Goal: Task Accomplishment & Management: Manage account settings

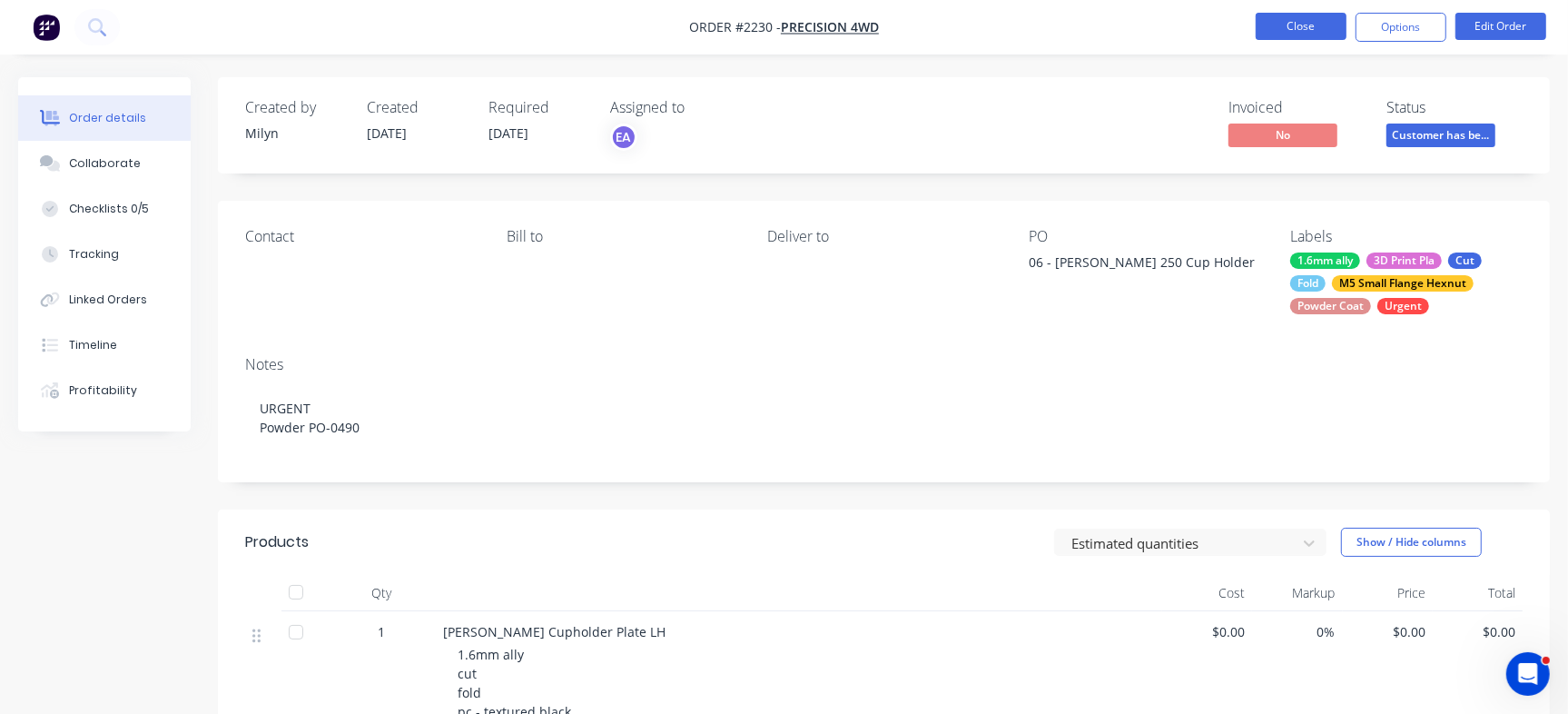
click at [1261, 19] on button "Close" at bounding box center [1301, 26] width 91 height 27
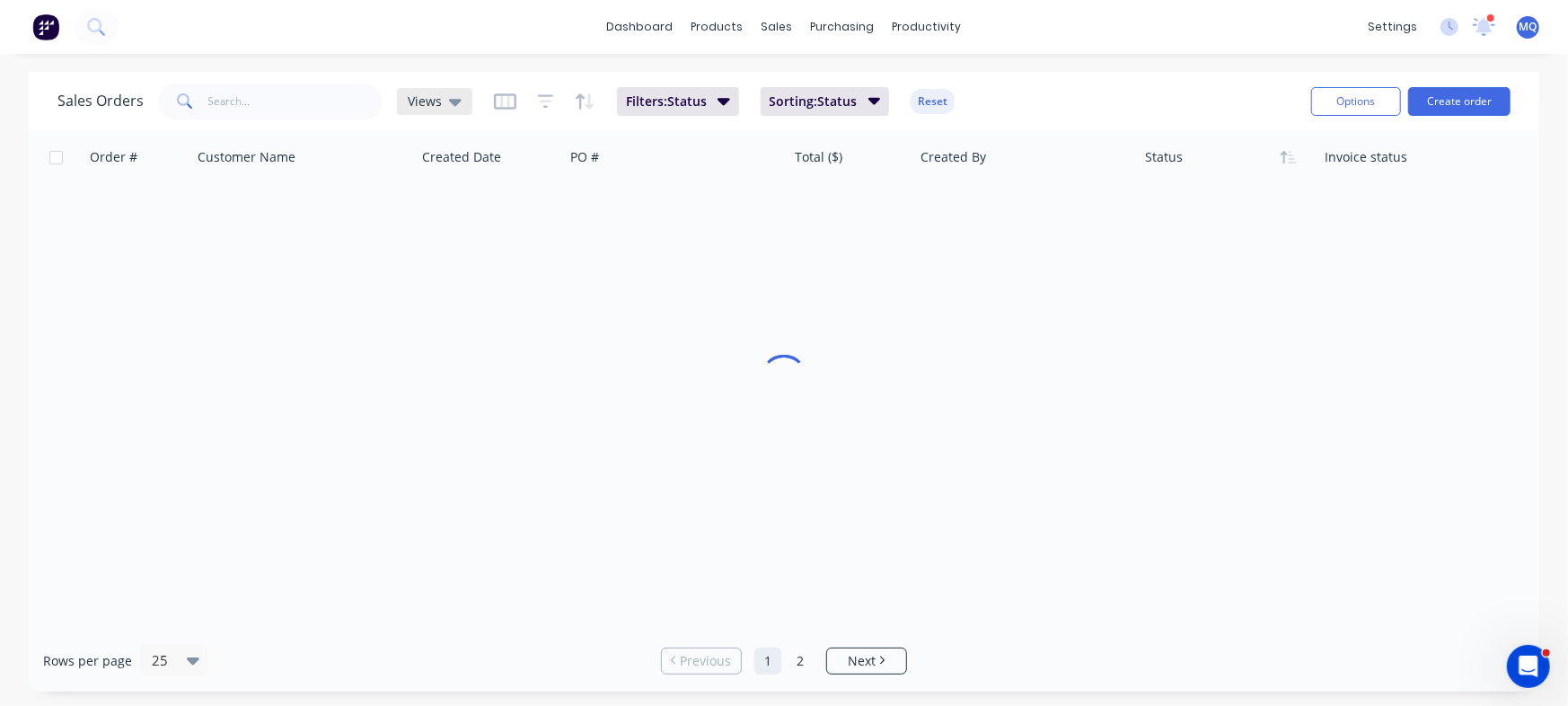
click at [422, 104] on span "Views" at bounding box center [424, 101] width 35 height 19
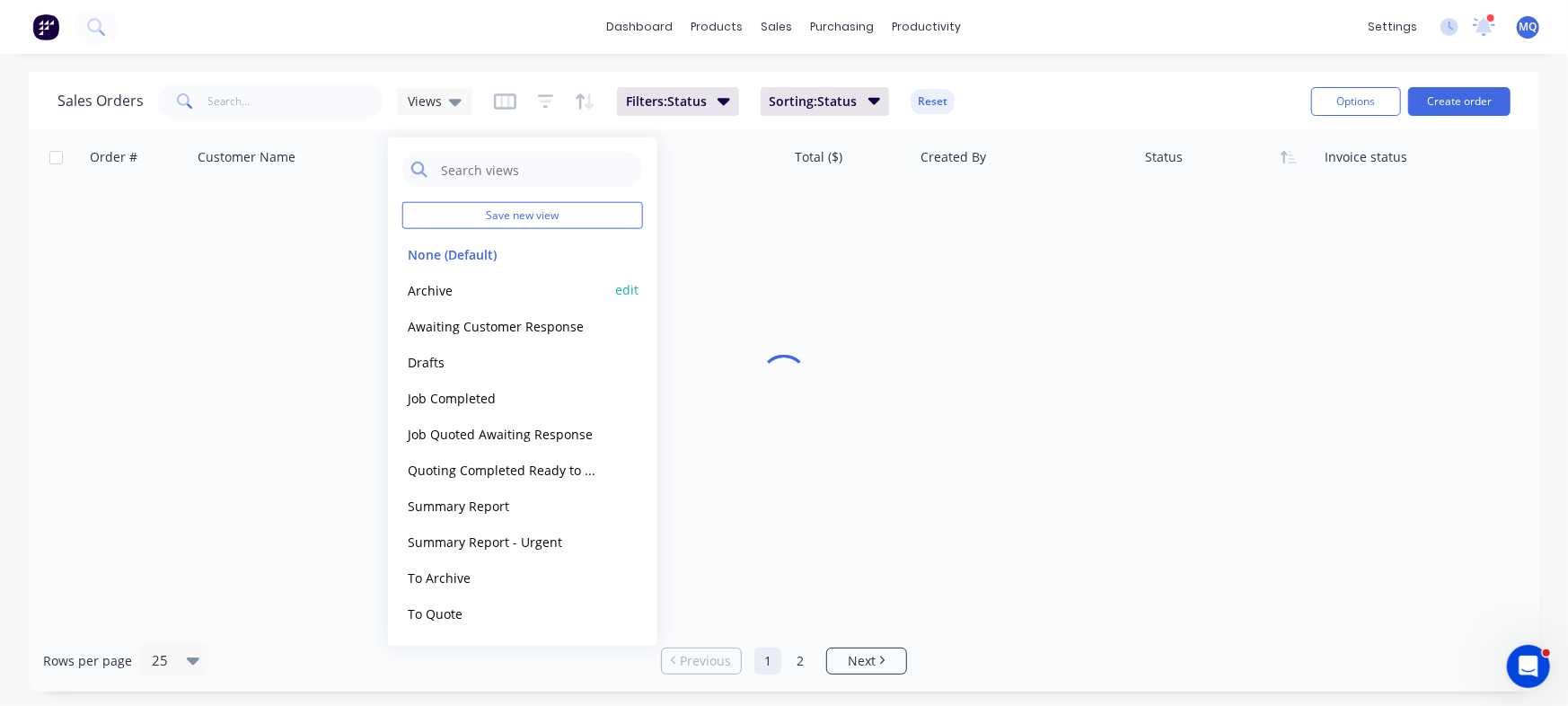
click at [472, 294] on button "Archive" at bounding box center [504, 289] width 205 height 21
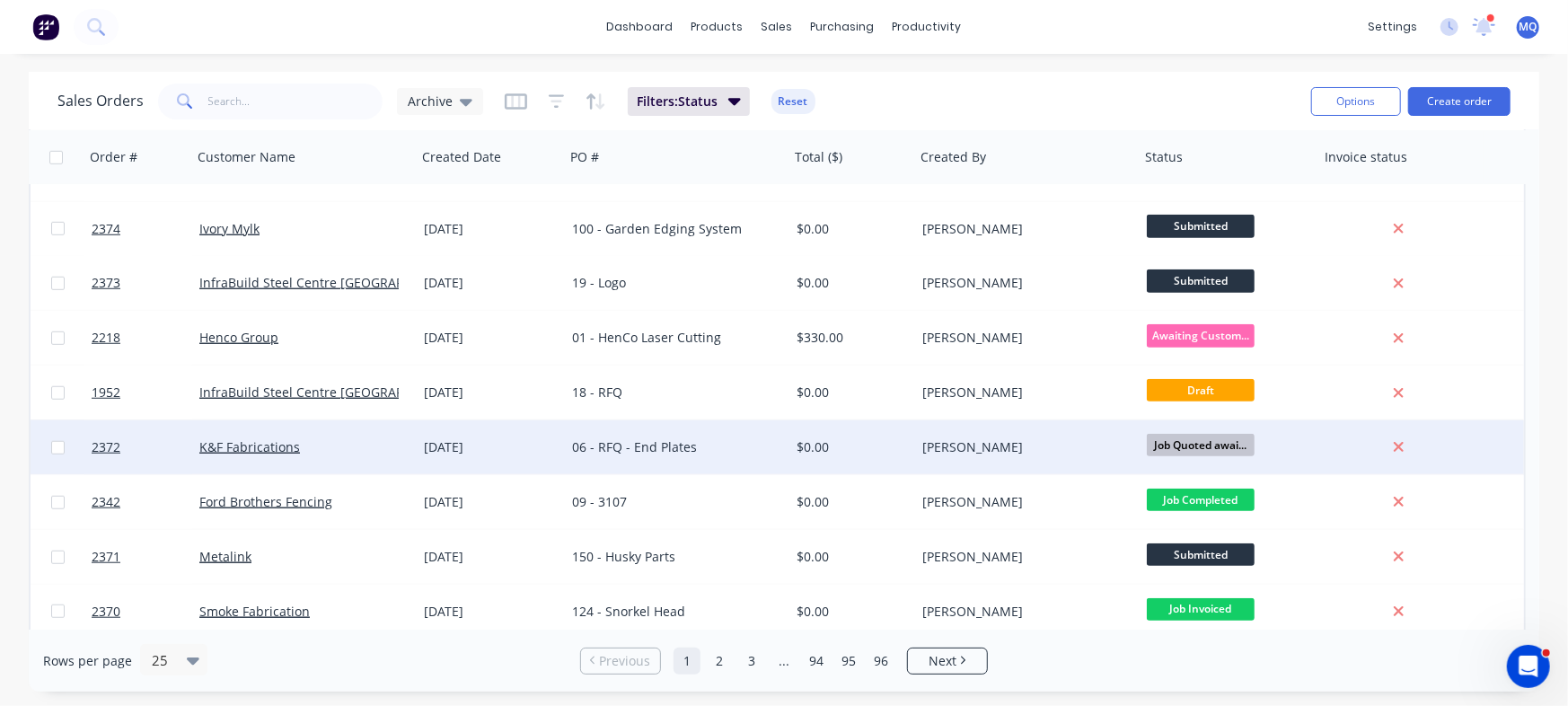
scroll to position [922, 0]
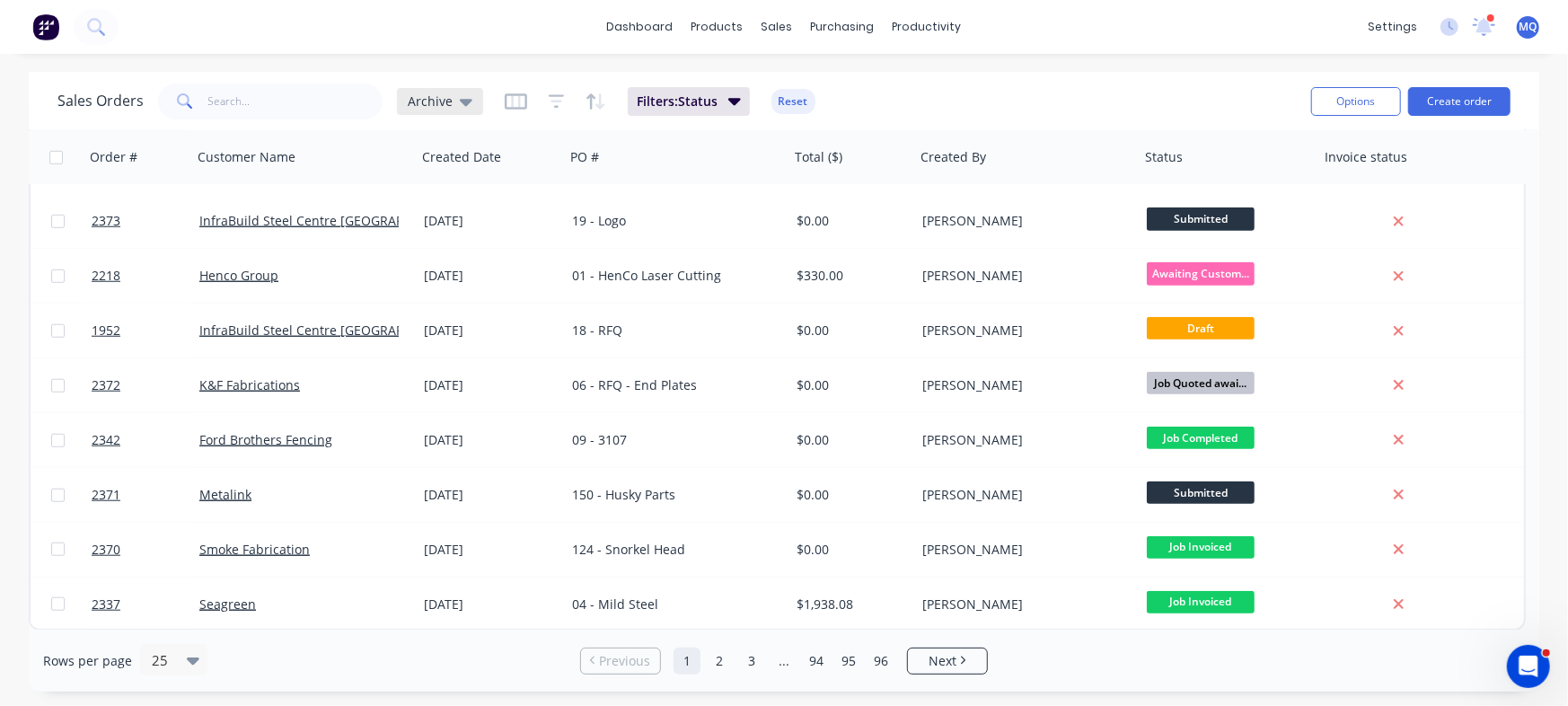
click at [455, 110] on div "Archive" at bounding box center [439, 101] width 86 height 27
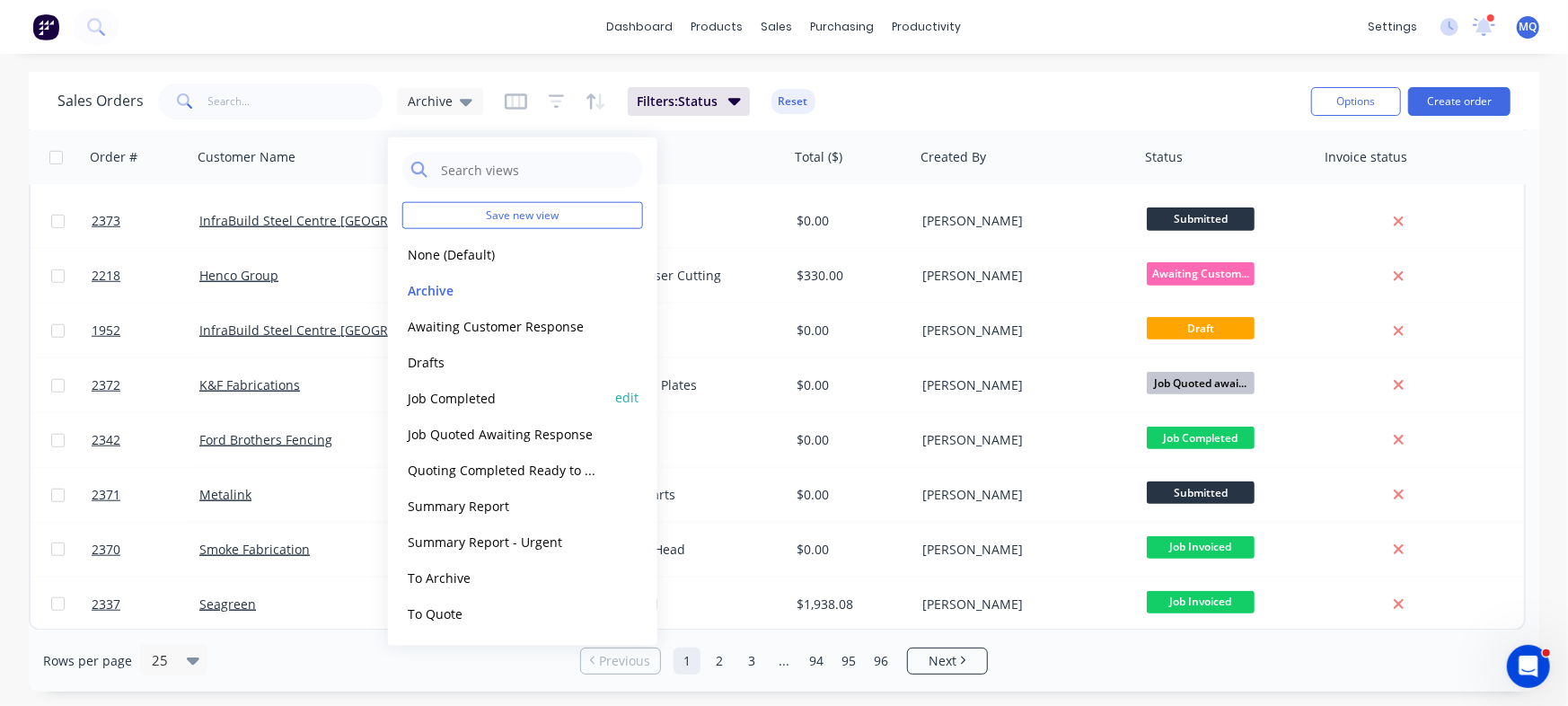
click at [472, 397] on button "Job Completed" at bounding box center [504, 397] width 205 height 21
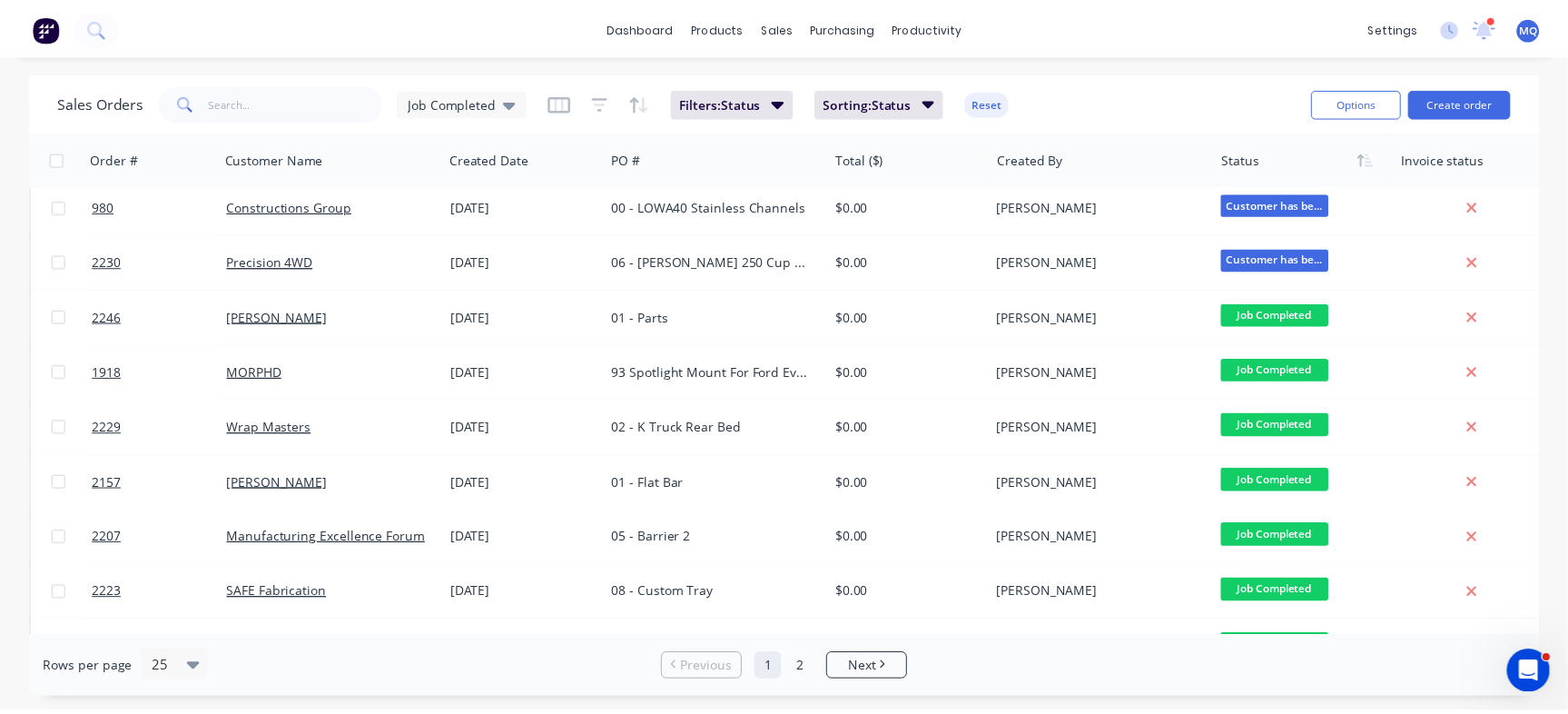
scroll to position [0, 0]
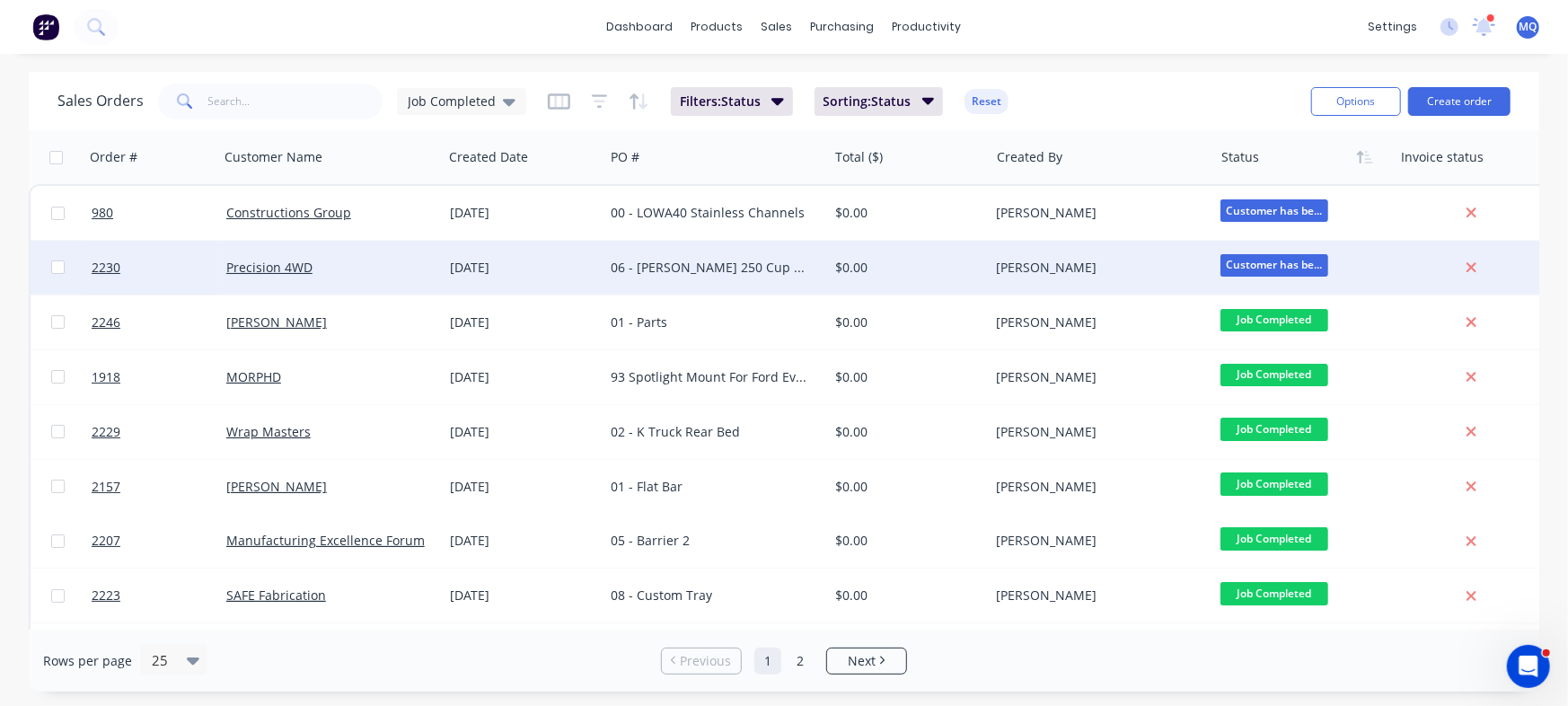
click at [458, 266] on div "03 Sep 2025" at bounding box center [523, 268] width 147 height 18
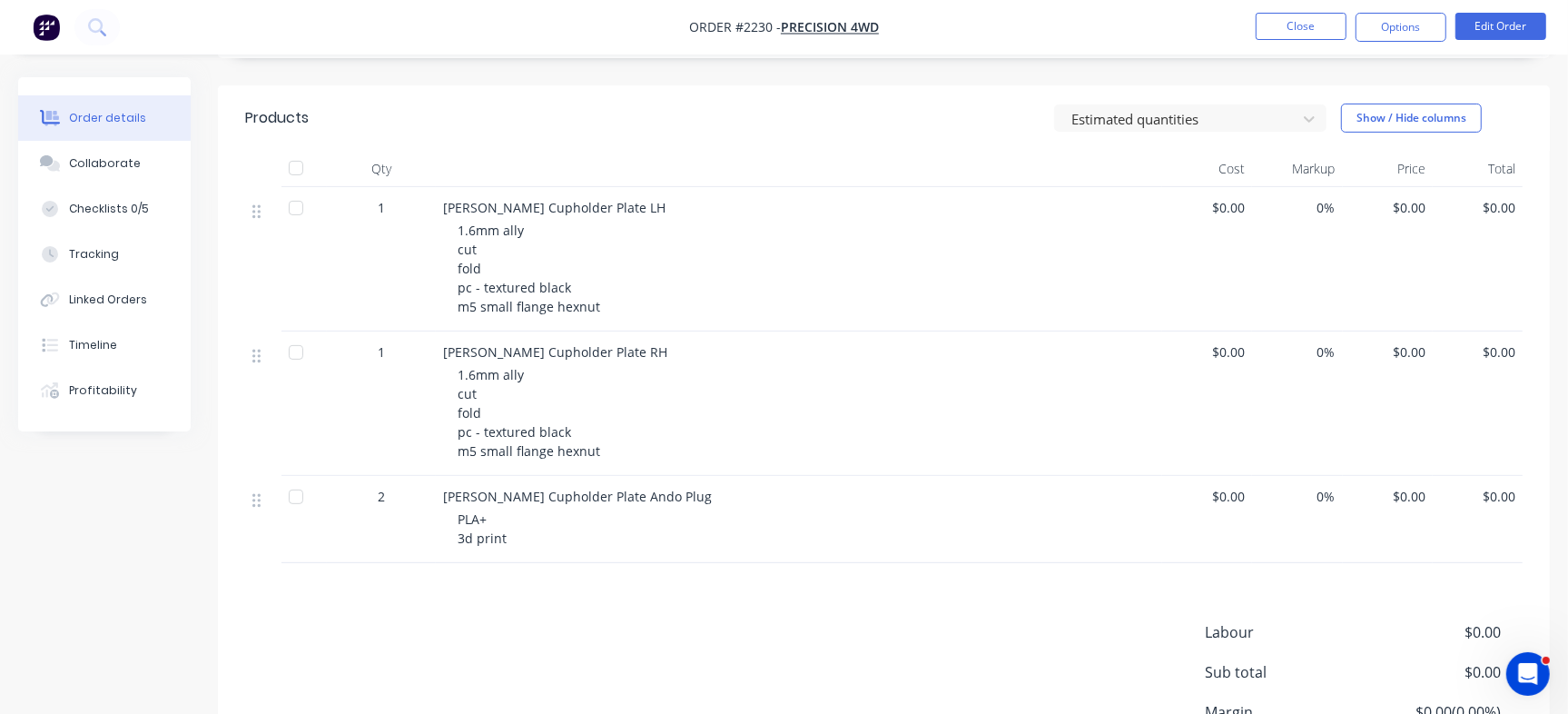
scroll to position [568, 0]
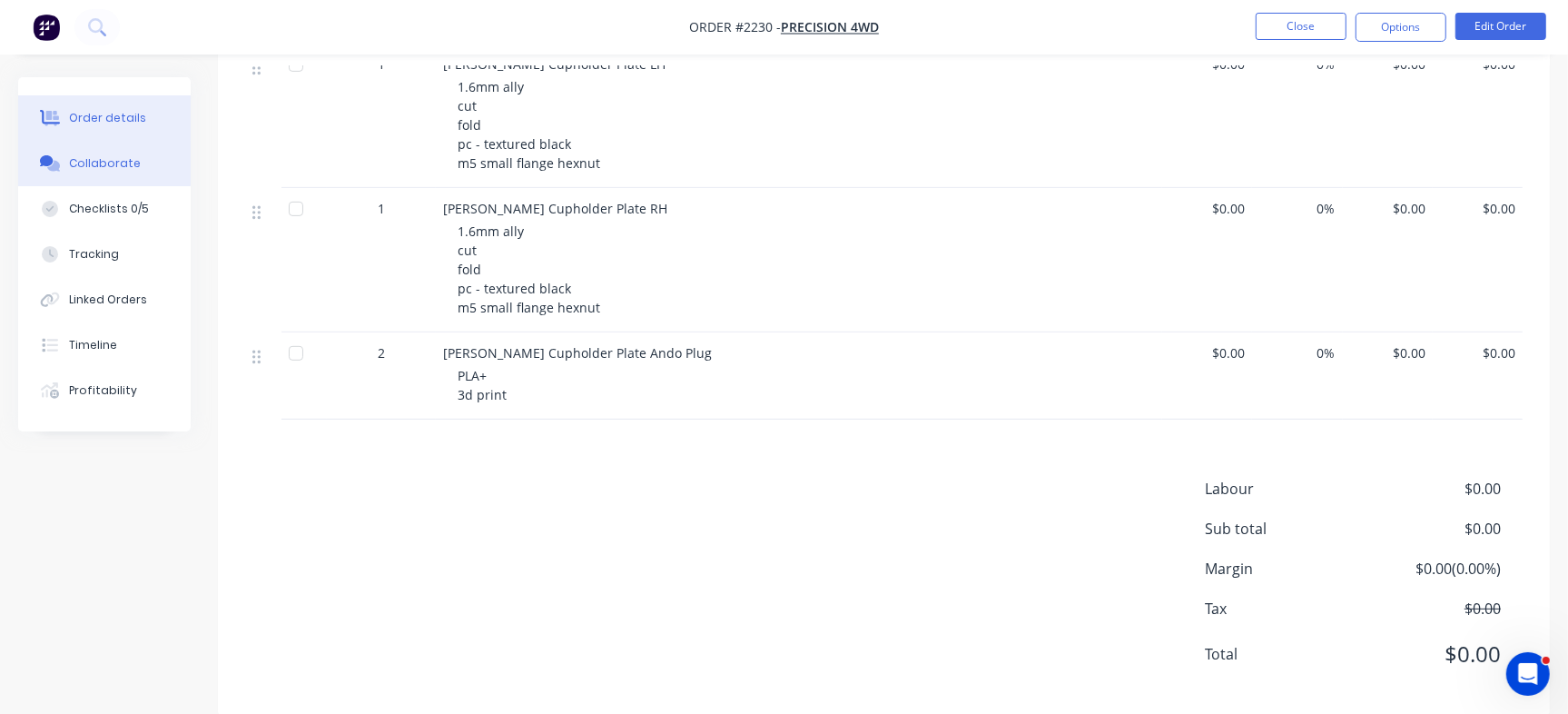
drag, startPoint x: 136, startPoint y: 170, endPoint x: 164, endPoint y: 168, distance: 28.2
click at [137, 170] on button "Collaborate" at bounding box center [104, 163] width 173 height 45
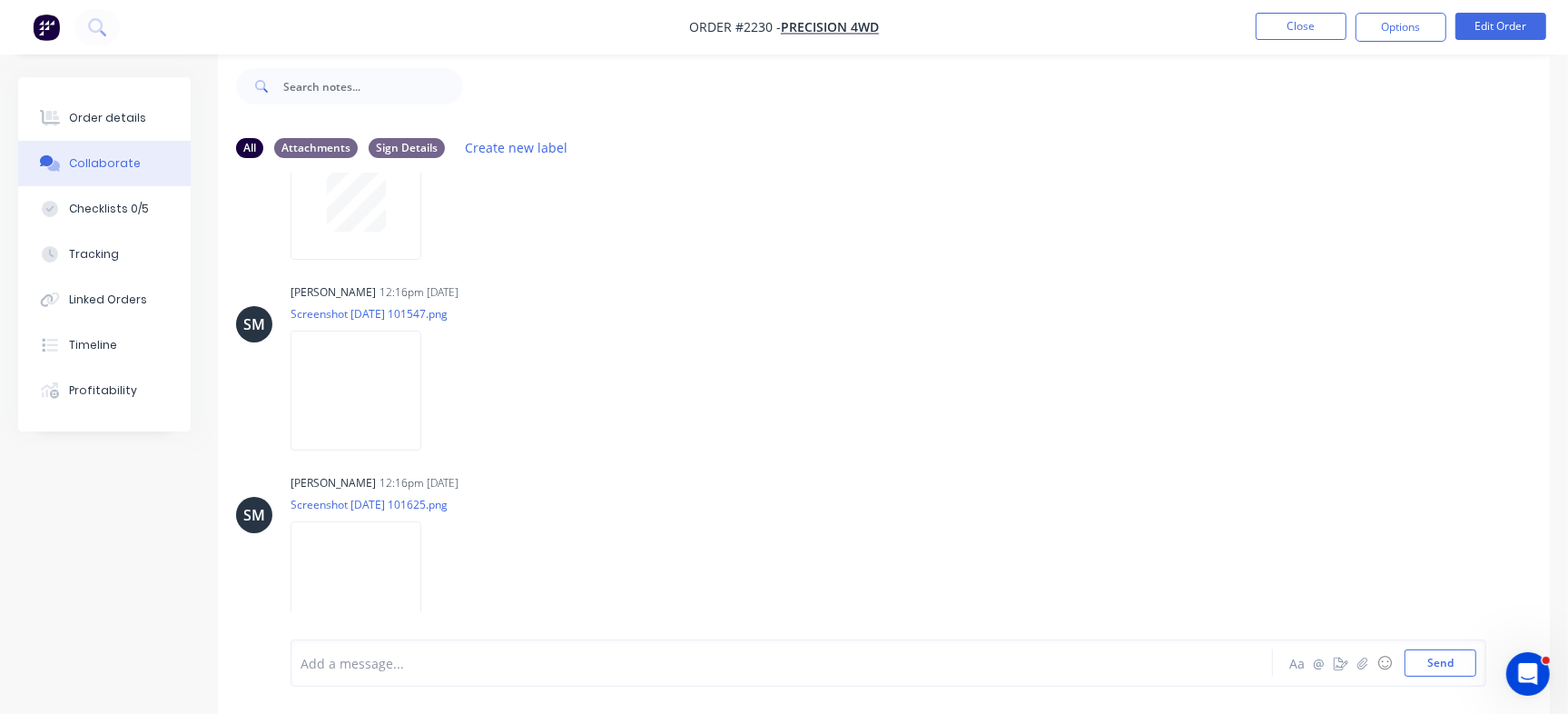
scroll to position [1285, 0]
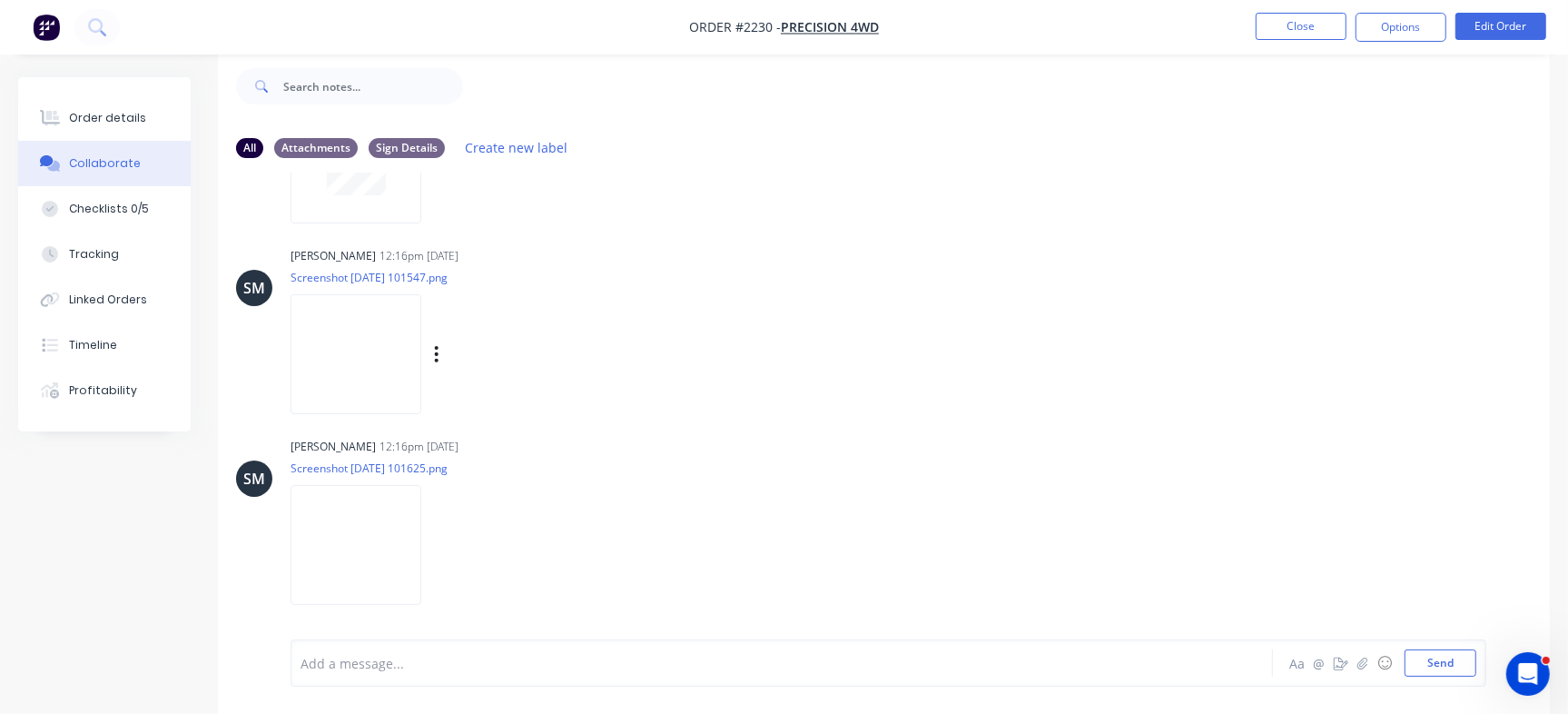
click at [421, 356] on img at bounding box center [356, 353] width 131 height 119
click at [139, 133] on button "Order details" at bounding box center [104, 117] width 173 height 45
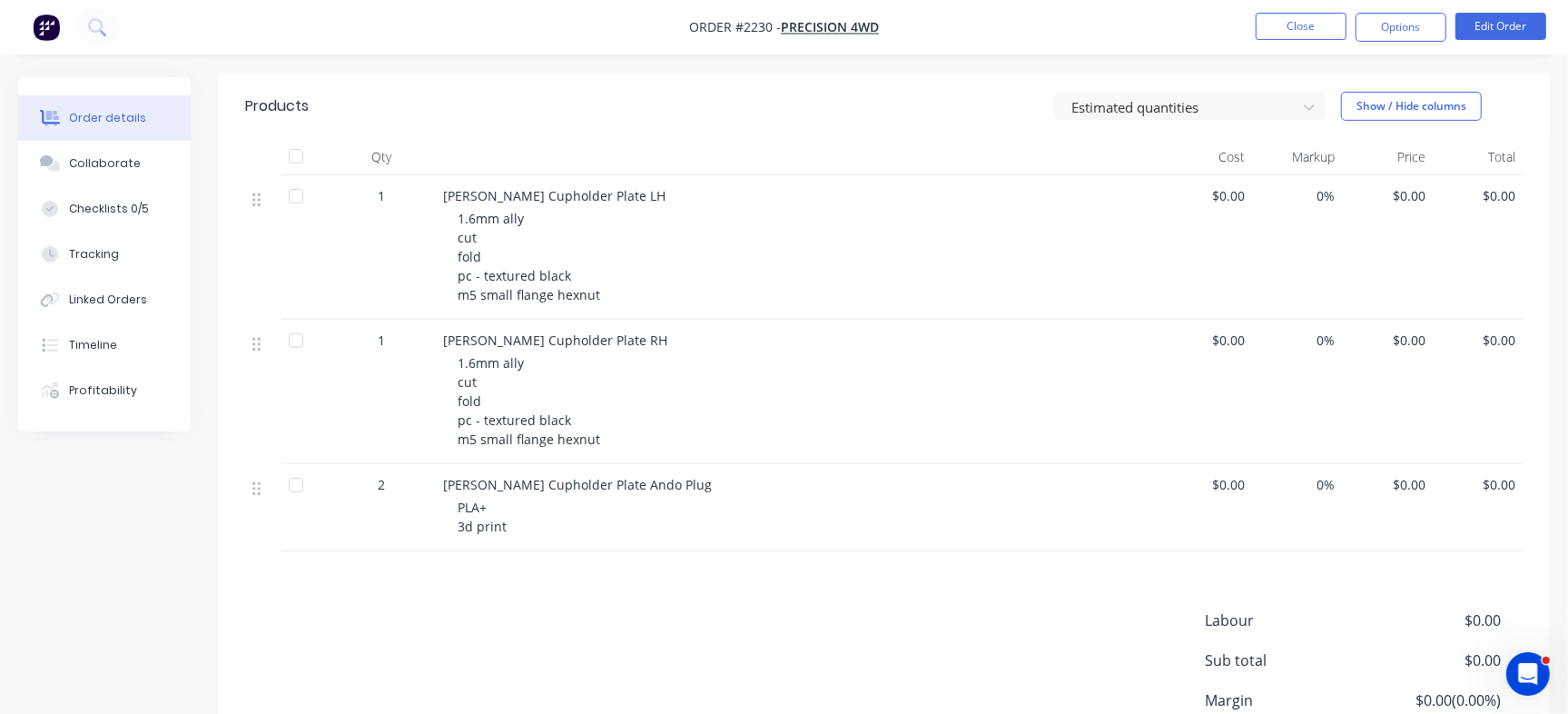
scroll to position [481, 0]
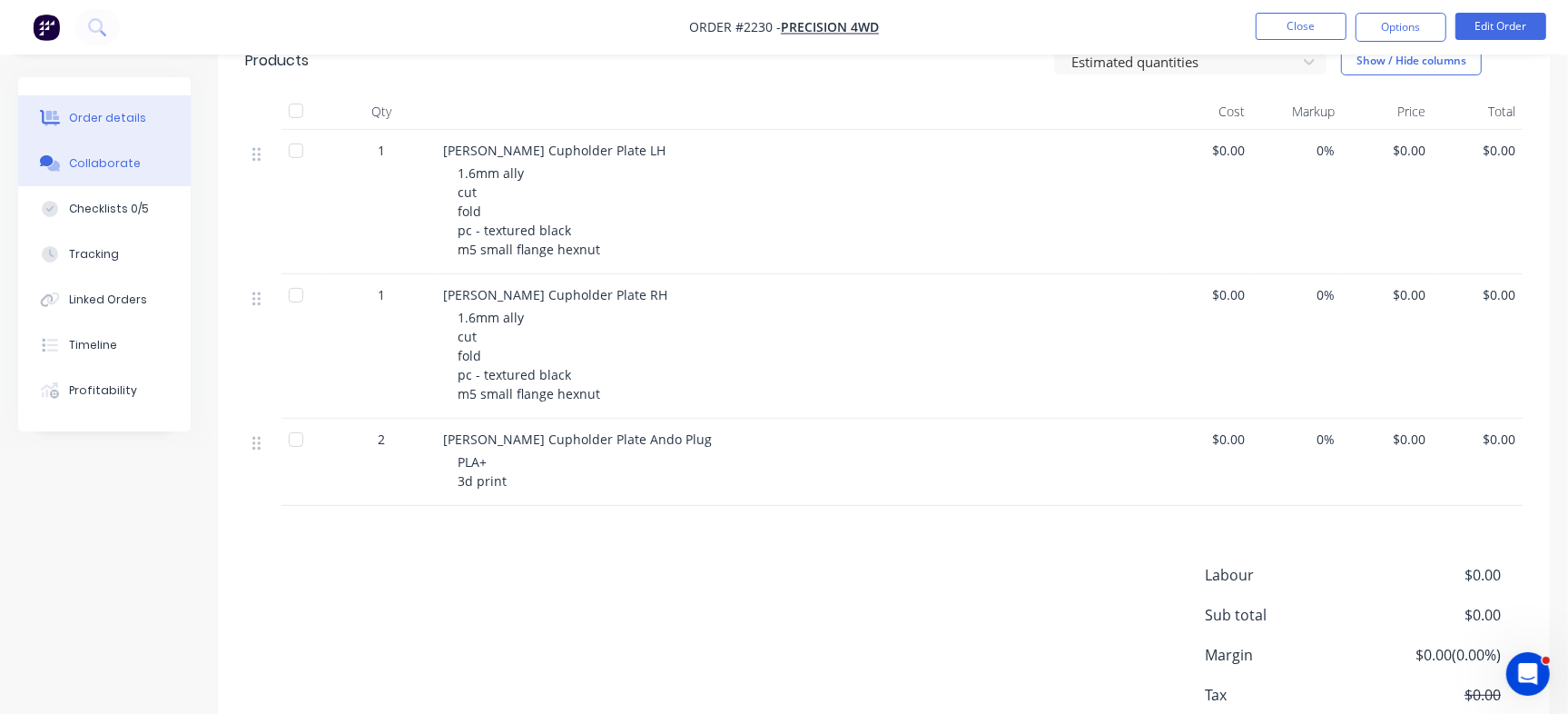
click at [87, 168] on div "Collaborate" at bounding box center [105, 163] width 72 height 16
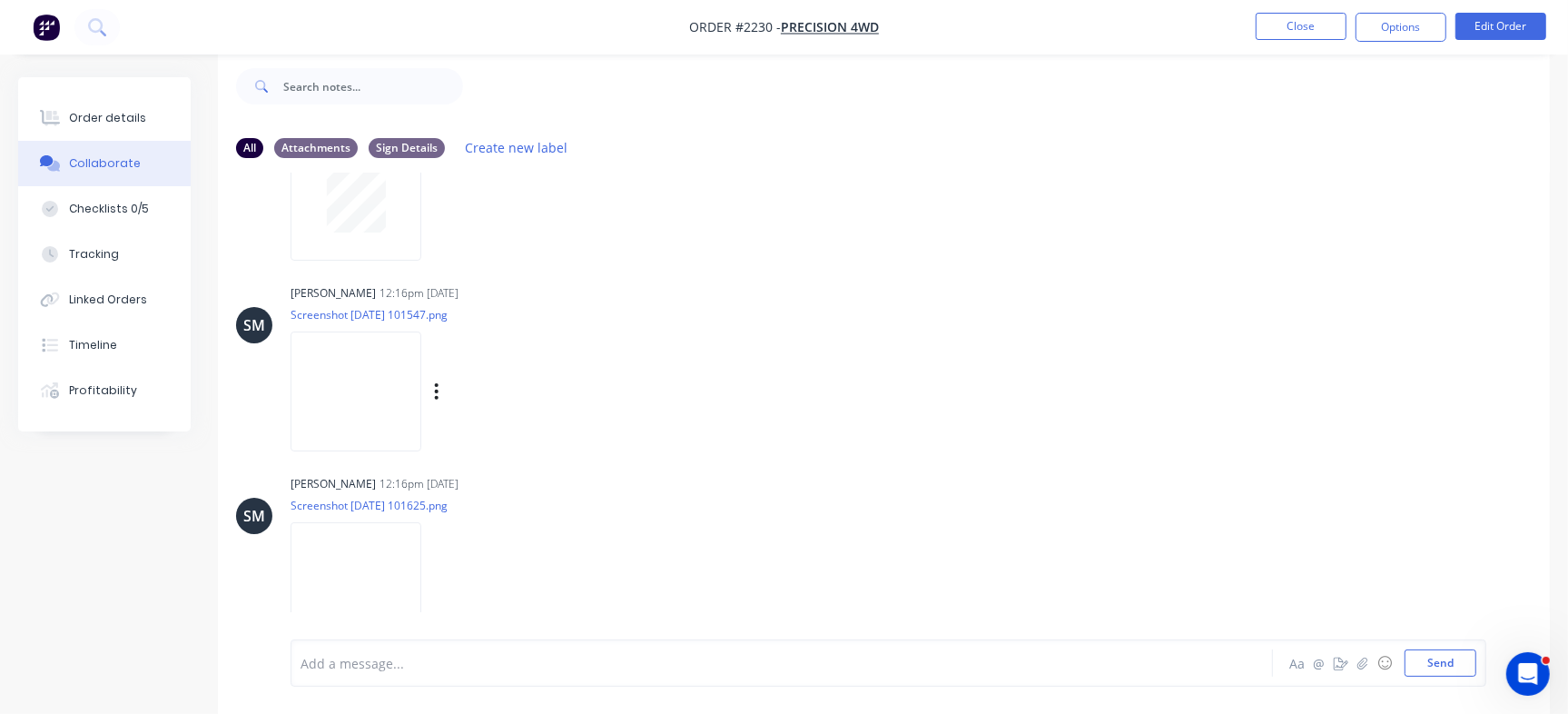
scroll to position [1285, 0]
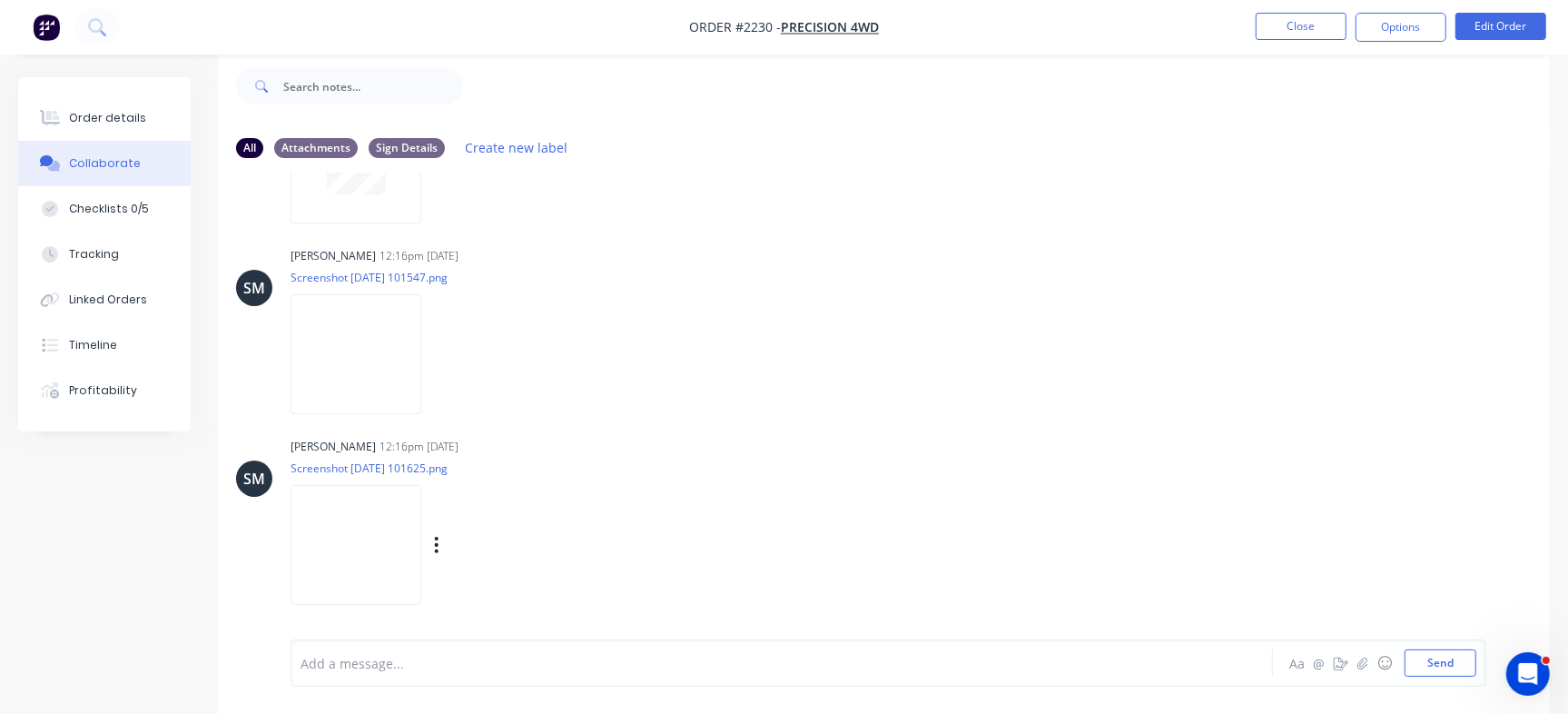
click at [421, 516] on img at bounding box center [356, 544] width 131 height 119
click at [94, 110] on div "Order details" at bounding box center [107, 118] width 77 height 16
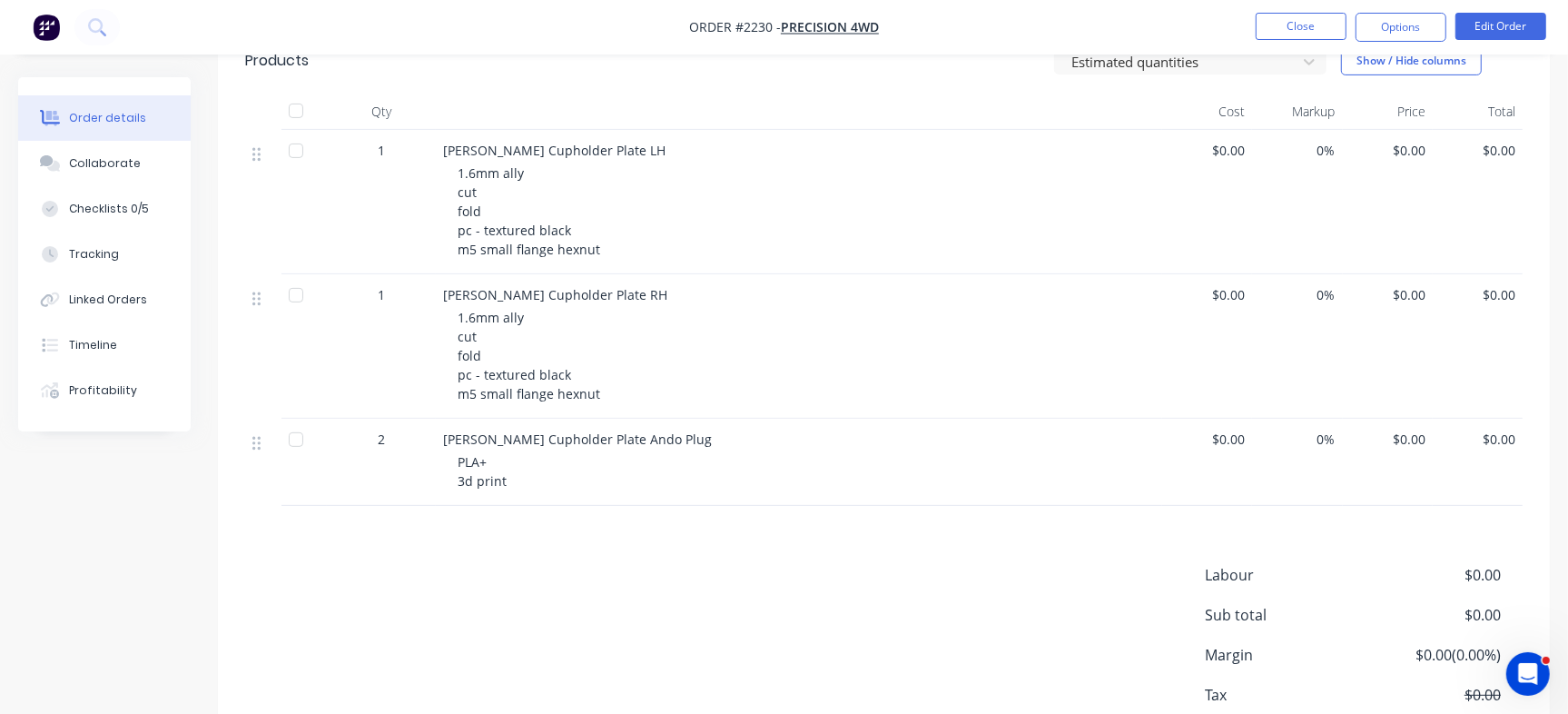
scroll to position [368, 0]
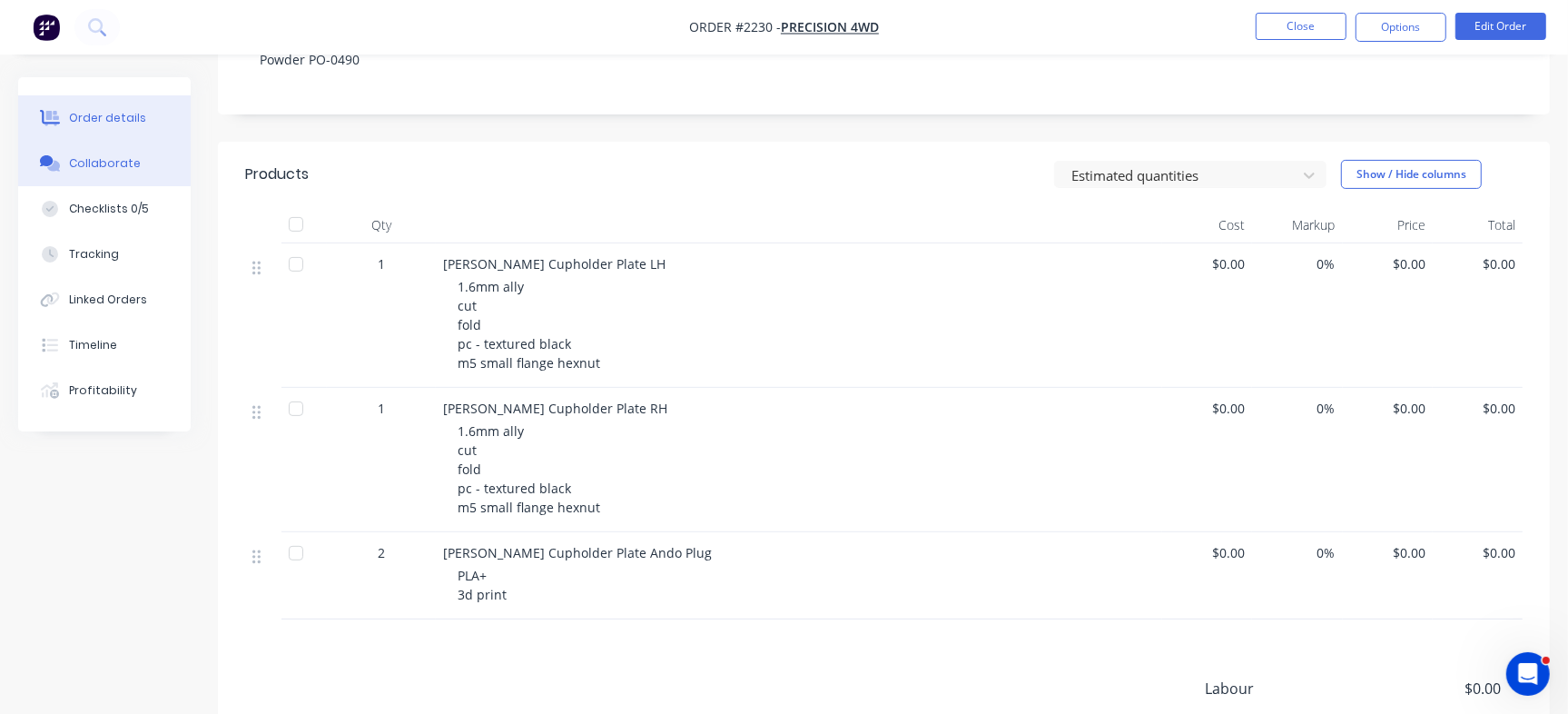
click at [85, 167] on div "Collaborate" at bounding box center [105, 163] width 72 height 16
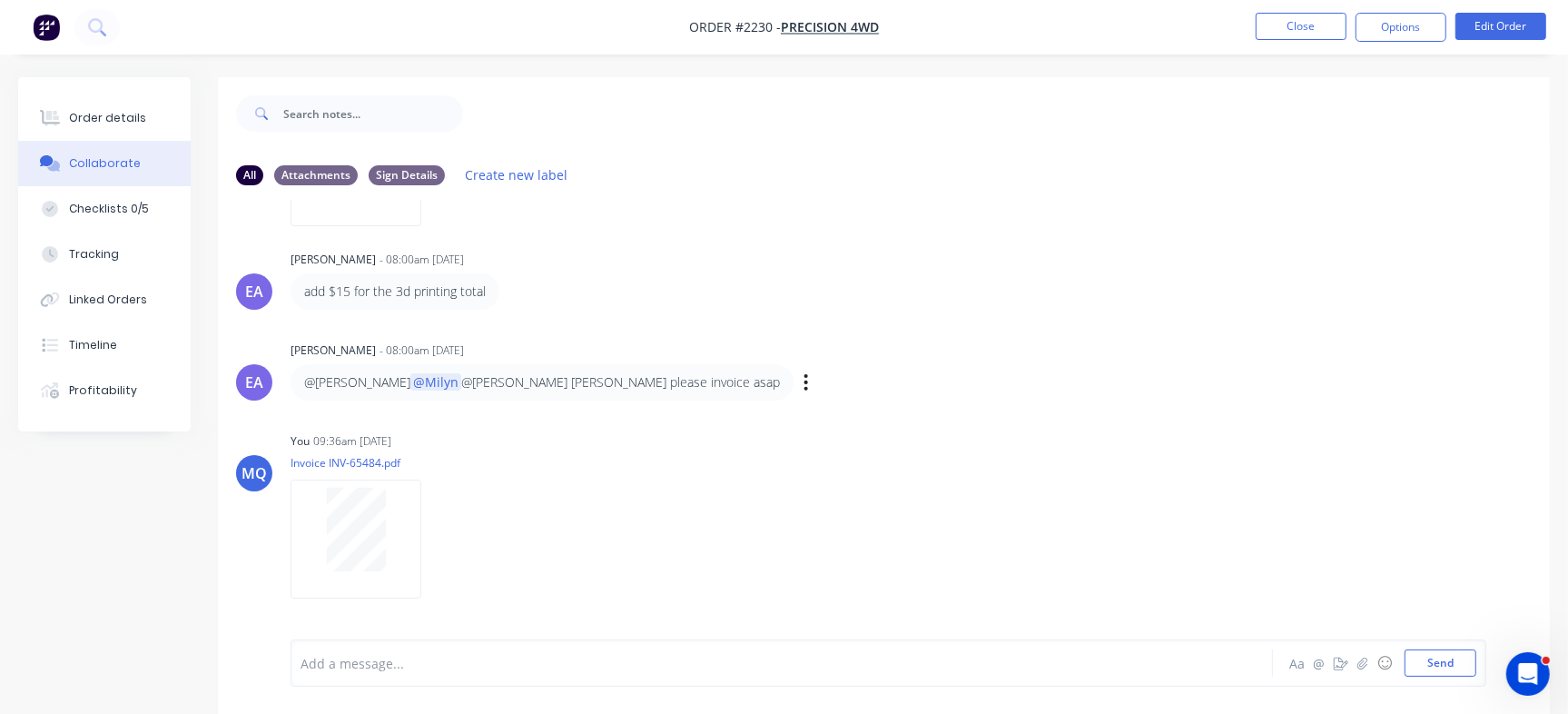
scroll to position [150, 0]
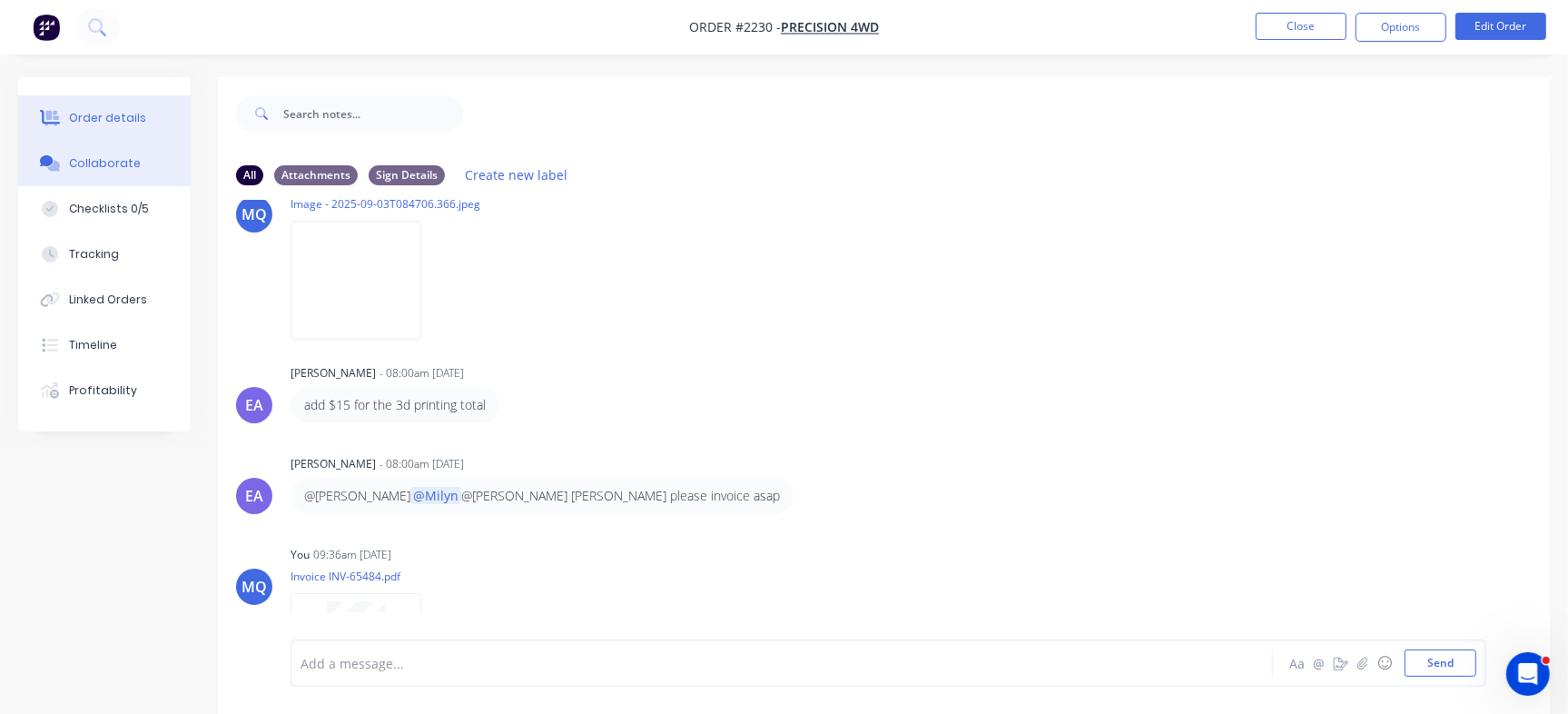
click at [82, 111] on div "Order details" at bounding box center [107, 118] width 77 height 16
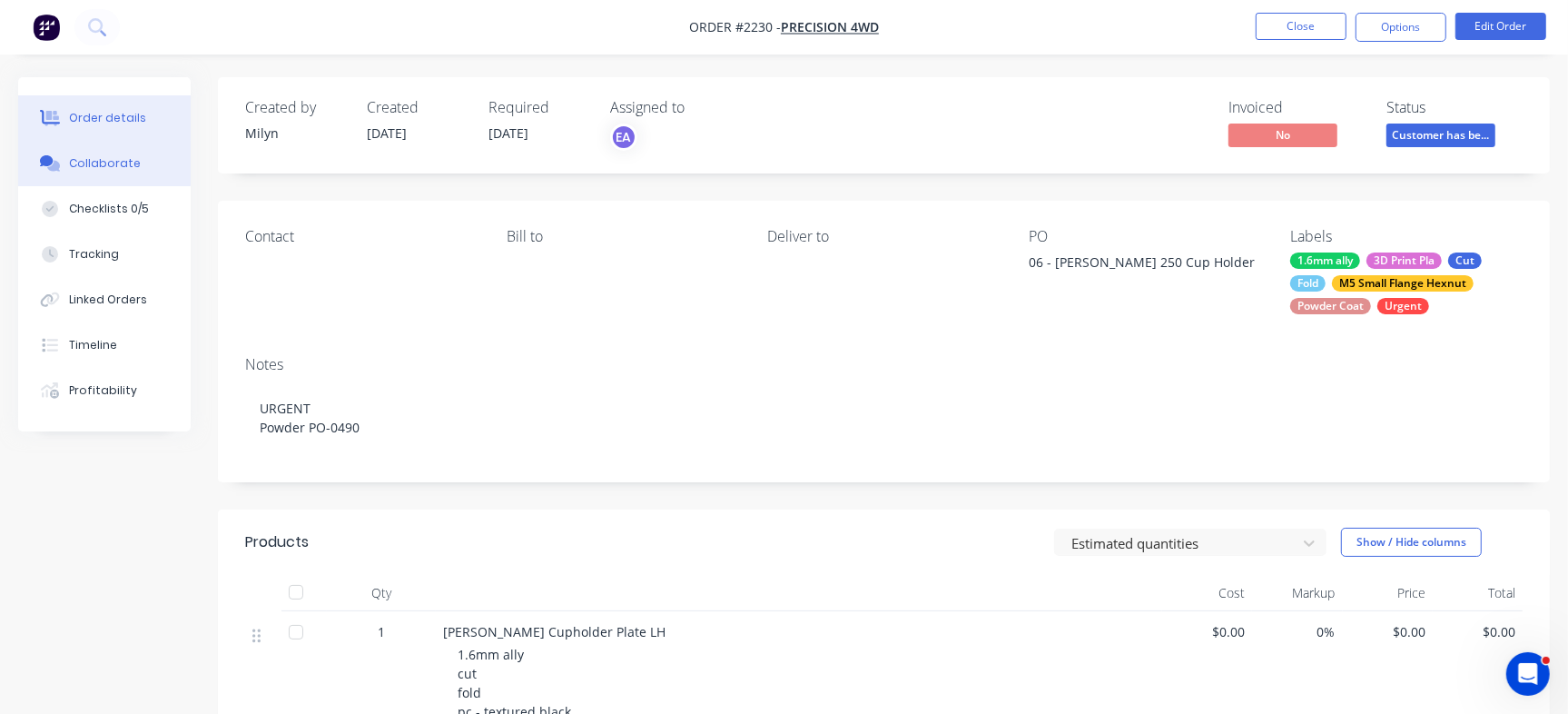
click at [150, 169] on button "Collaborate" at bounding box center [104, 163] width 173 height 45
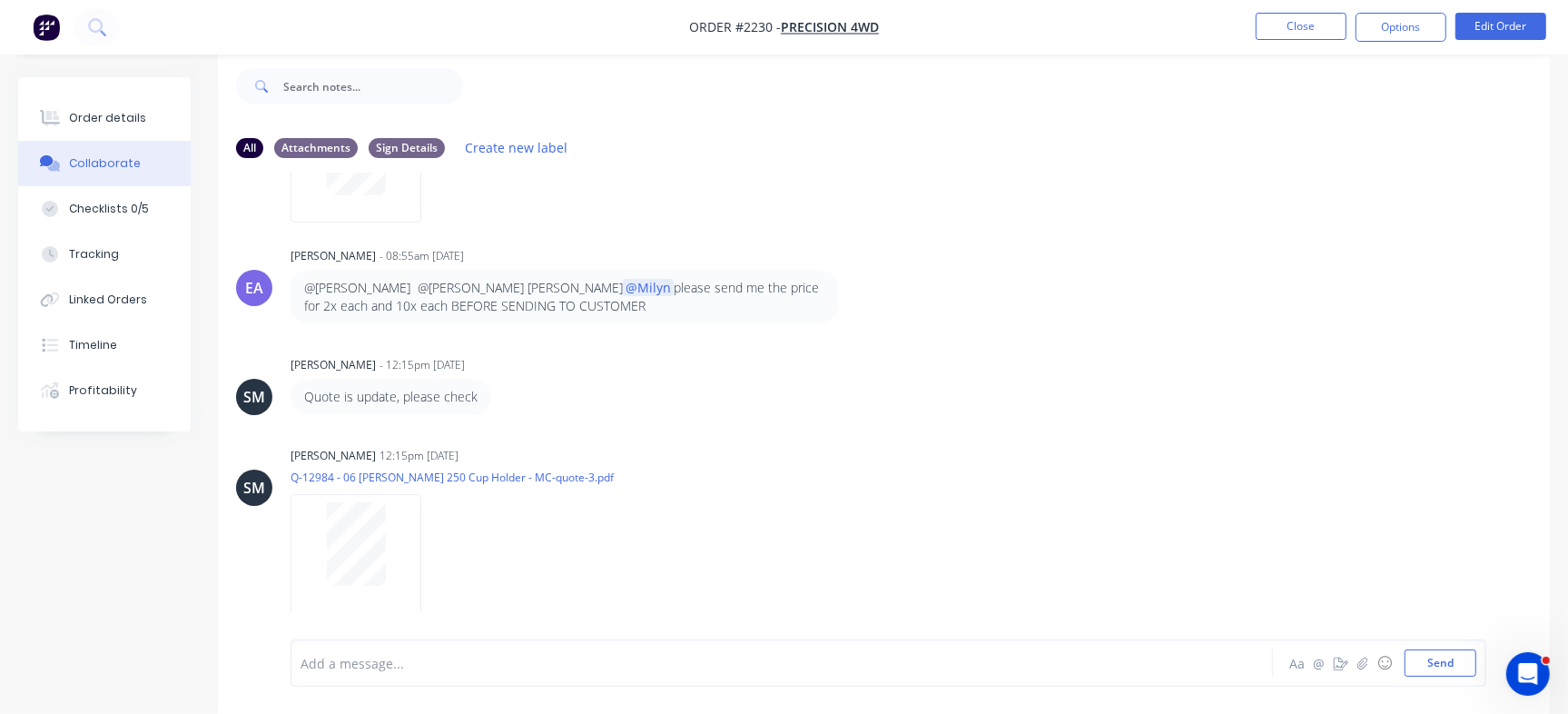
scroll to position [831, 0]
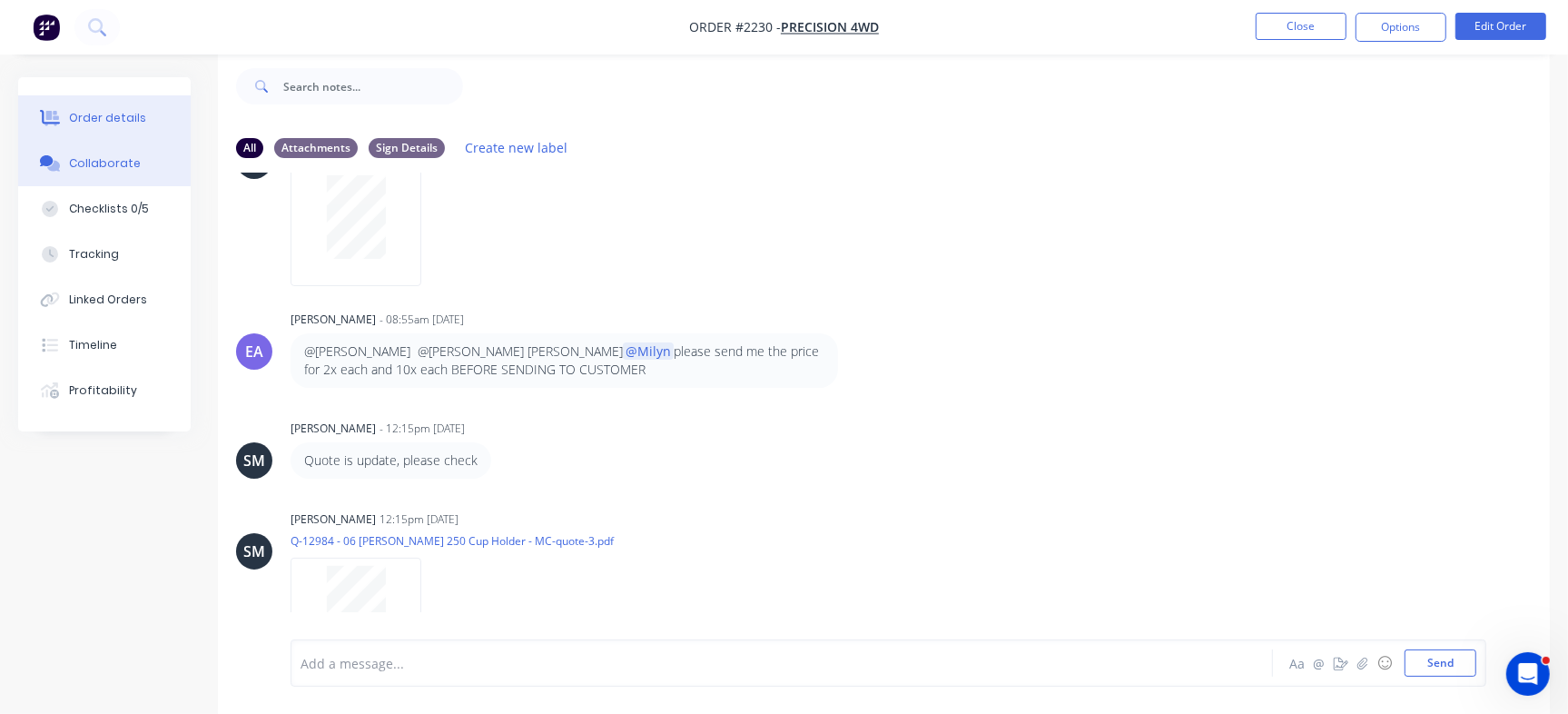
click at [119, 128] on button "Order details" at bounding box center [104, 117] width 173 height 45
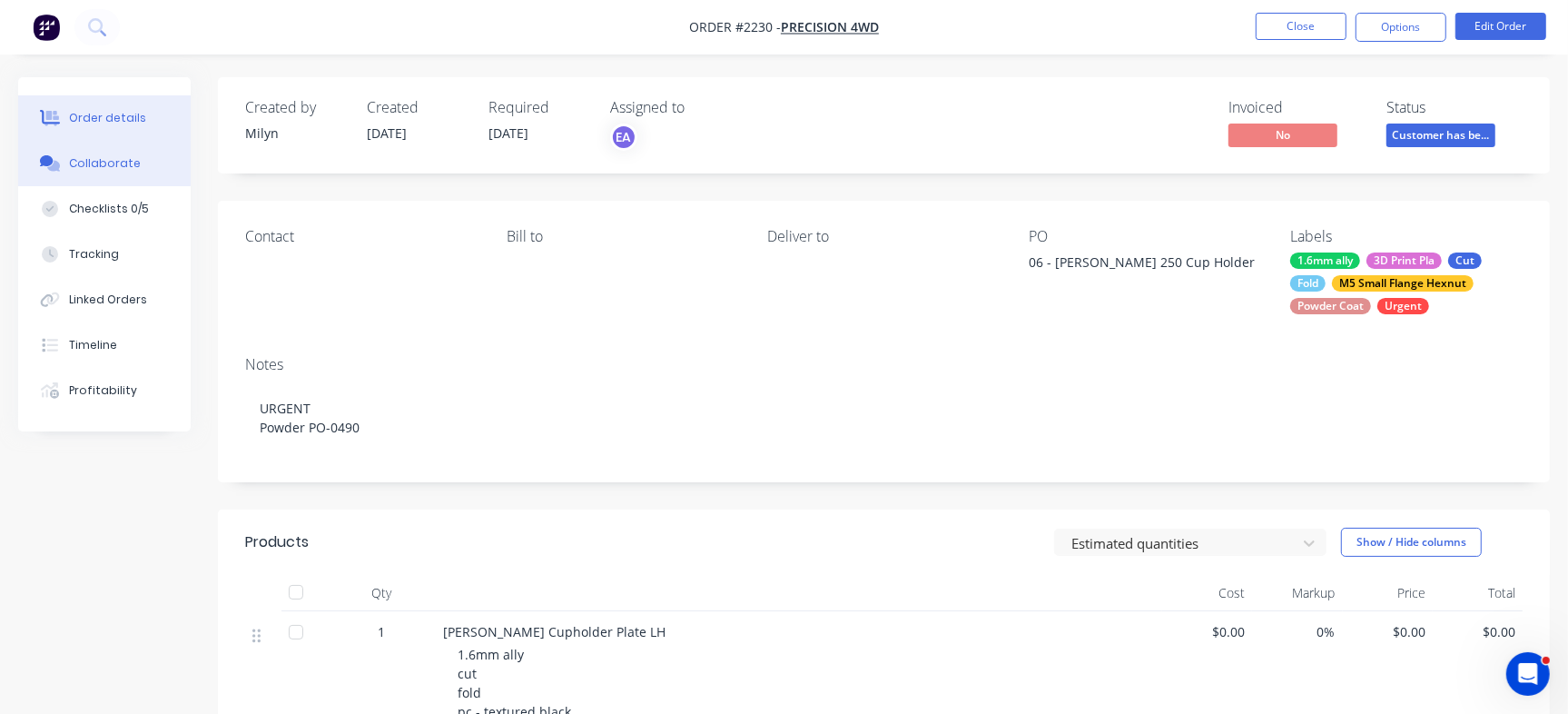
click at [157, 158] on button "Collaborate" at bounding box center [104, 163] width 173 height 45
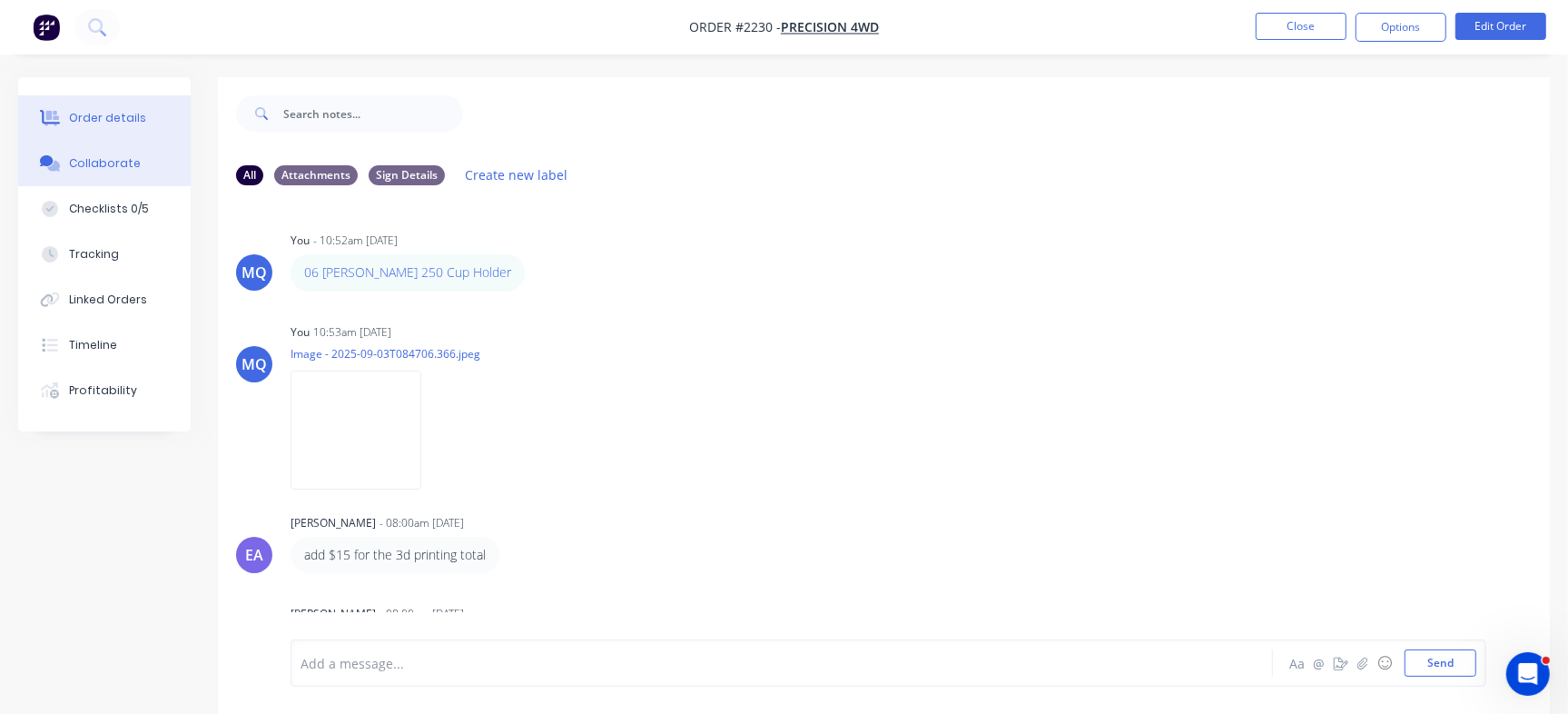
click at [102, 117] on div "Order details" at bounding box center [107, 118] width 77 height 16
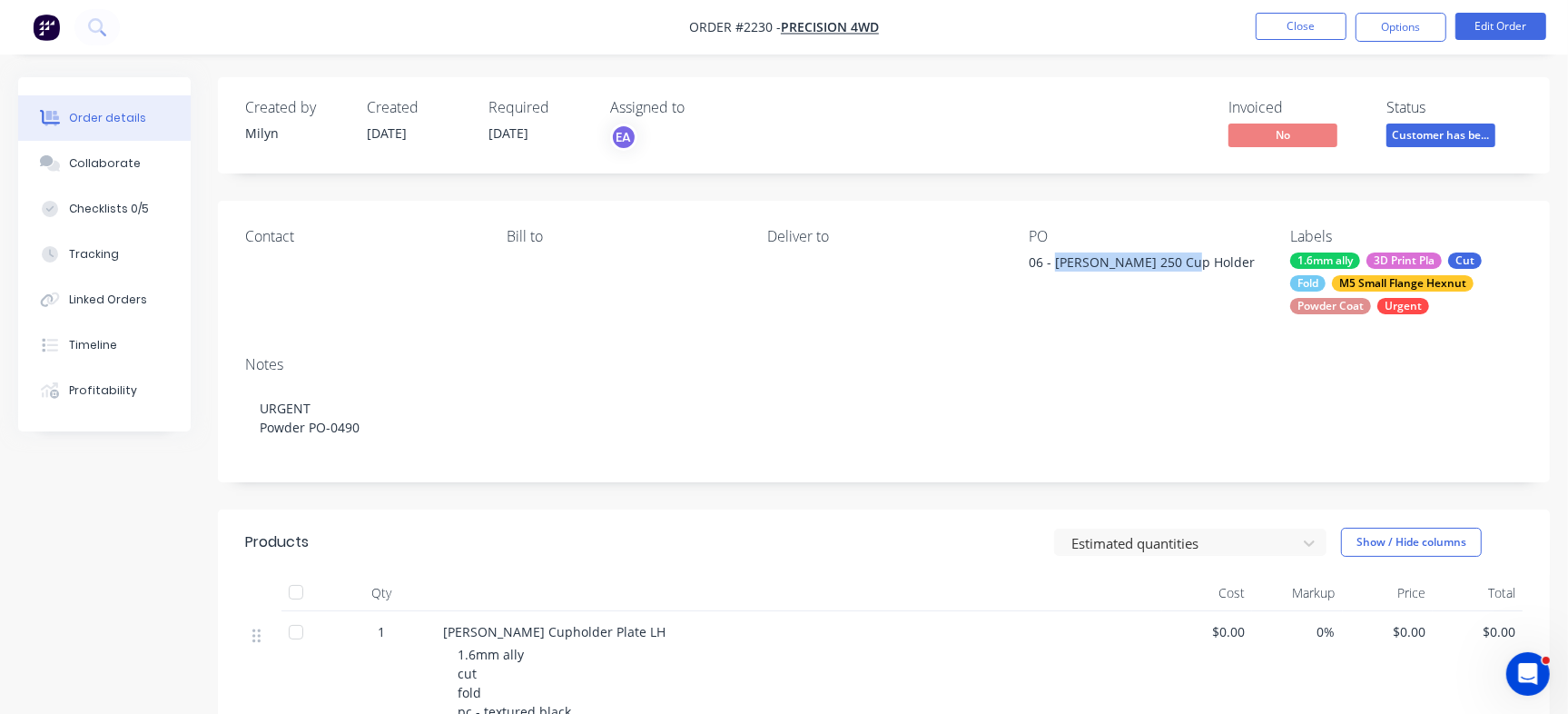
drag, startPoint x: 1053, startPoint y: 260, endPoint x: 1201, endPoint y: 276, distance: 148.0
click at [1201, 276] on div "06 - [PERSON_NAME] 250 Cup Holder" at bounding box center [1142, 264] width 227 height 25
copy div "Prado 250 Cup Holder"
click at [104, 212] on div "Checklists 0/5" at bounding box center [109, 209] width 80 height 16
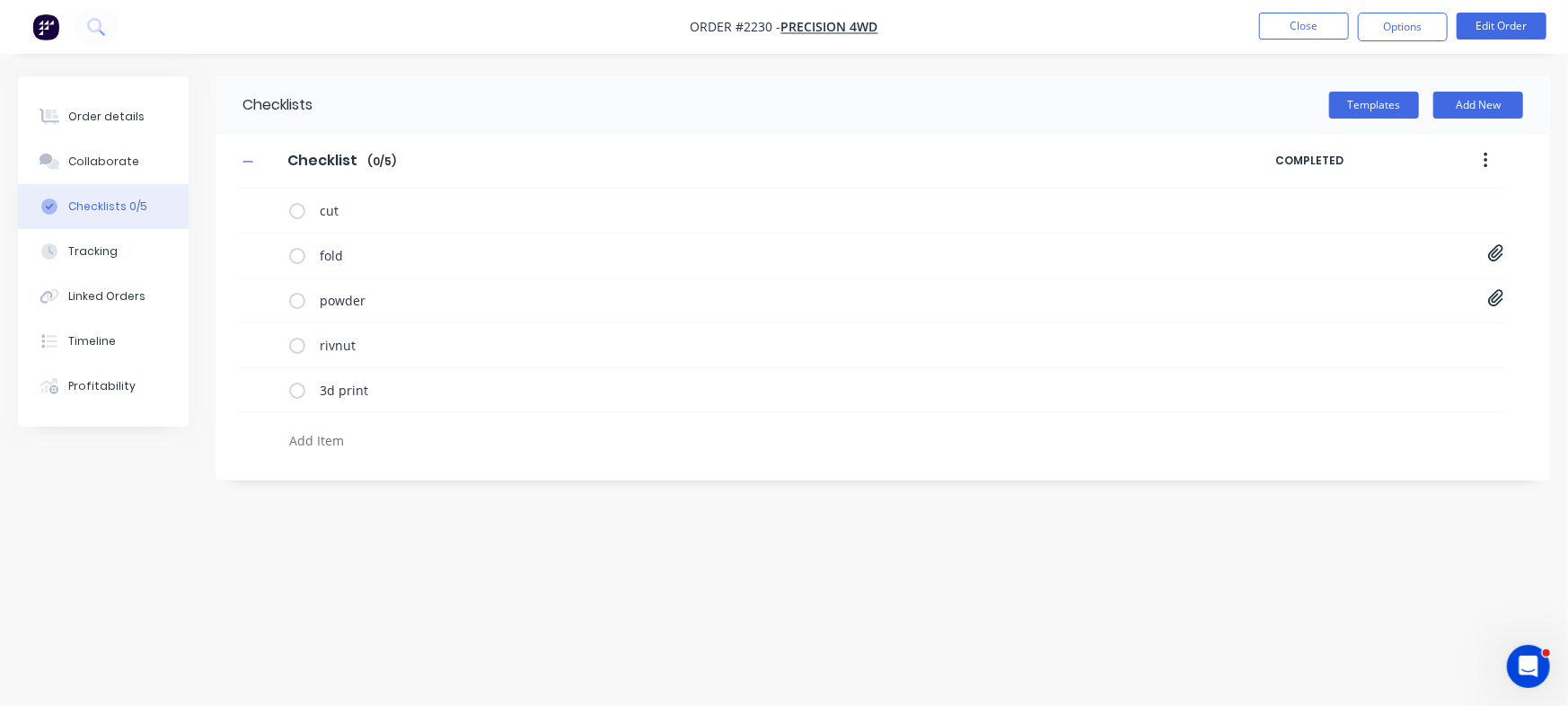
click at [385, 437] on textarea at bounding box center [690, 440] width 817 height 26
paste textarea "INV-3050"
type textarea "x"
type textarea "INV-3050"
type textarea "x"
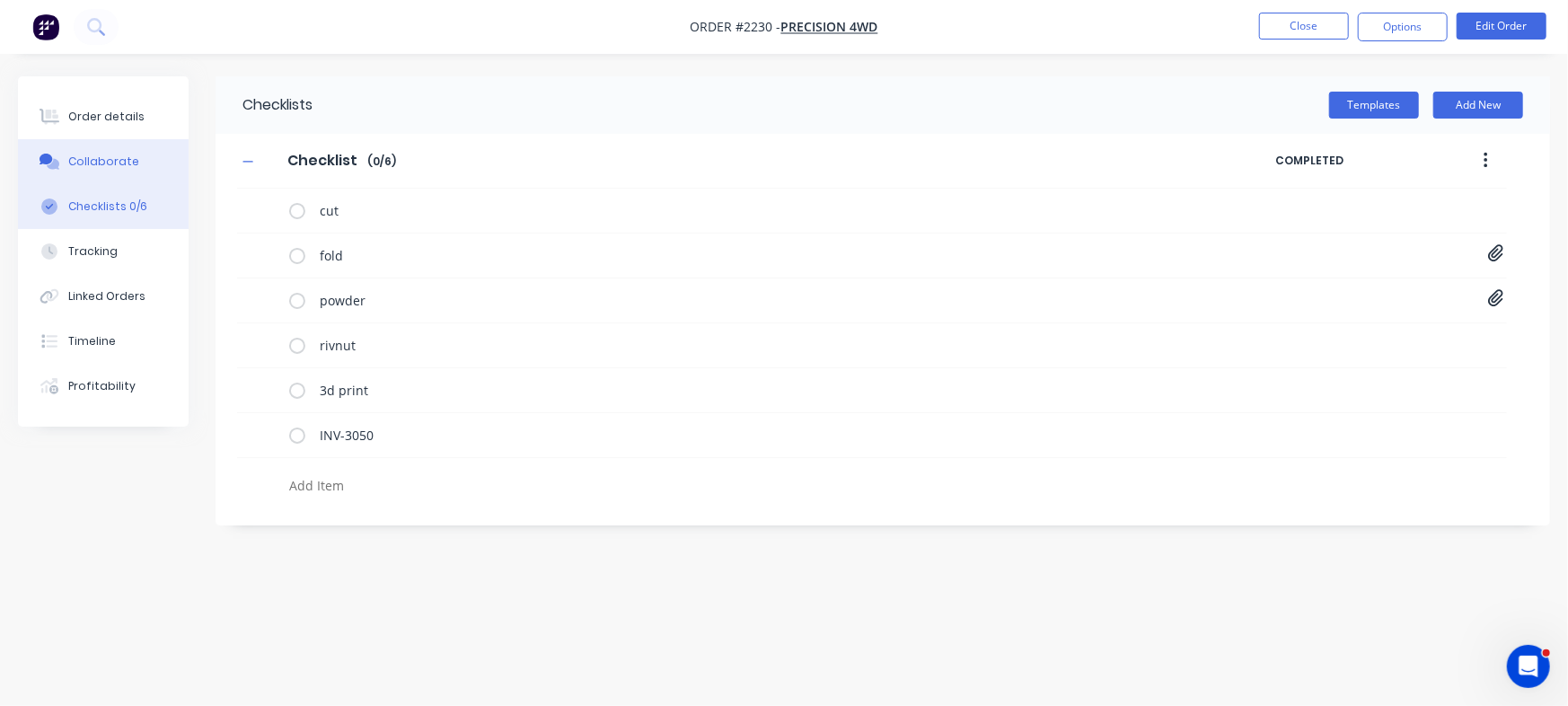
click at [152, 143] on button "Collaborate" at bounding box center [103, 161] width 171 height 44
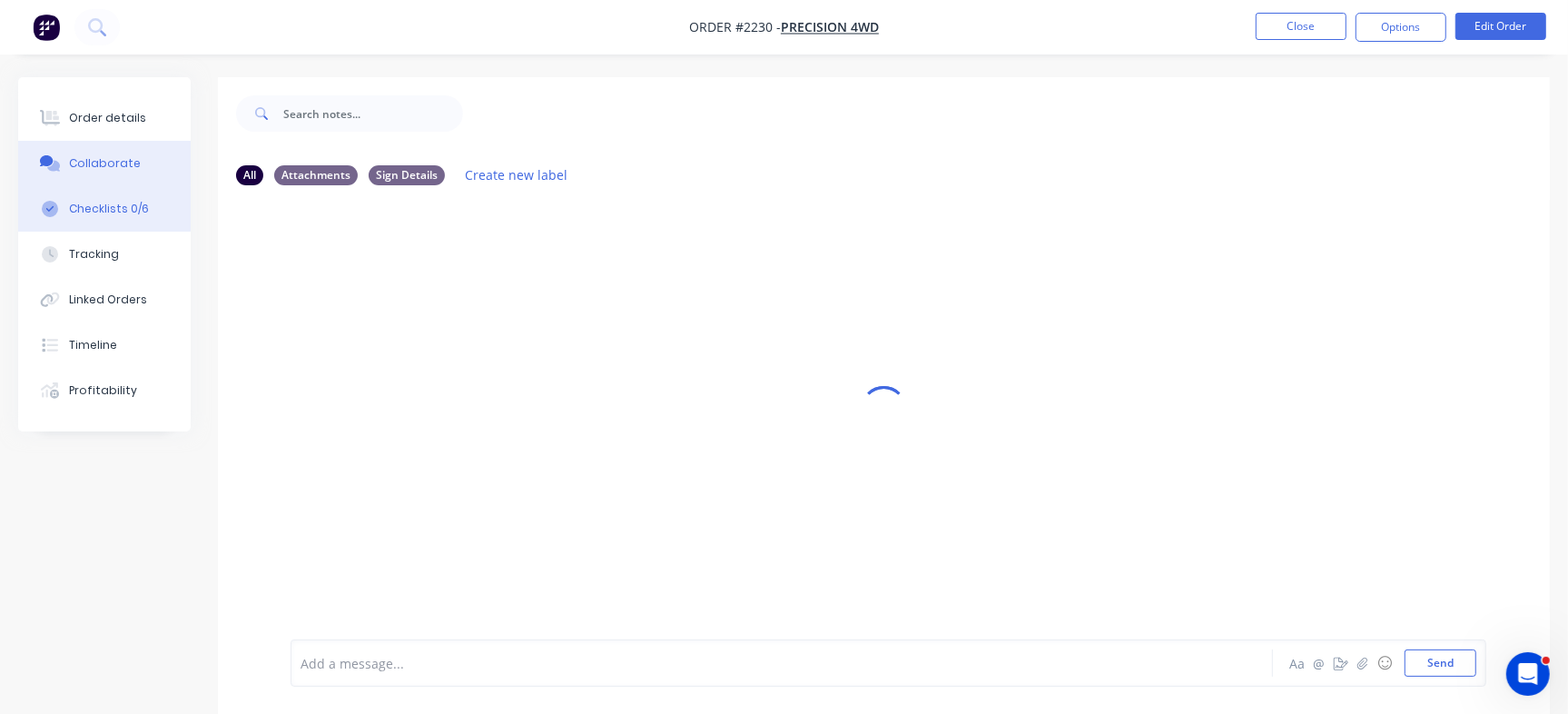
click at [166, 223] on button "Checklists 0/6" at bounding box center [104, 208] width 173 height 45
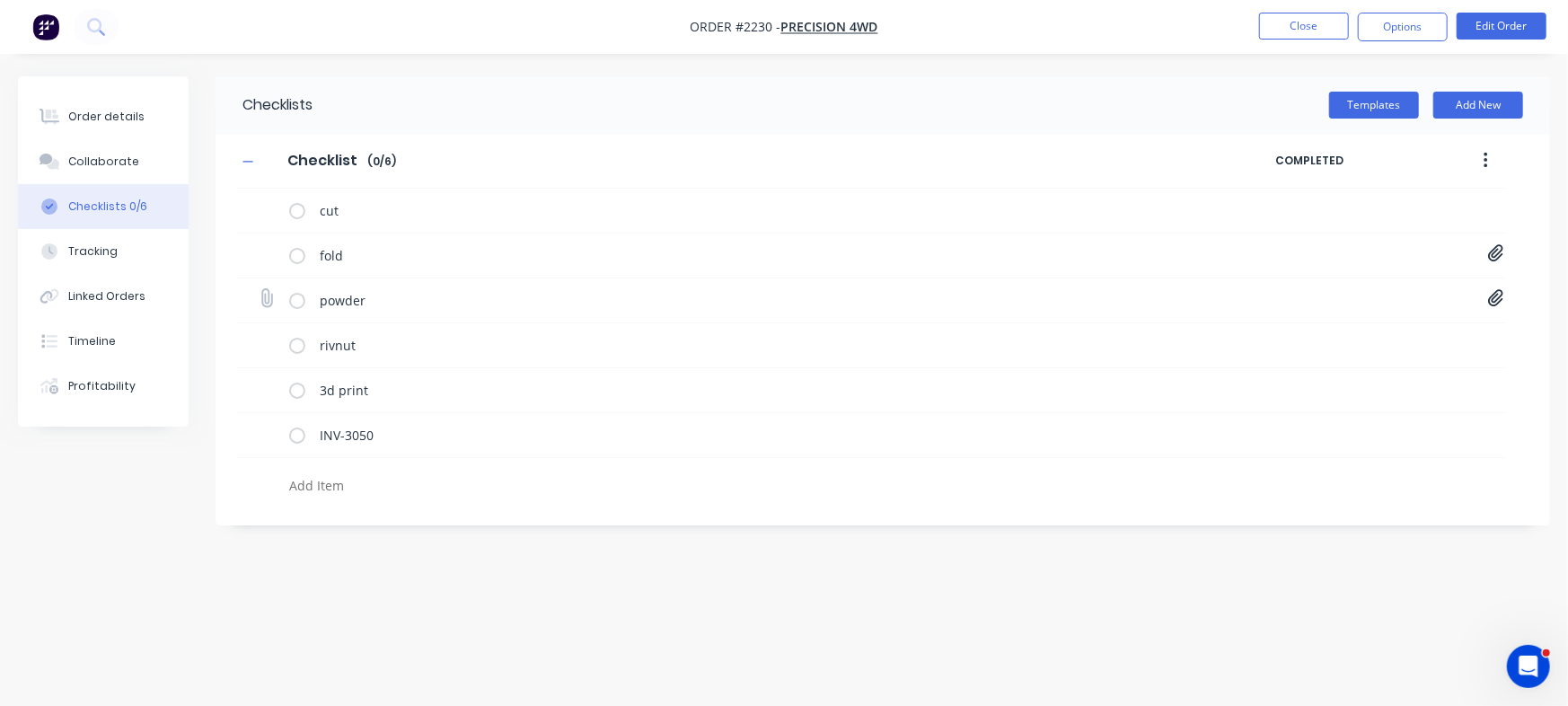
click at [1492, 300] on icon at bounding box center [1495, 298] width 15 height 17
click at [1329, 341] on link "Purchase Order PO0490.pdf" at bounding box center [1351, 337] width 210 height 19
click at [126, 171] on button "Collaborate" at bounding box center [103, 161] width 171 height 44
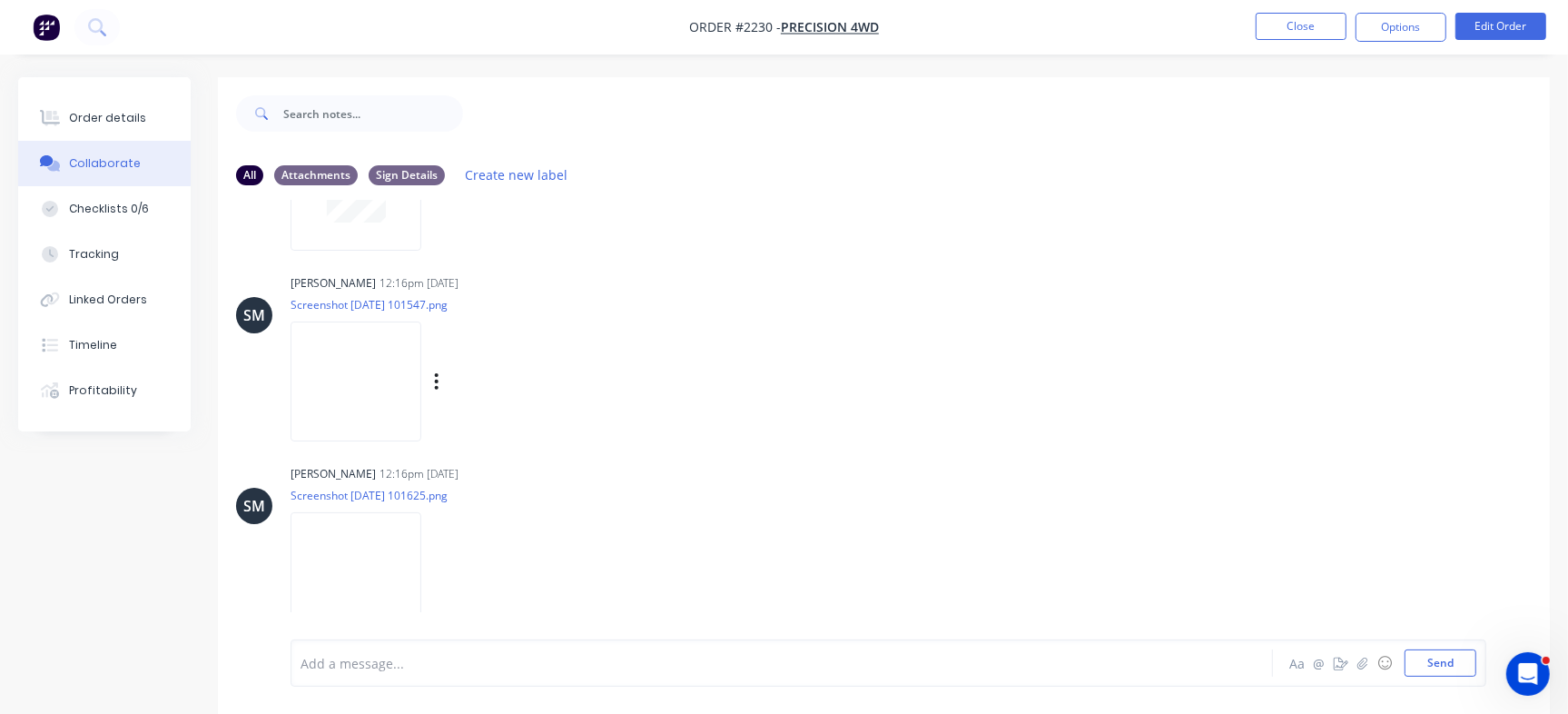
scroll to position [1172, 0]
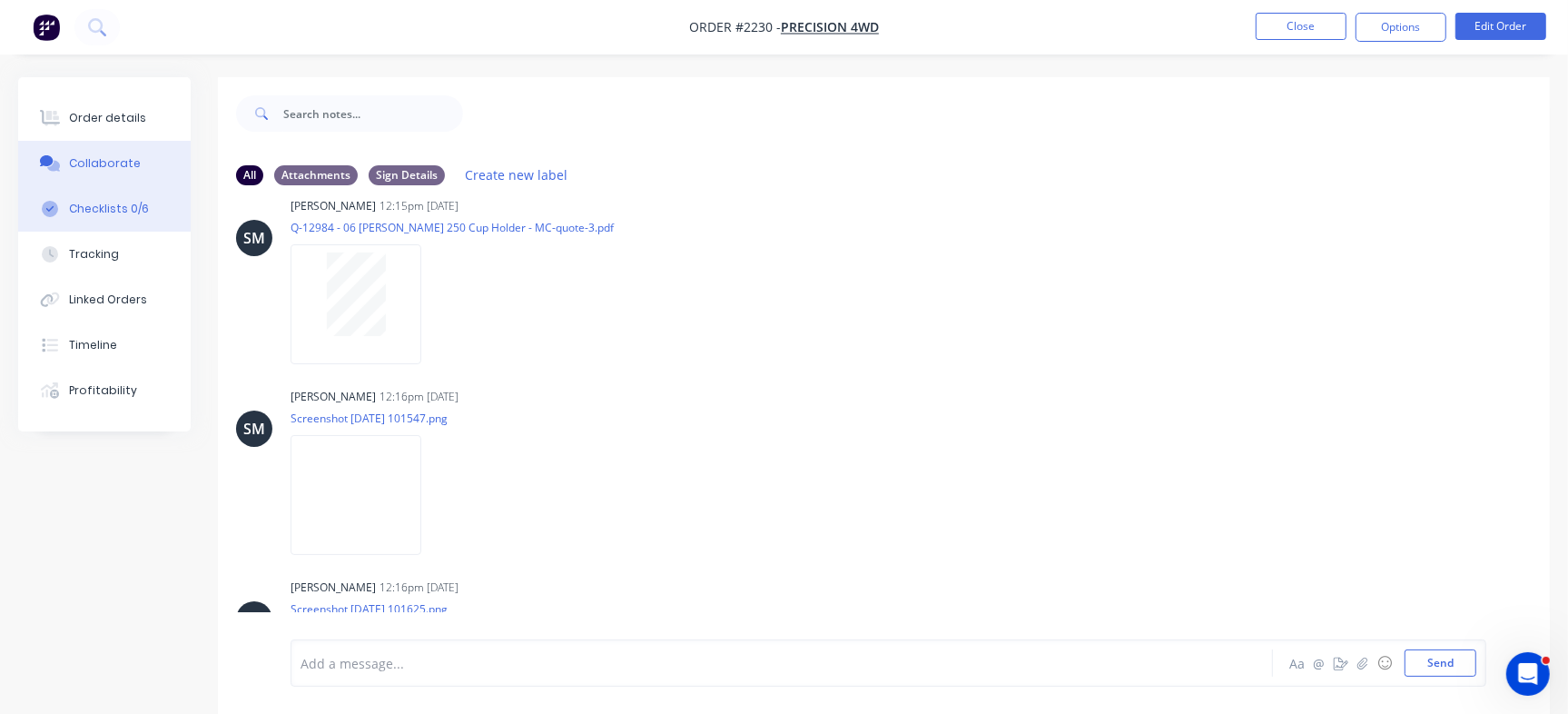
click at [169, 213] on button "Checklists 0/6" at bounding box center [104, 208] width 173 height 45
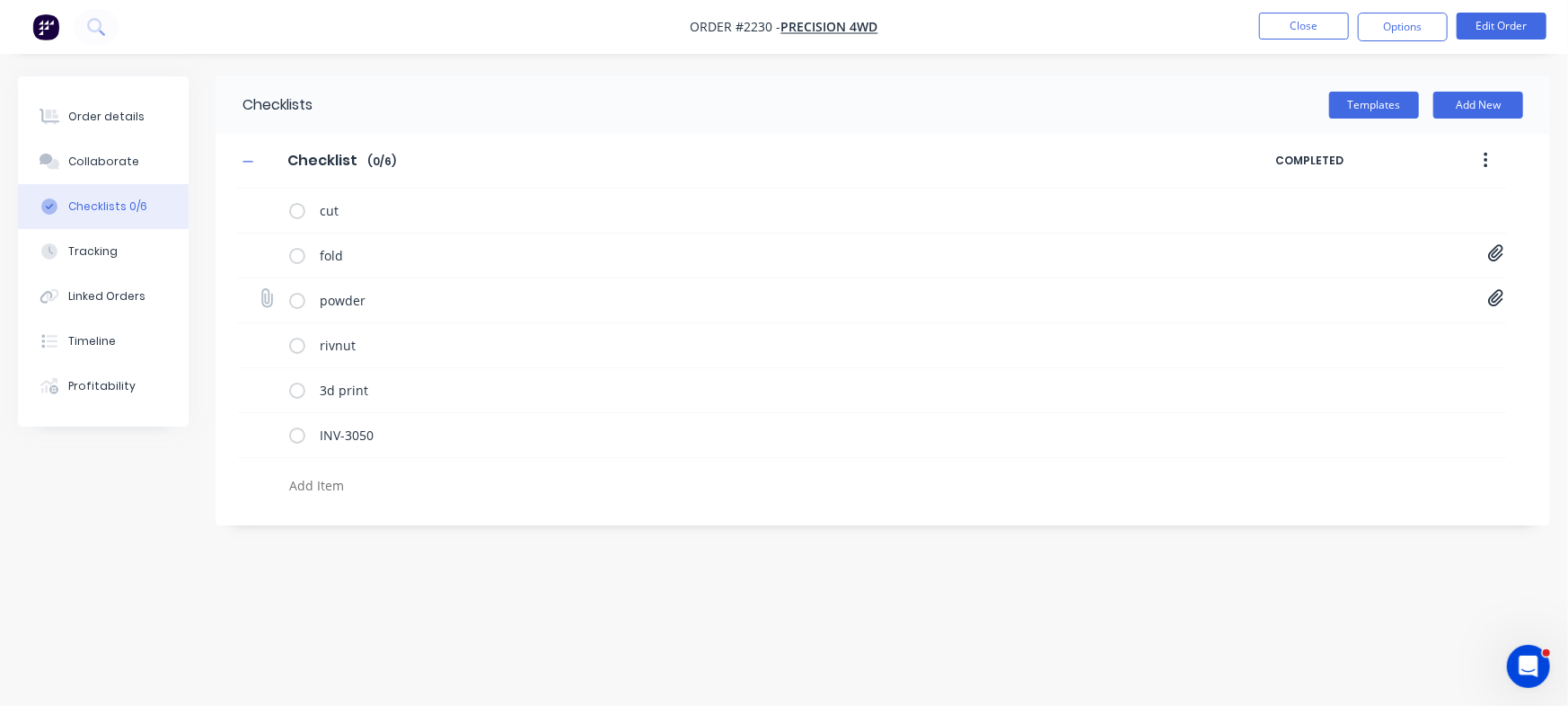
click at [1489, 300] on icon at bounding box center [1495, 298] width 15 height 17
click at [177, 171] on button "Collaborate" at bounding box center [103, 161] width 171 height 44
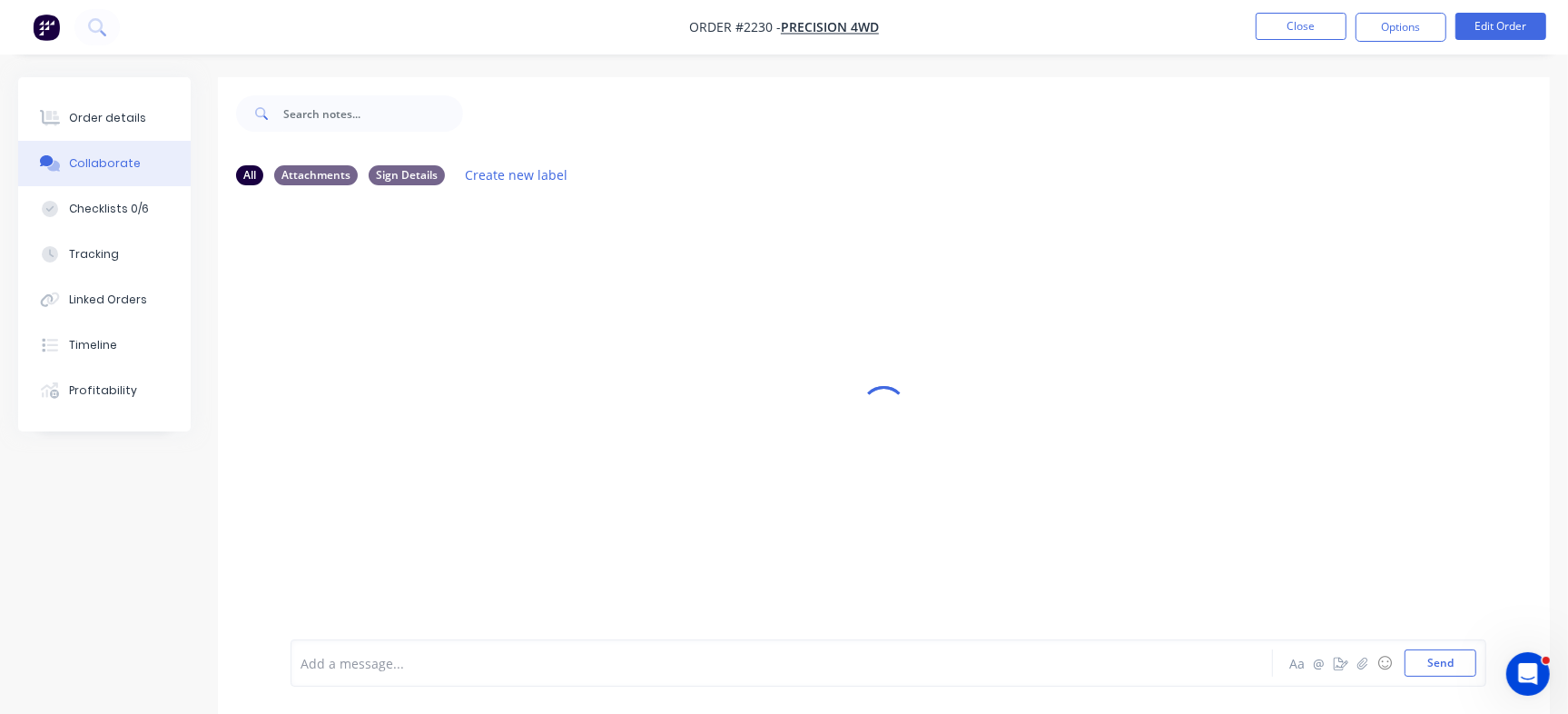
click at [519, 260] on div at bounding box center [884, 409] width 1332 height 664
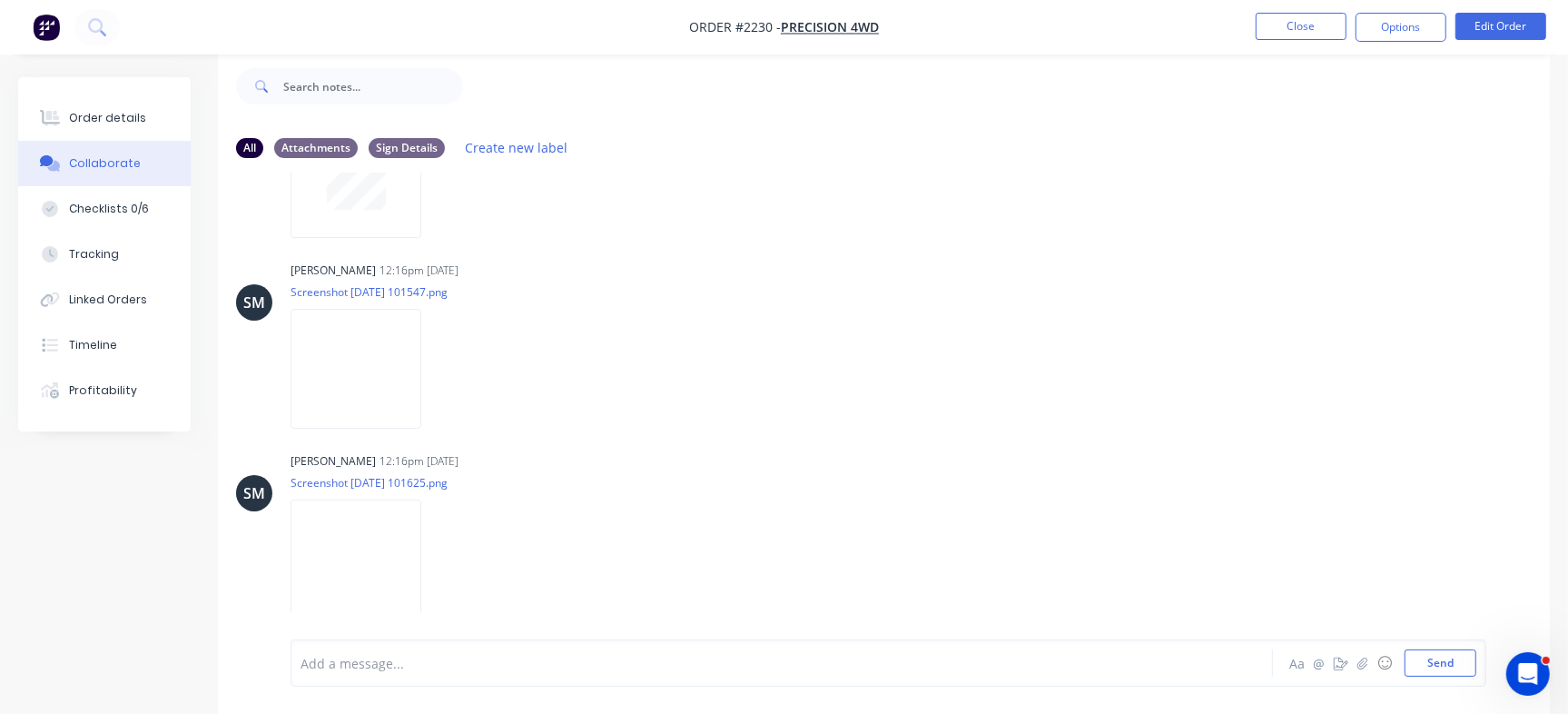
scroll to position [1285, 0]
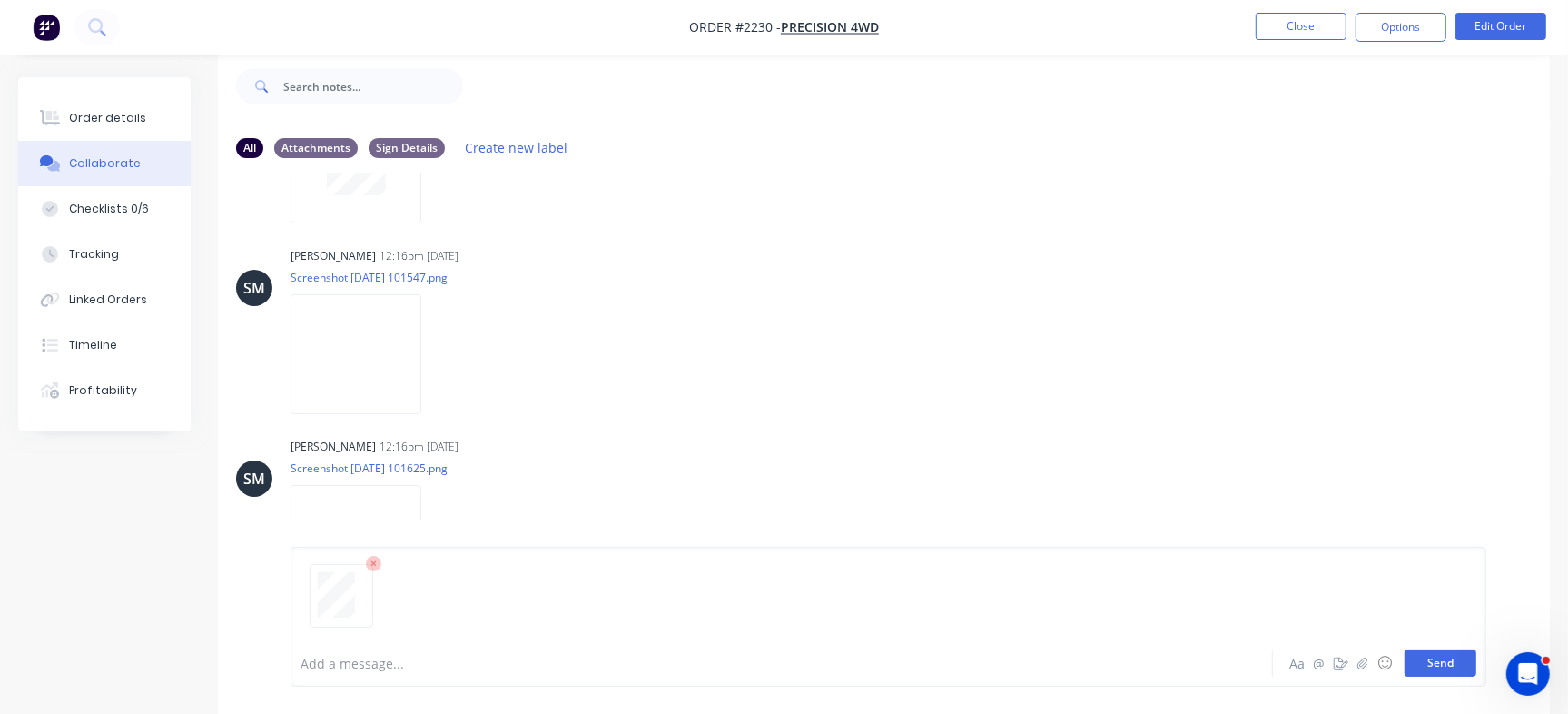
click at [1415, 669] on button "Send" at bounding box center [1441, 662] width 72 height 27
click at [1014, 262] on div "SM Sean Marc Canete 12:16pm 26/09/25 Screenshot 2025-09-26 101547.png Labels Do…" at bounding box center [884, 316] width 1332 height 163
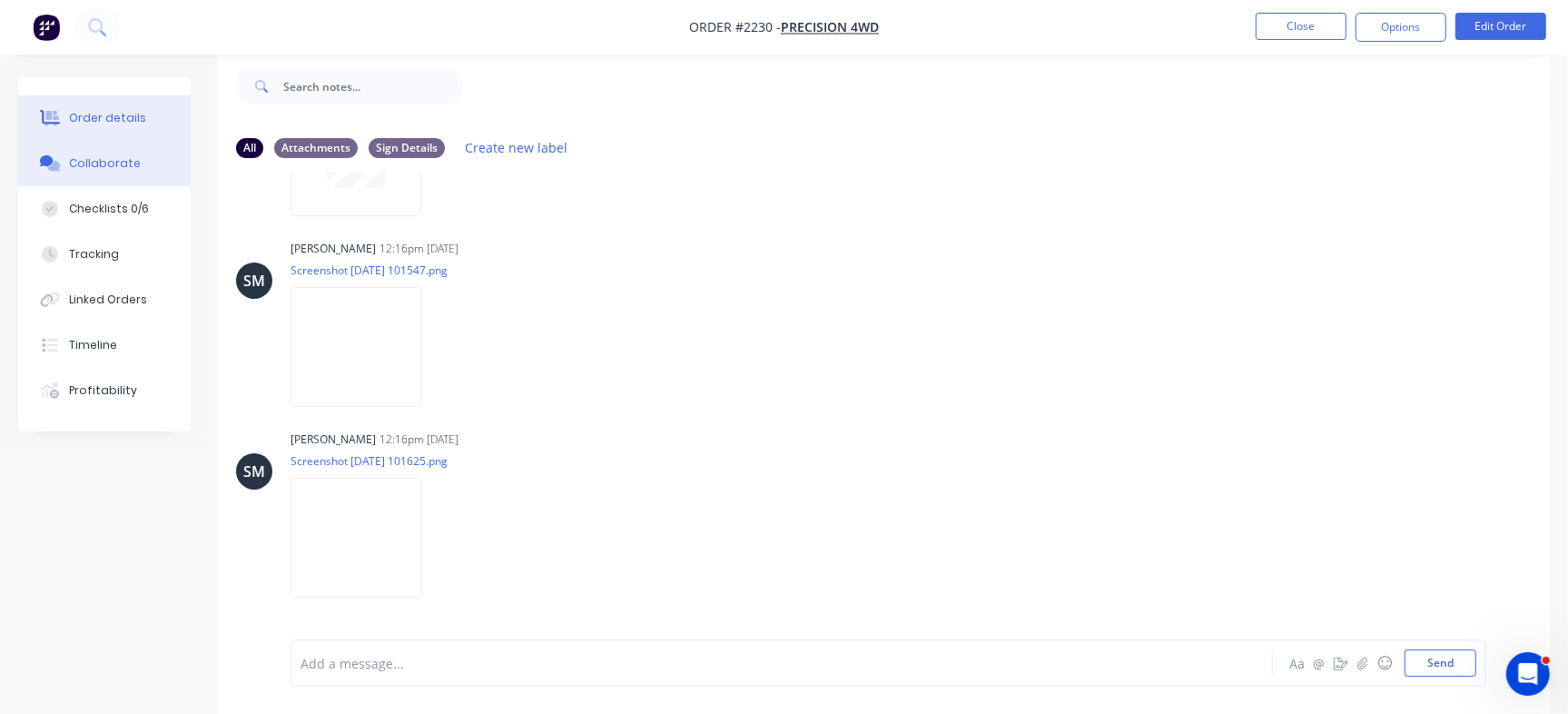
click at [173, 105] on button "Order details" at bounding box center [104, 117] width 173 height 45
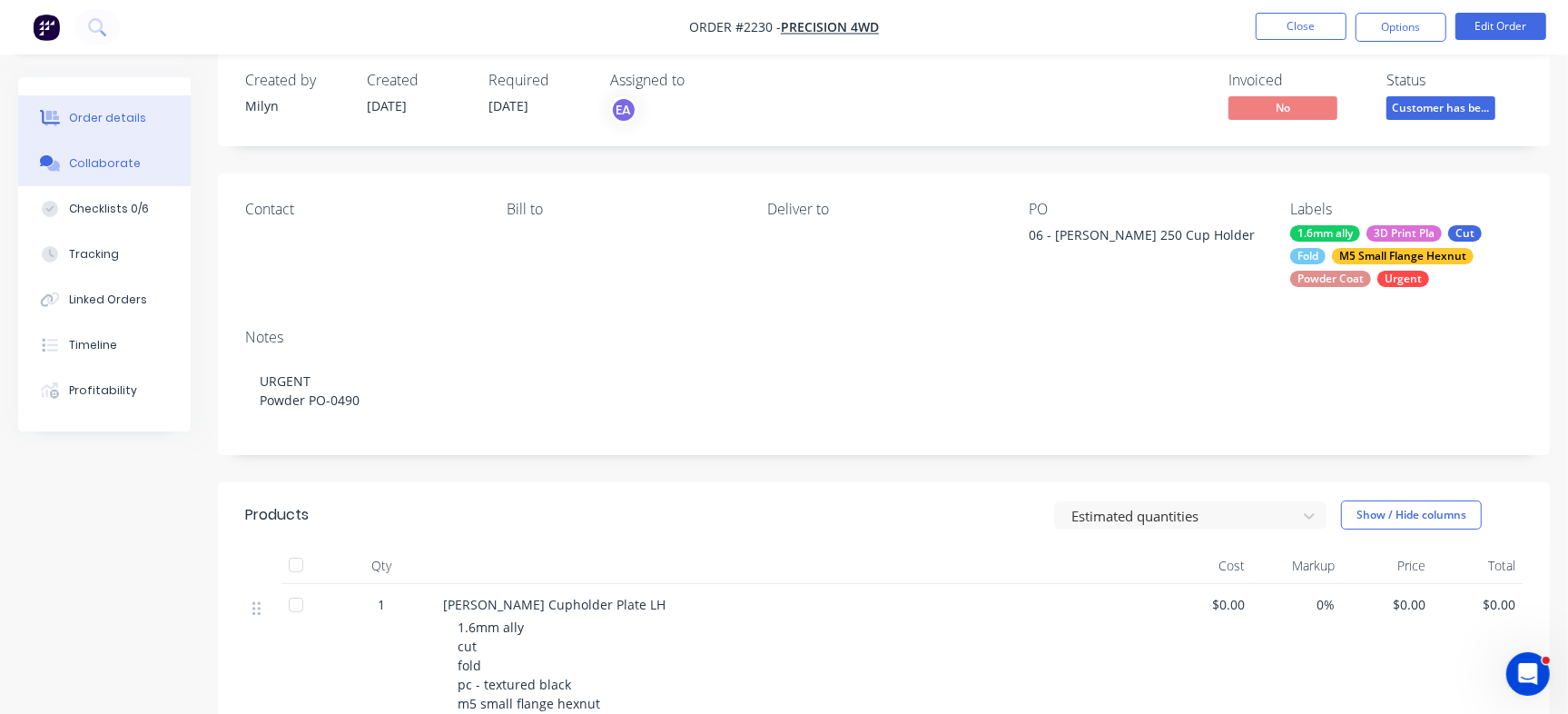
click at [143, 178] on button "Collaborate" at bounding box center [104, 163] width 173 height 45
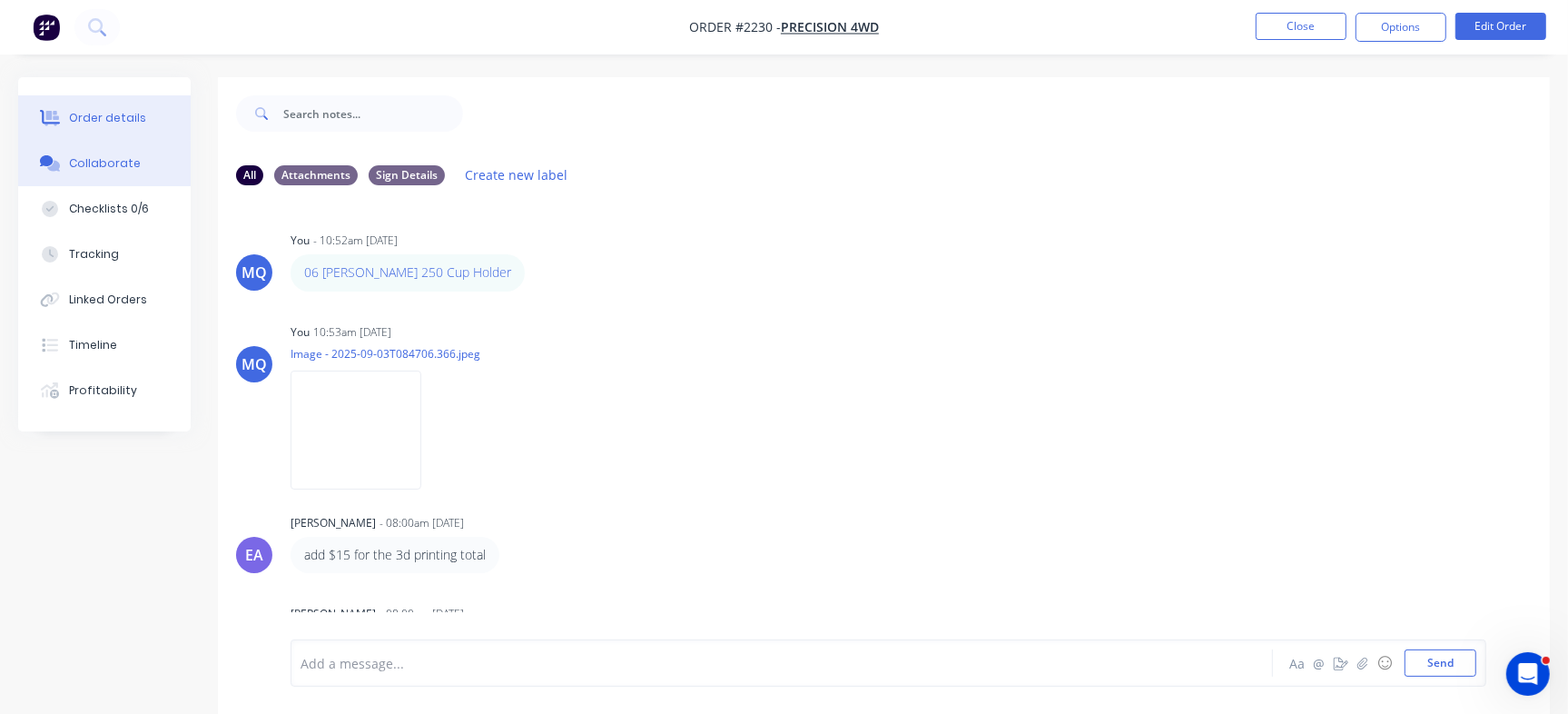
click at [98, 124] on div "Order details" at bounding box center [107, 118] width 77 height 16
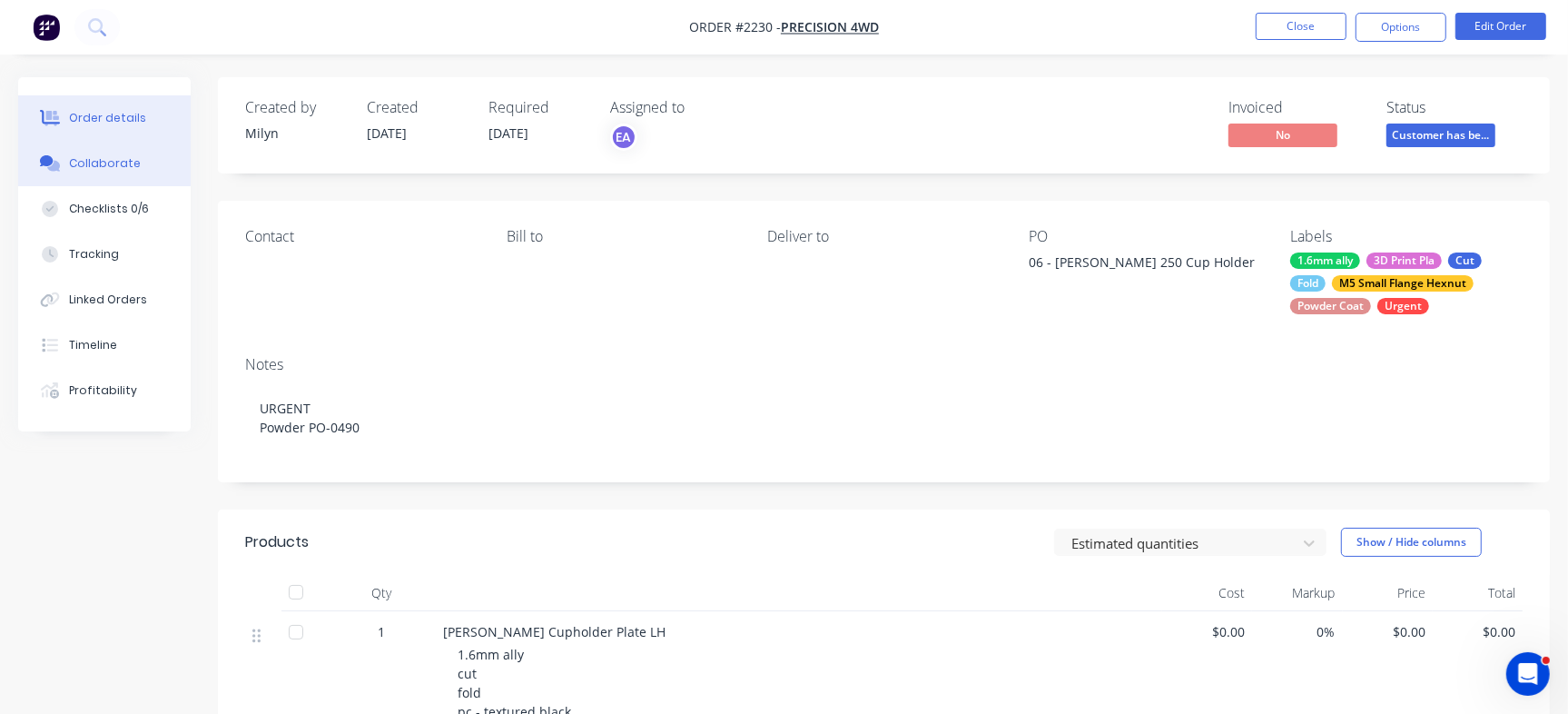
click at [97, 162] on div "Collaborate" at bounding box center [105, 163] width 72 height 16
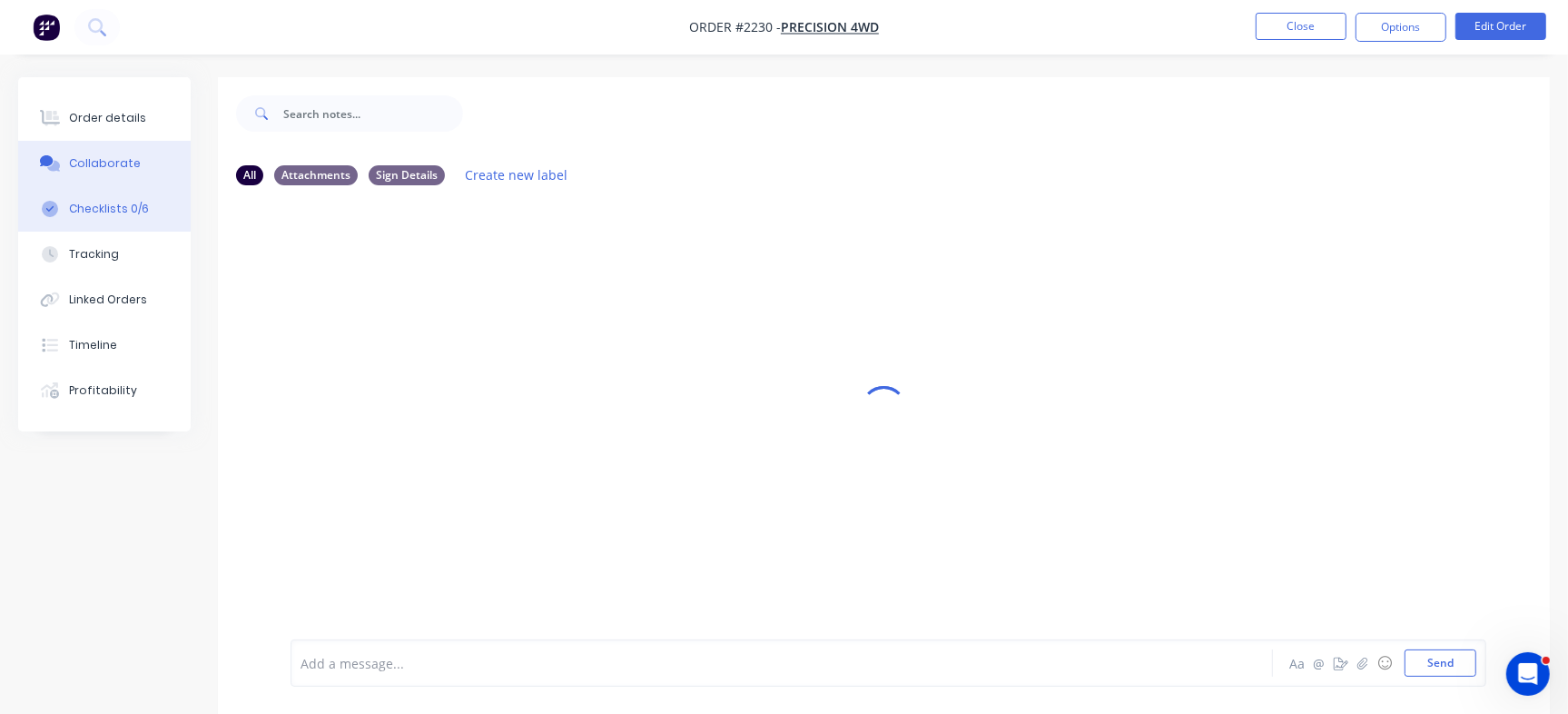
click at [67, 215] on button "Checklists 0/6" at bounding box center [104, 208] width 173 height 45
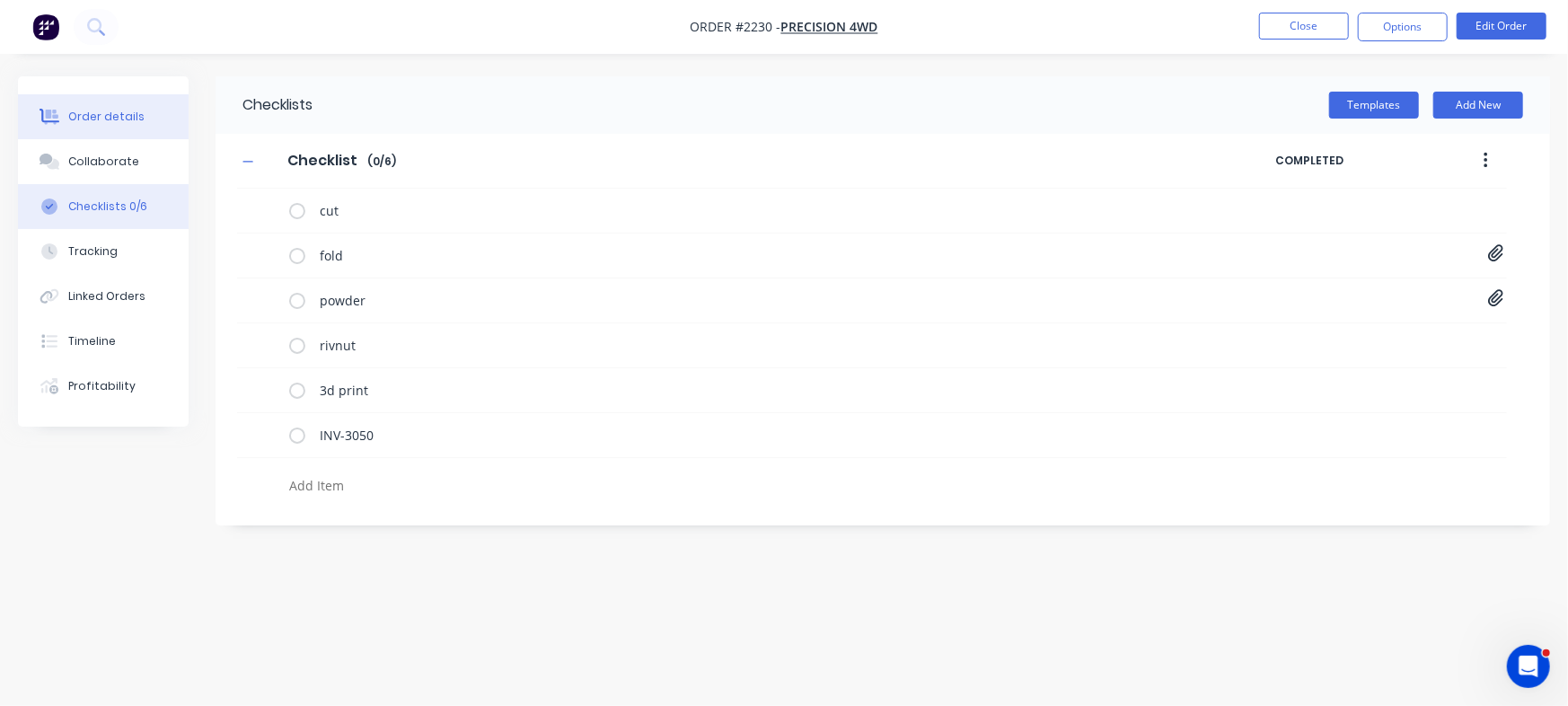
click at [151, 113] on button "Order details" at bounding box center [103, 116] width 171 height 44
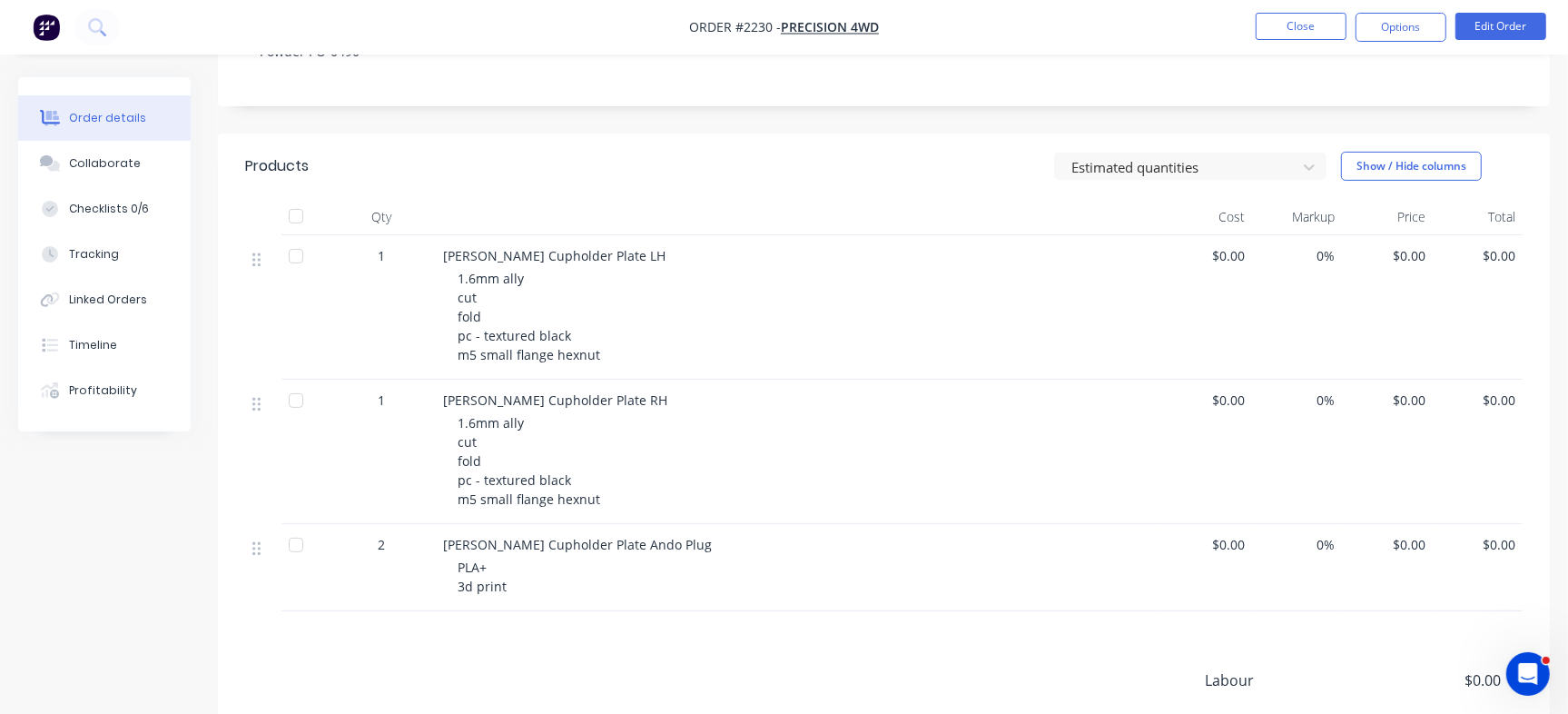
scroll to position [29, 0]
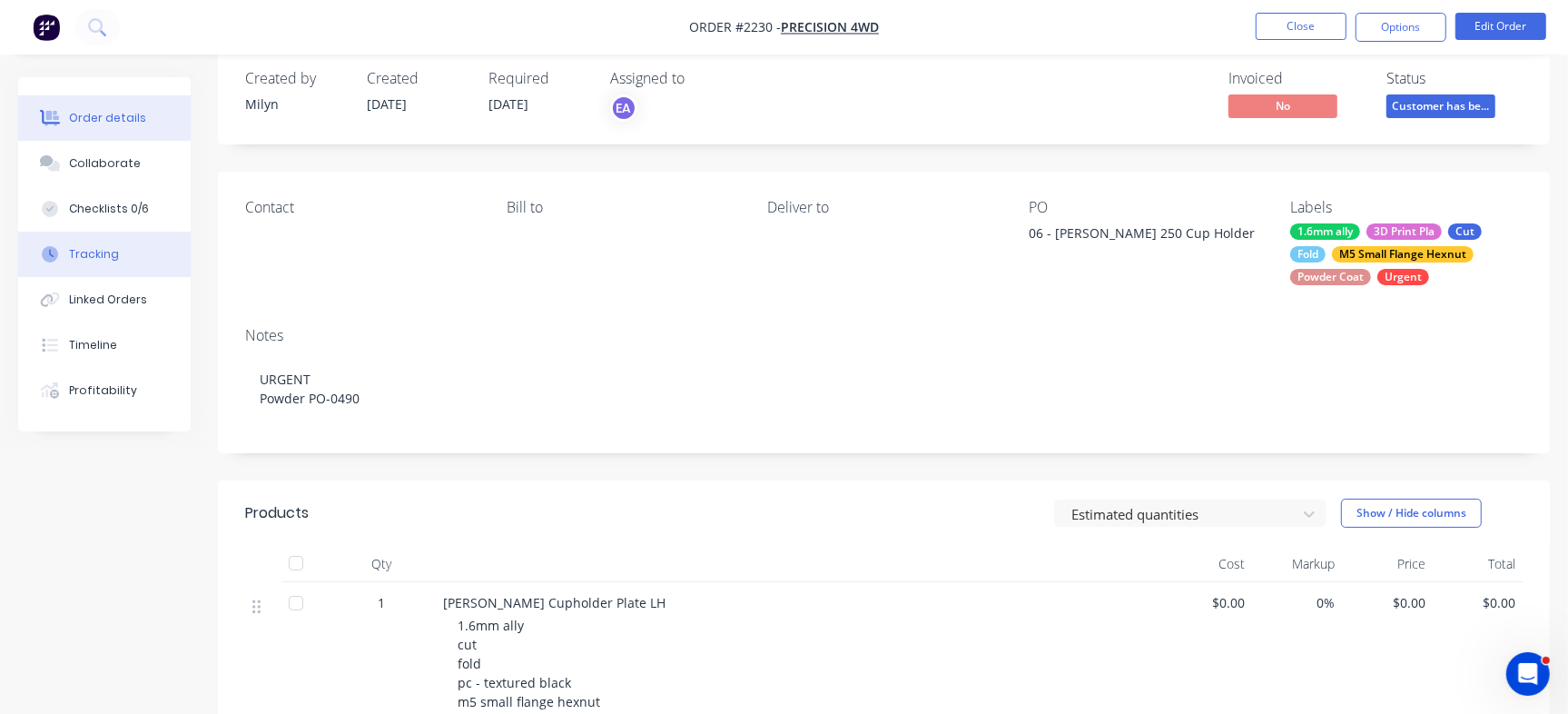
click at [104, 233] on button "Tracking" at bounding box center [104, 254] width 173 height 45
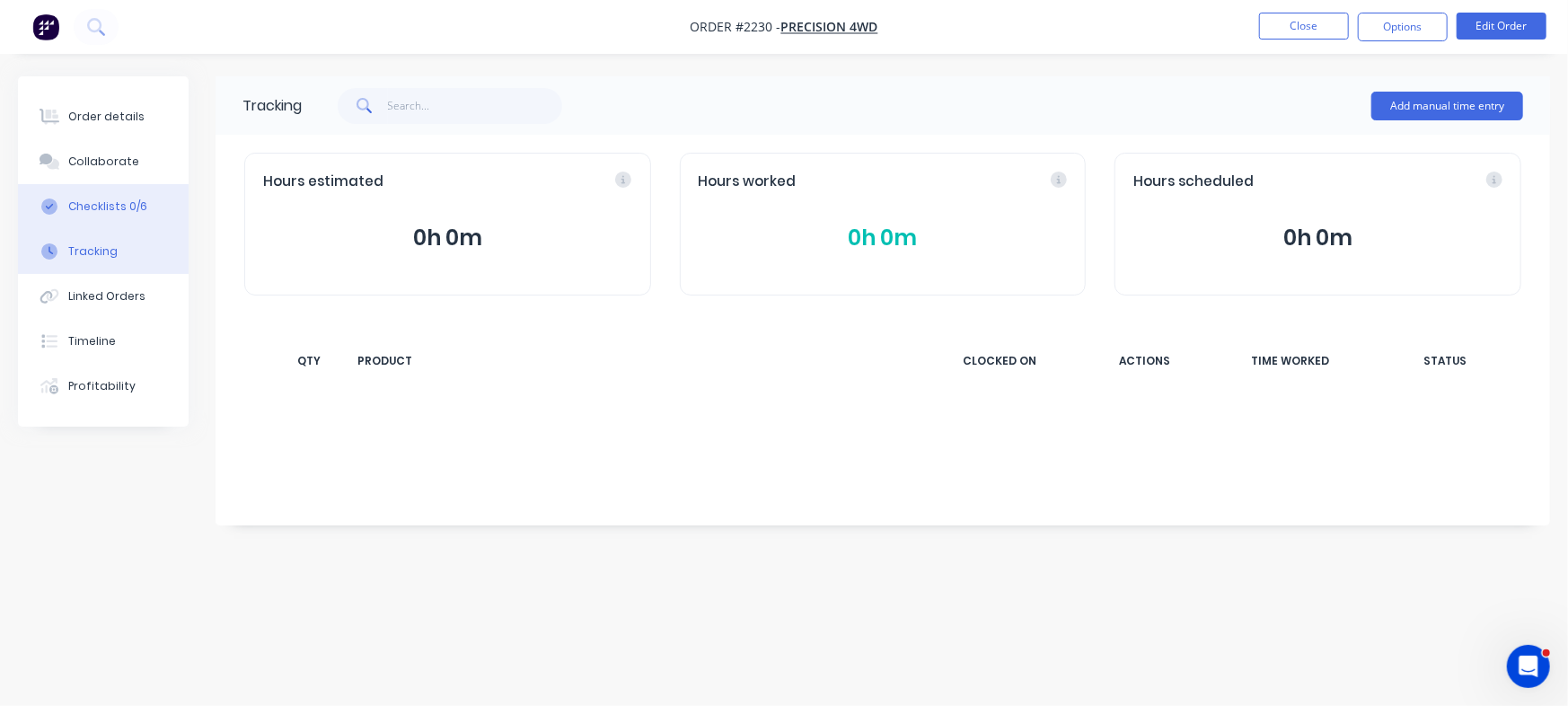
click at [104, 219] on button "Checklists 0/6" at bounding box center [103, 206] width 171 height 44
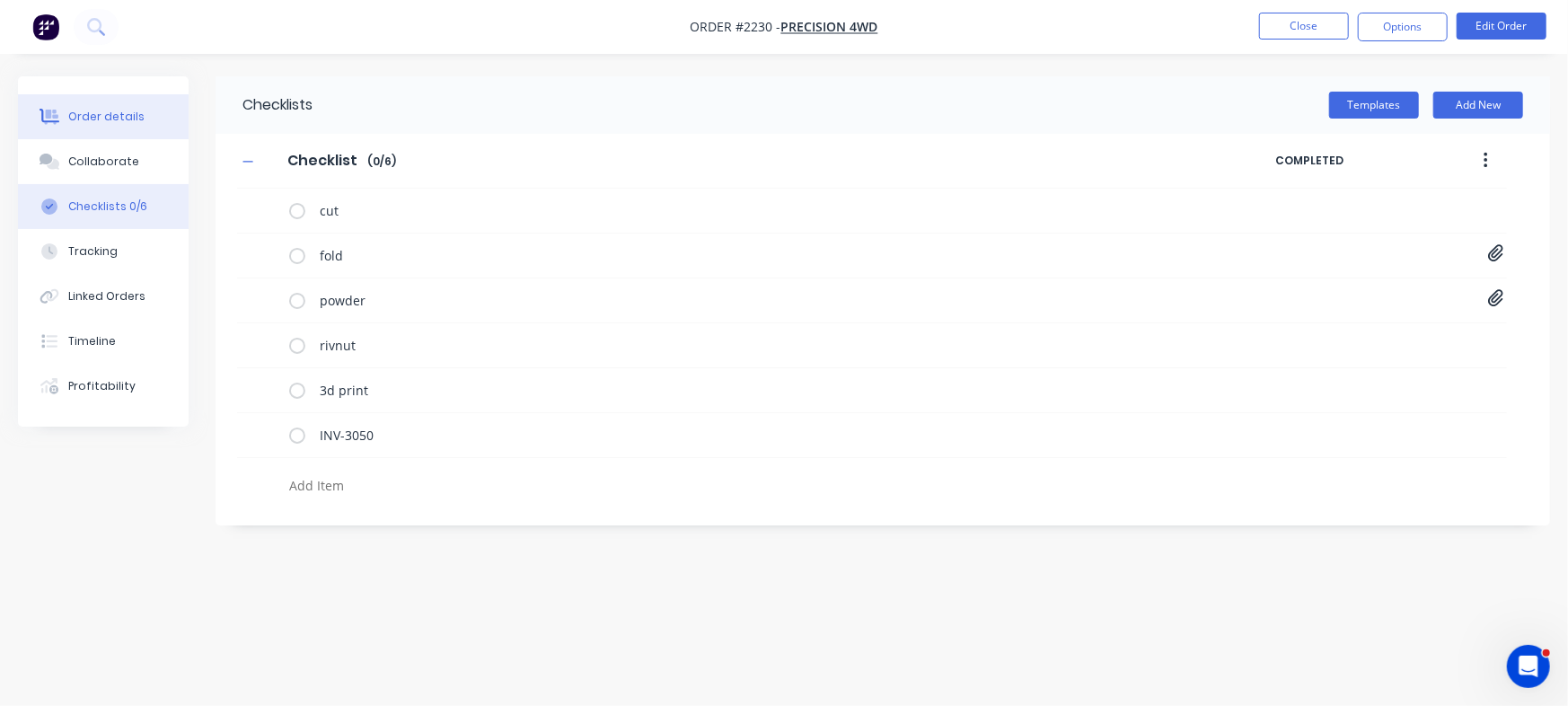
click at [71, 114] on div "Order details" at bounding box center [106, 117] width 76 height 16
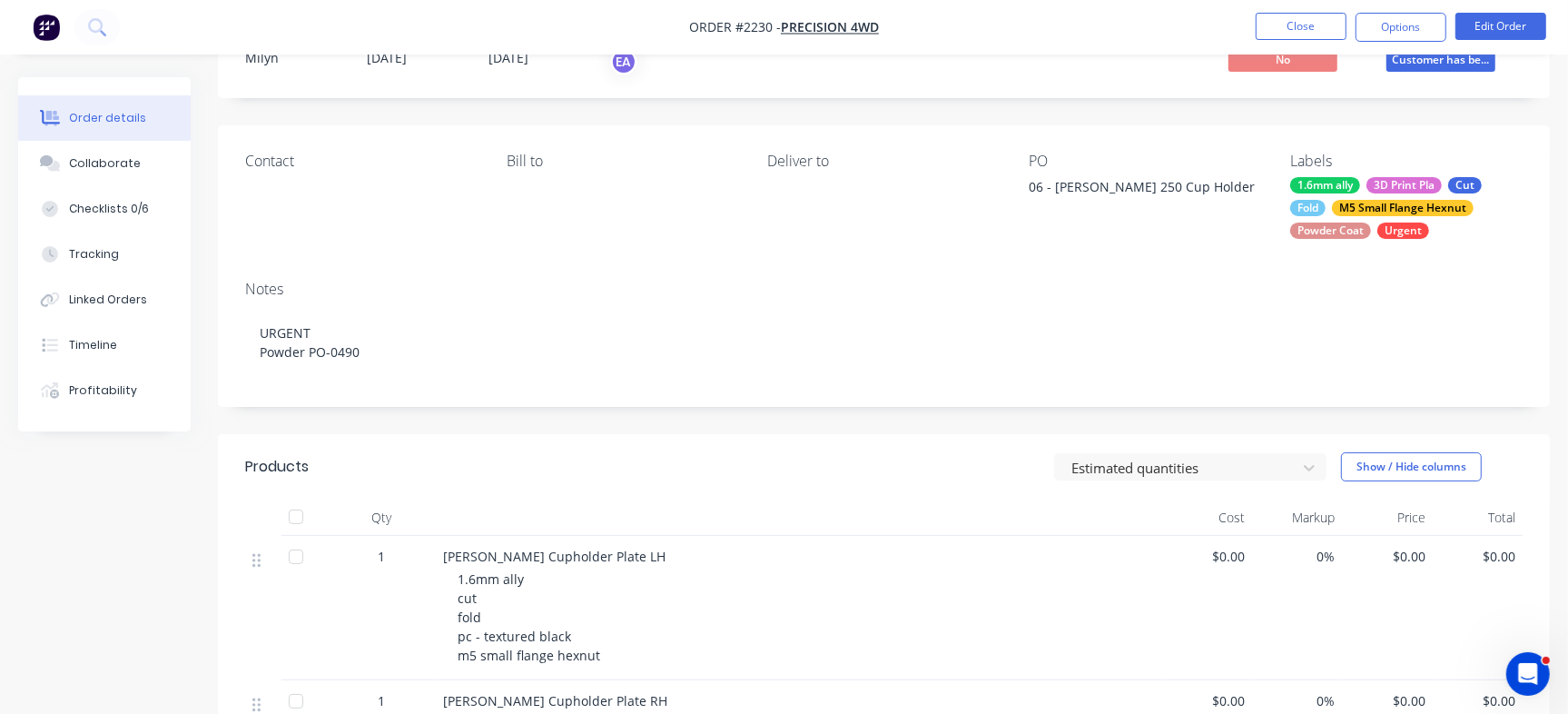
scroll to position [114, 0]
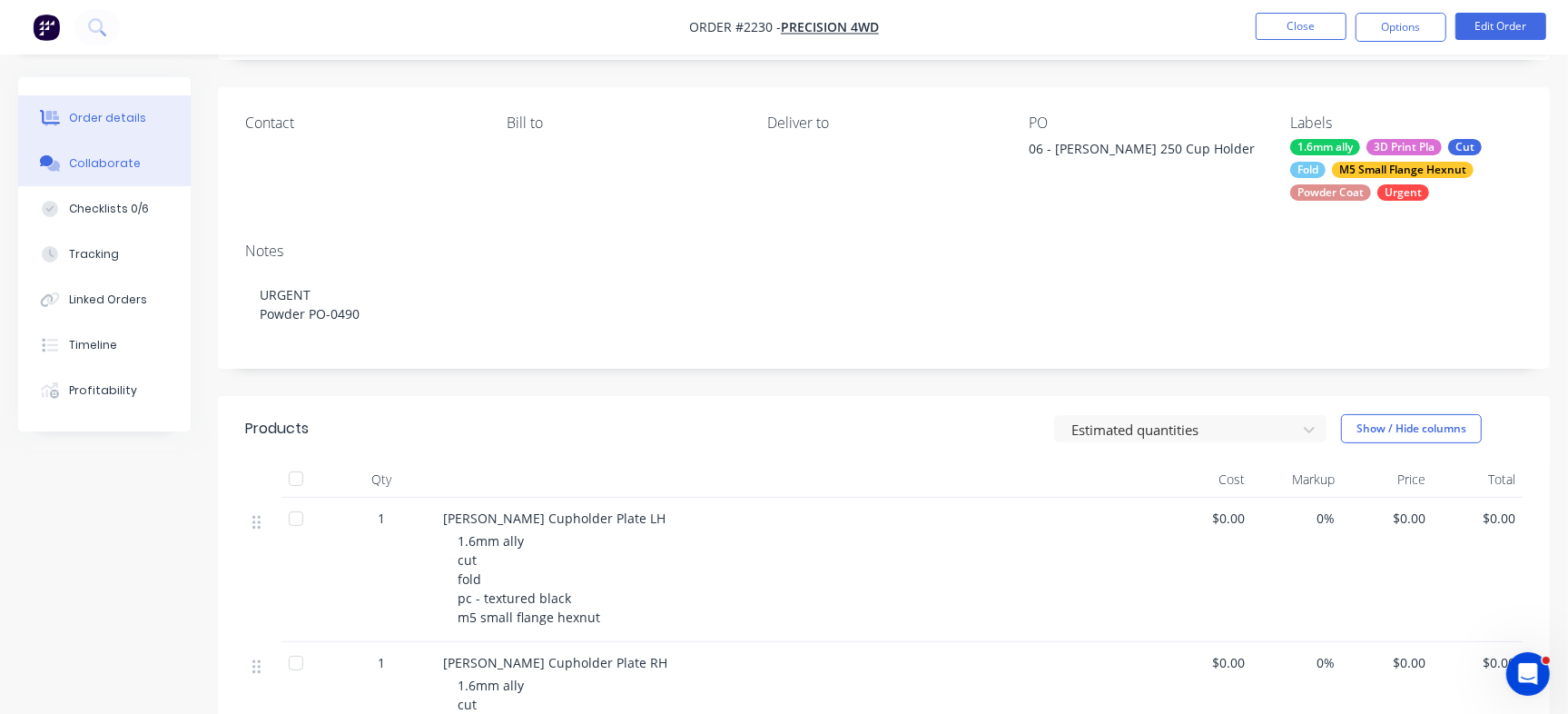
click at [147, 169] on button "Collaborate" at bounding box center [104, 163] width 173 height 45
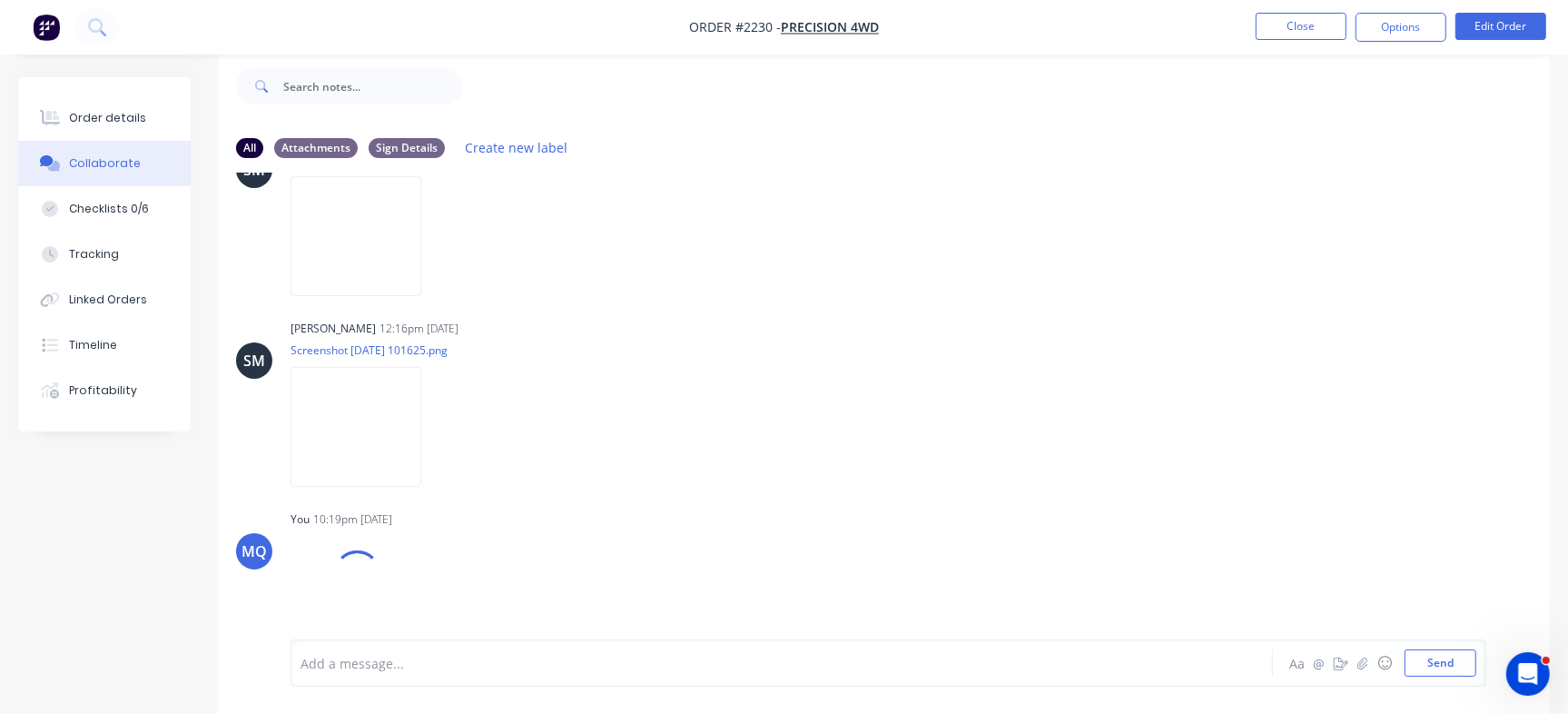
scroll to position [1389, 0]
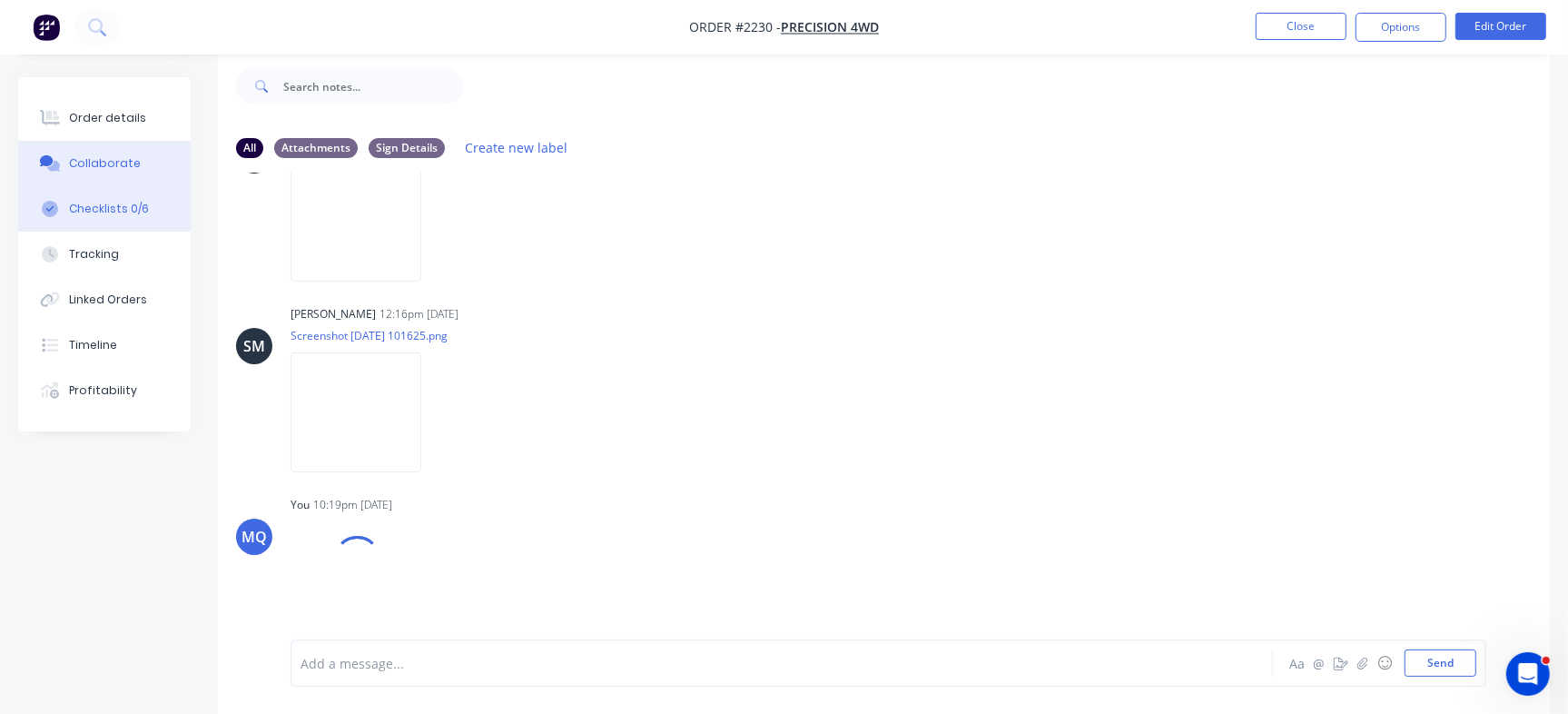
click at [137, 210] on div "Checklists 0/6" at bounding box center [109, 209] width 80 height 16
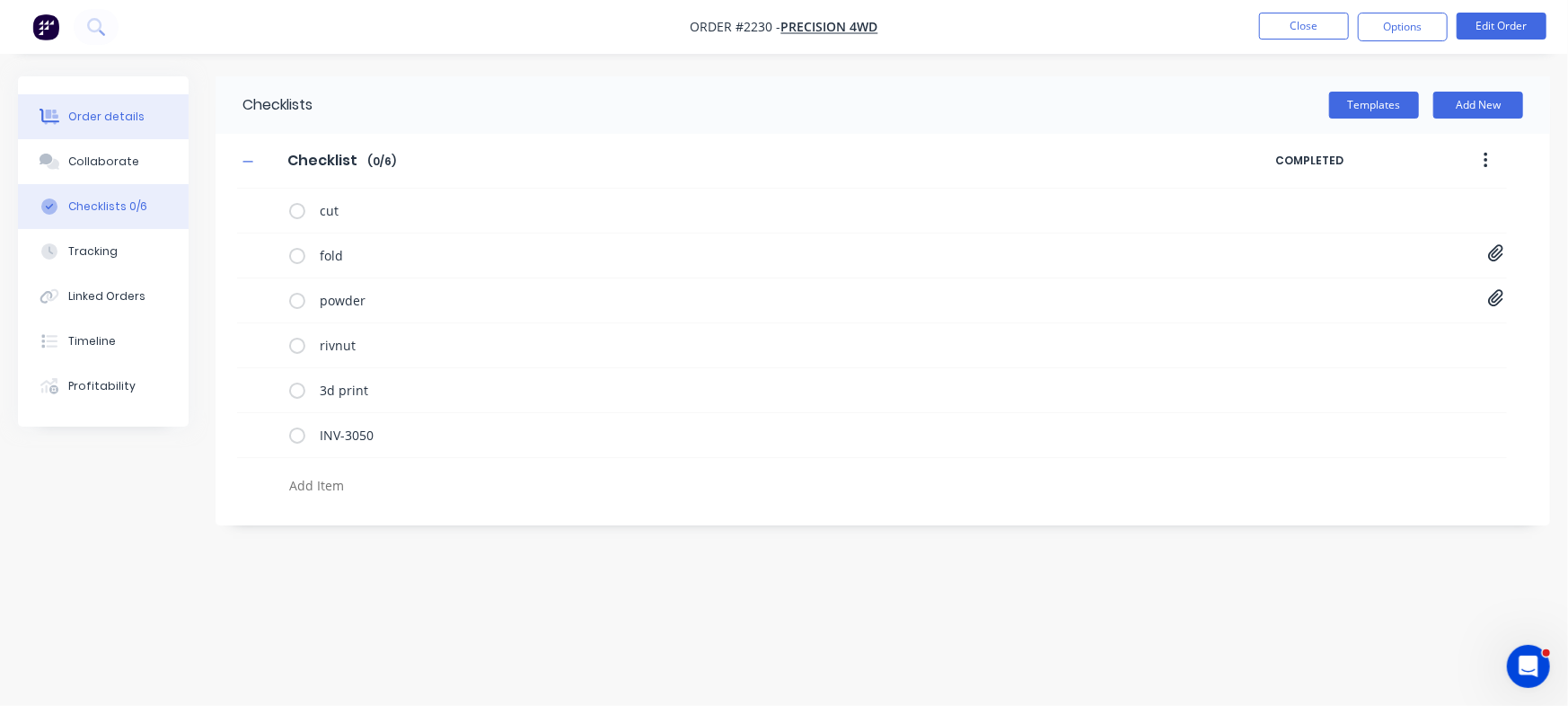
click at [109, 113] on div "Order details" at bounding box center [106, 117] width 76 height 16
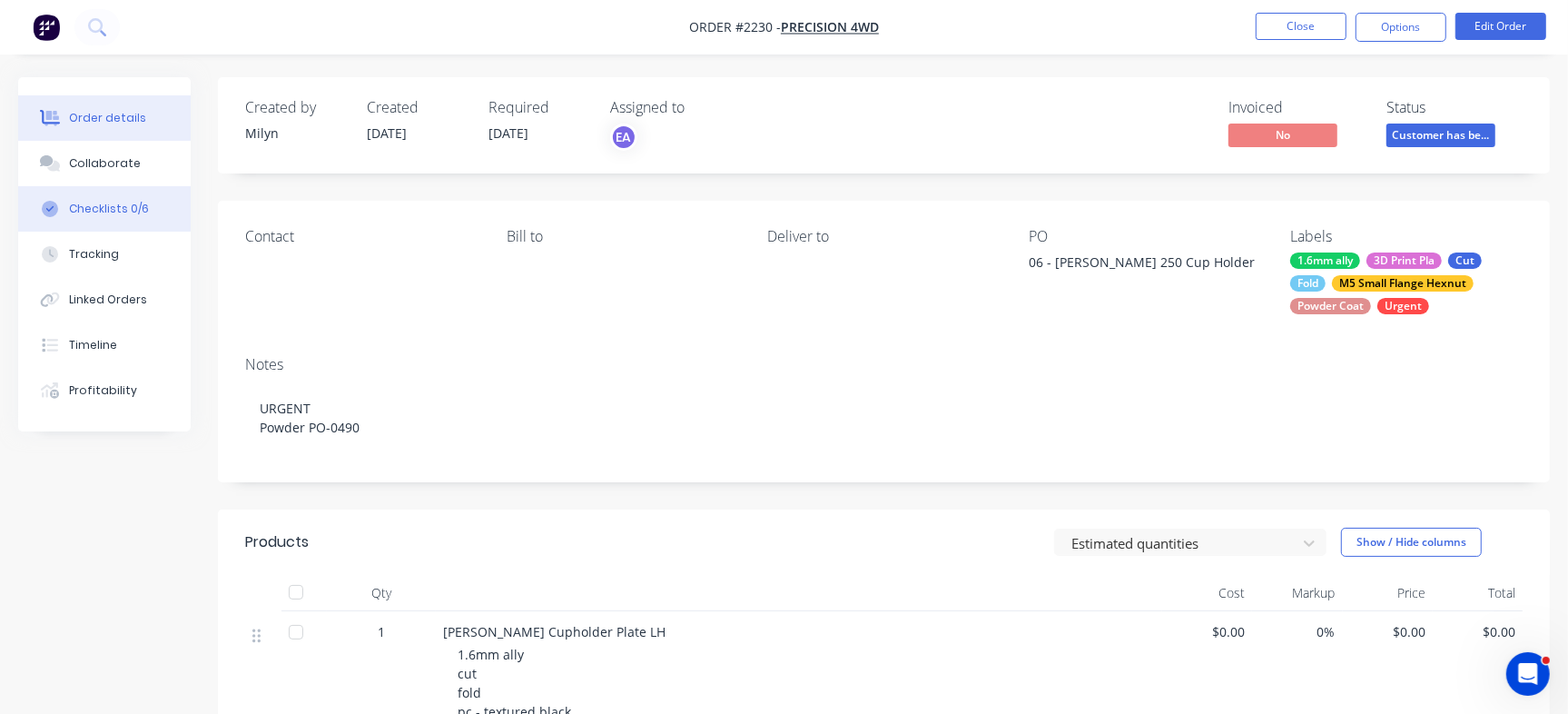
click at [161, 226] on button "Checklists 0/6" at bounding box center [104, 208] width 173 height 45
type textarea "x"
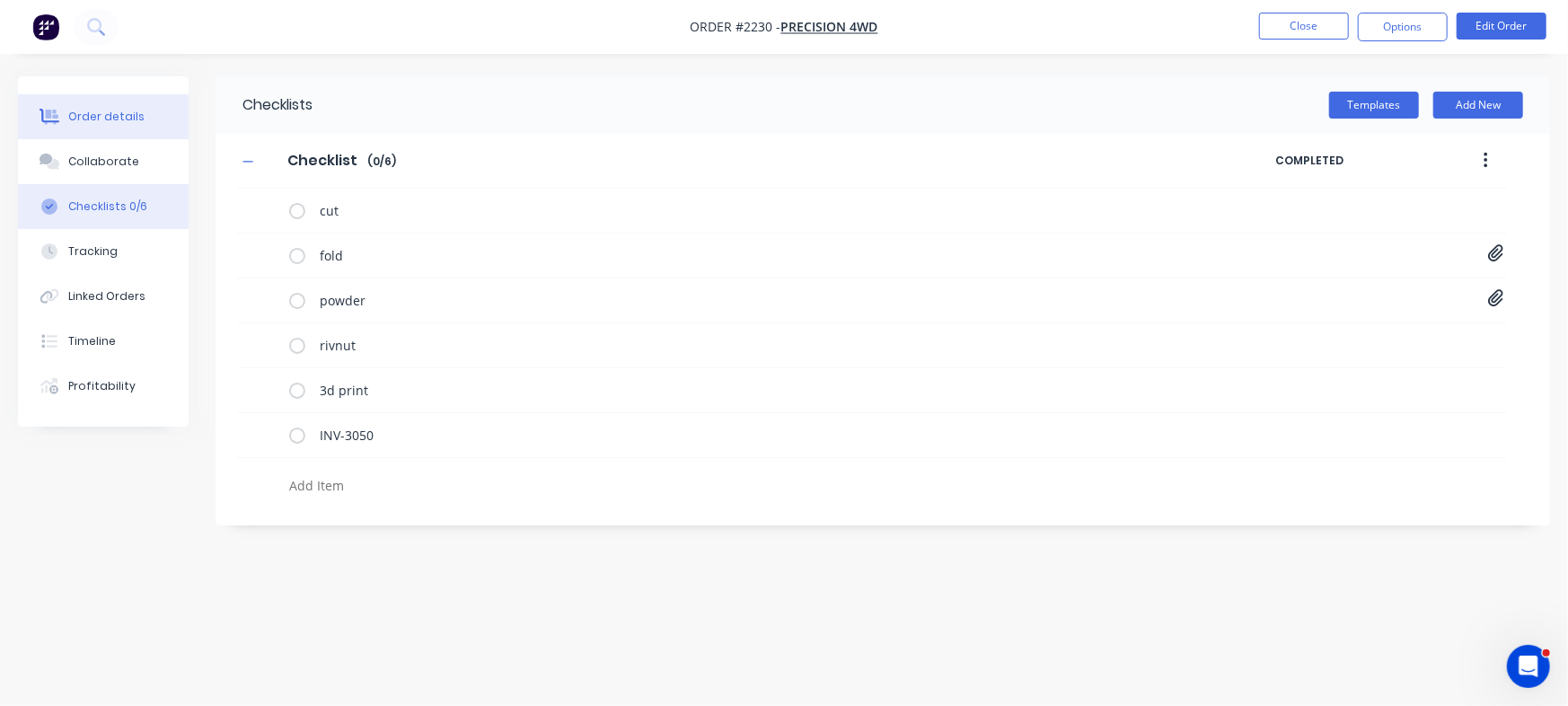
click at [171, 129] on button "Order details" at bounding box center [103, 116] width 171 height 44
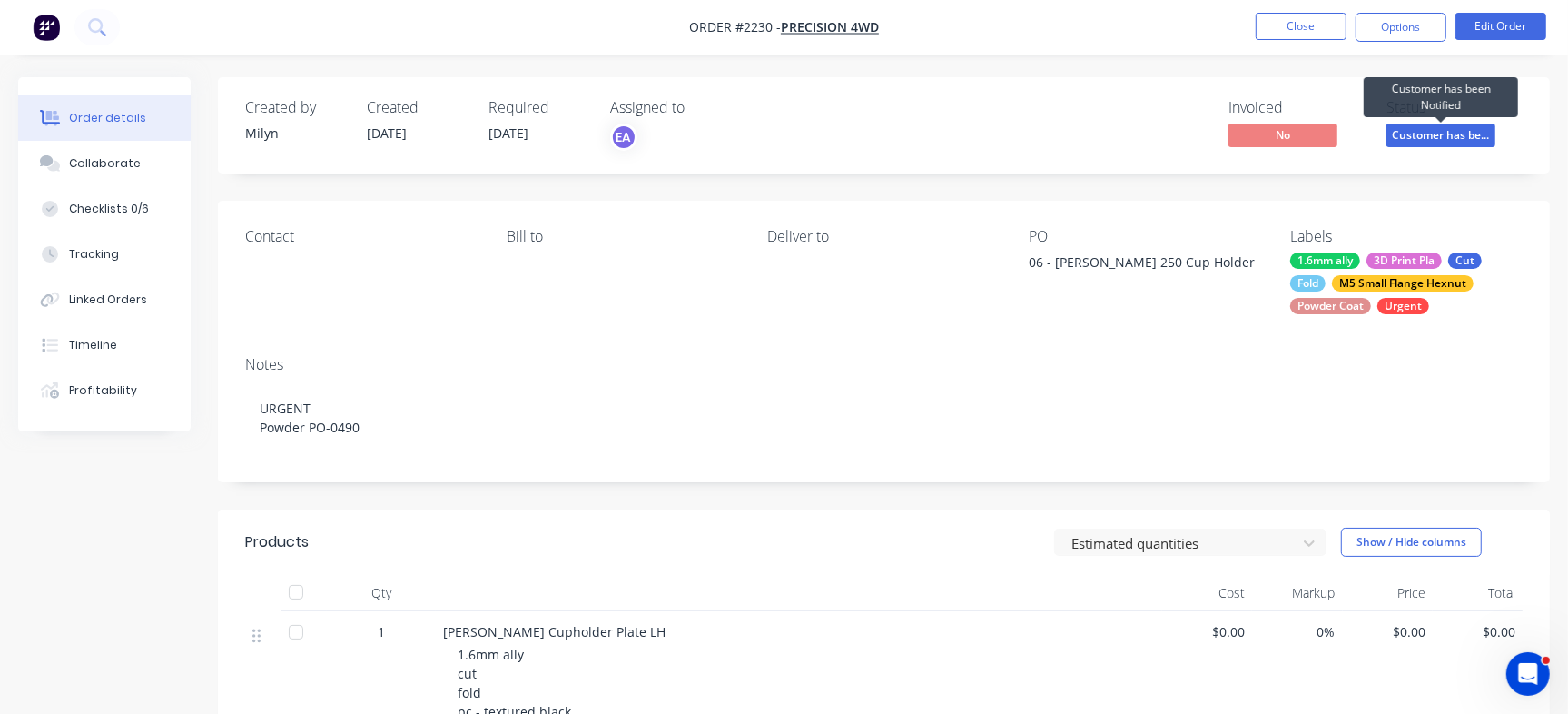
click at [1419, 127] on span "Customer has be..." at bounding box center [1441, 135] width 109 height 23
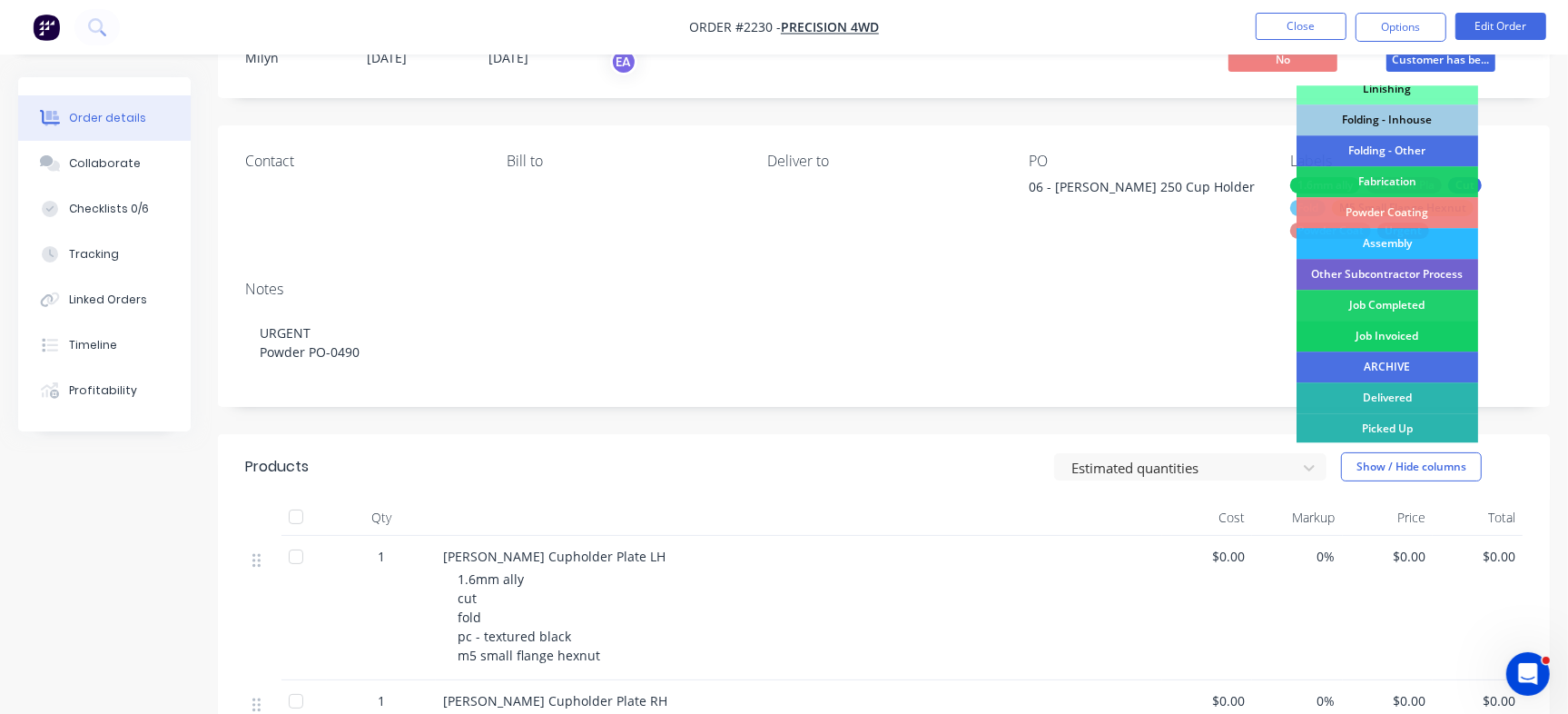
scroll to position [114, 0]
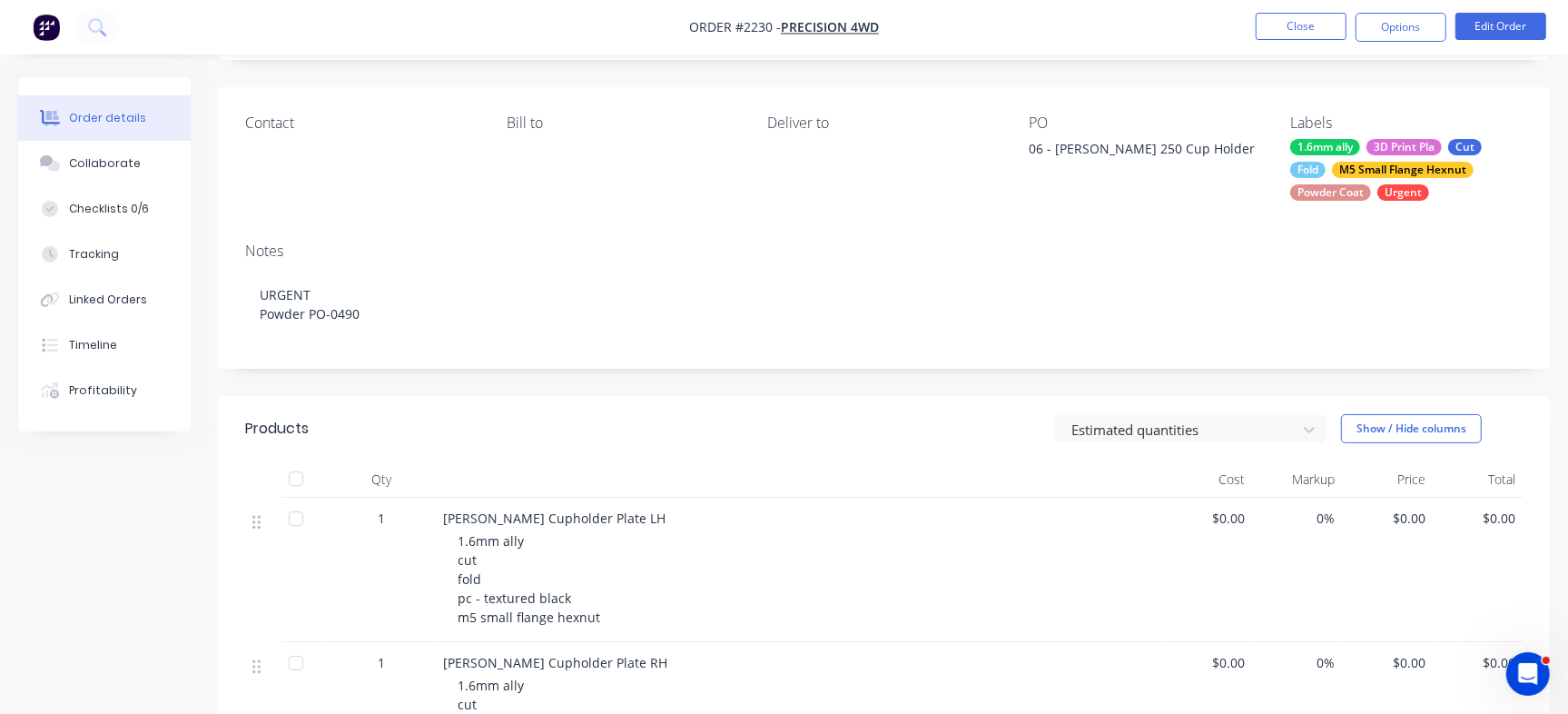
click at [1105, 213] on div "Contact Bill to Deliver to PO 06 - Prado 250 Cup Holder Labels 1.6mm ally 3D Pr…" at bounding box center [884, 157] width 1332 height 141
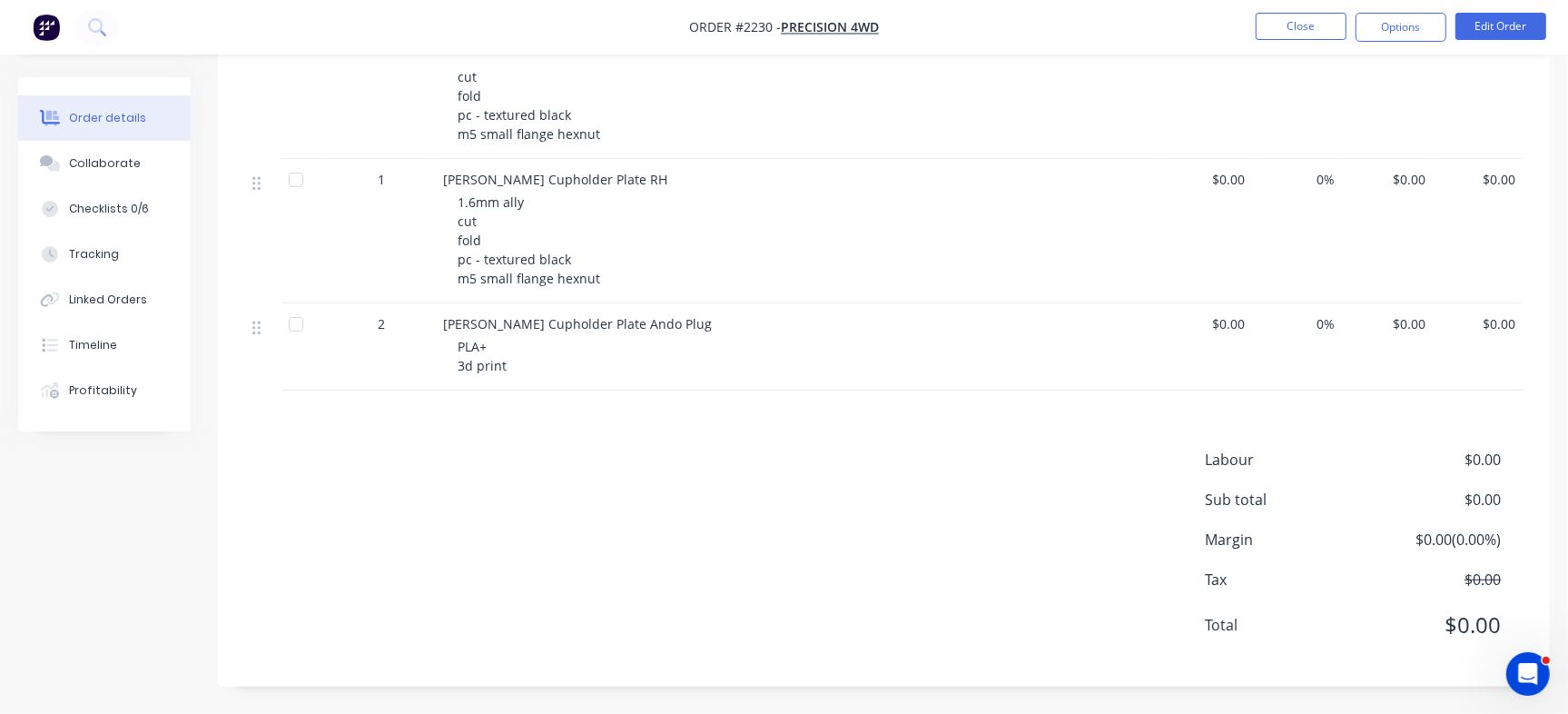
scroll to position [0, 0]
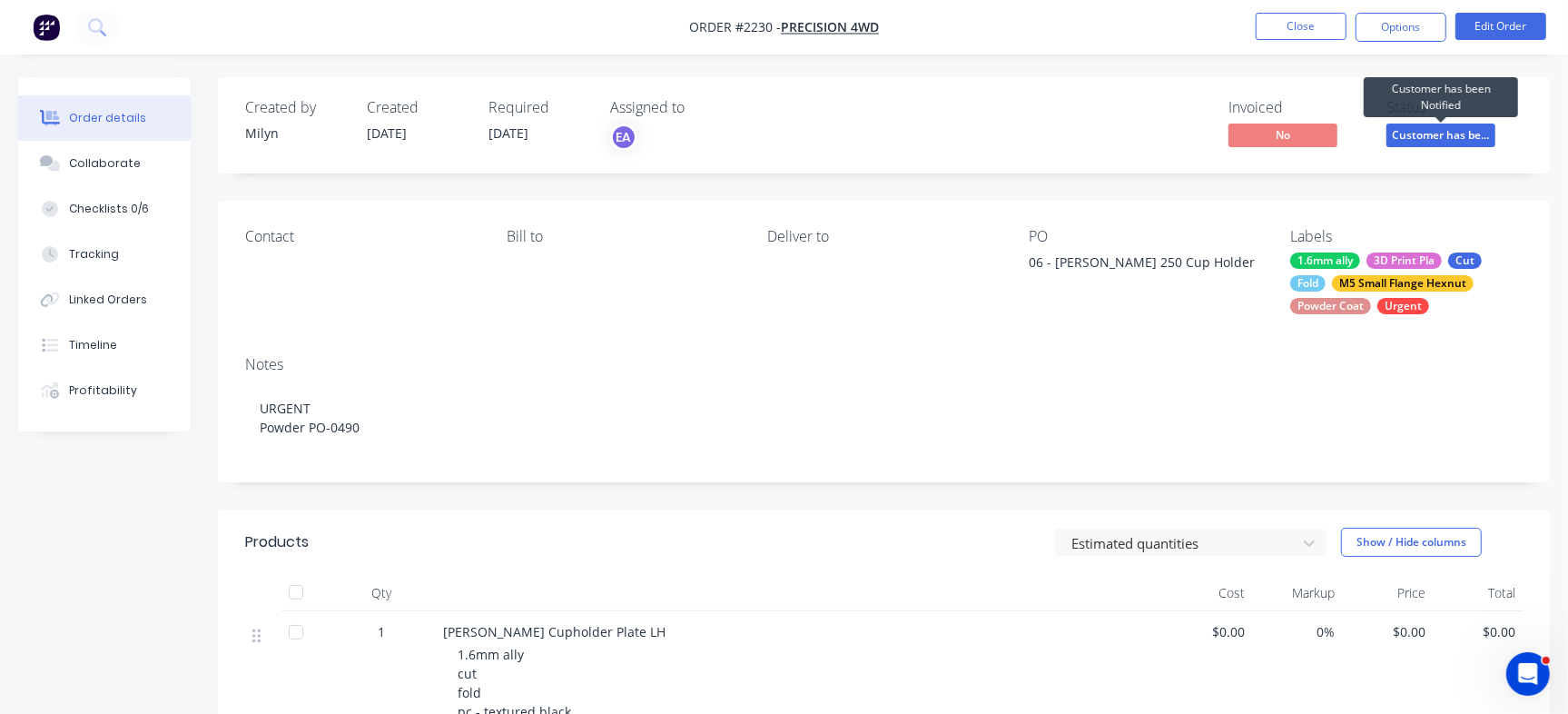
click at [1457, 138] on span "Customer has be..." at bounding box center [1441, 135] width 109 height 23
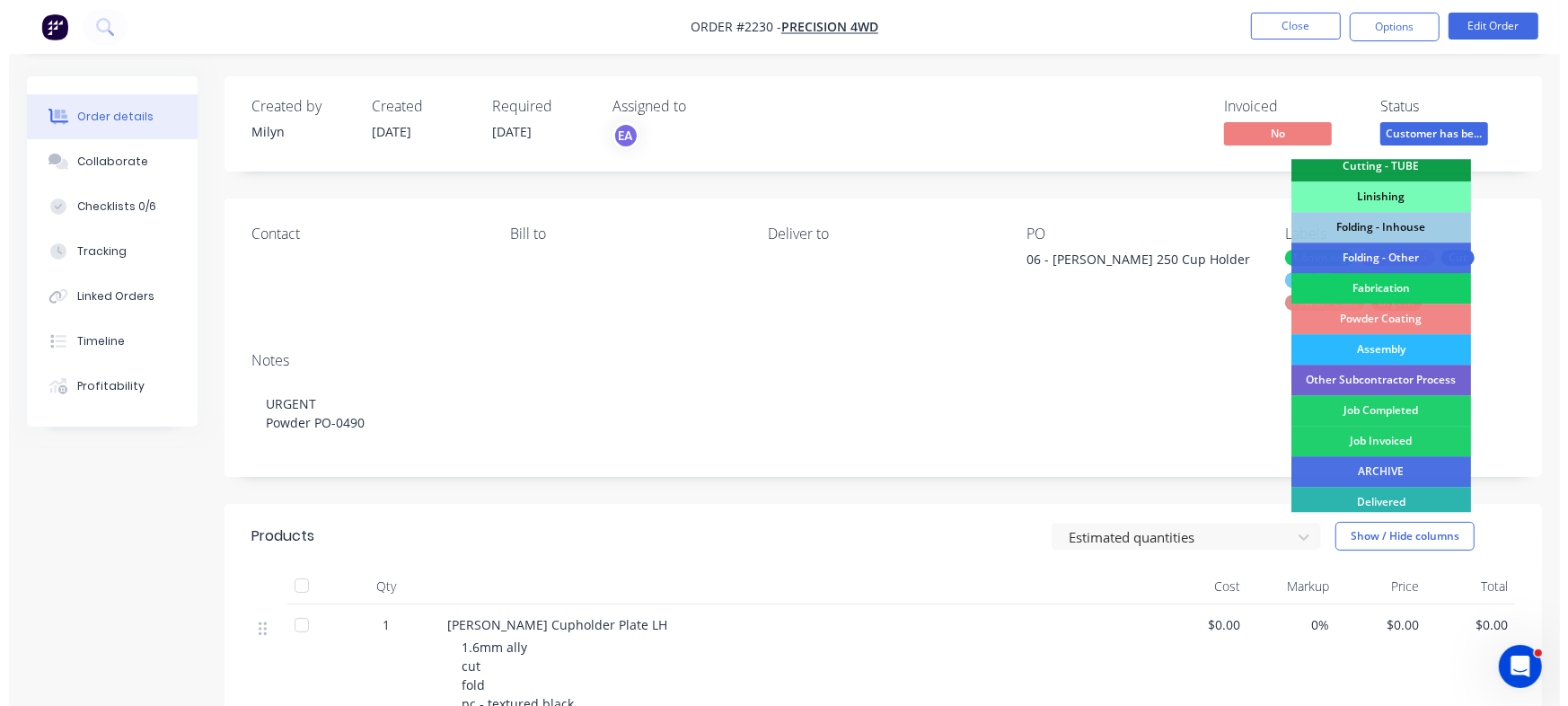
scroll to position [542, 0]
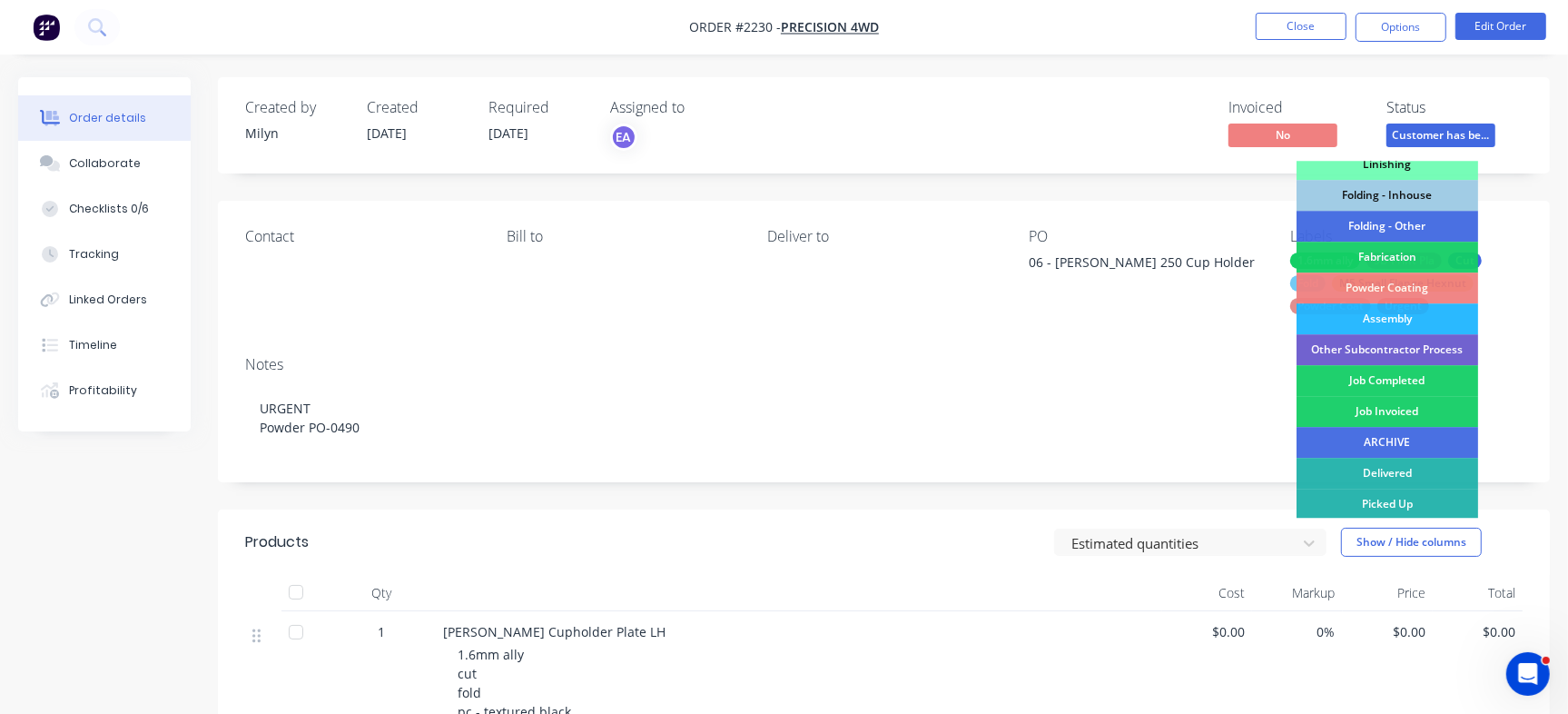
click at [1137, 54] on nav "Order #2230 - Precision 4WD Close Options Edit Order" at bounding box center [784, 27] width 1568 height 54
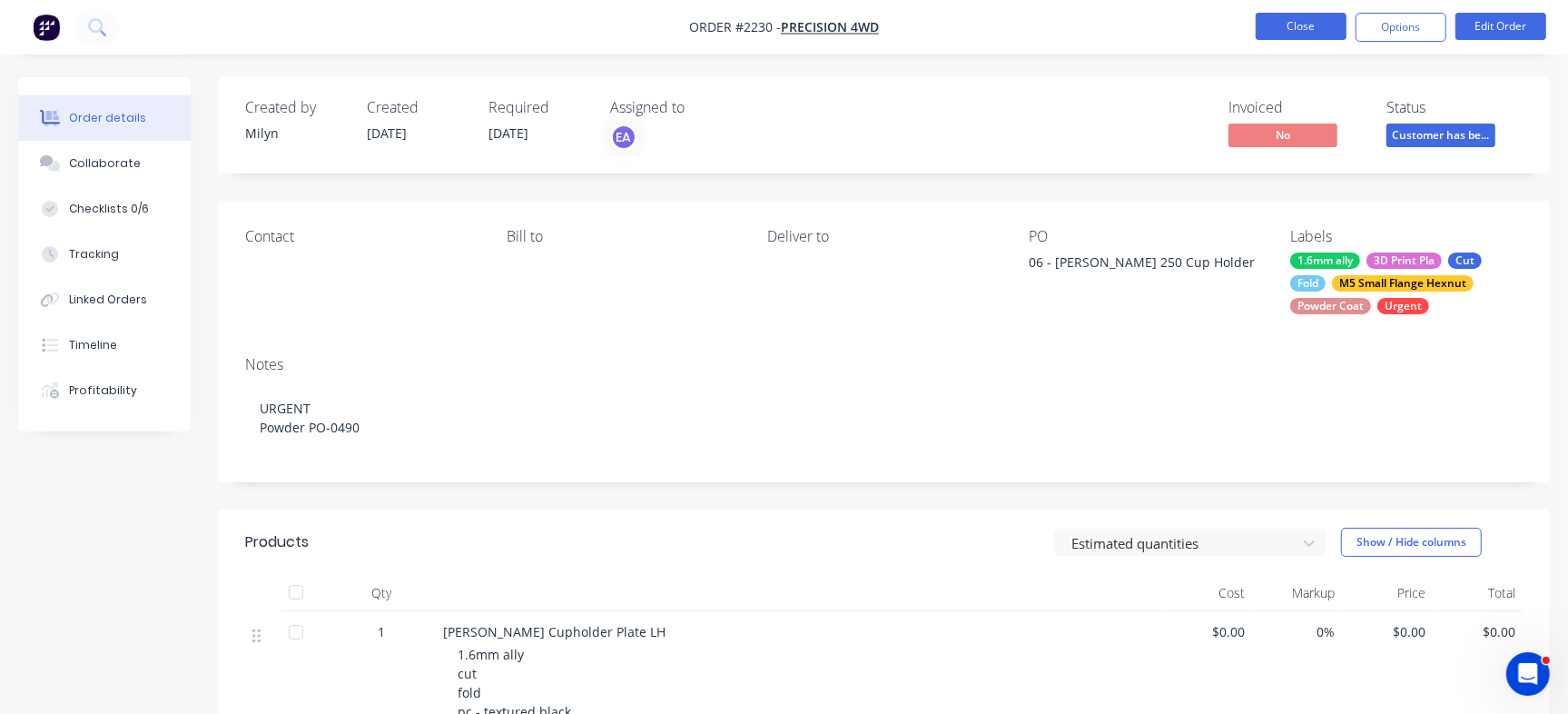
click at [1290, 27] on button "Close" at bounding box center [1301, 26] width 91 height 27
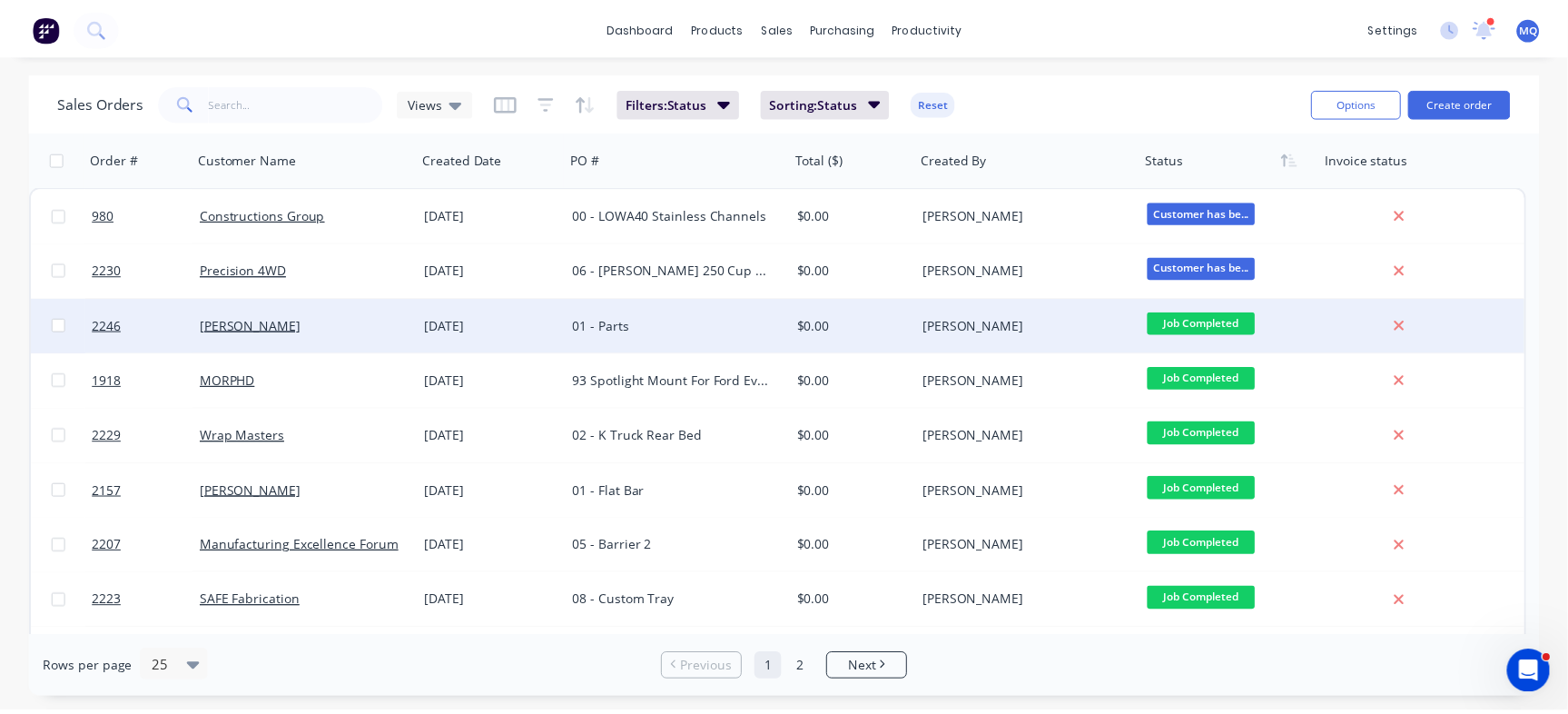
scroll to position [114, 0]
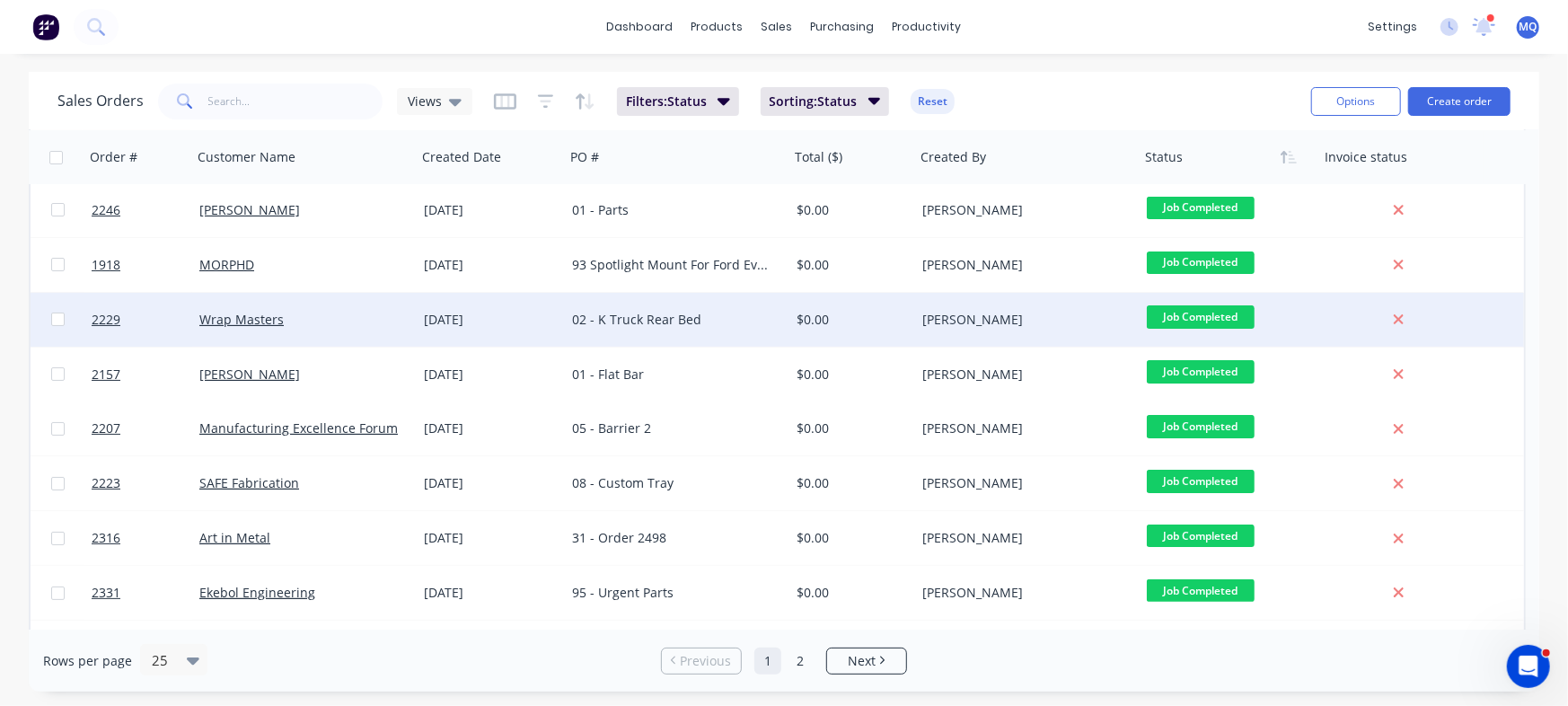
click at [572, 322] on div "02 - K Truck Rear Bed" at bounding box center [672, 319] width 200 height 18
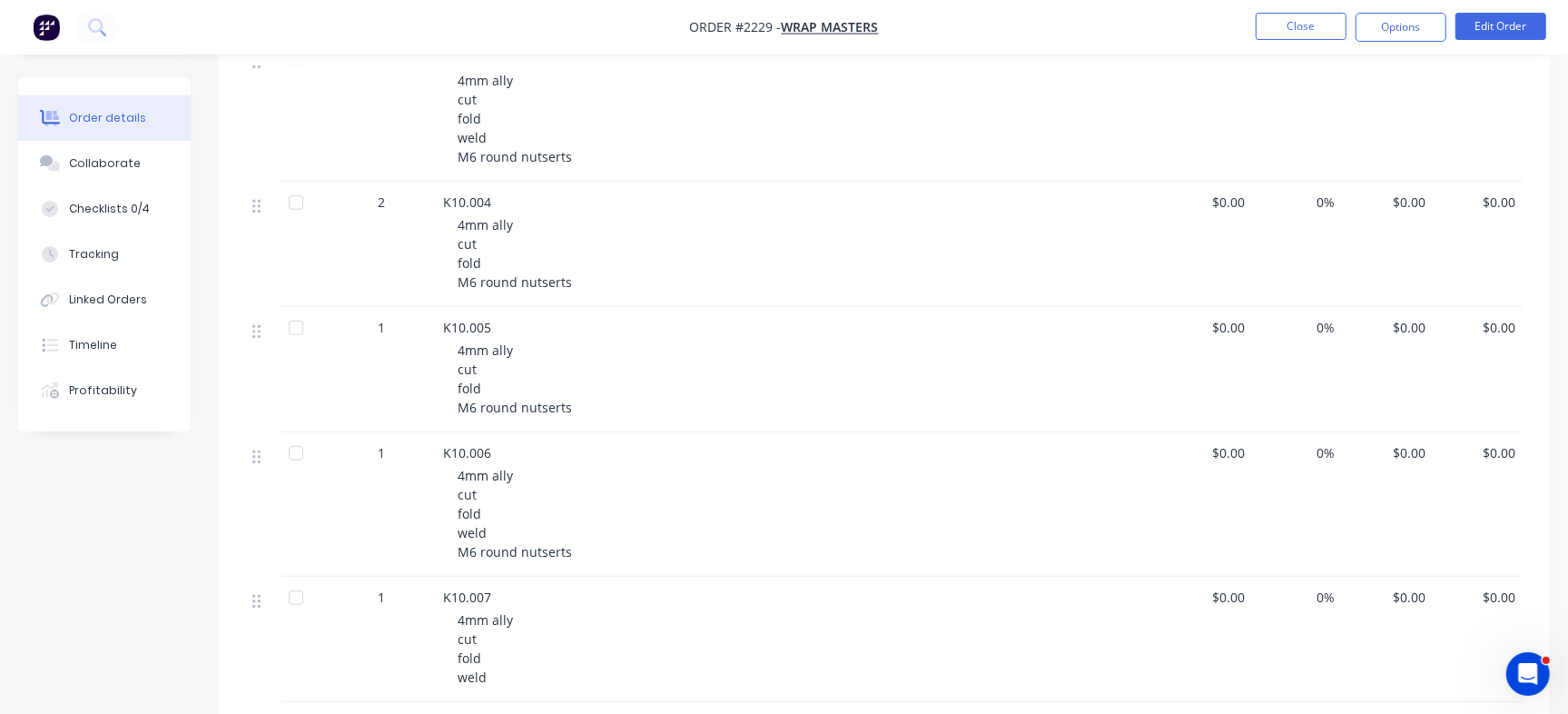
scroll to position [1135, 0]
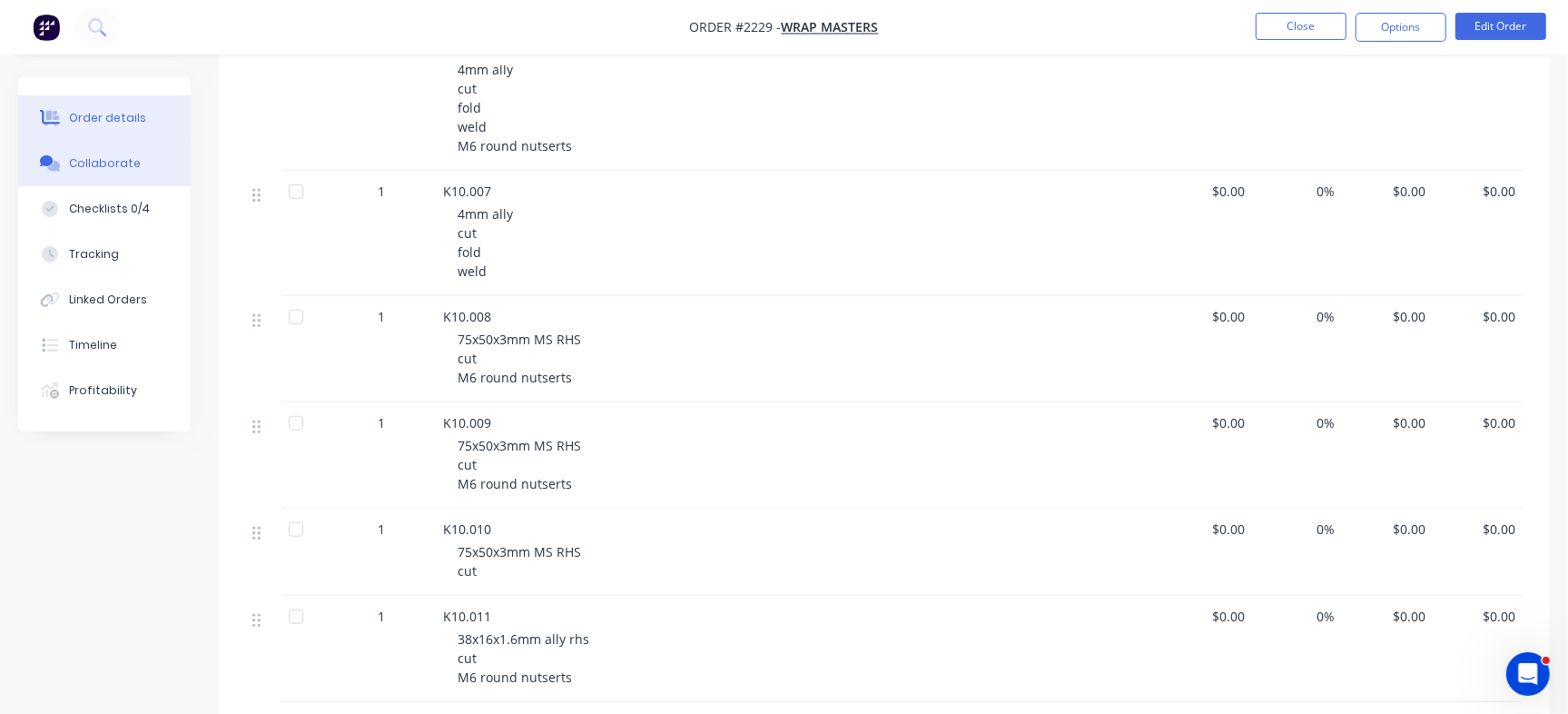
click at [144, 173] on button "Collaborate" at bounding box center [104, 163] width 173 height 45
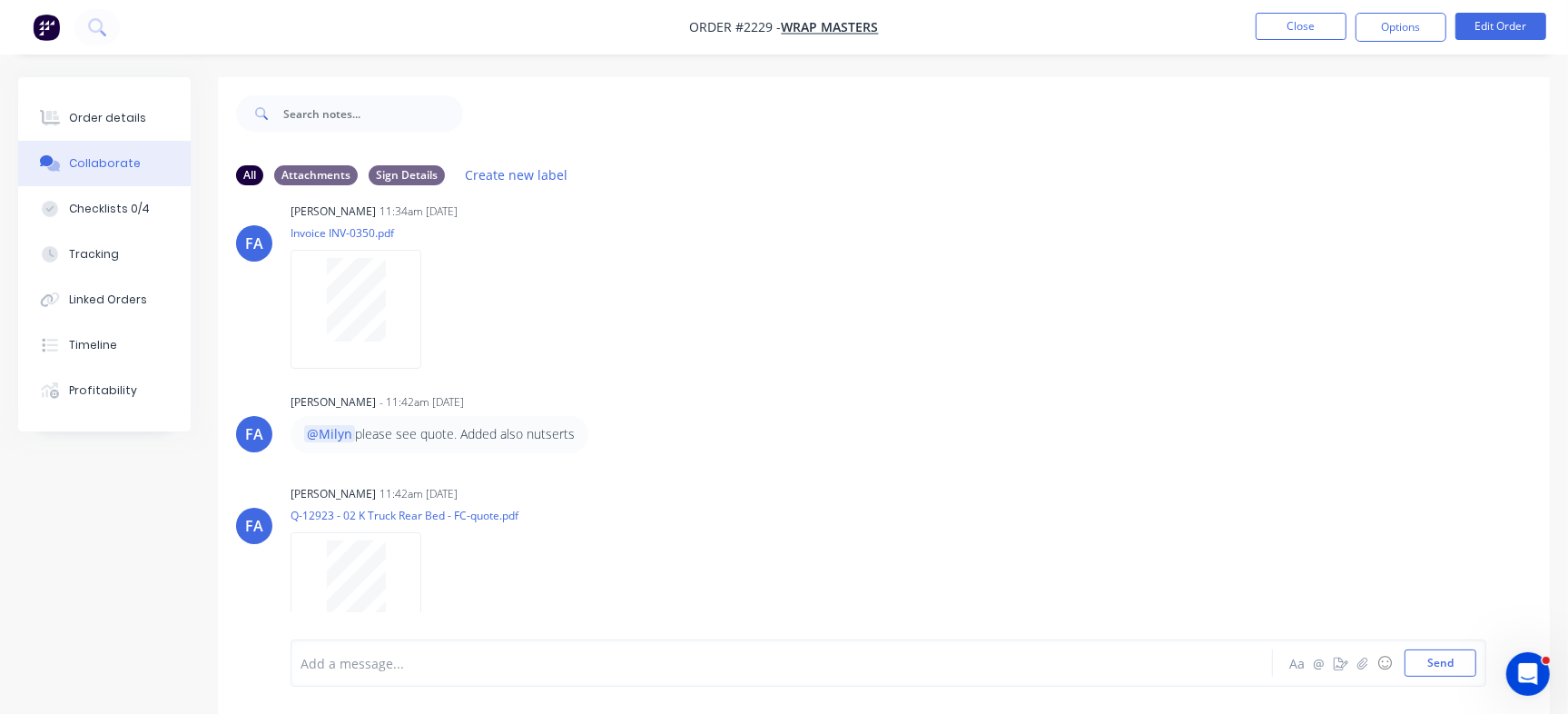
scroll to position [803, 0]
click at [411, 302] on div at bounding box center [356, 299] width 114 height 84
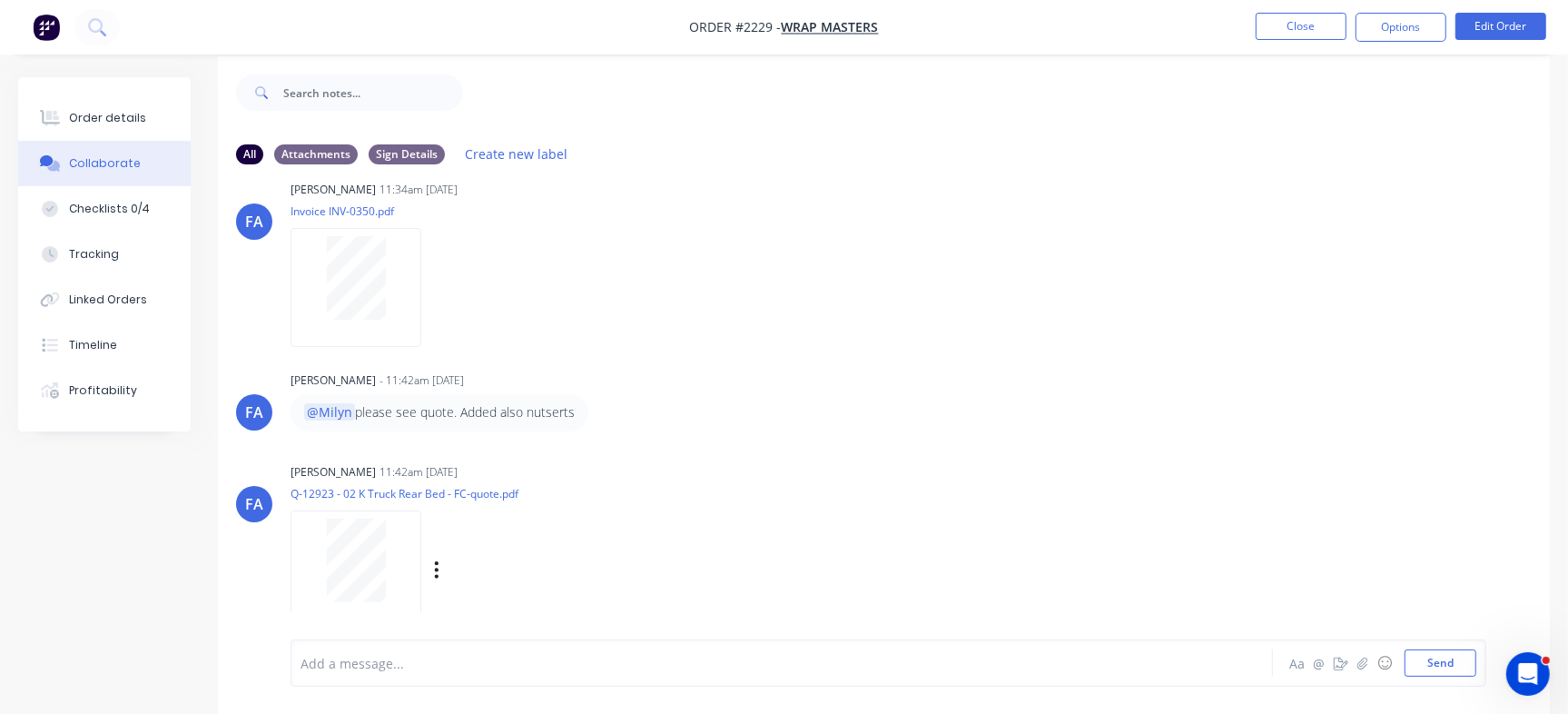
scroll to position [27, 0]
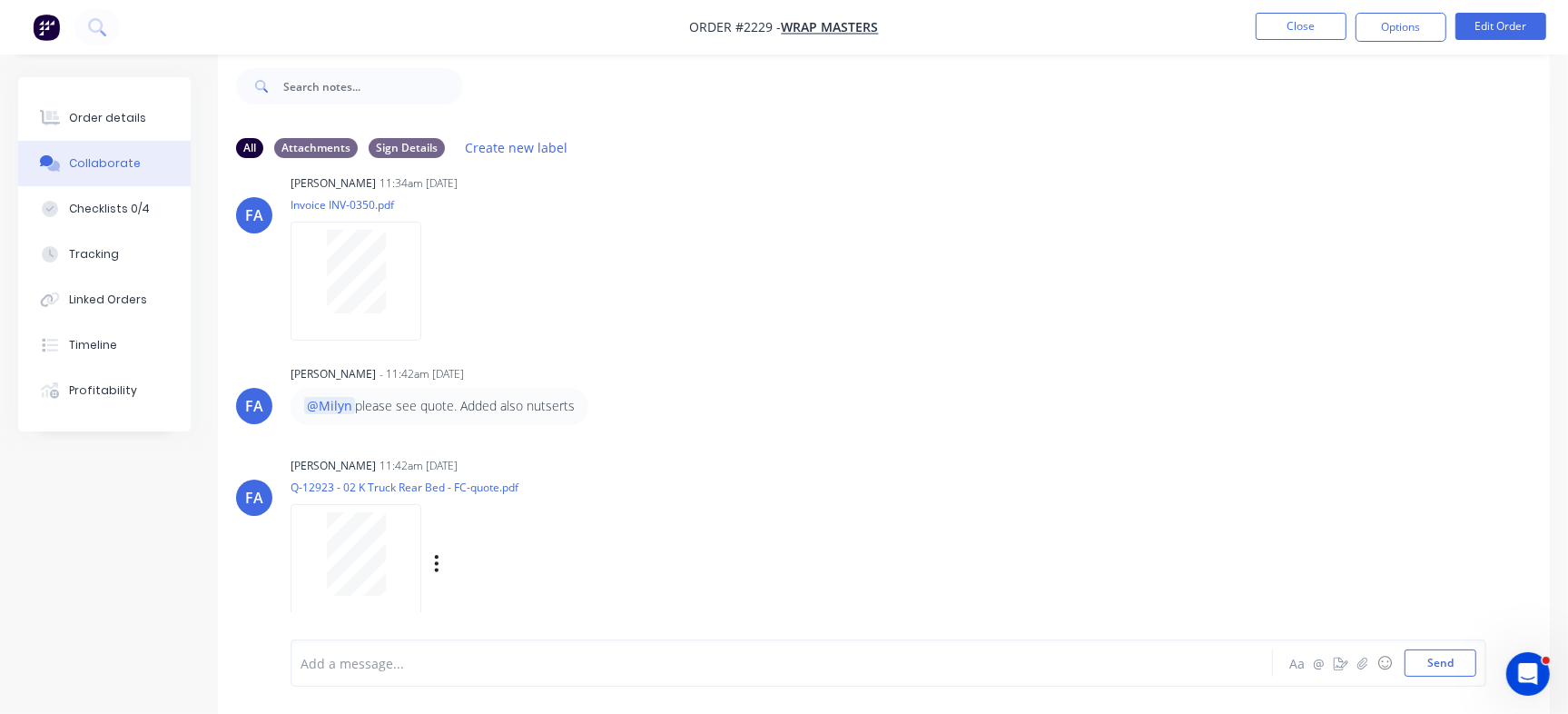
click at [396, 552] on div at bounding box center [356, 554] width 114 height 84
click at [89, 111] on div "Order details" at bounding box center [107, 118] width 77 height 16
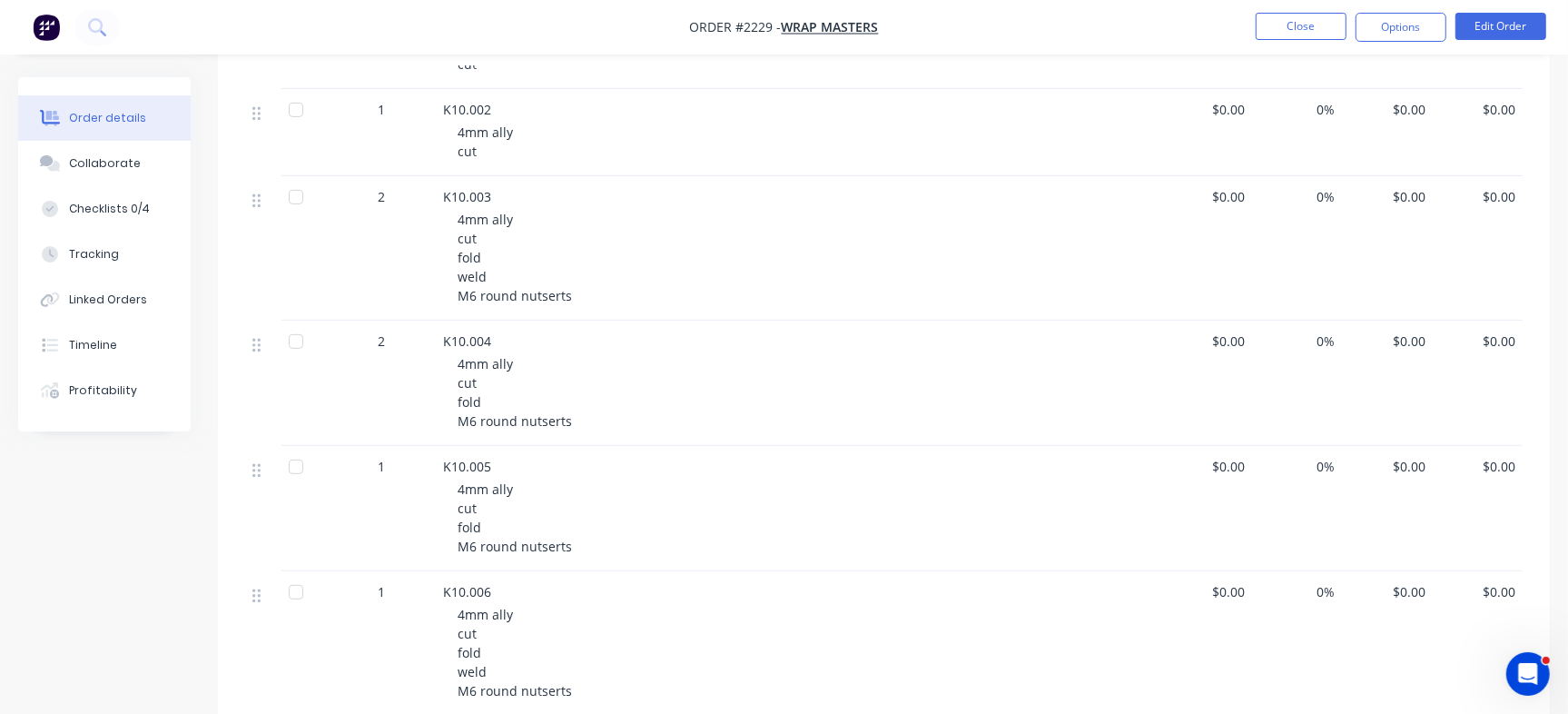
scroll to position [424, 0]
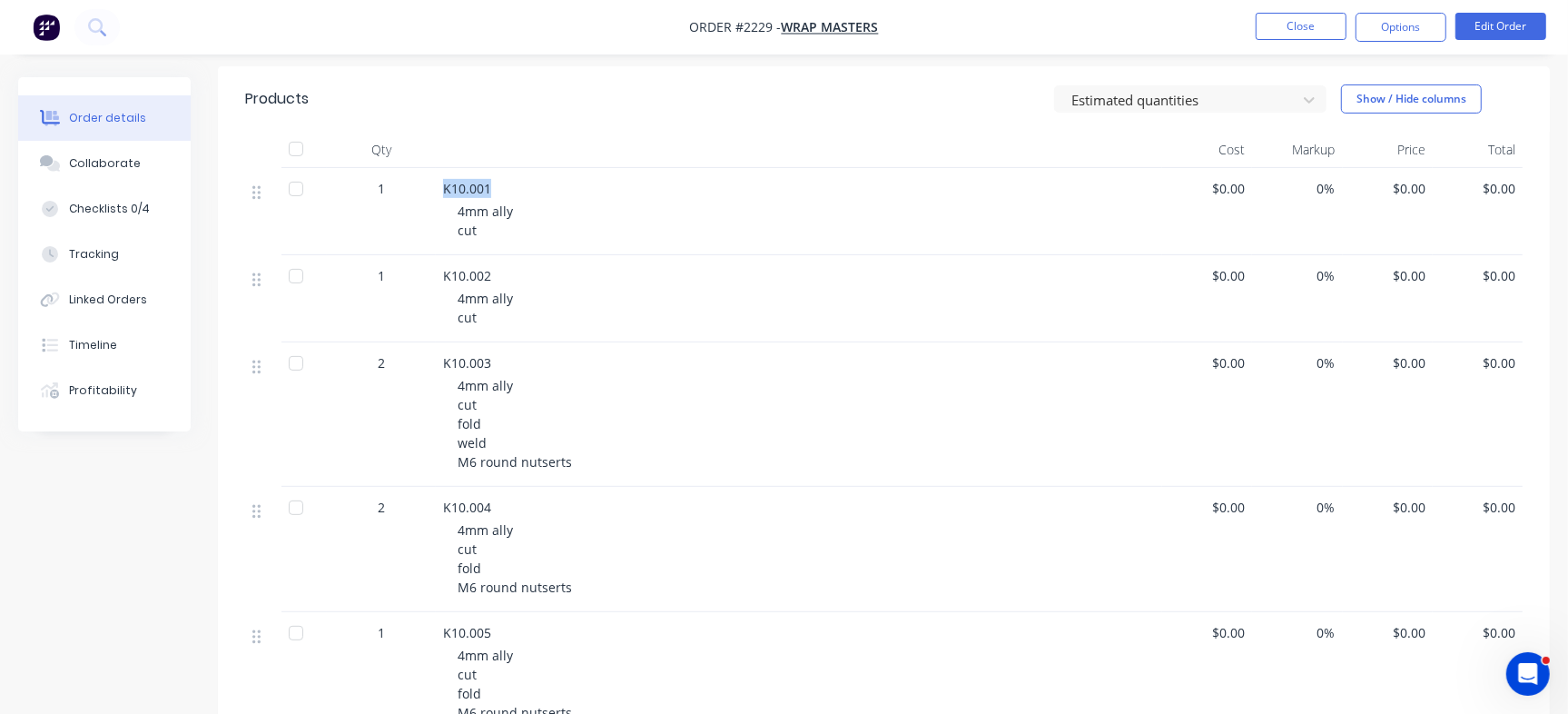
drag, startPoint x: 440, startPoint y: 183, endPoint x: 494, endPoint y: 182, distance: 54.5
click at [494, 182] on div "K10.001 4mm ally cut" at bounding box center [799, 211] width 727 height 87
drag, startPoint x: 480, startPoint y: 179, endPoint x: 460, endPoint y: 193, distance: 24.7
copy span "K10.001"
click at [150, 167] on button "Collaborate" at bounding box center [104, 163] width 173 height 45
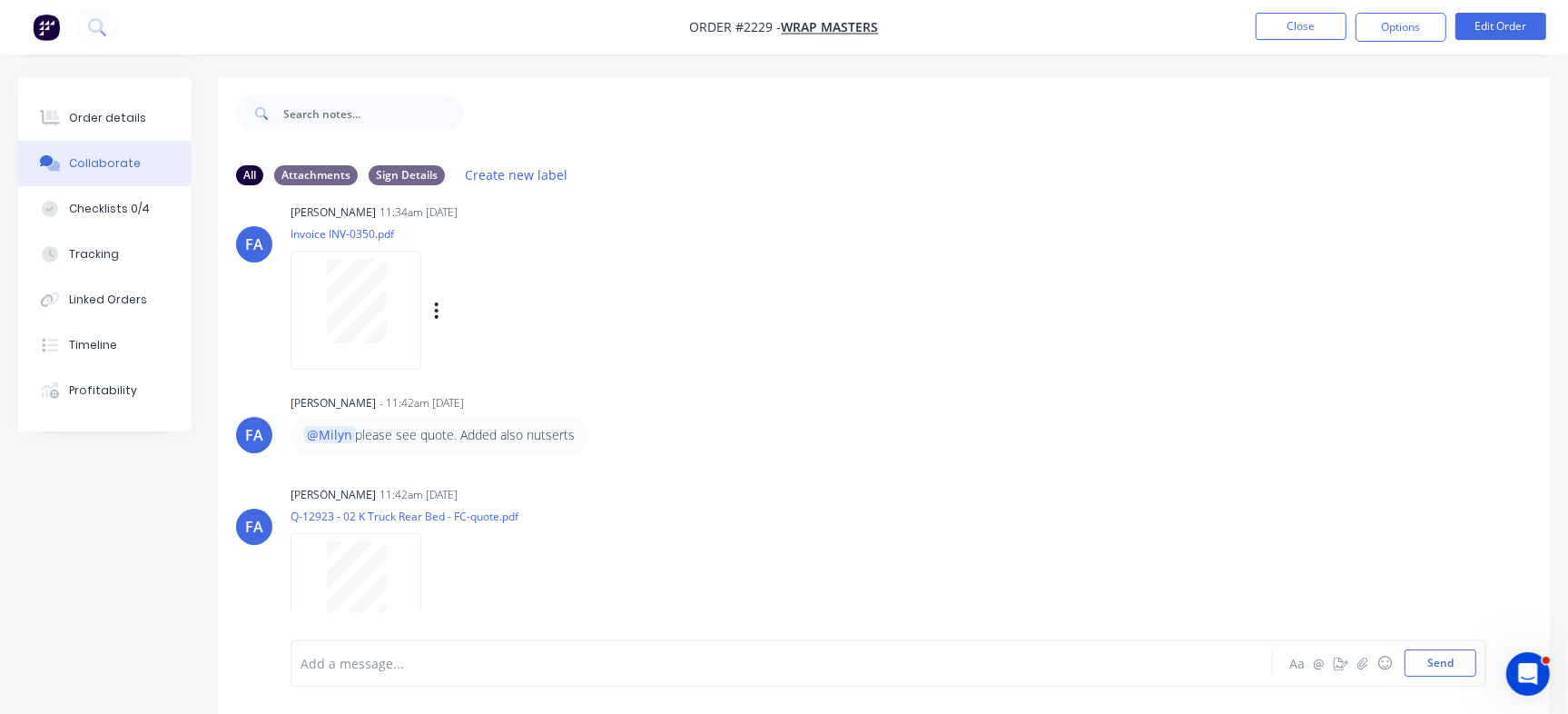
scroll to position [803, 0]
click at [181, 112] on button "Order details" at bounding box center [104, 117] width 173 height 45
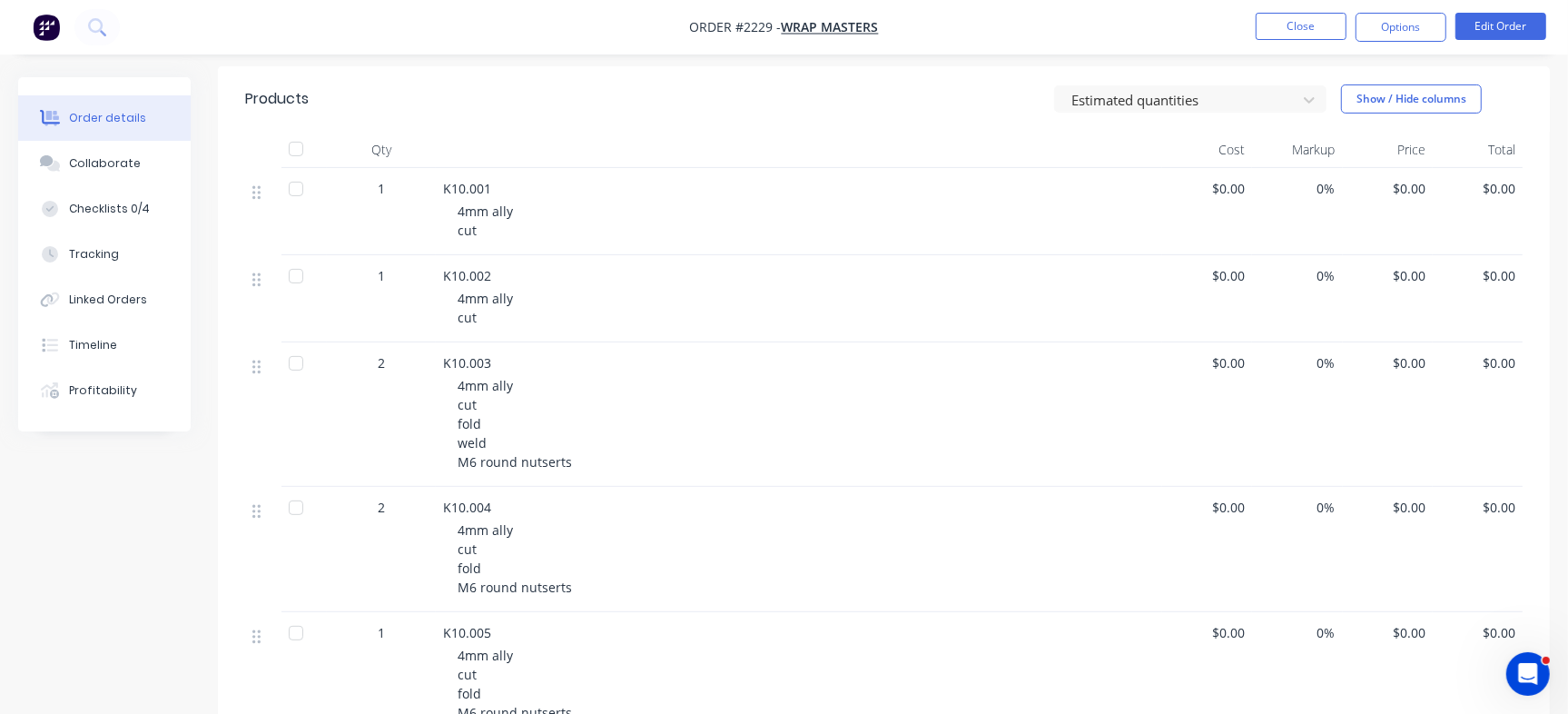
scroll to position [83, 0]
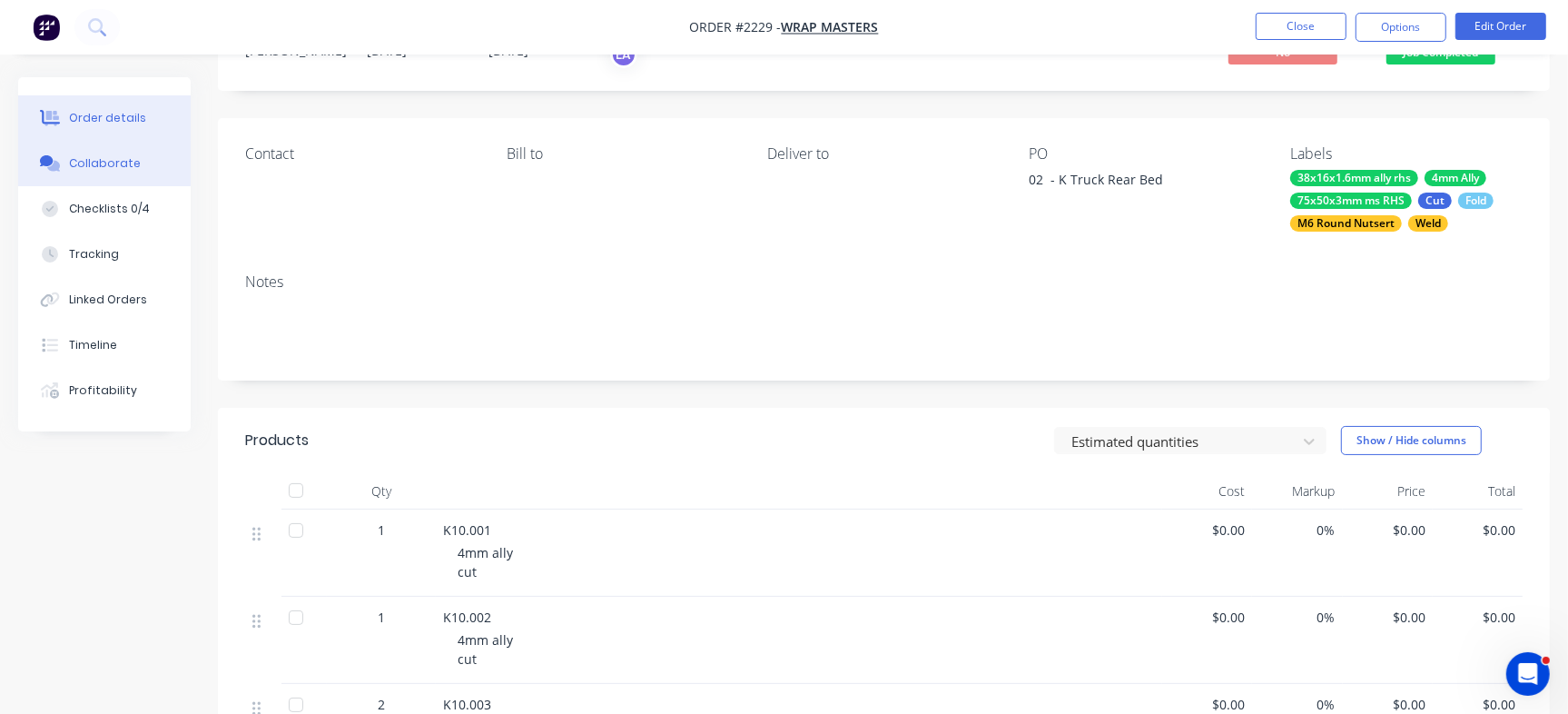
click at [132, 169] on div "Collaborate" at bounding box center [105, 163] width 72 height 16
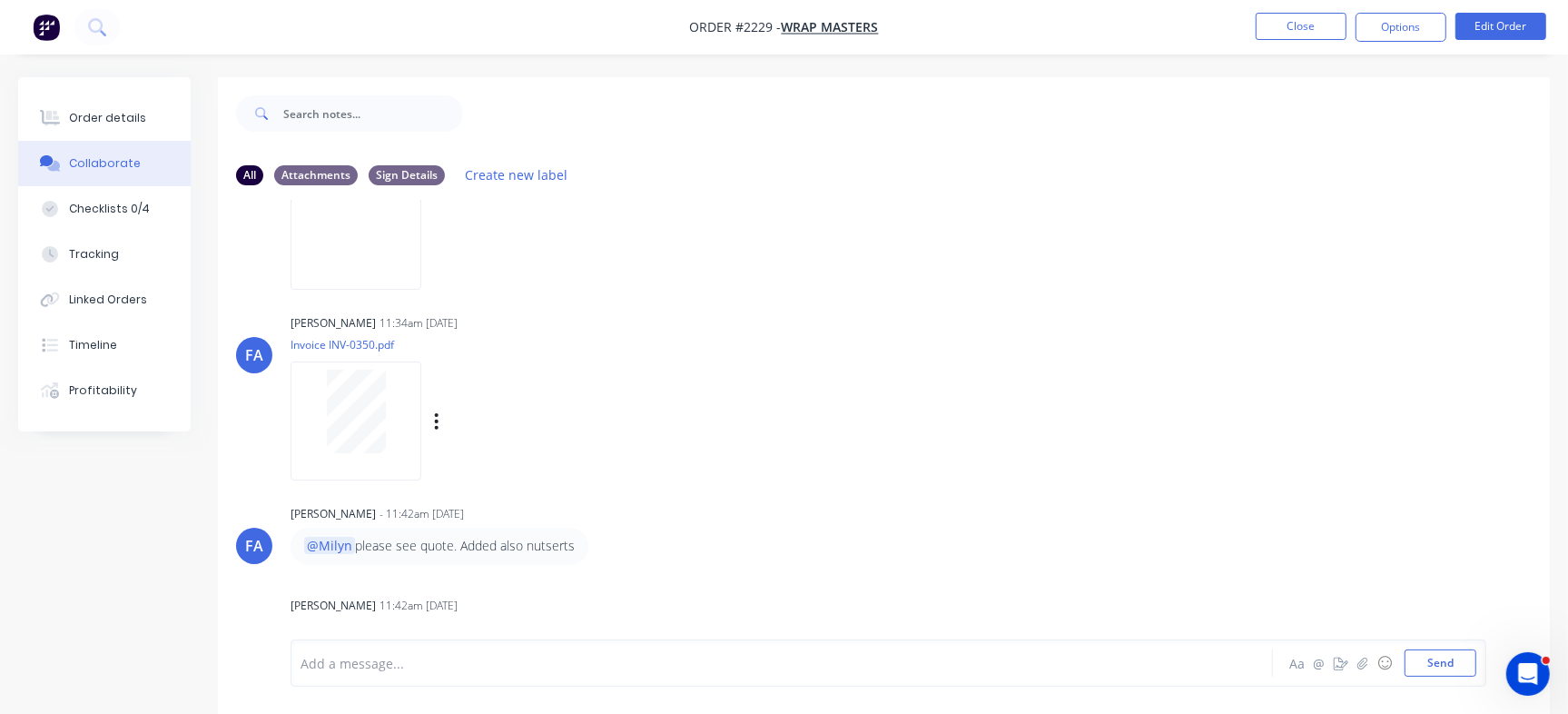
scroll to position [803, 0]
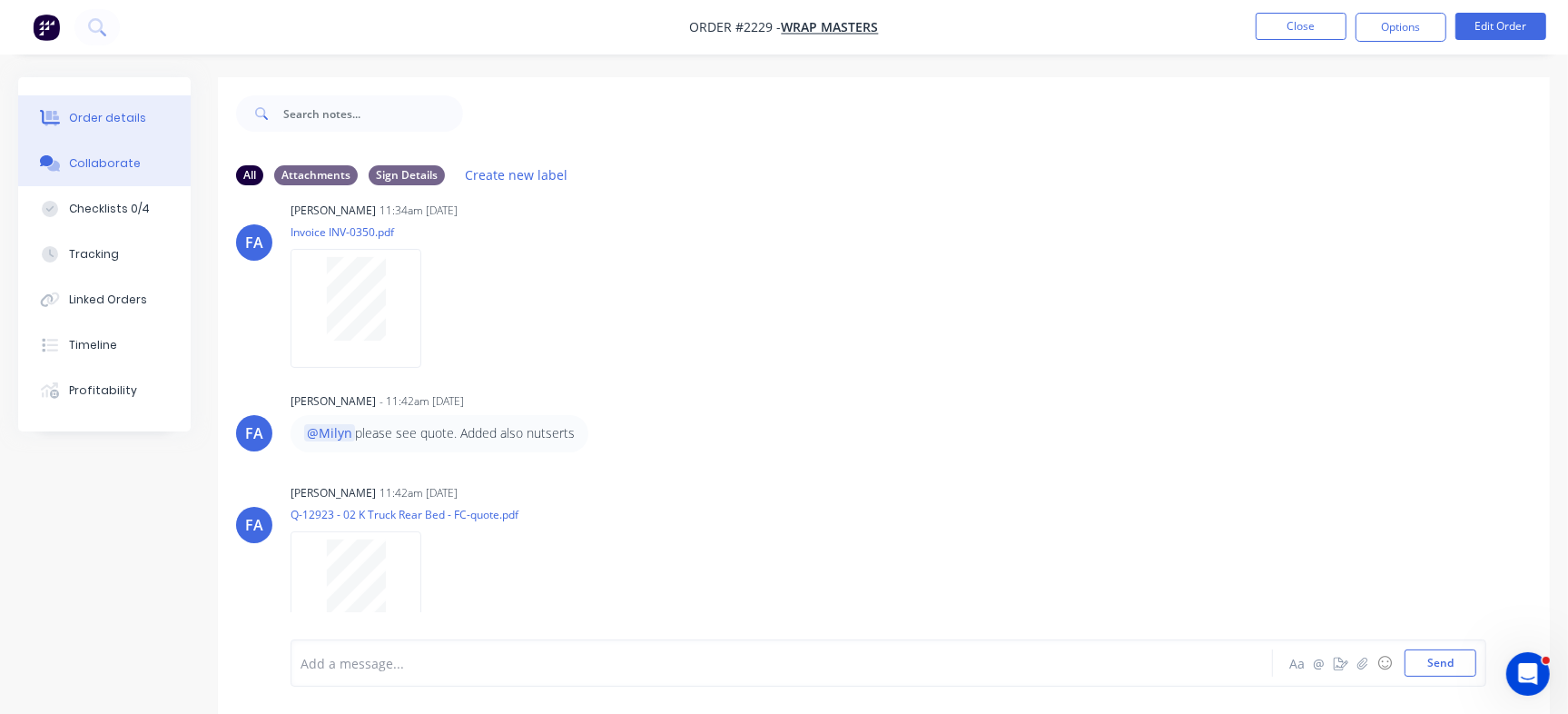
click at [179, 115] on button "Order details" at bounding box center [104, 117] width 173 height 45
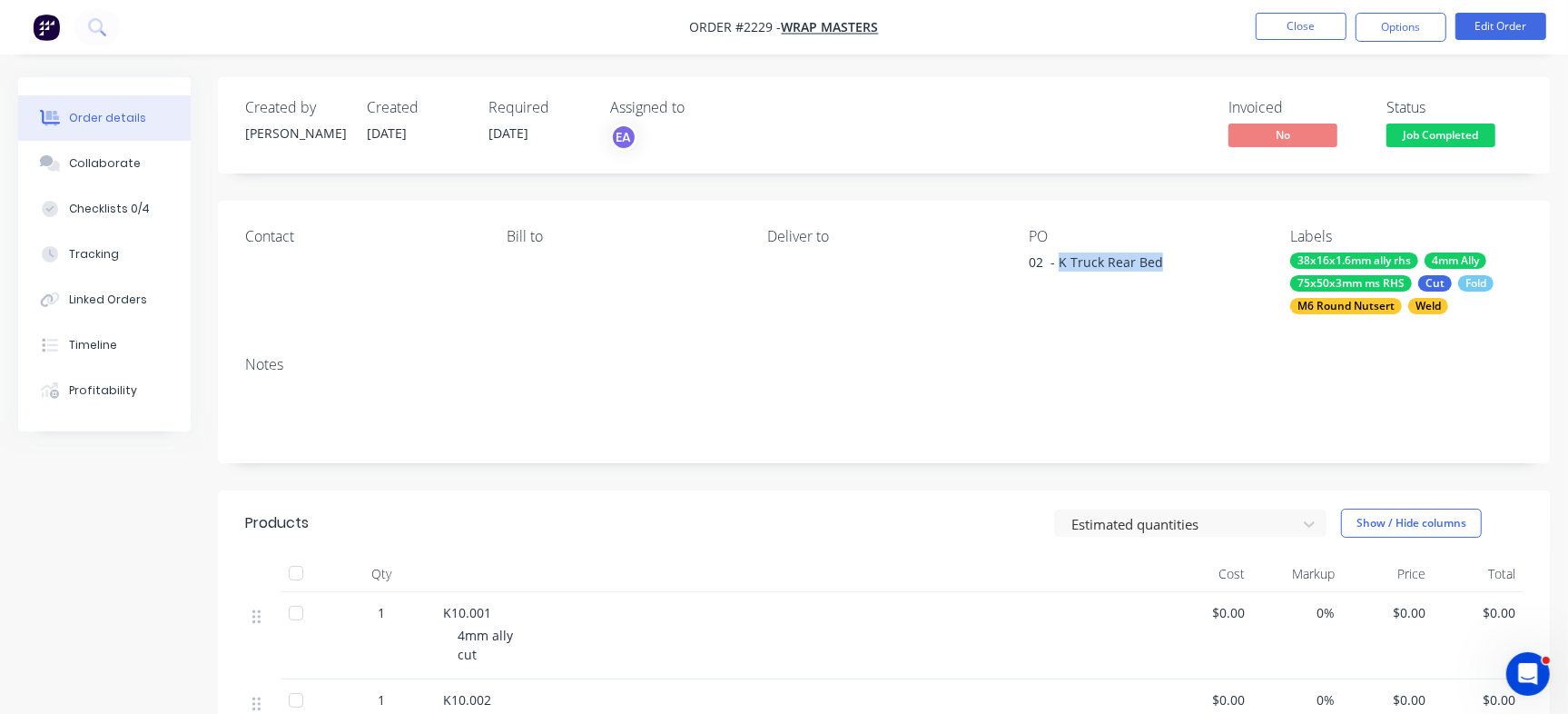
drag, startPoint x: 1058, startPoint y: 258, endPoint x: 1209, endPoint y: 278, distance: 152.1
click at [1209, 278] on div "02 - K Truck Rear Bed" at bounding box center [1142, 264] width 227 height 25
copy div "K Truck Rear Bed"
click at [169, 206] on button "Checklists 0/4" at bounding box center [104, 208] width 173 height 45
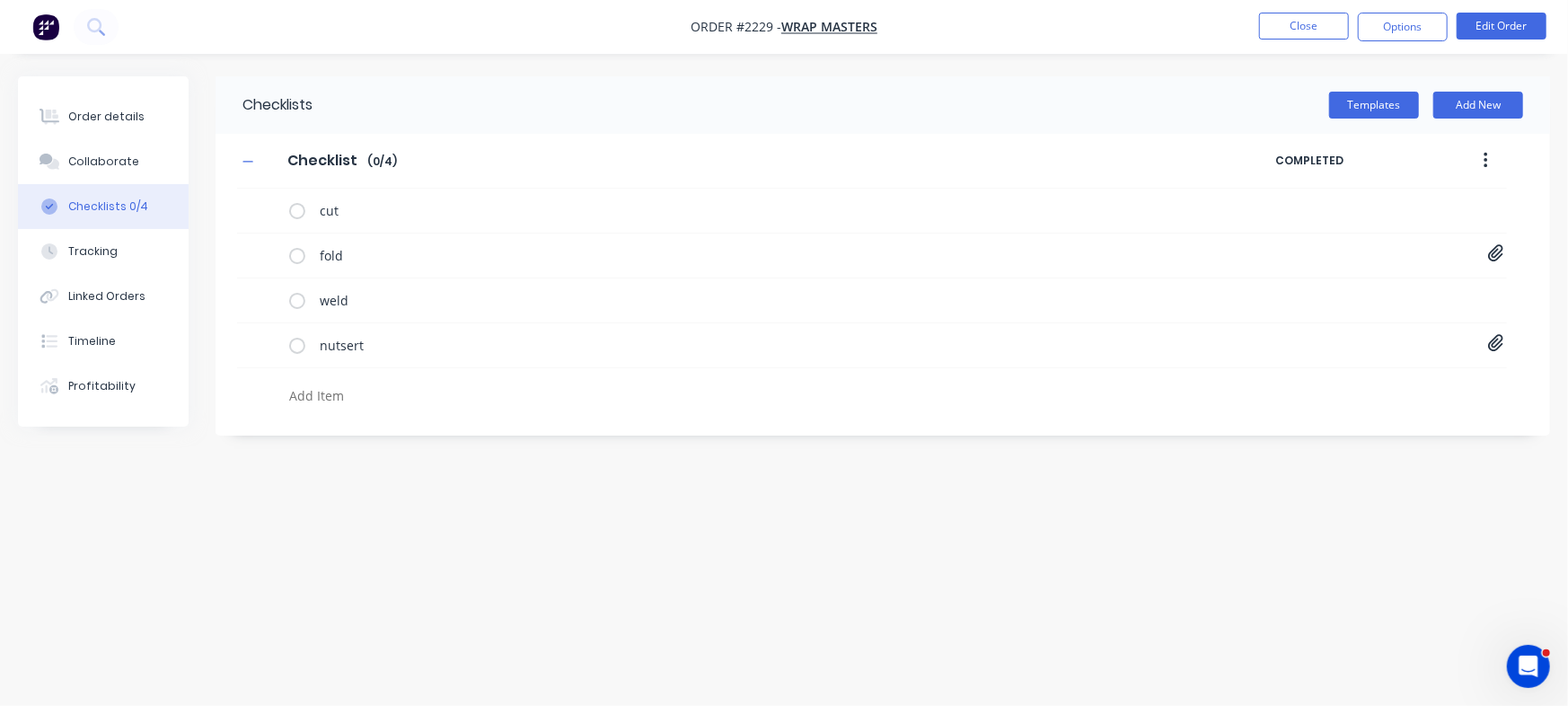
click at [357, 402] on textarea at bounding box center [690, 396] width 817 height 26
paste textarea "INV-3051"
type textarea "x"
type textarea "INV-3051"
type textarea "x"
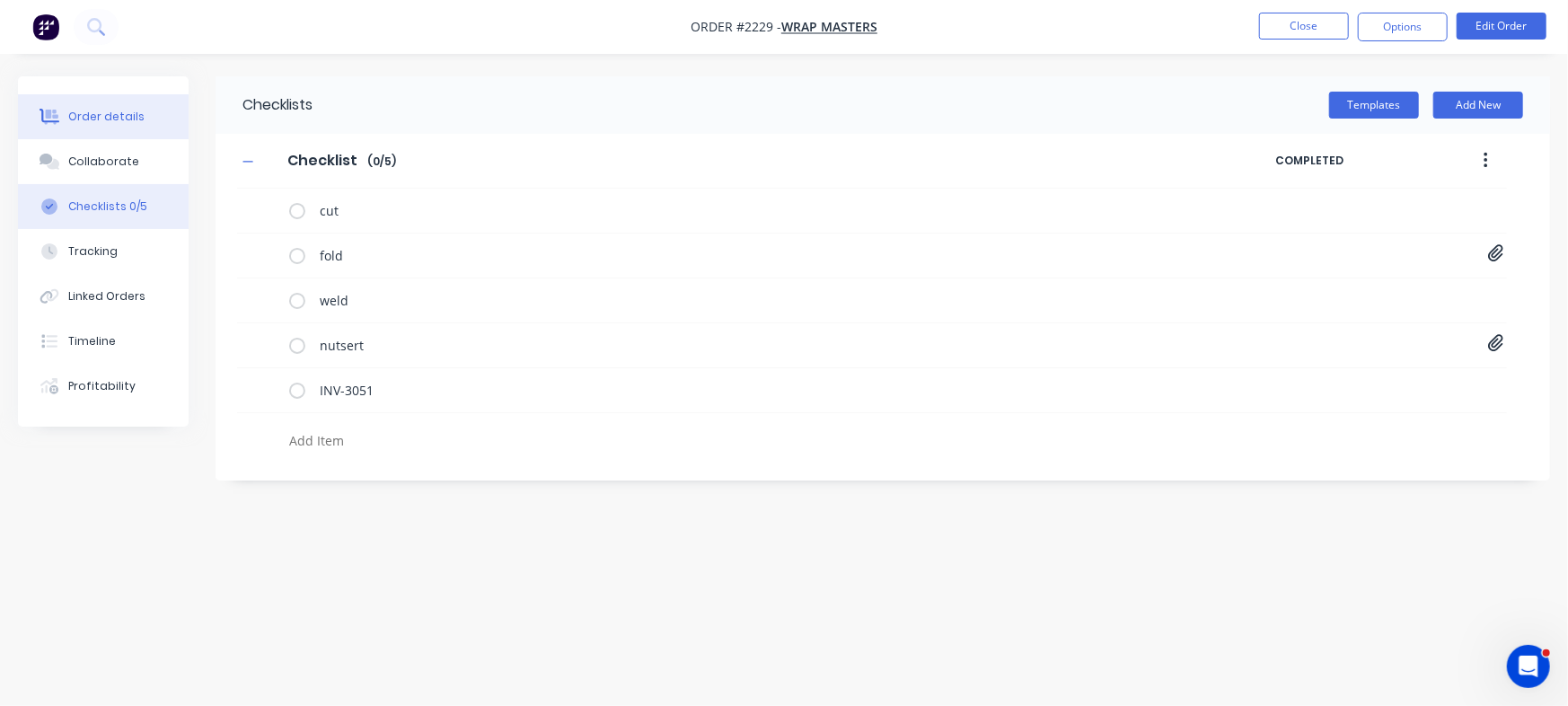
click at [161, 107] on button "Order details" at bounding box center [103, 116] width 171 height 44
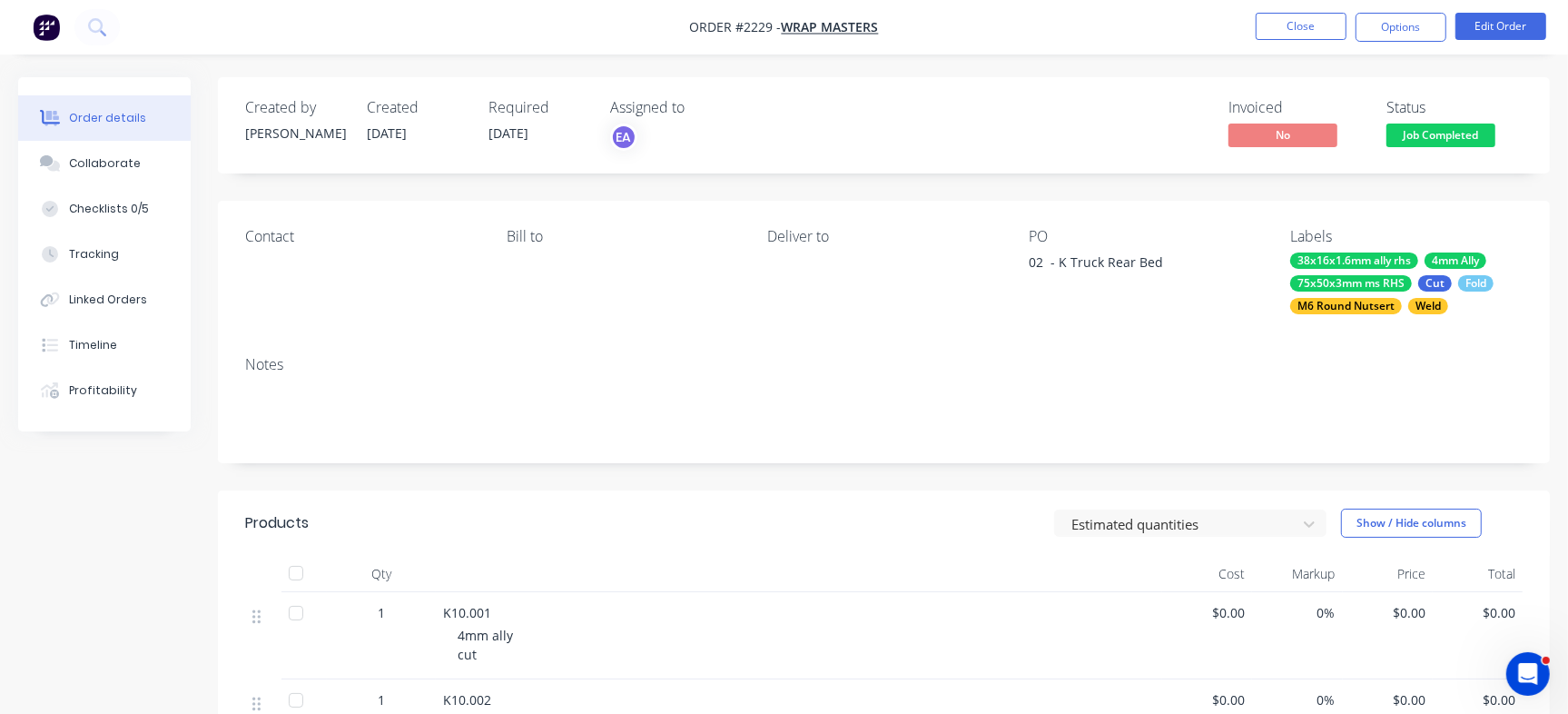
click at [1493, 133] on span "Job Completed" at bounding box center [1441, 135] width 109 height 23
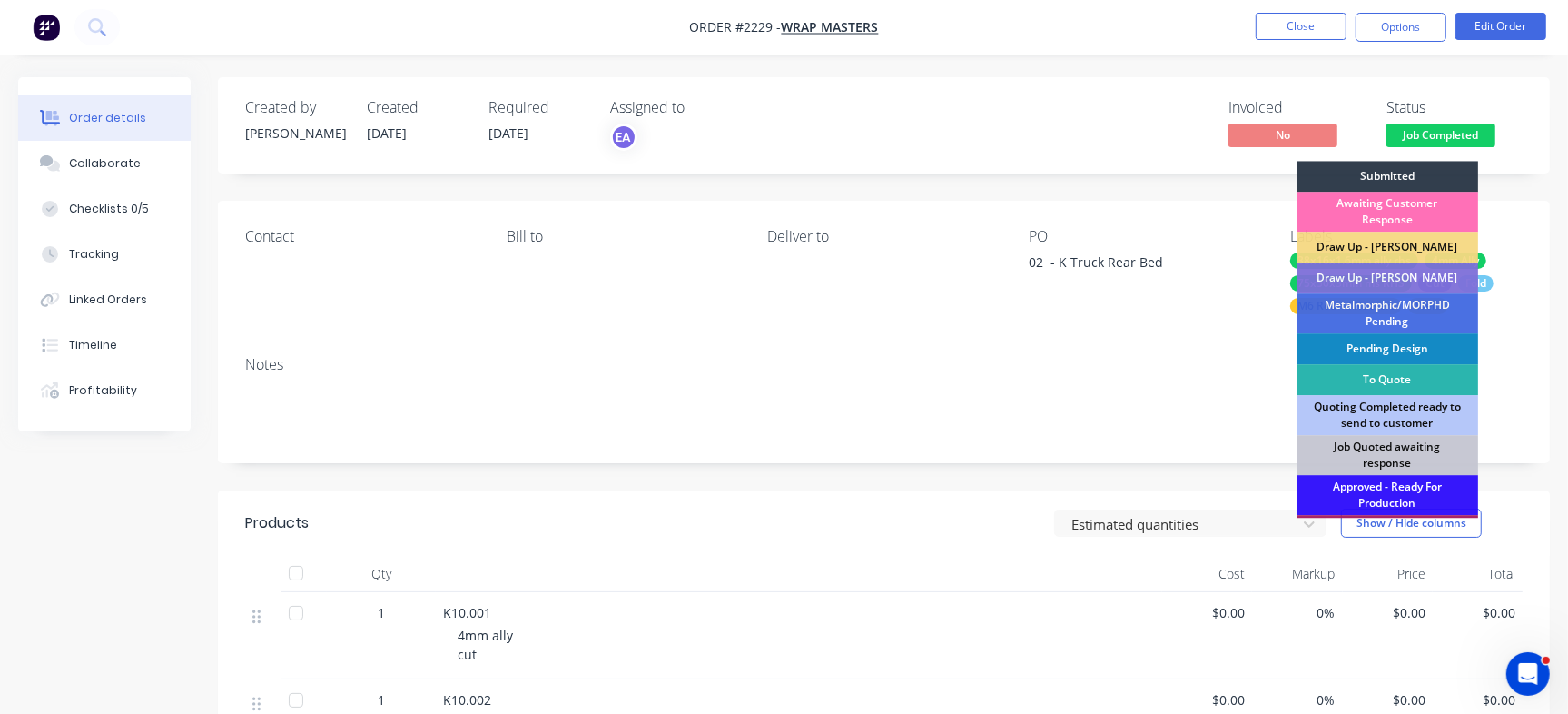
scroll to position [548, 0]
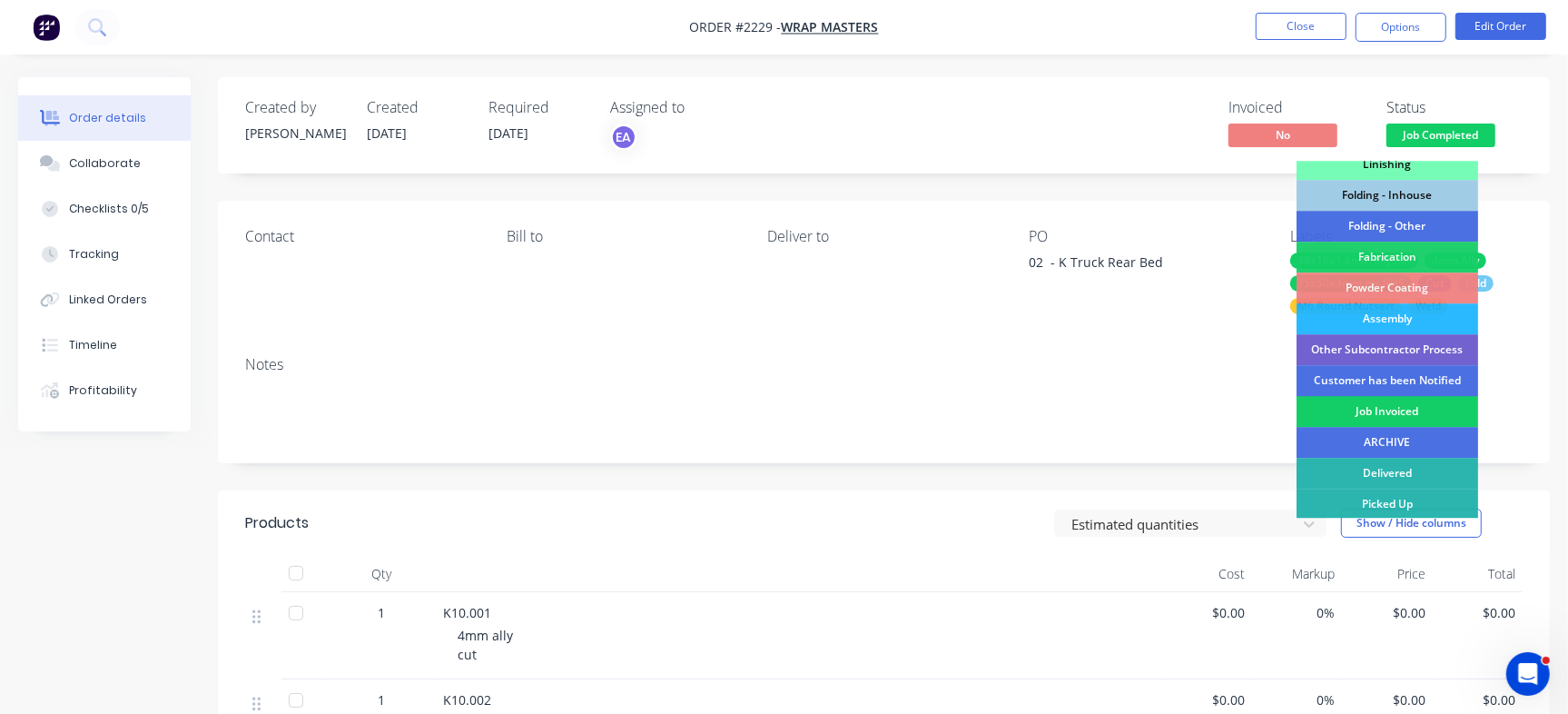
click at [1378, 416] on div "Job Invoiced" at bounding box center [1388, 411] width 182 height 31
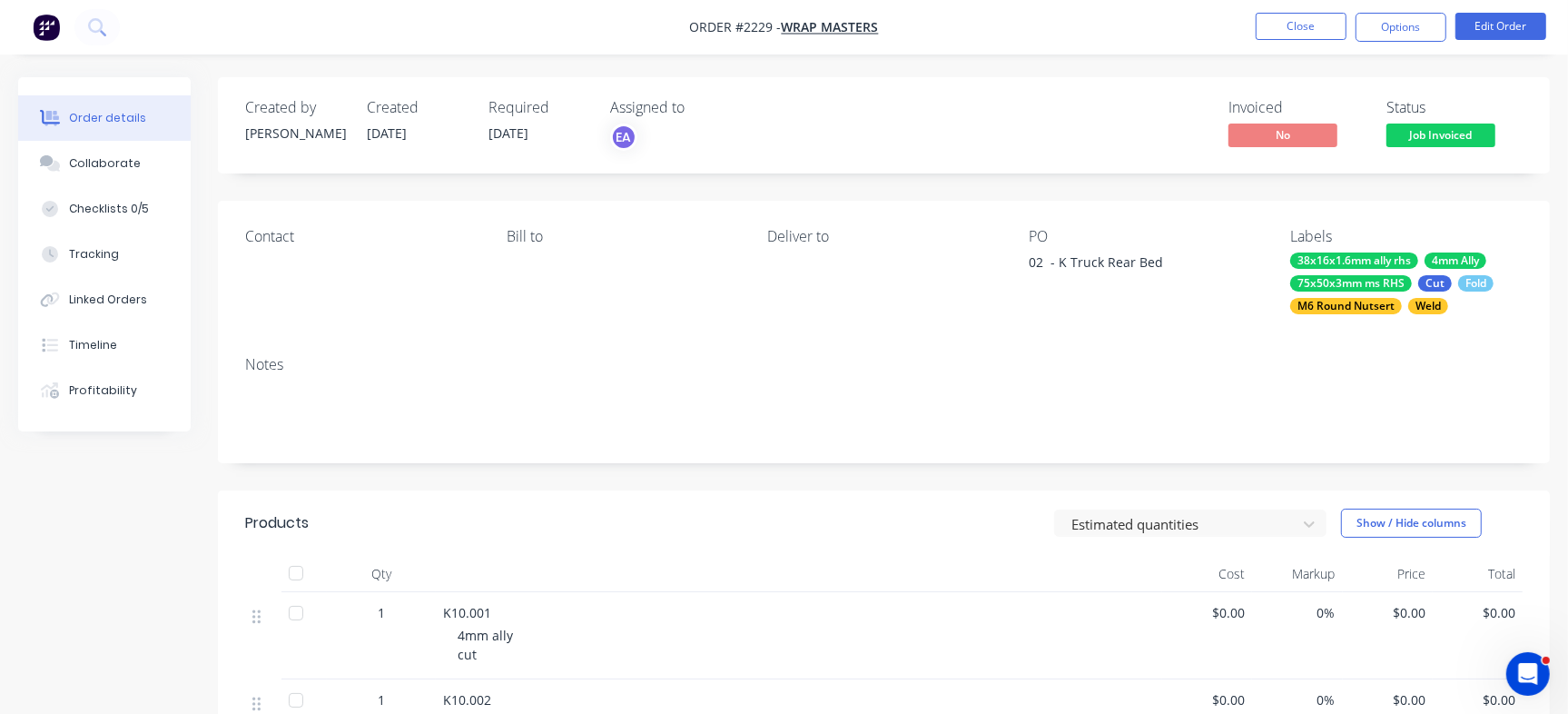
click at [1412, 114] on div "Job Invoiced" at bounding box center [1440, 106] width 74 height 24
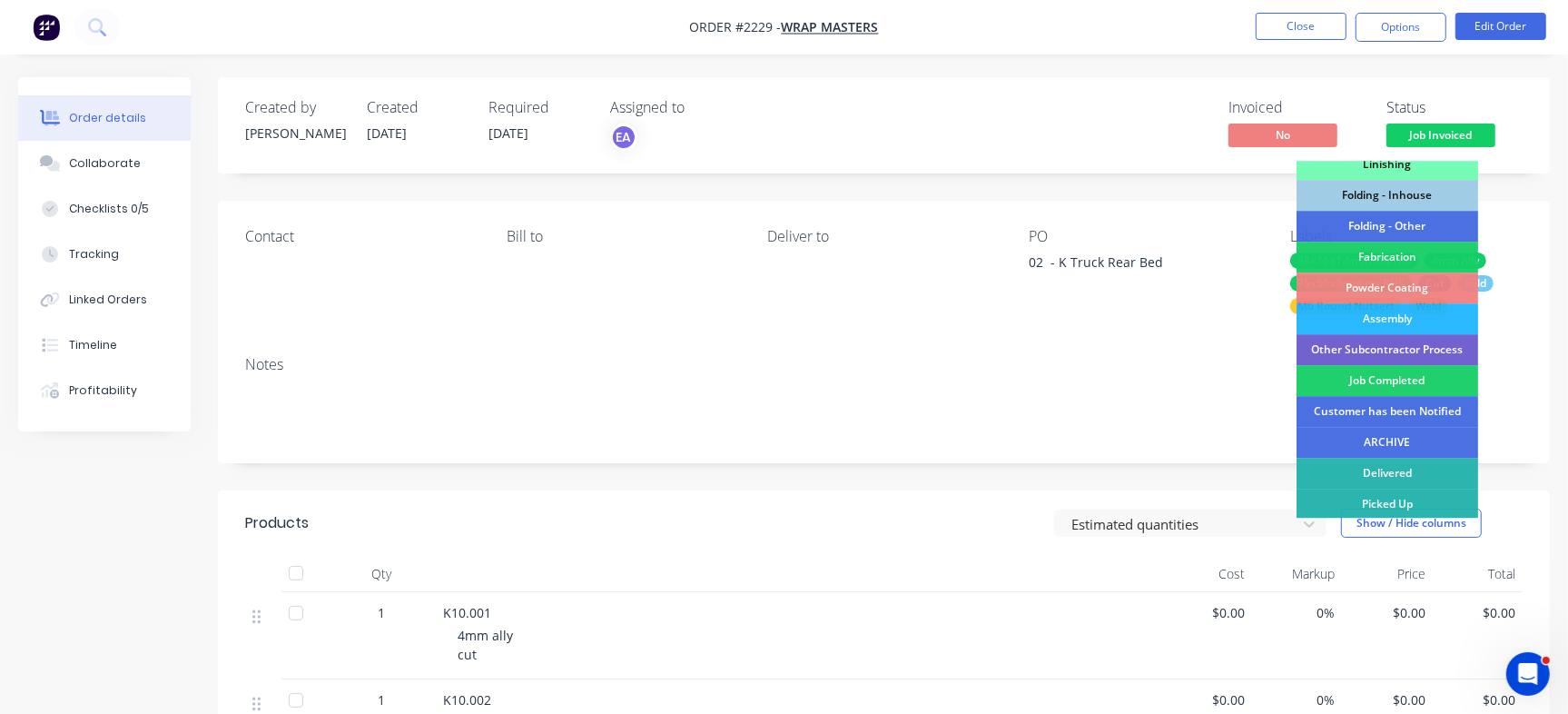
click at [1397, 378] on div "Job Completed" at bounding box center [1388, 380] width 182 height 31
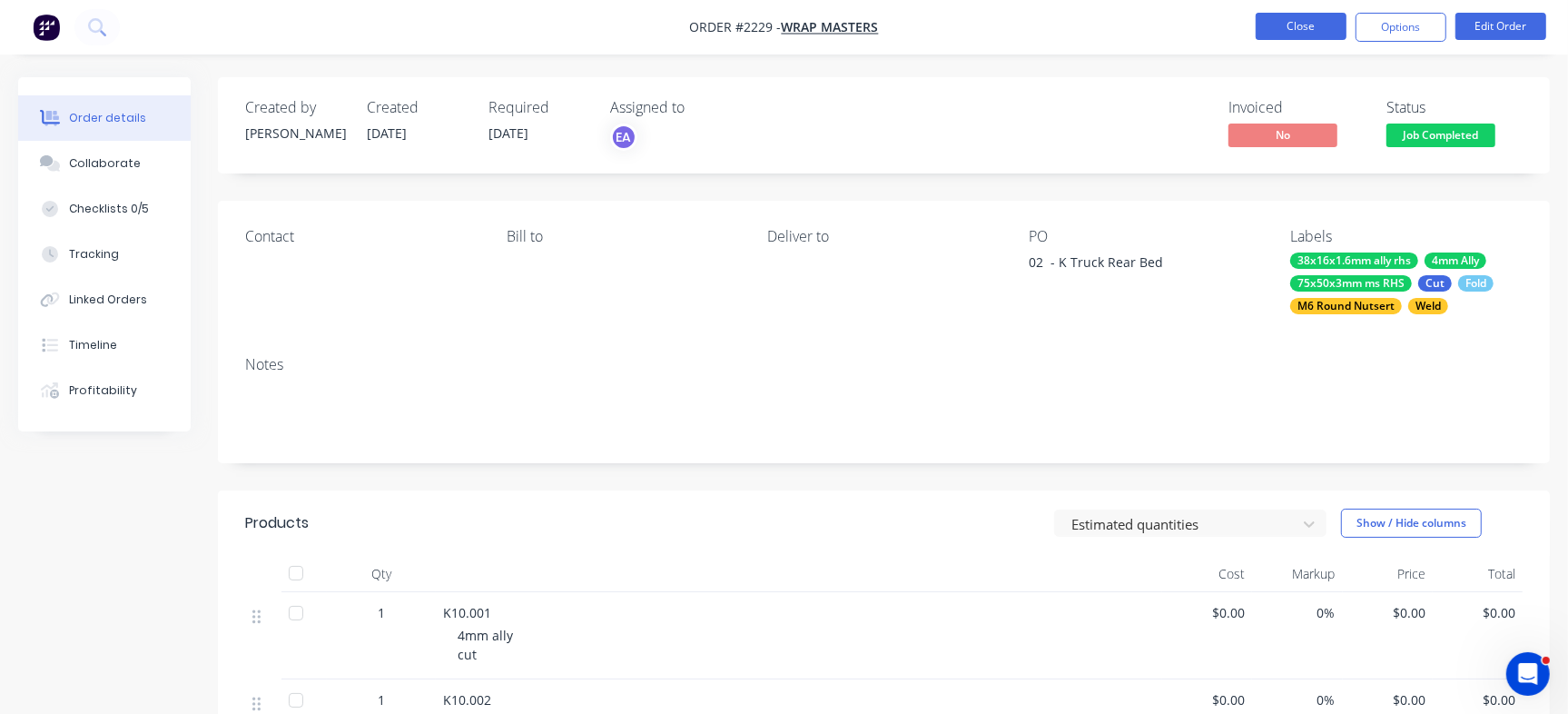
click at [1292, 35] on button "Close" at bounding box center [1301, 26] width 91 height 27
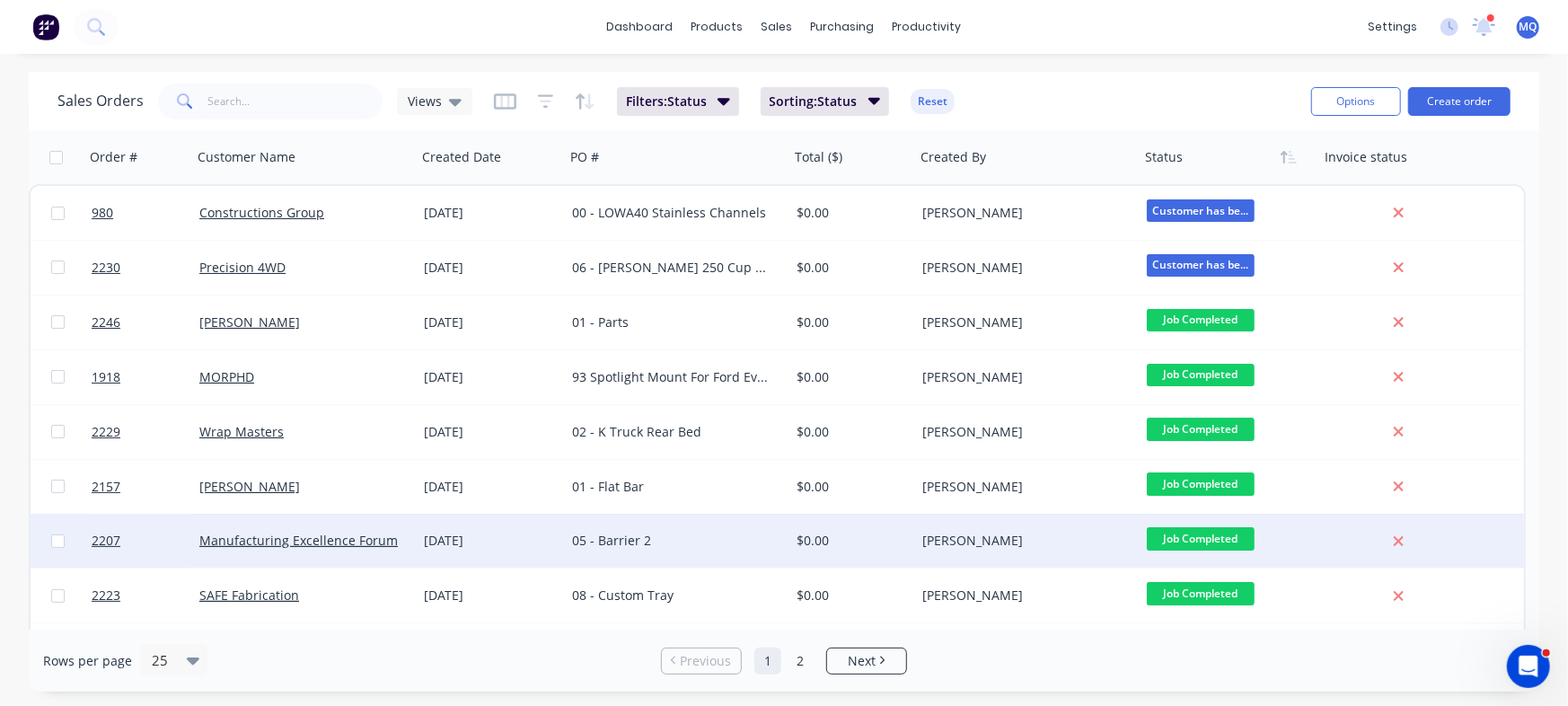
click at [712, 535] on div "05 - Barrier 2" at bounding box center [672, 541] width 200 height 18
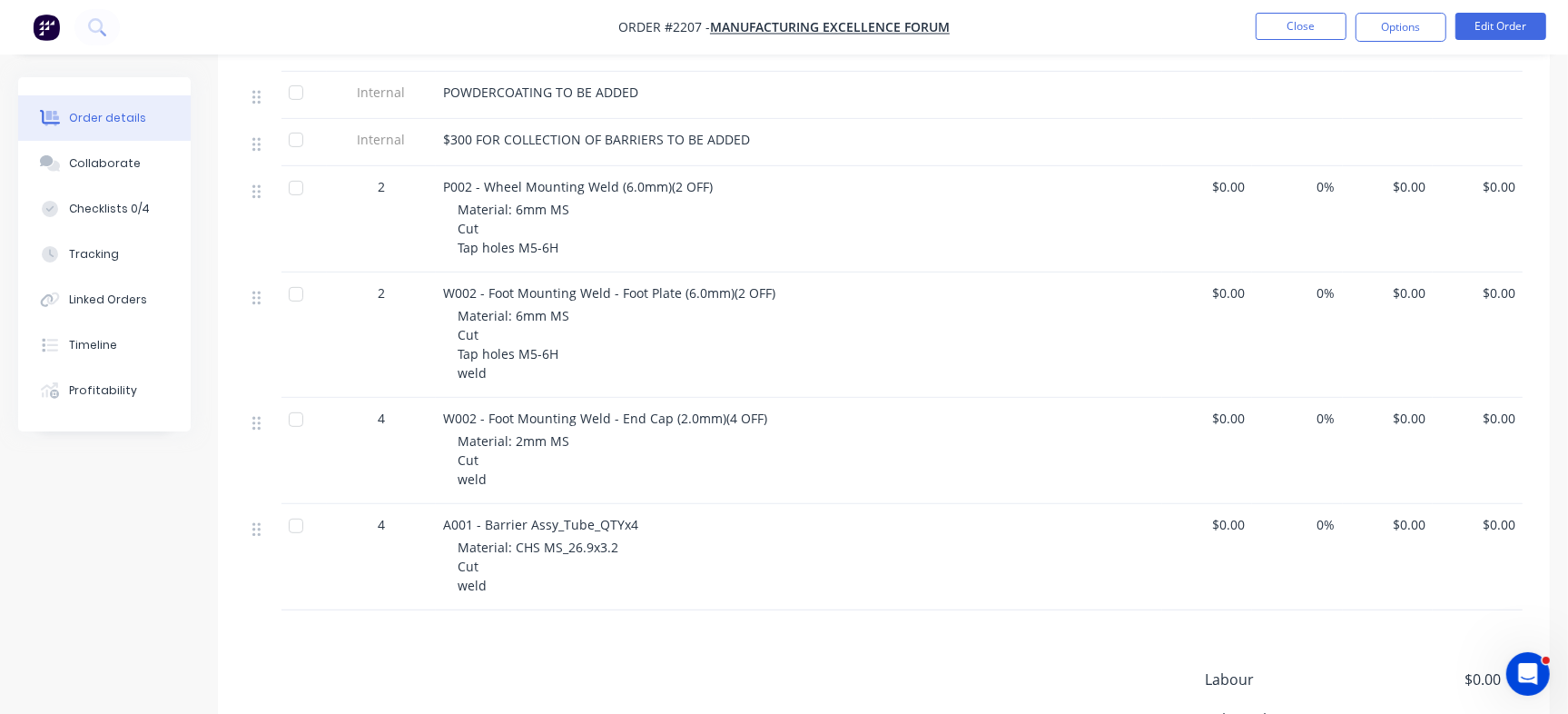
scroll to position [454, 0]
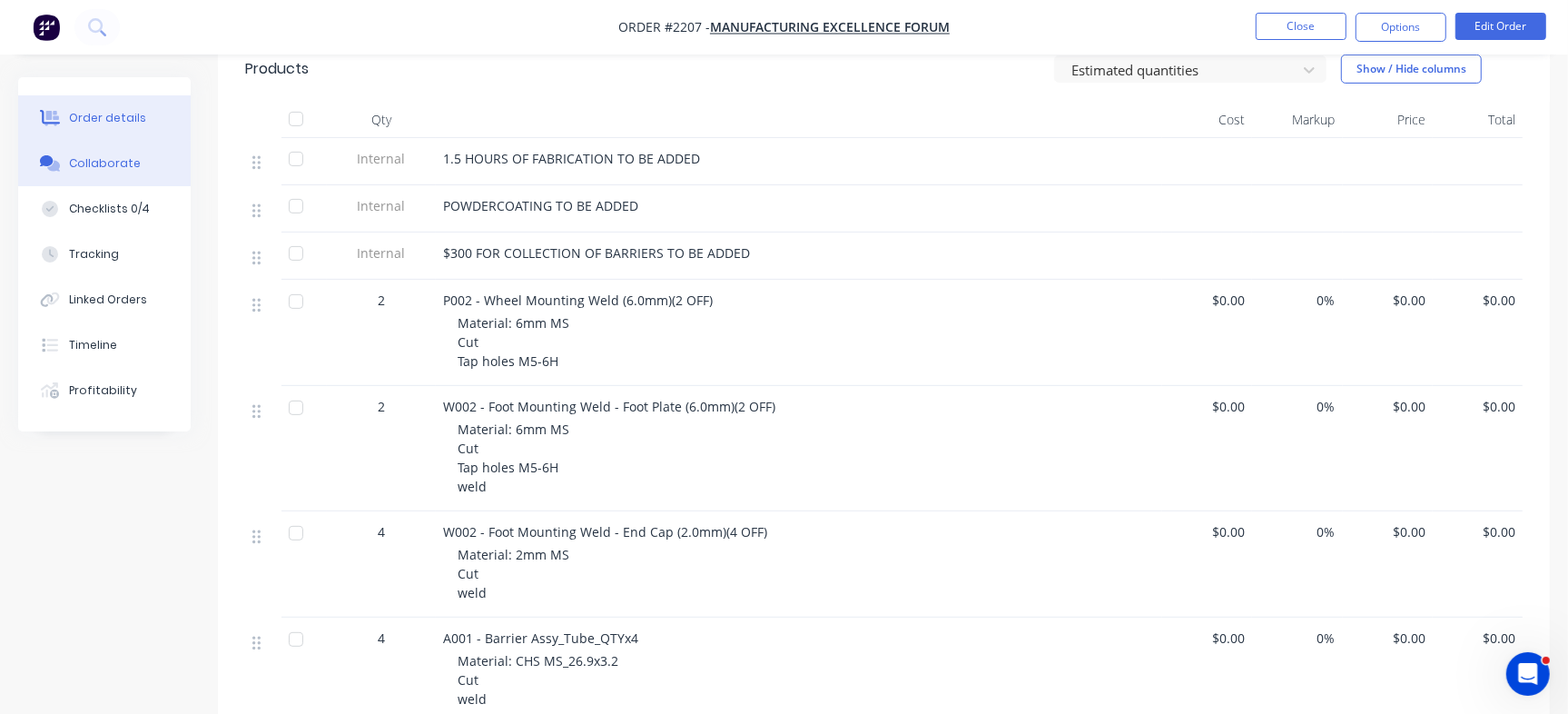
click at [114, 151] on button "Collaborate" at bounding box center [104, 163] width 173 height 45
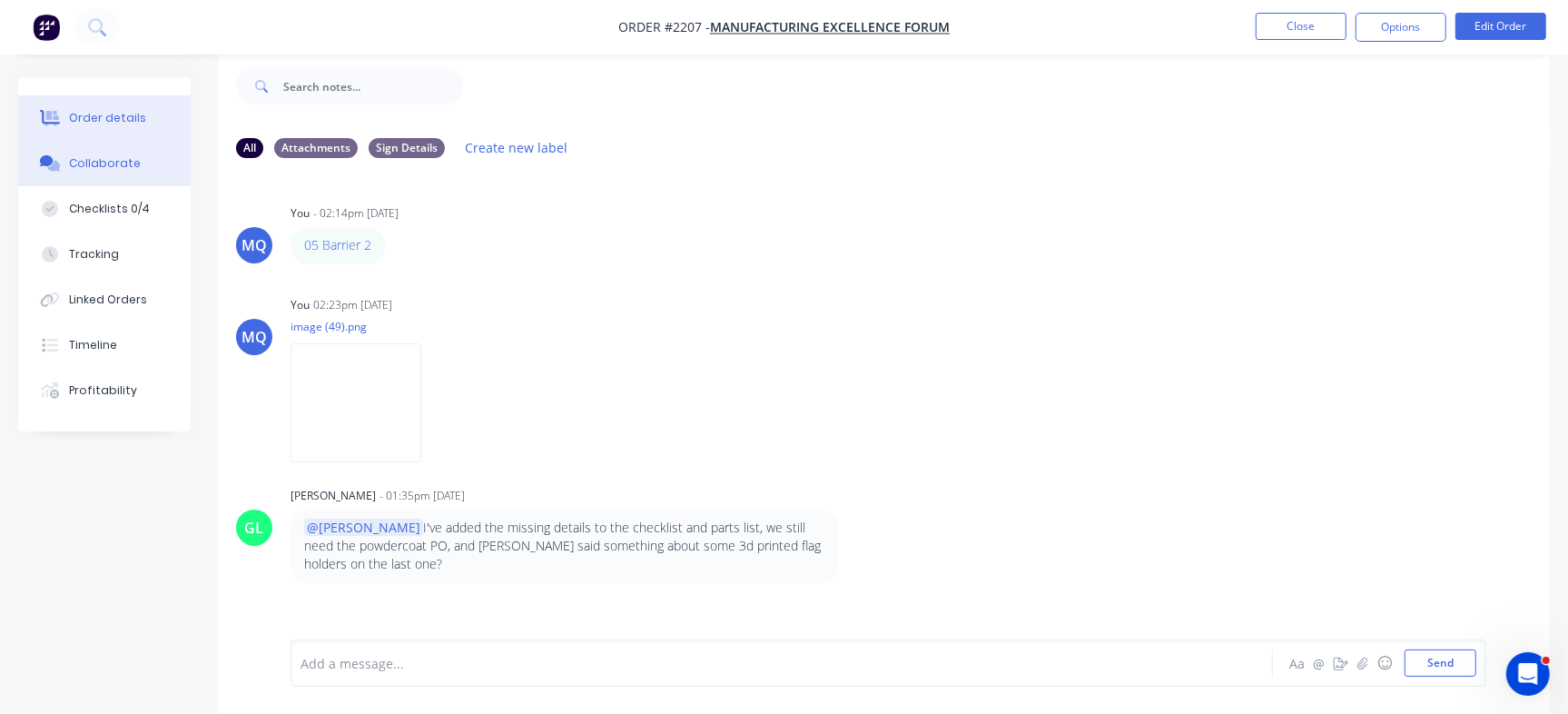
click at [117, 124] on div "Order details" at bounding box center [107, 118] width 77 height 16
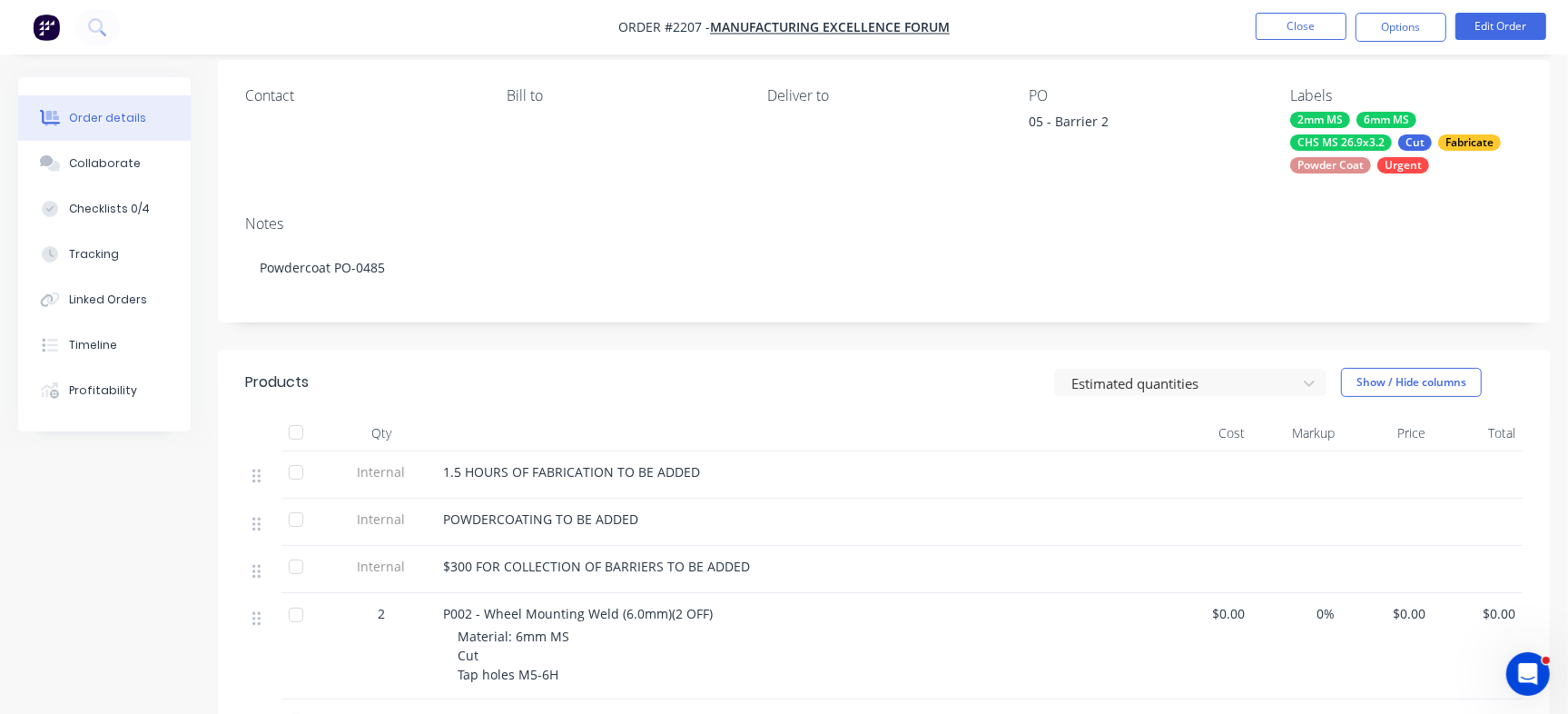
scroll to position [254, 0]
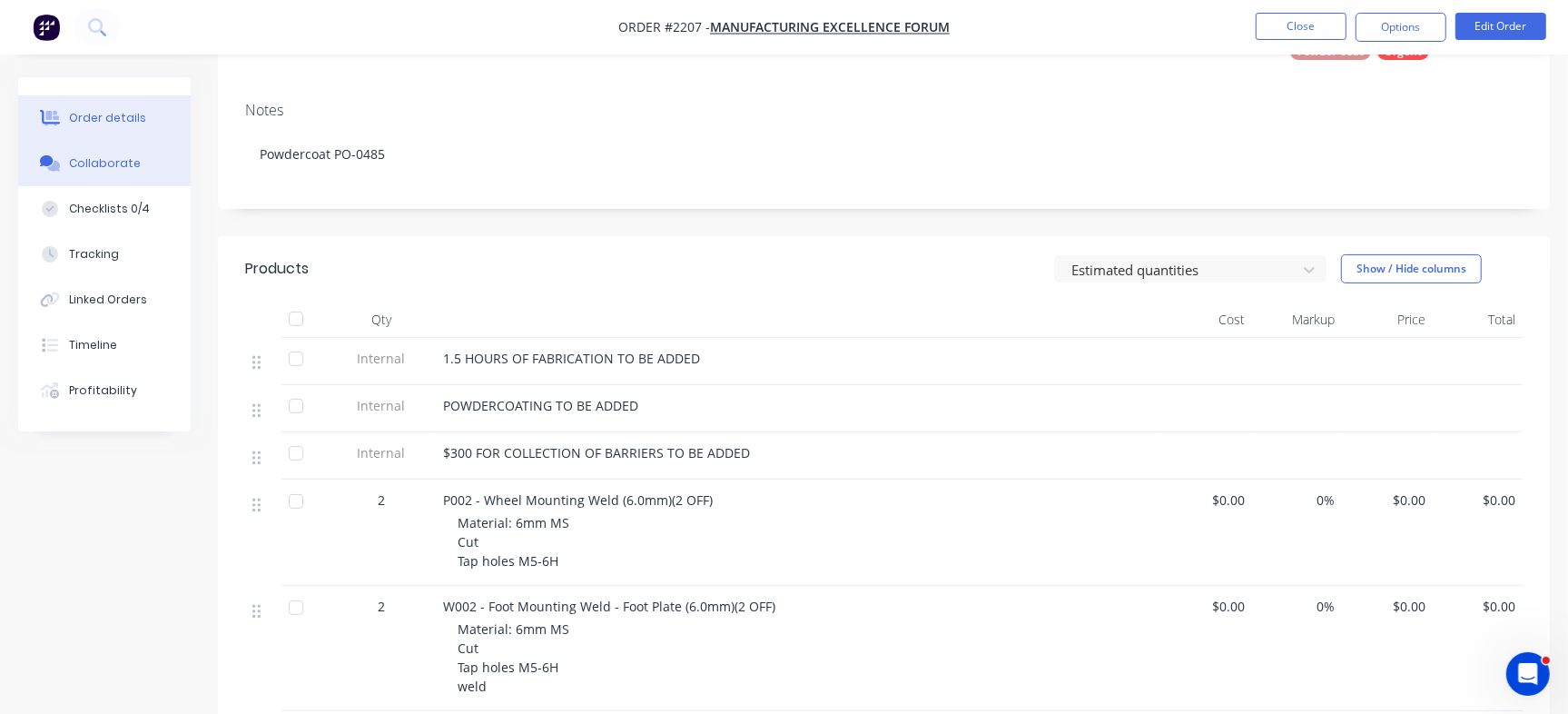
click at [136, 160] on button "Collaborate" at bounding box center [104, 163] width 173 height 45
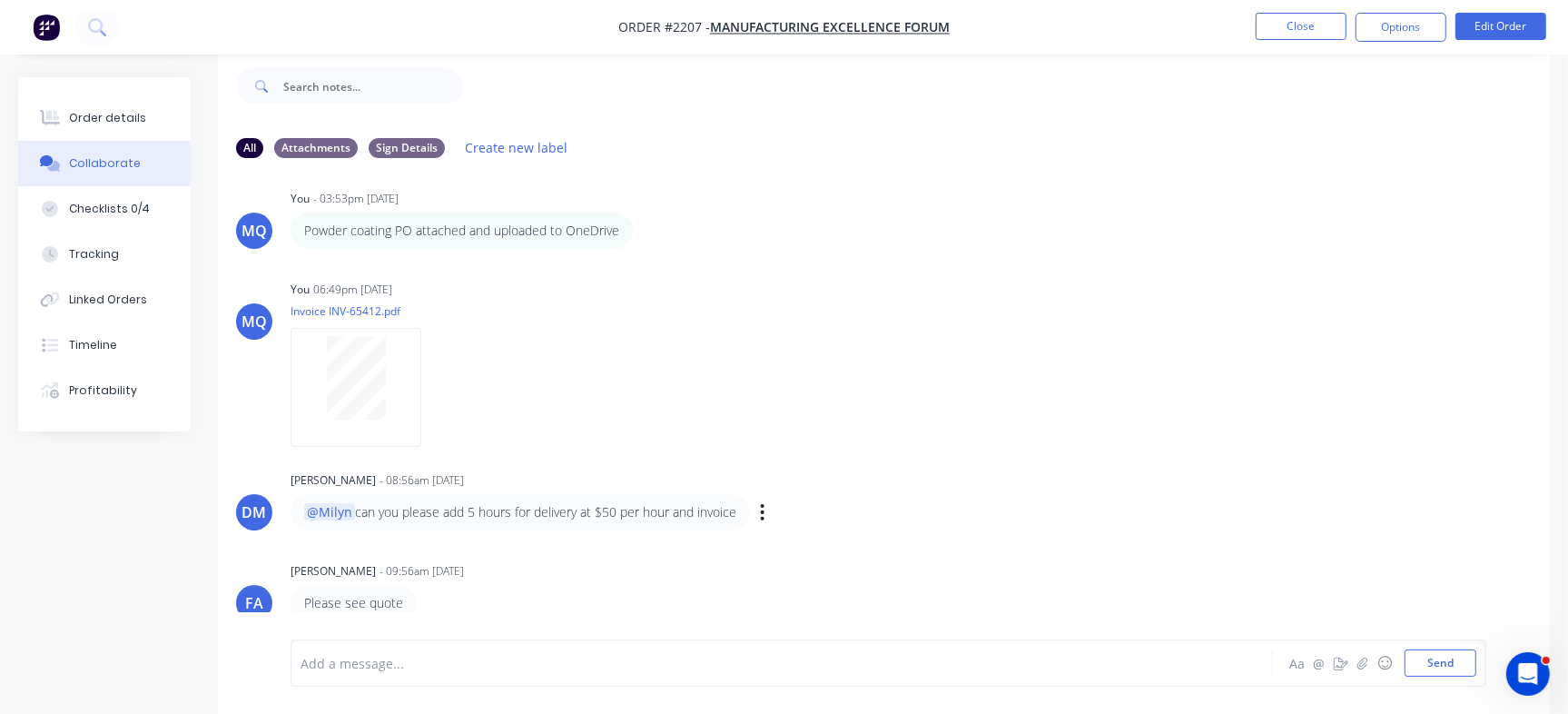
scroll to position [640, 0]
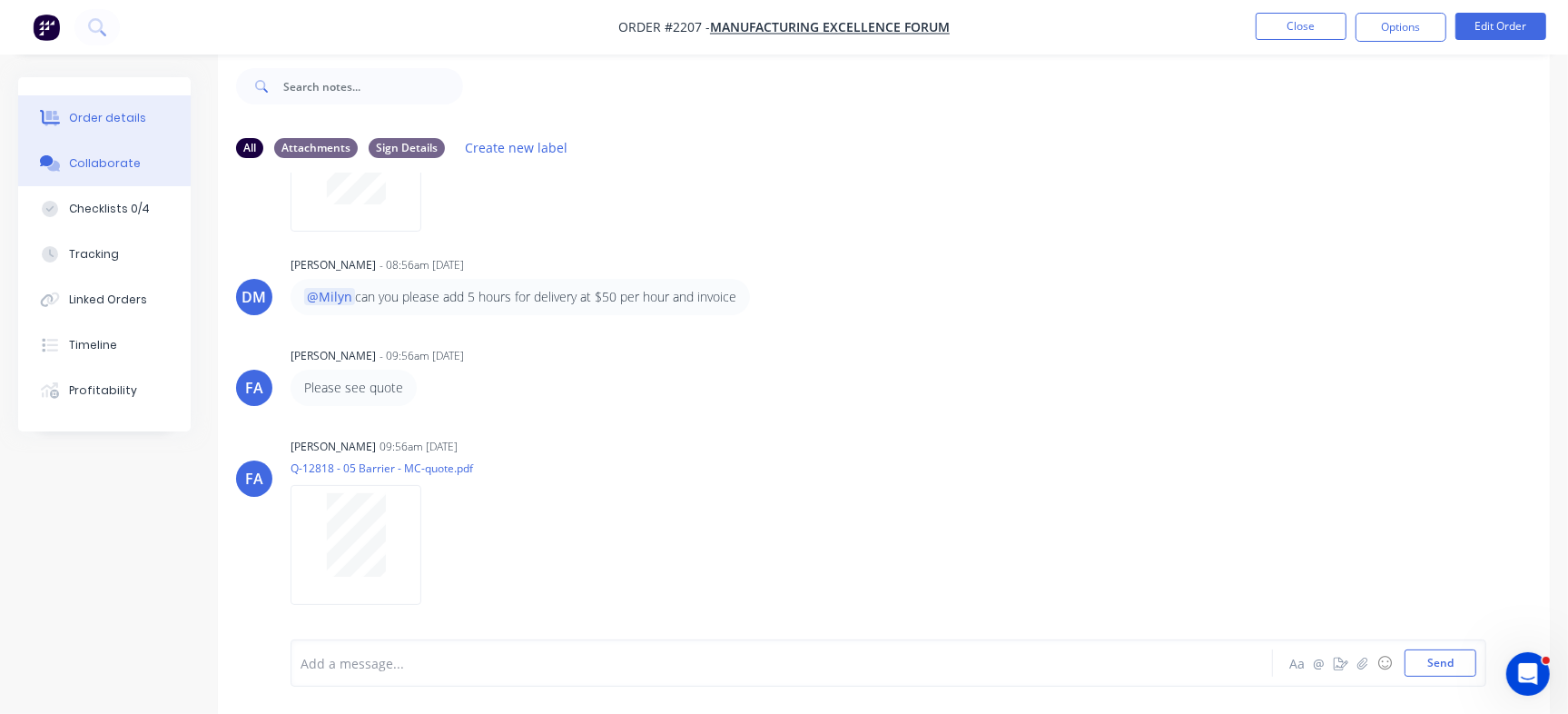
click at [126, 110] on div "Order details" at bounding box center [107, 118] width 77 height 16
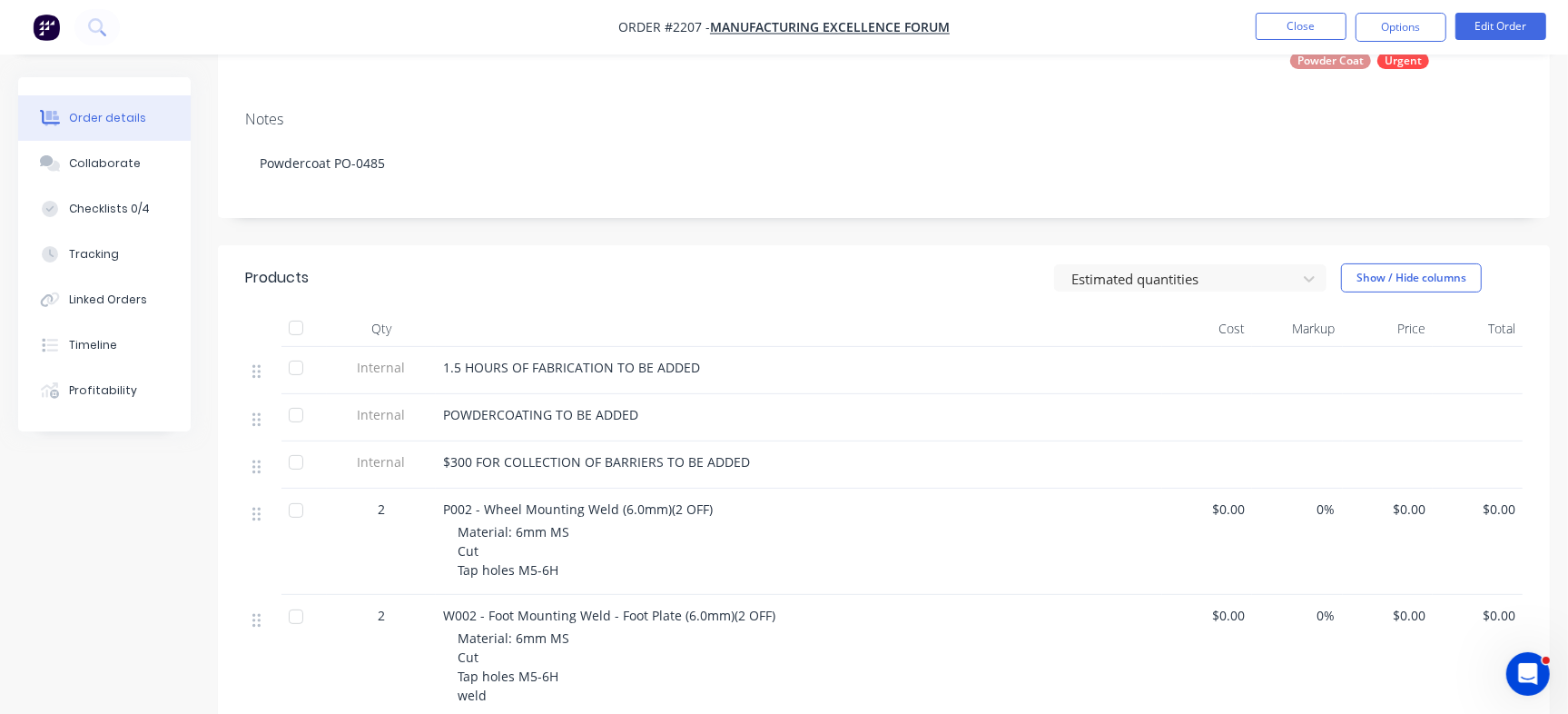
scroll to position [254, 0]
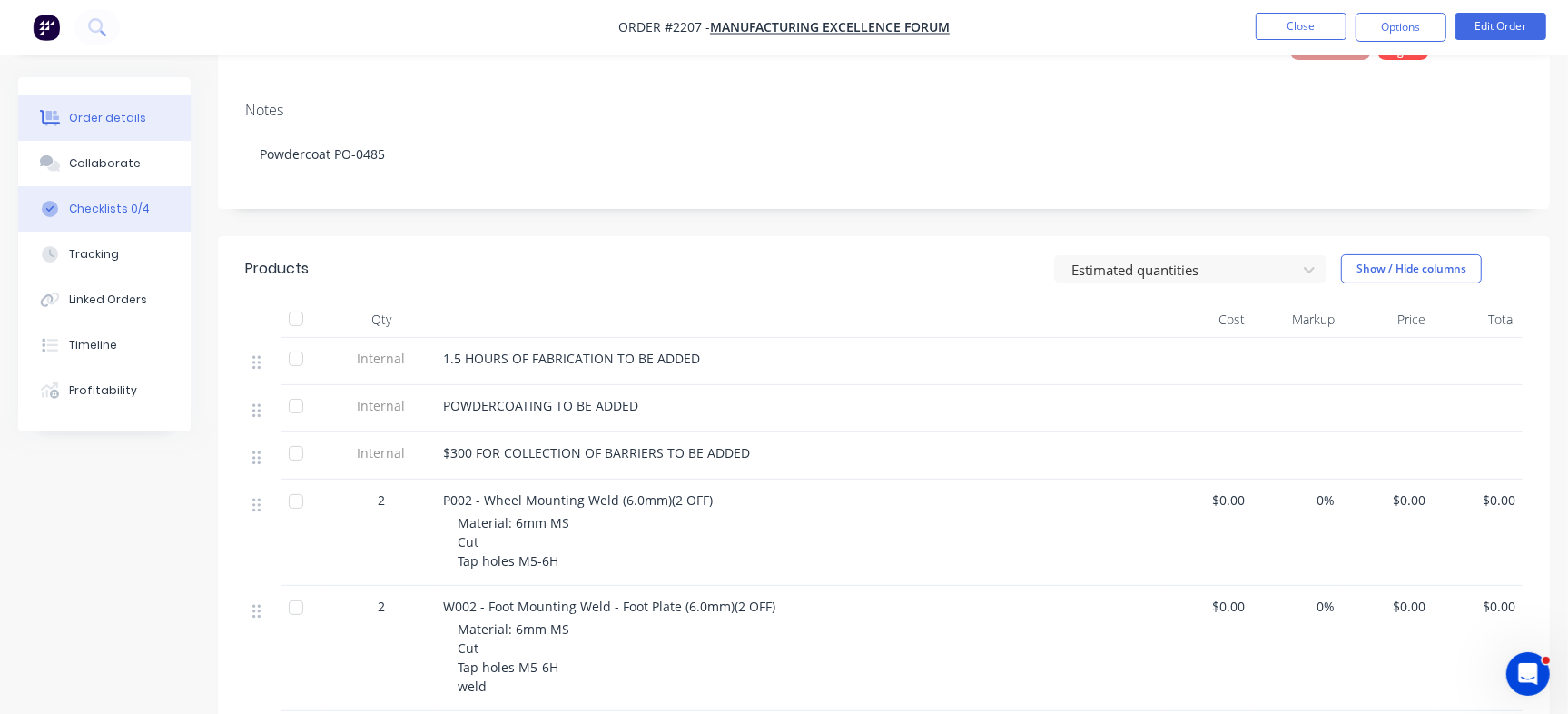
click at [145, 209] on button "Checklists 0/4" at bounding box center [104, 208] width 173 height 45
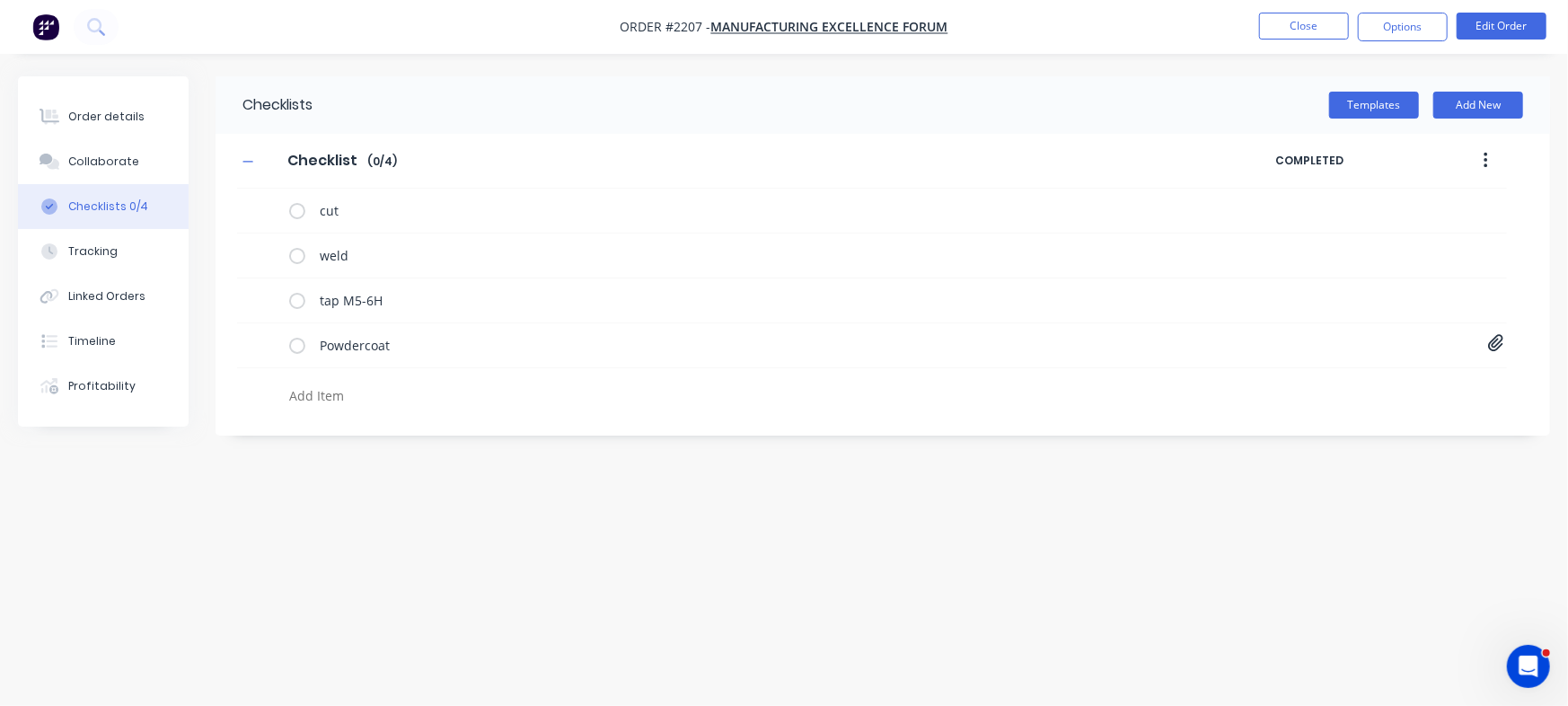
click at [412, 376] on div at bounding box center [681, 391] width 889 height 45
click at [395, 400] on textarea at bounding box center [690, 396] width 817 height 26
paste textarea "INV-3052"
type textarea "x"
type textarea "INV-3052"
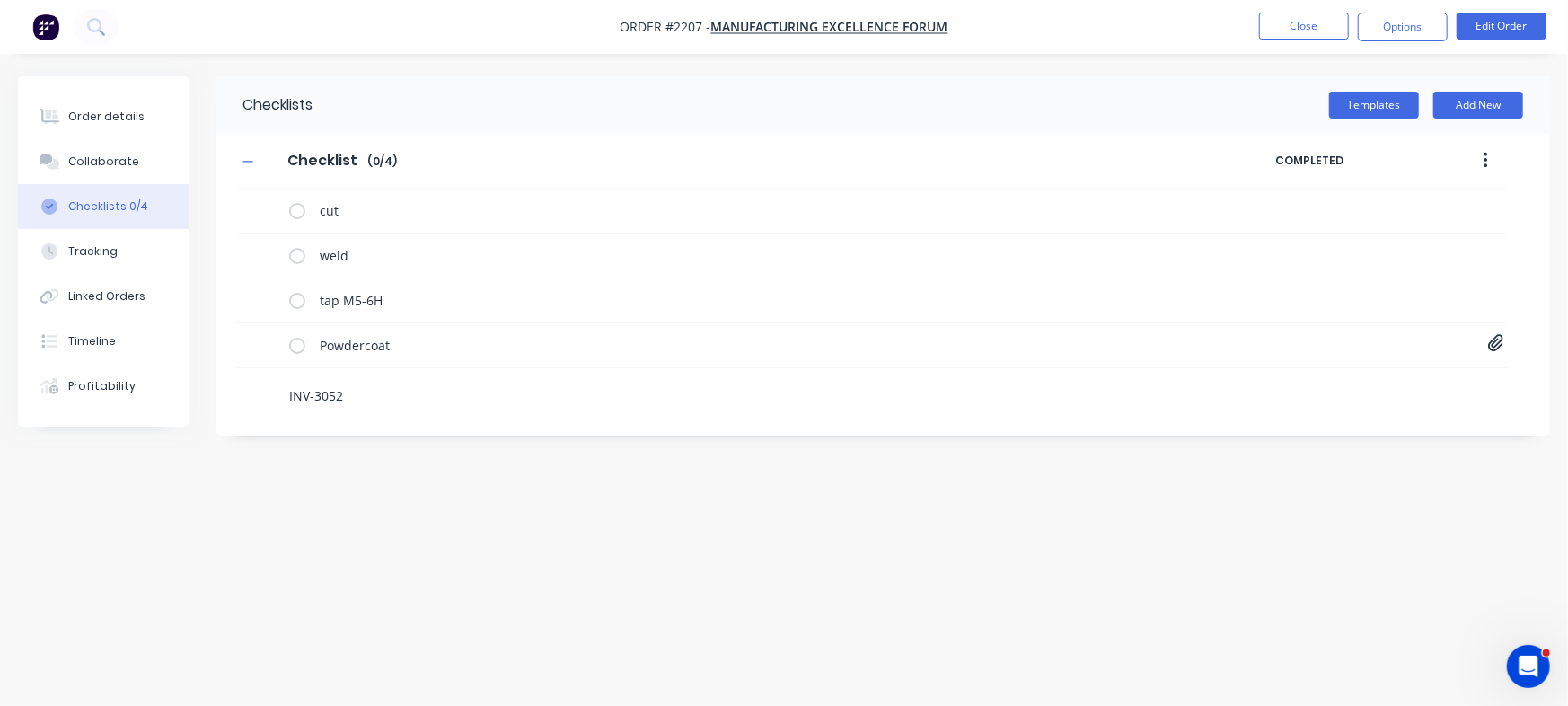
type textarea "x"
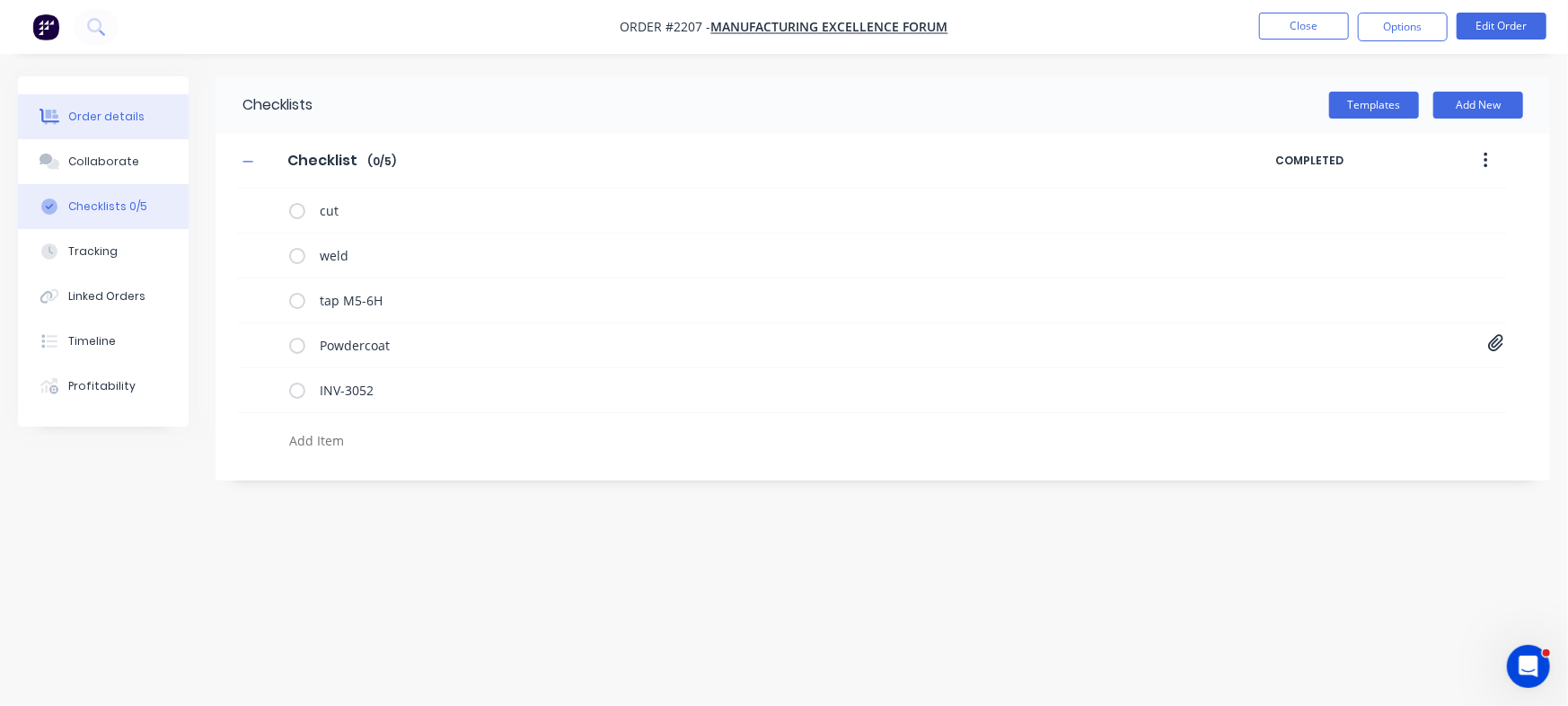
type textarea "x"
click at [179, 113] on button "Order details" at bounding box center [103, 116] width 171 height 44
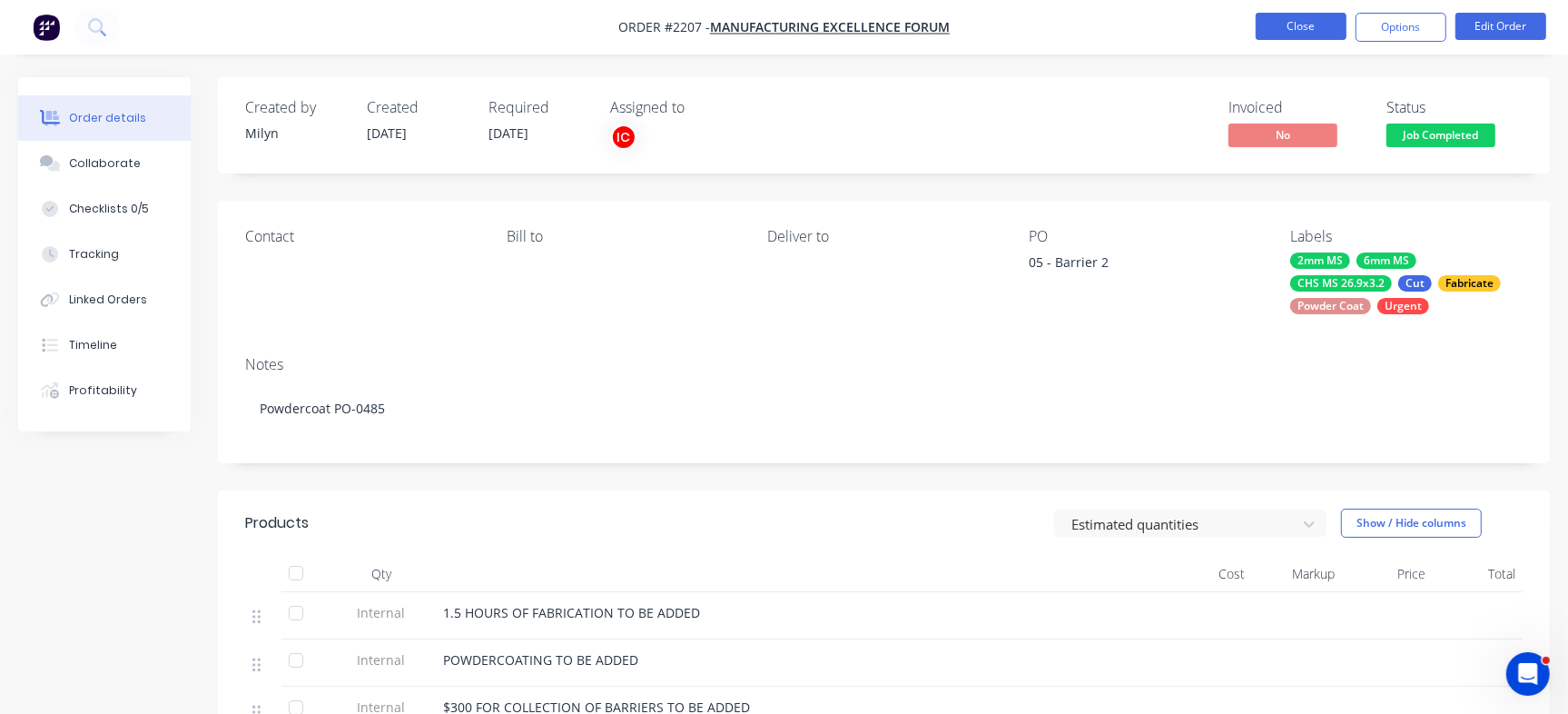
click at [1291, 26] on button "Close" at bounding box center [1301, 26] width 91 height 27
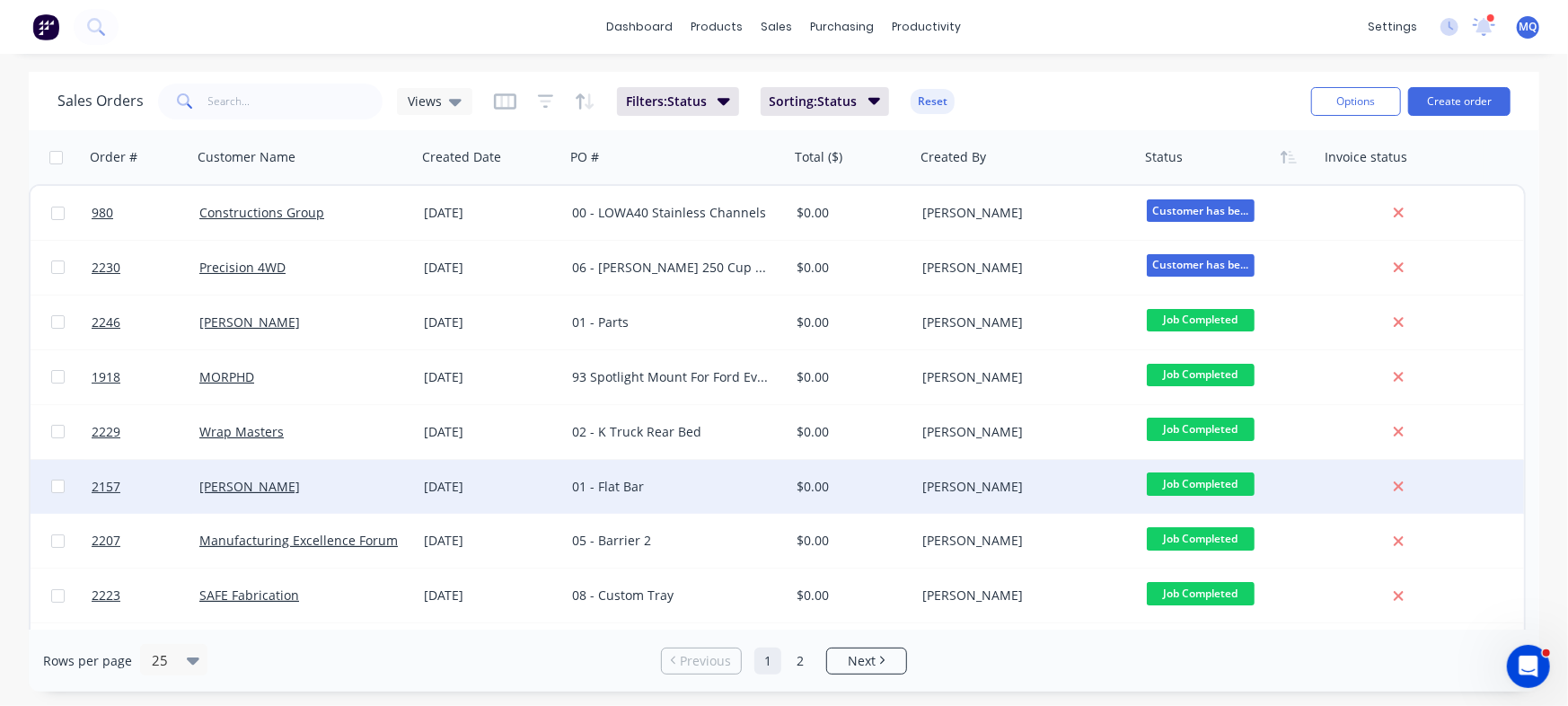
click at [714, 474] on div "01 - Flat Bar" at bounding box center [676, 486] width 224 height 53
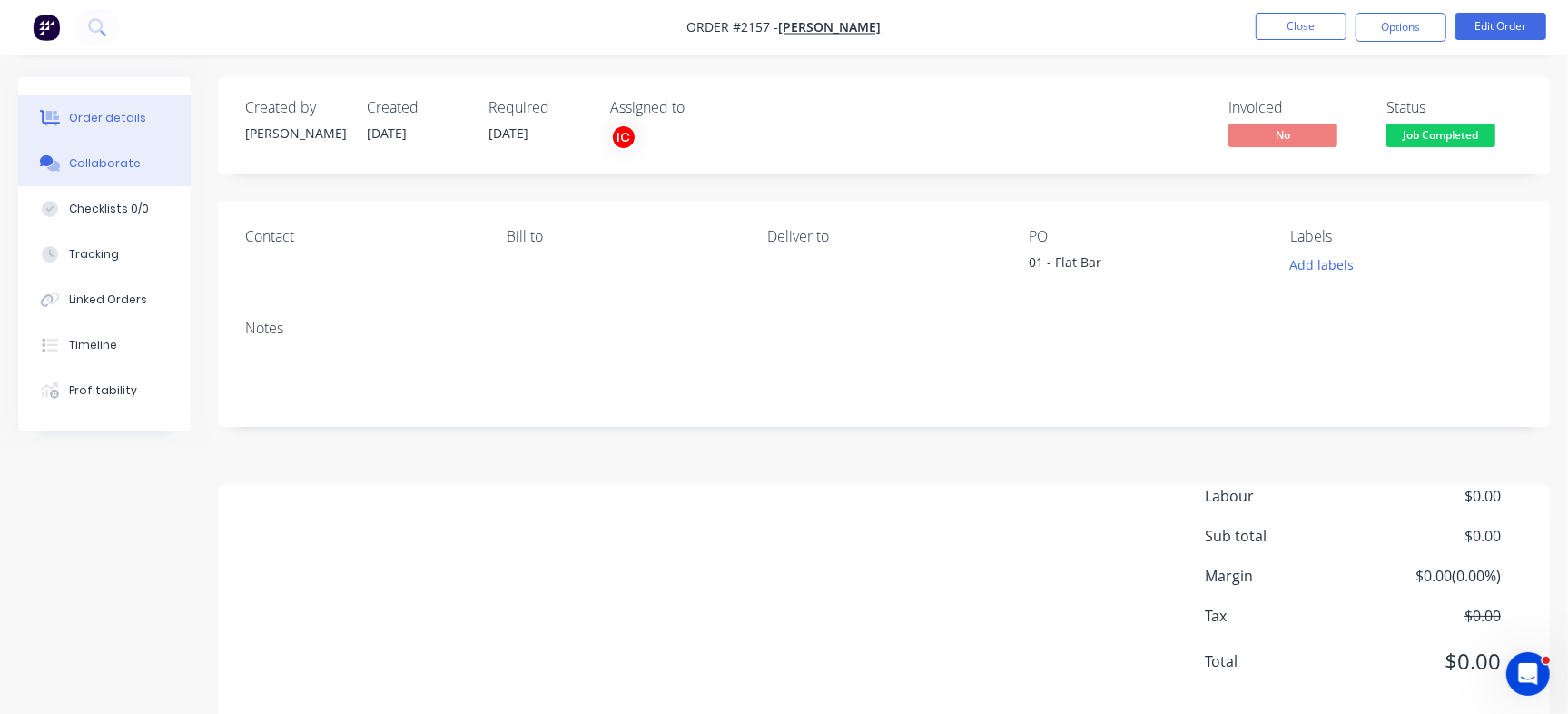
drag, startPoint x: 94, startPoint y: 156, endPoint x: 104, endPoint y: 161, distance: 11.8
click at [99, 161] on div "Collaborate" at bounding box center [105, 163] width 72 height 16
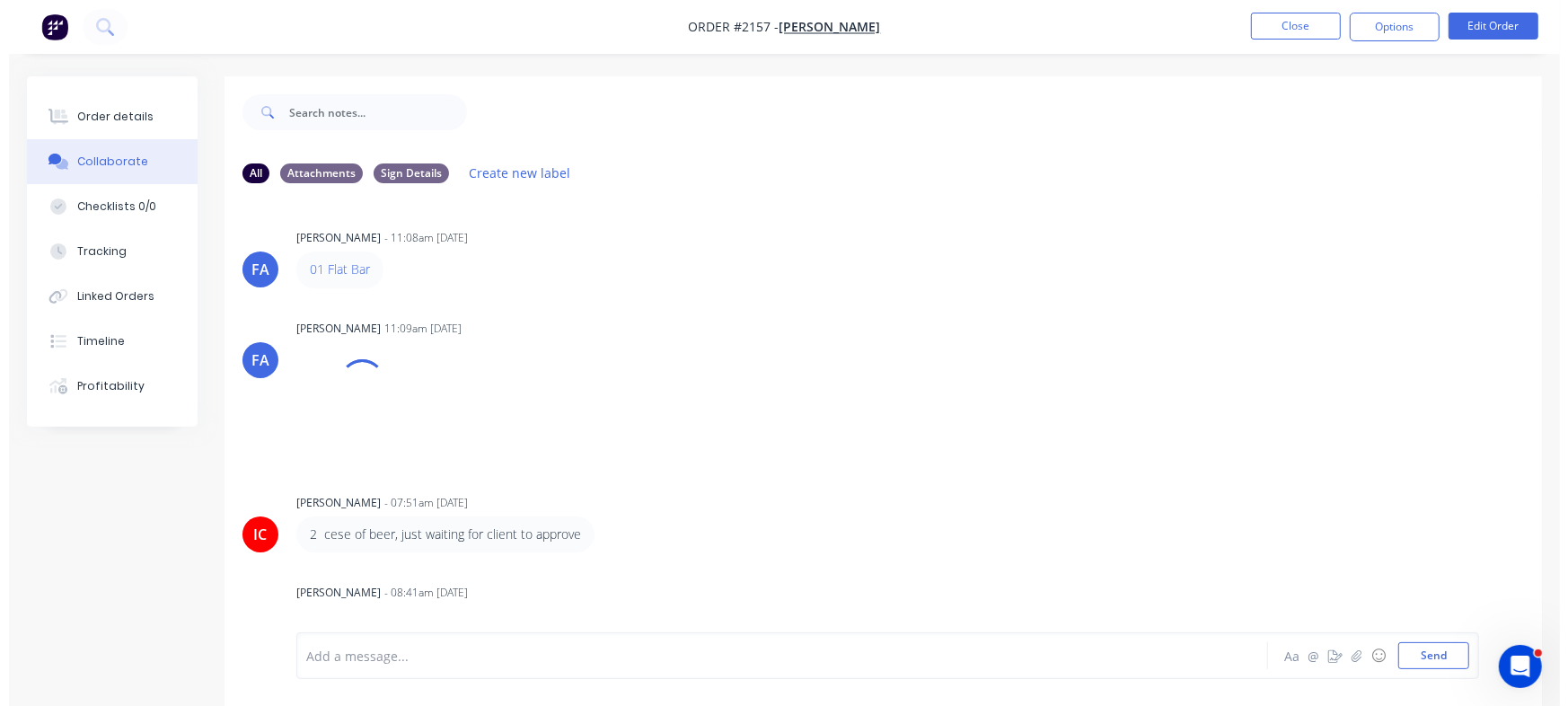
scroll to position [9, 0]
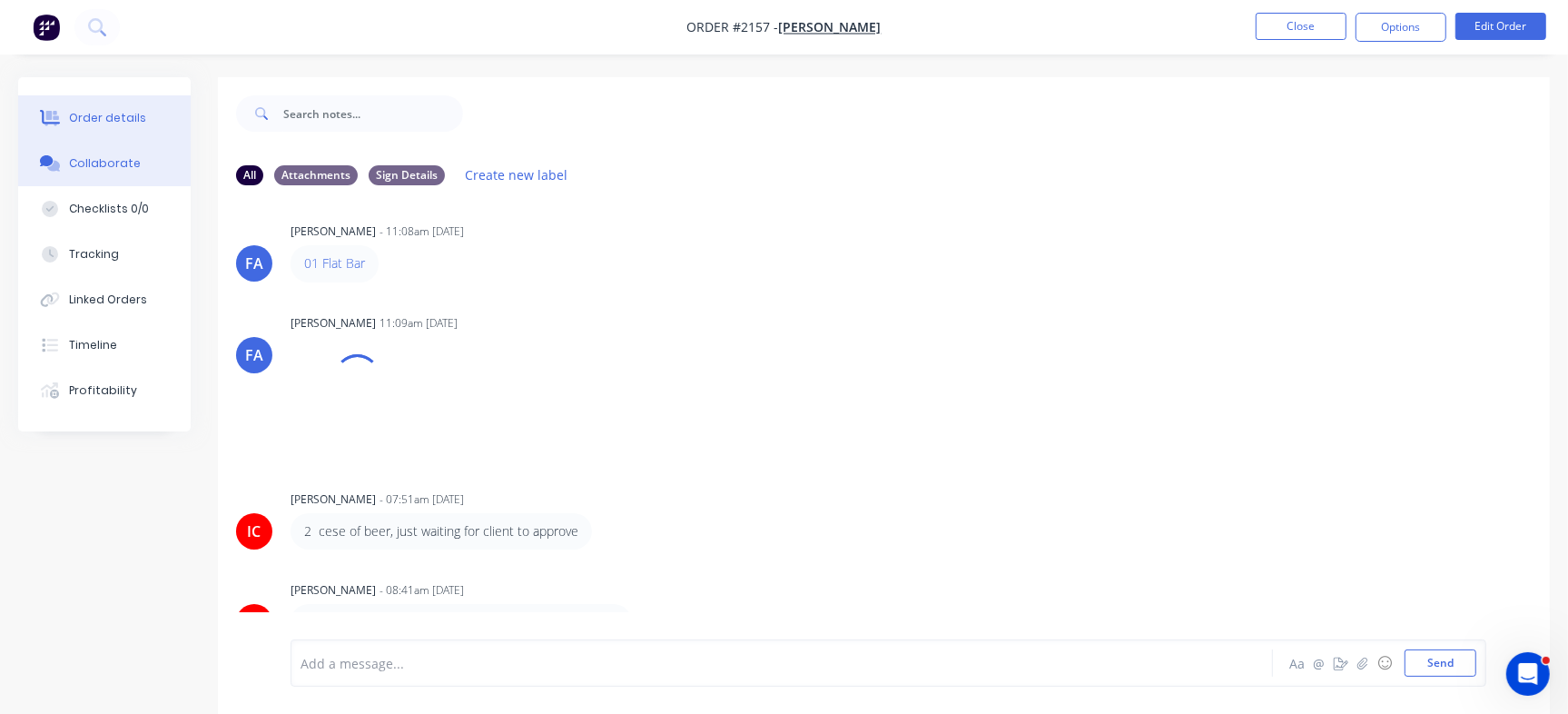
click at [127, 105] on button "Order details" at bounding box center [104, 117] width 173 height 45
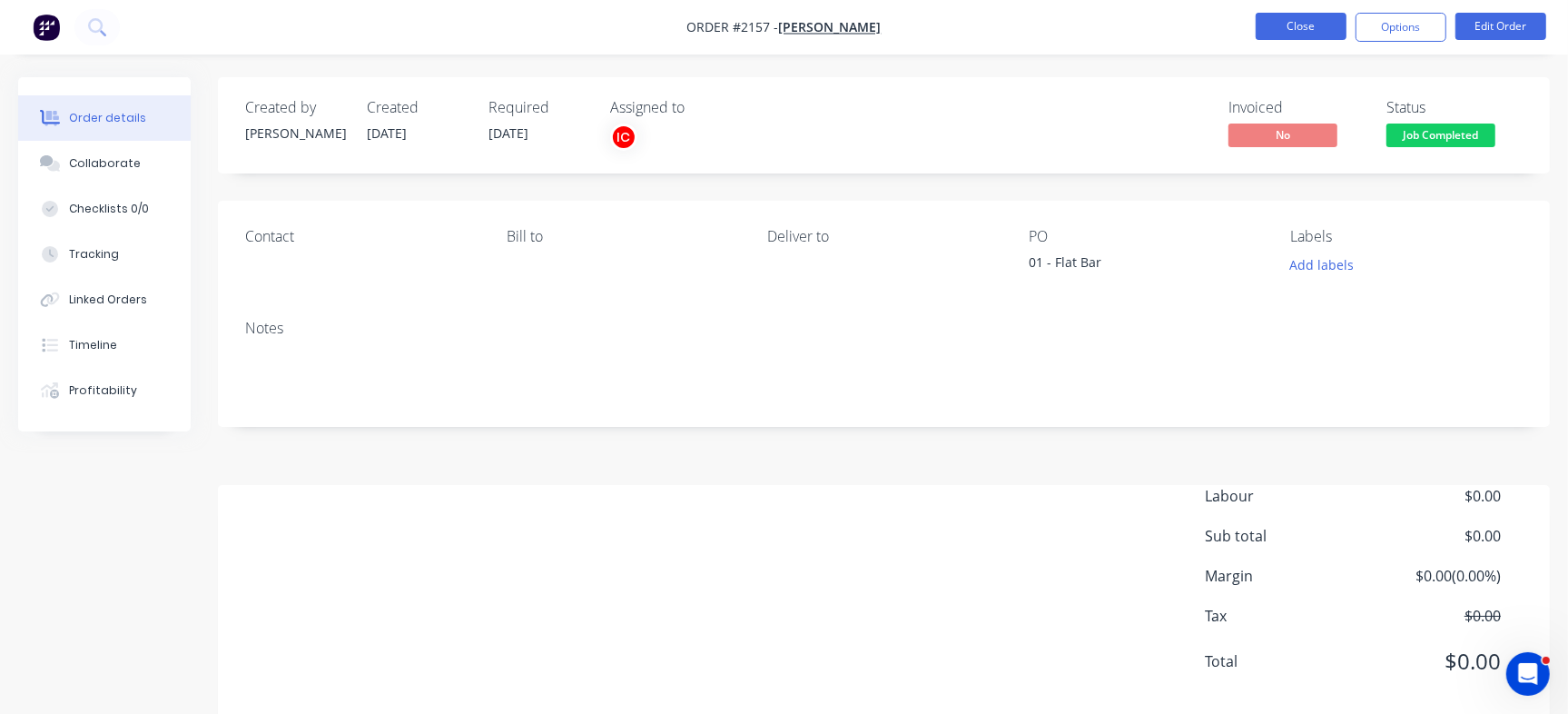
click at [1314, 23] on button "Close" at bounding box center [1301, 26] width 91 height 27
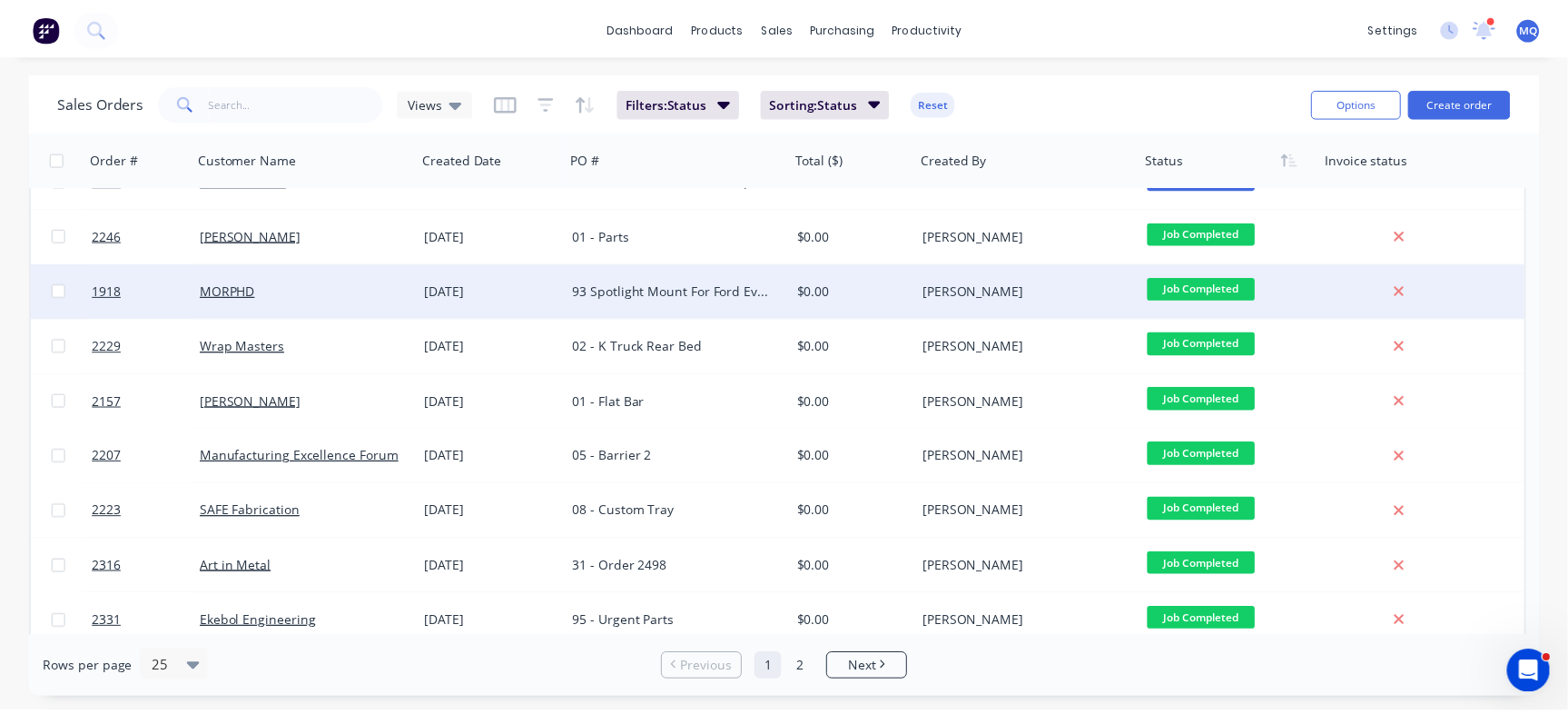
scroll to position [114, 0]
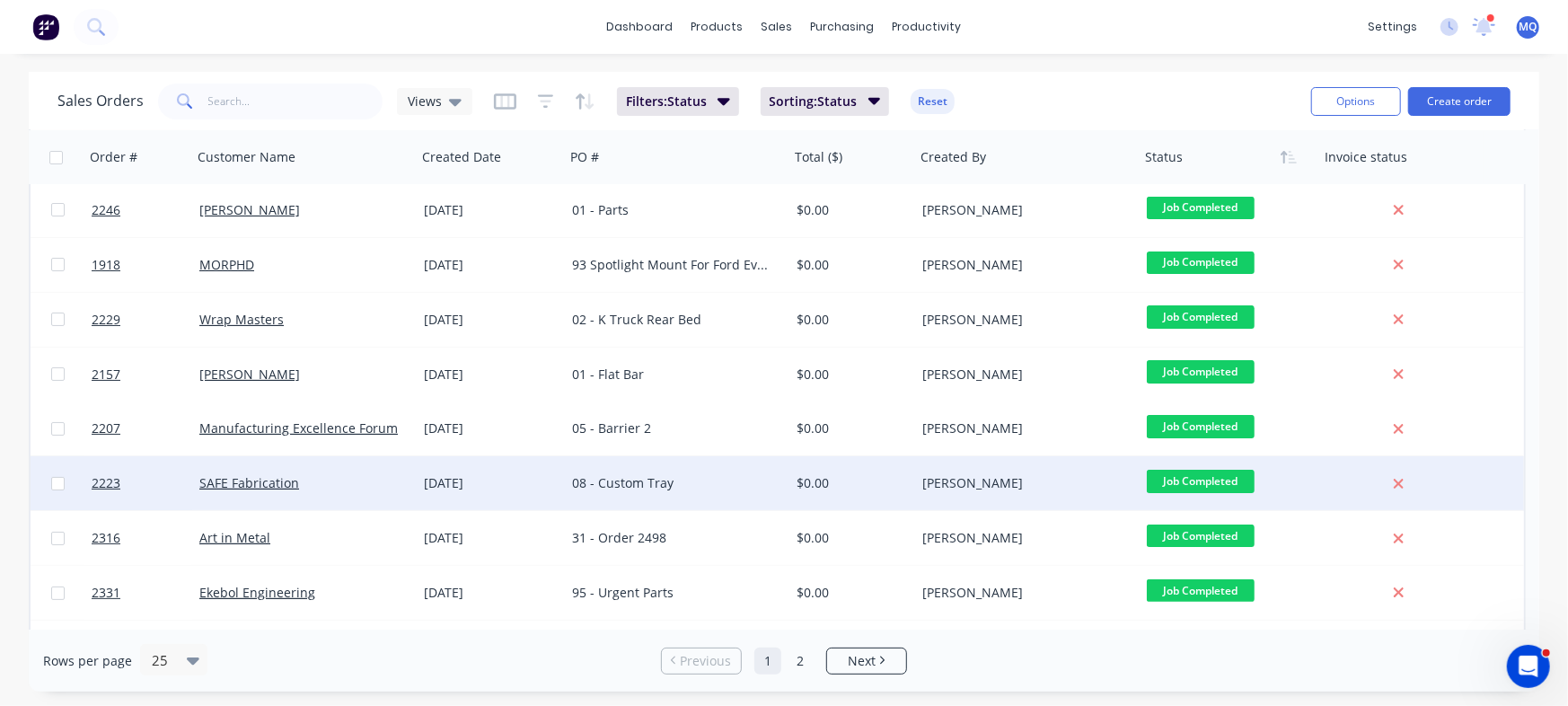
click at [680, 485] on div "08 - Custom Tray" at bounding box center [672, 484] width 200 height 18
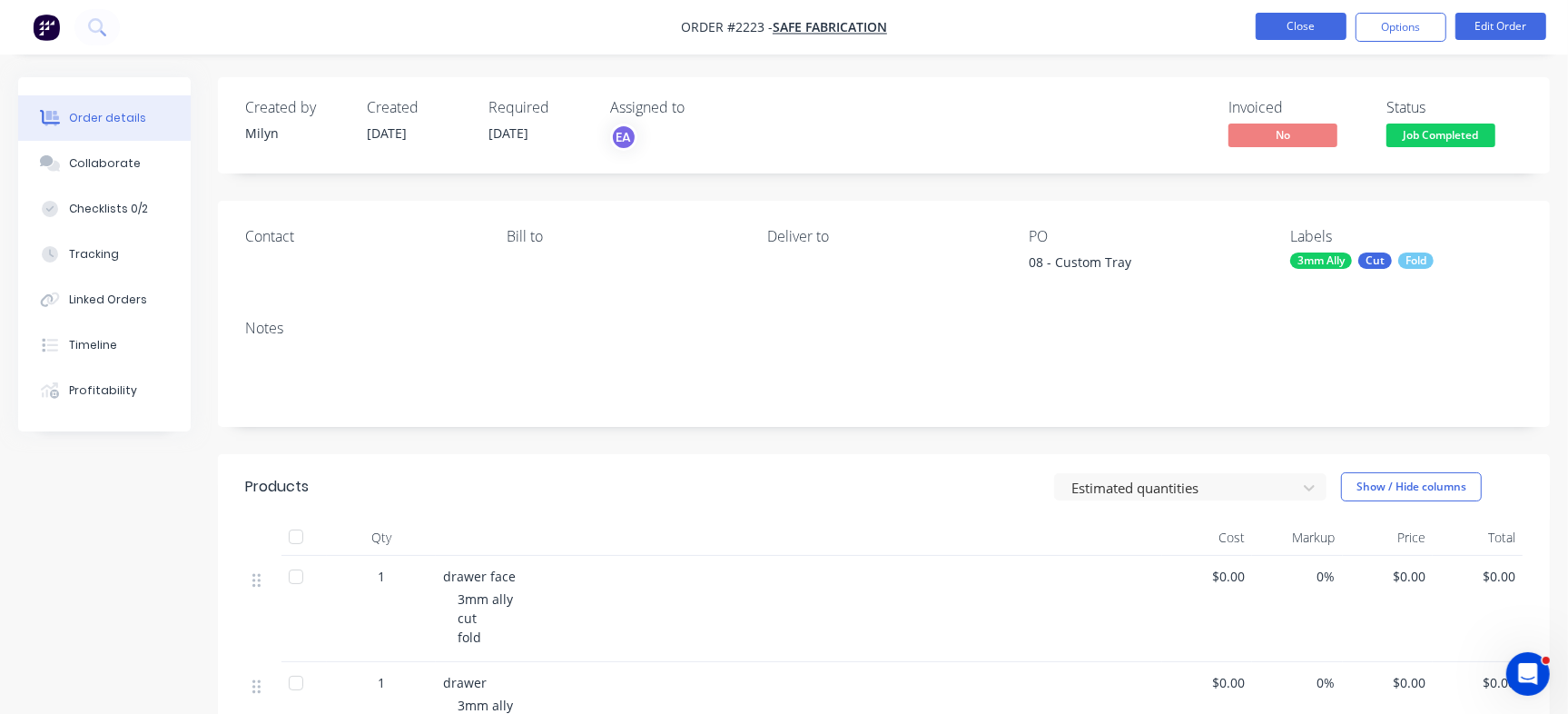
click at [1300, 15] on button "Close" at bounding box center [1301, 26] width 91 height 27
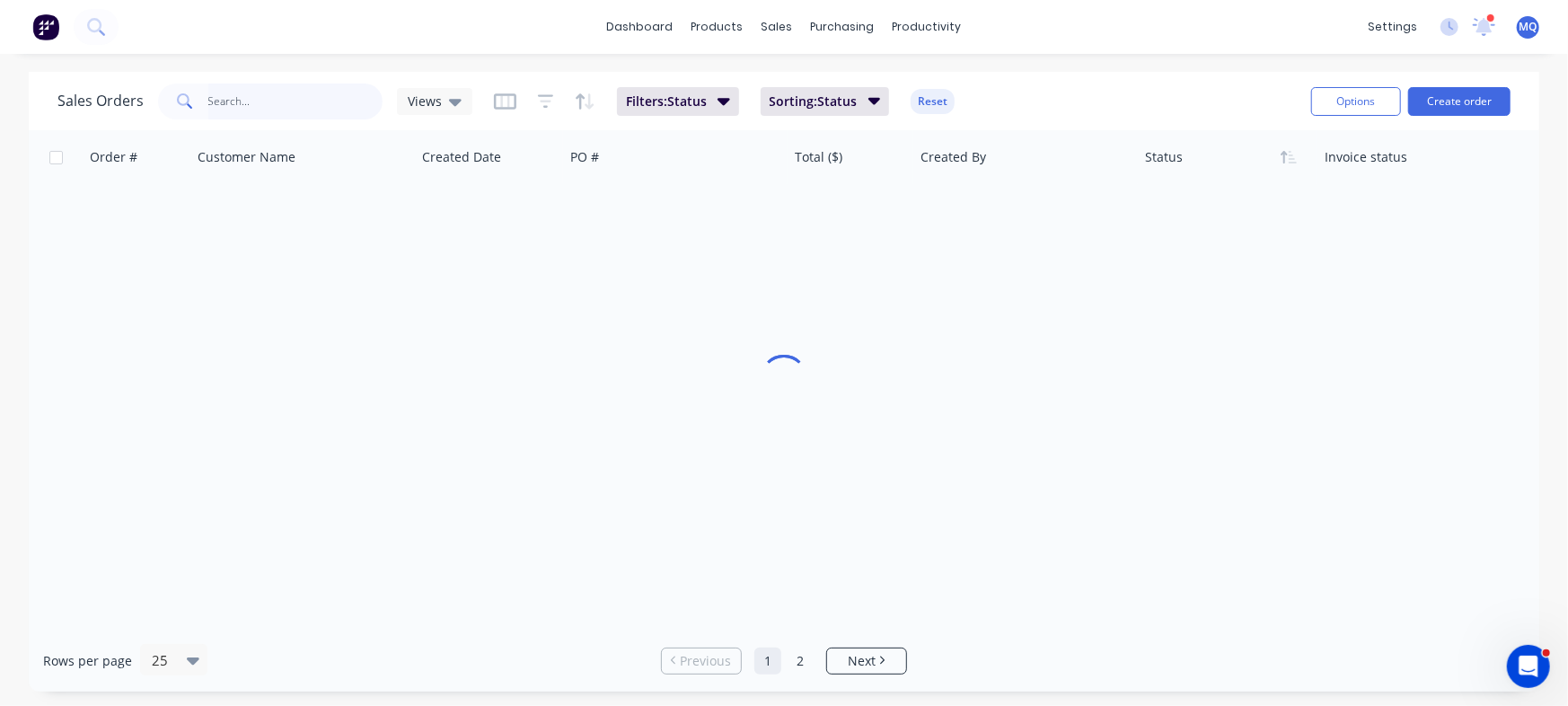
click at [258, 92] on input "text" at bounding box center [296, 101] width 175 height 36
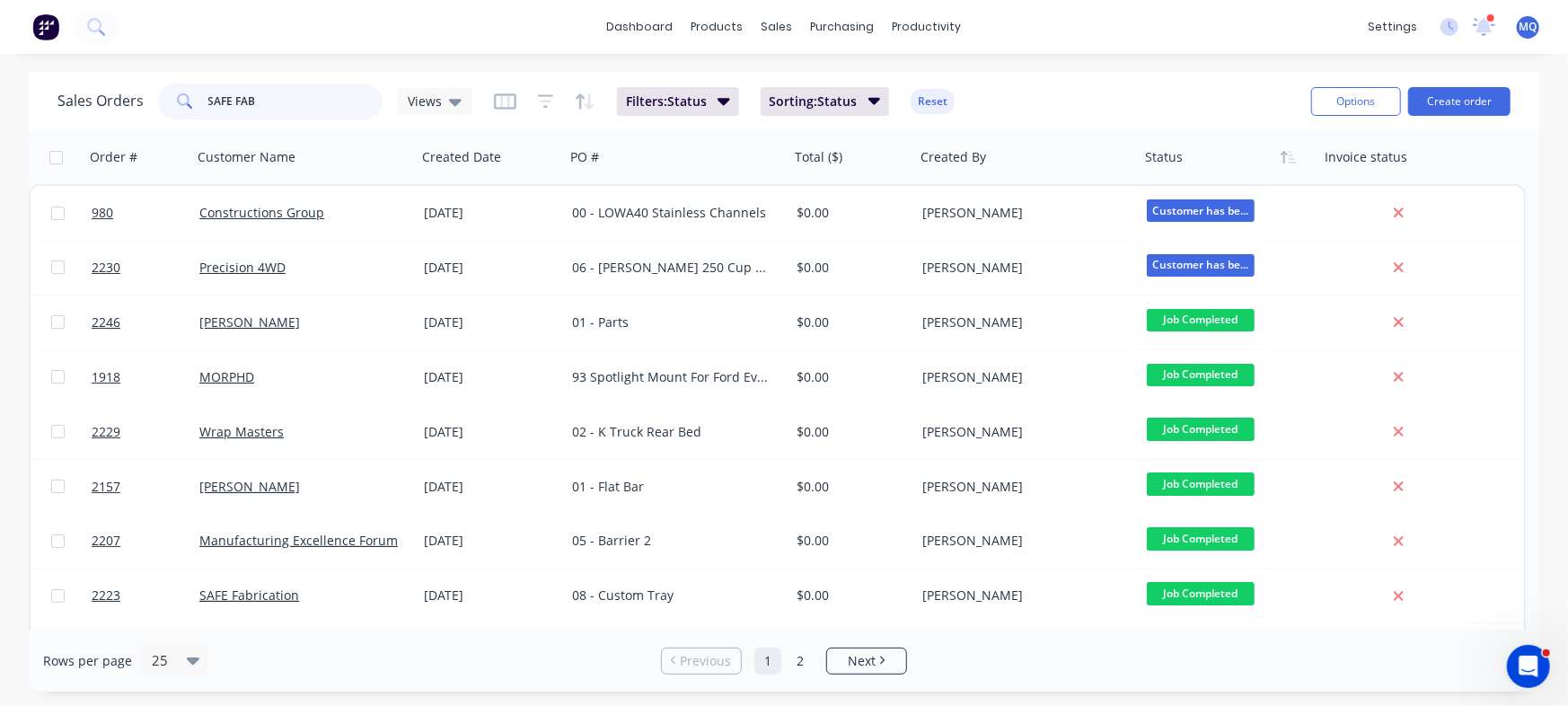
type input "SAFE FAB"
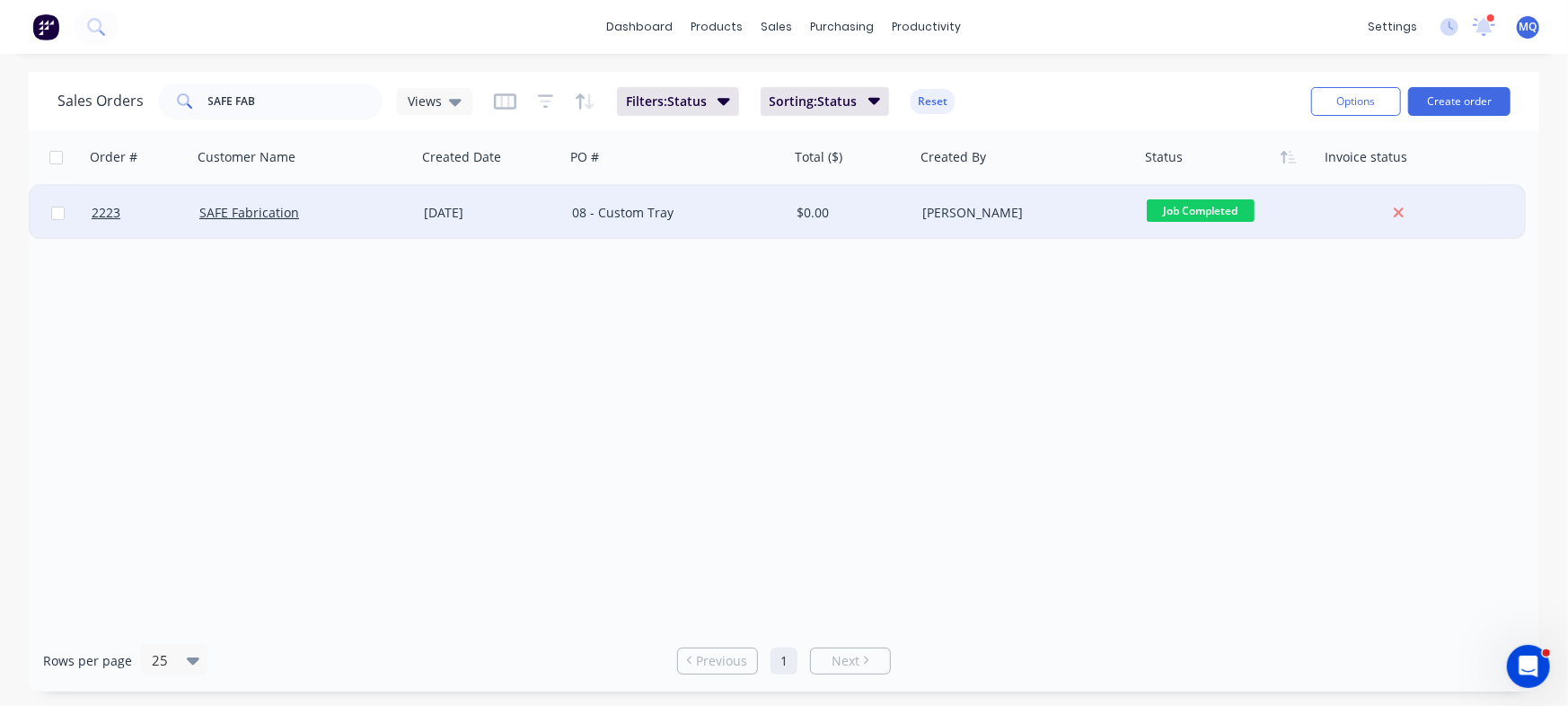
click at [606, 219] on div "08 - Custom Tray" at bounding box center [672, 213] width 200 height 18
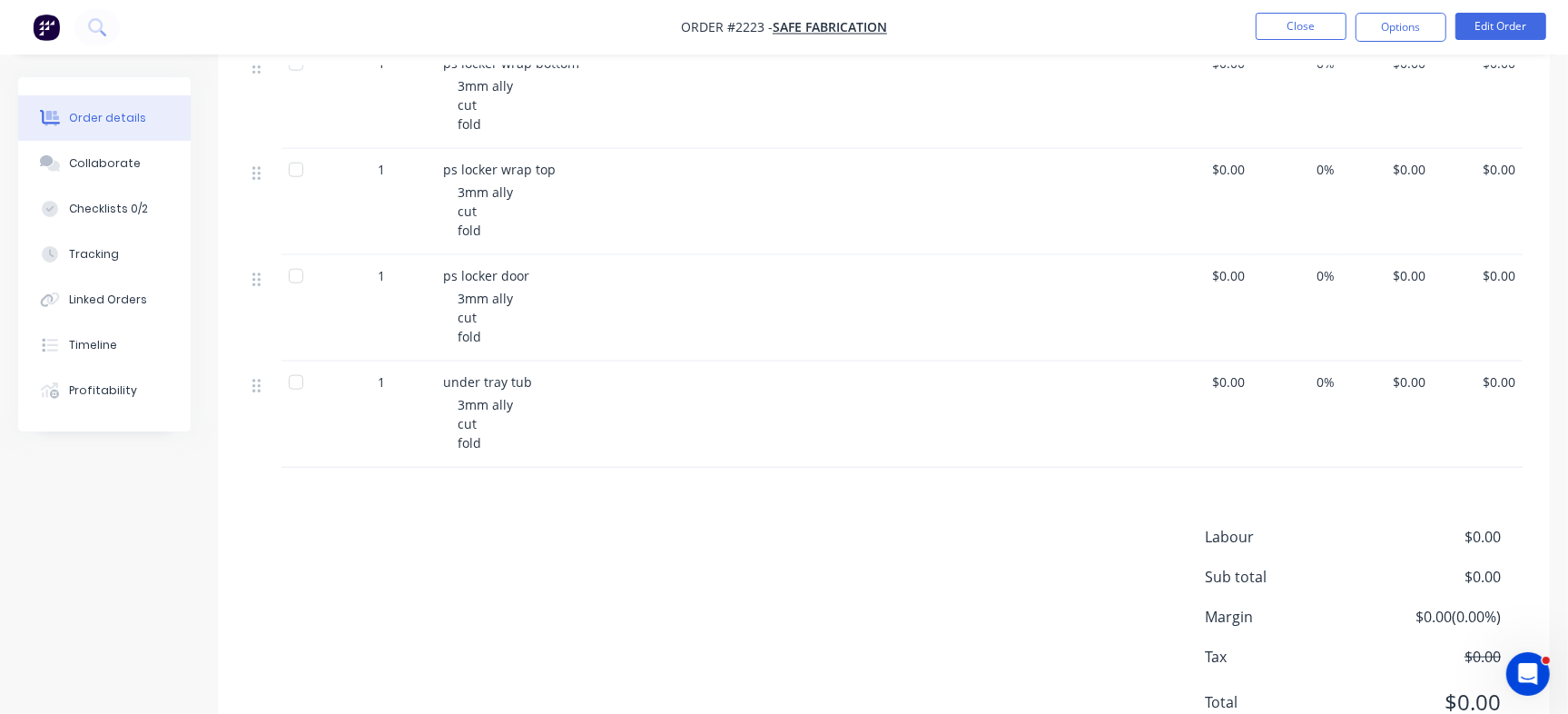
scroll to position [1757, 0]
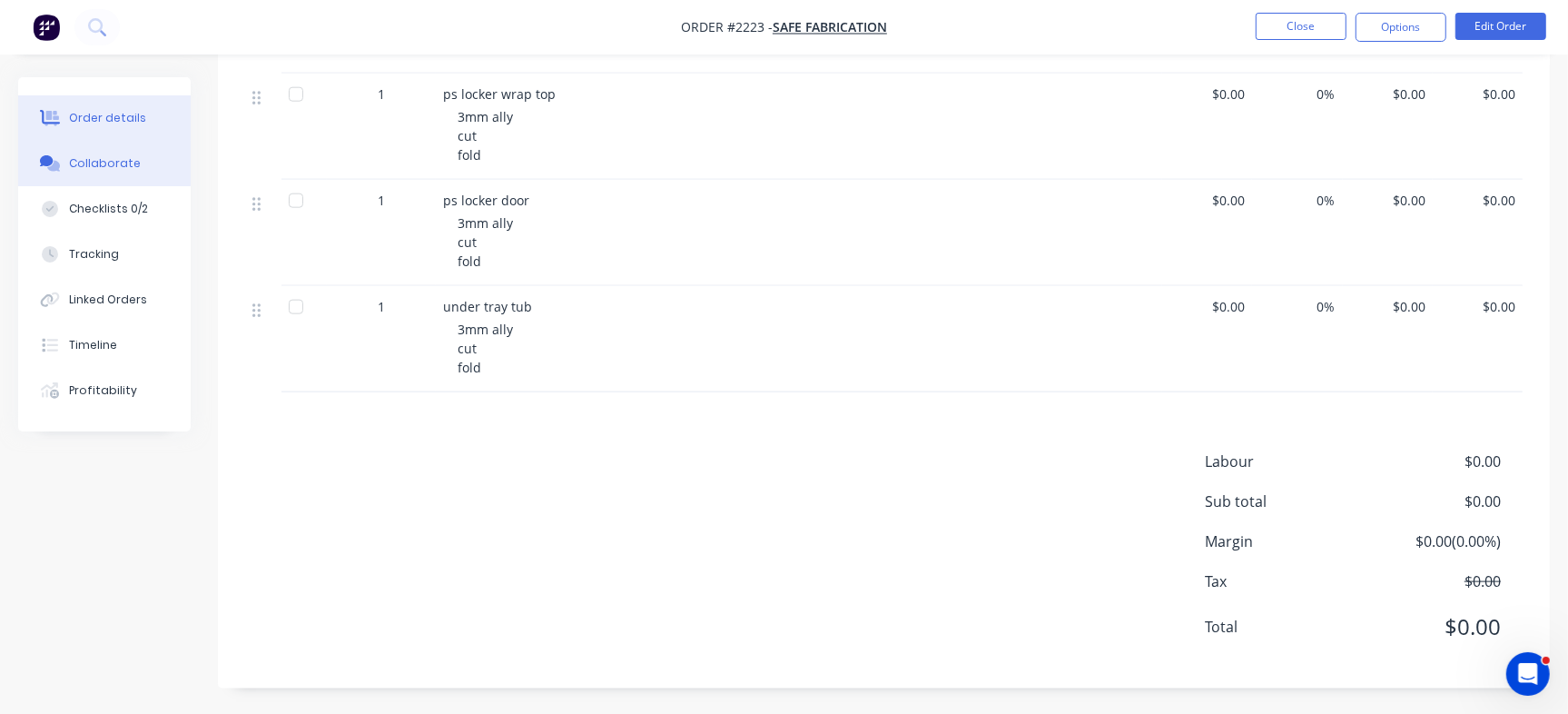
click at [108, 178] on button "Collaborate" at bounding box center [104, 163] width 173 height 45
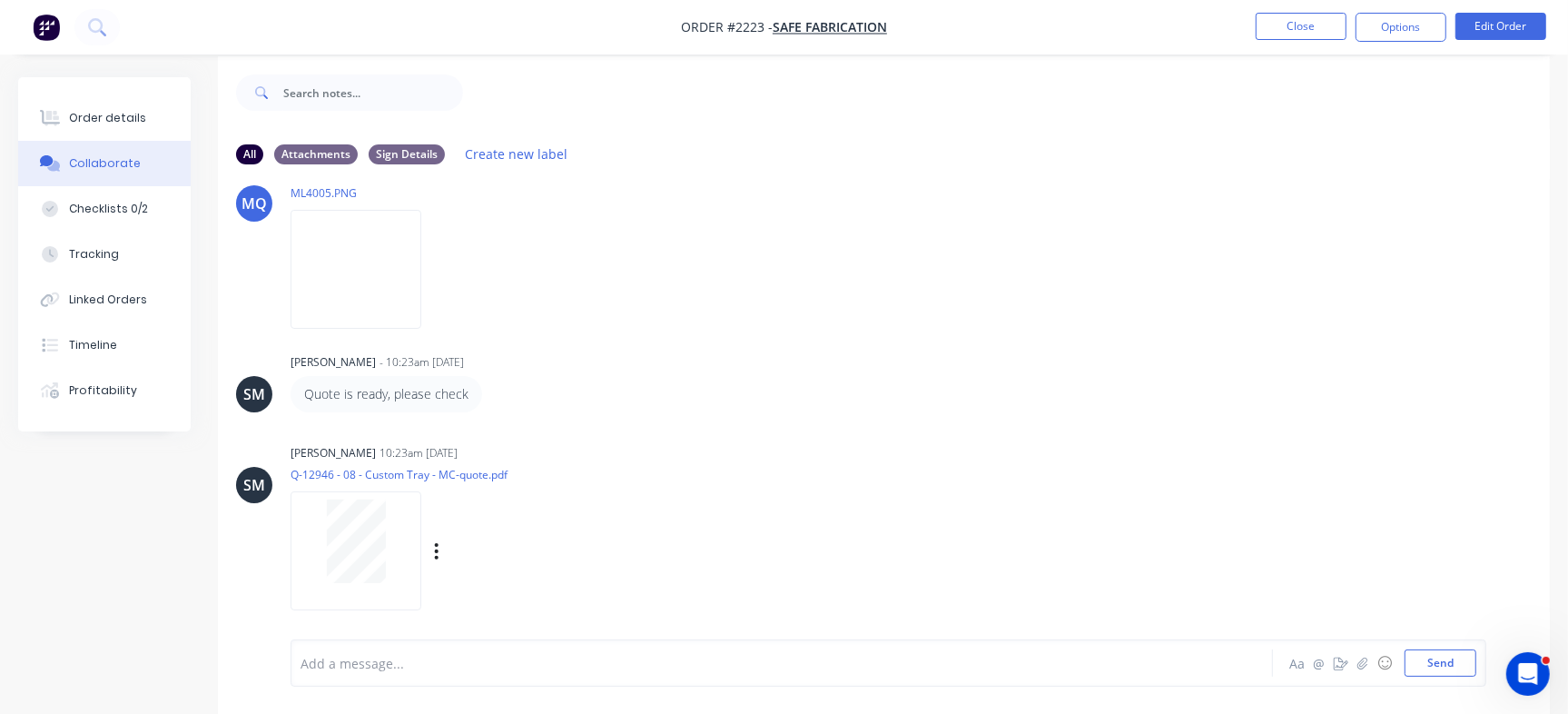
scroll to position [27, 0]
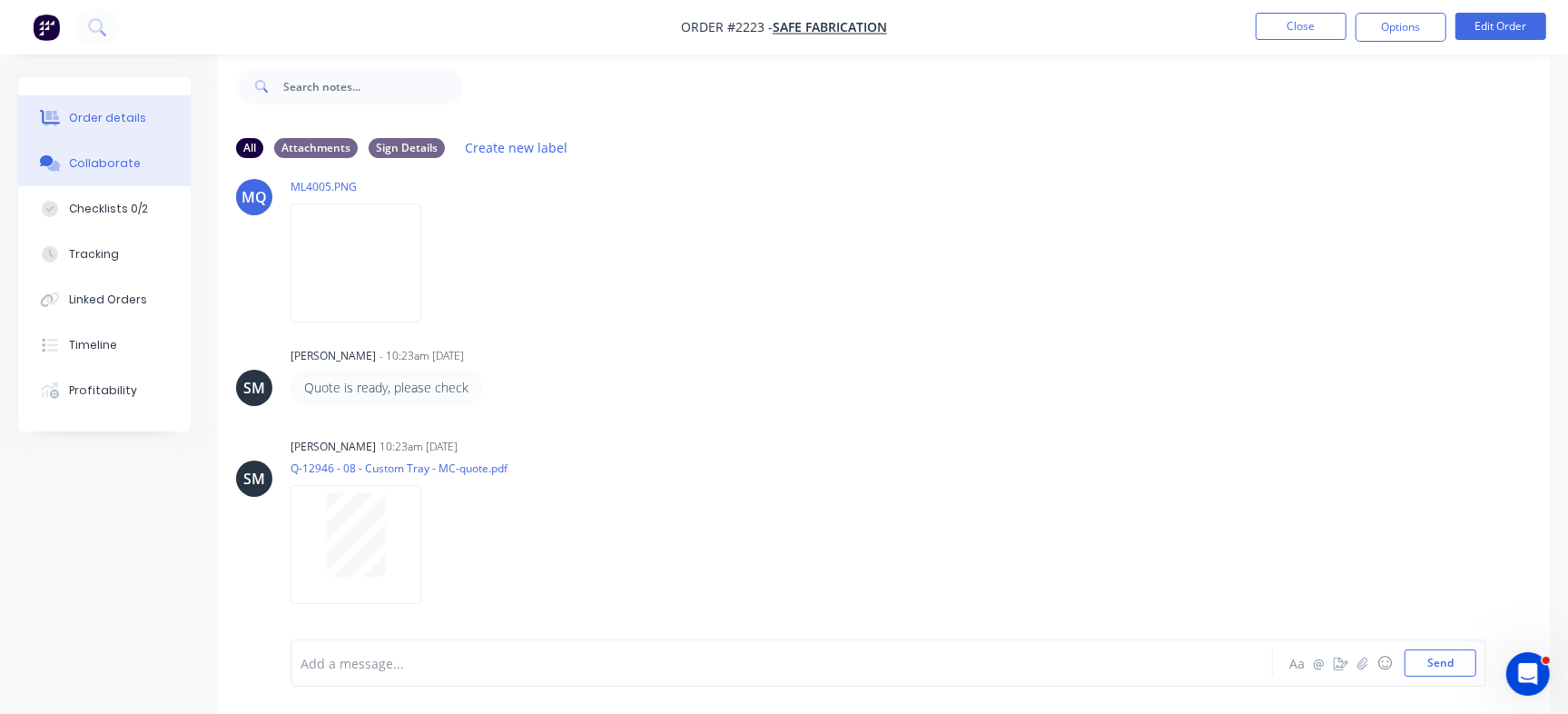
click at [154, 110] on button "Order details" at bounding box center [104, 117] width 173 height 45
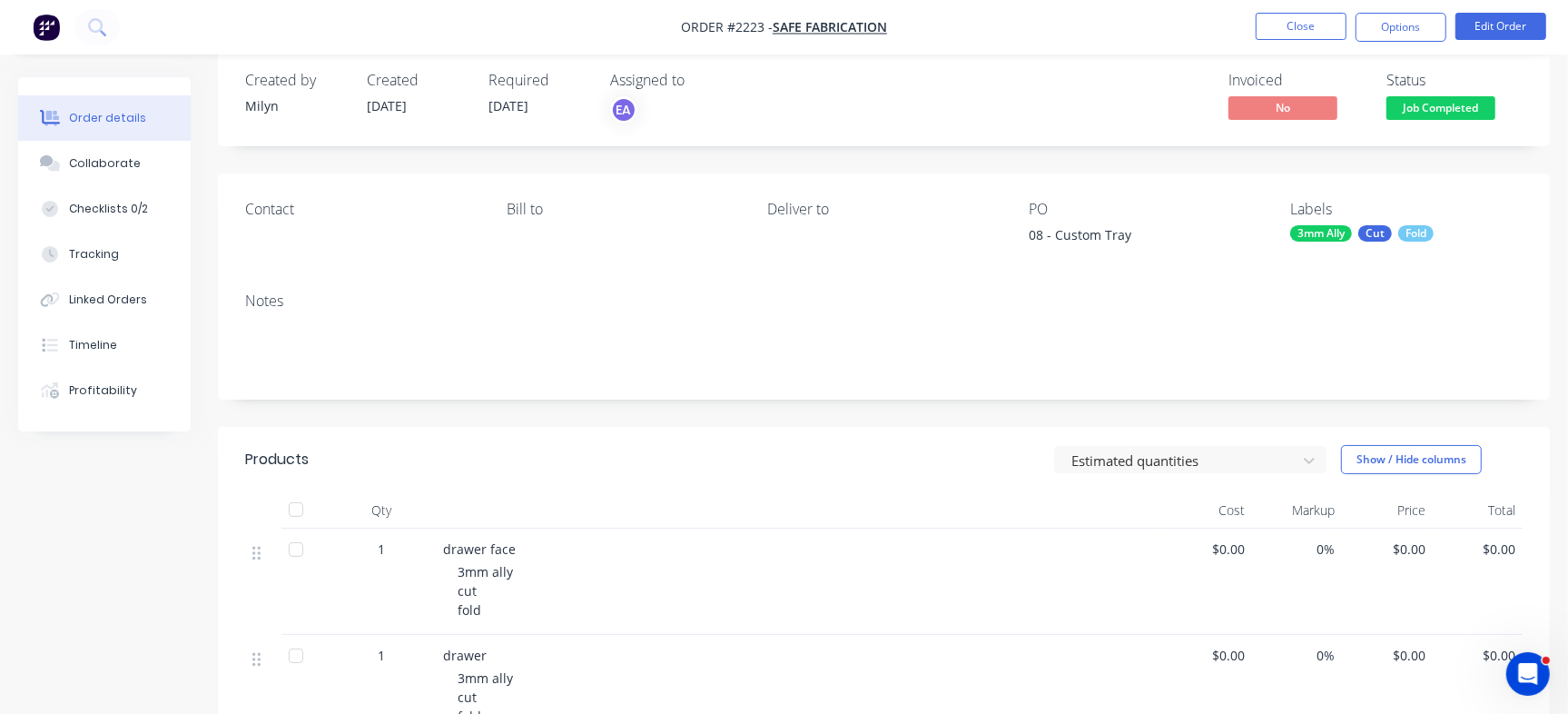
click at [1063, 235] on div "08 - Custom Tray" at bounding box center [1142, 237] width 227 height 25
drag, startPoint x: 1055, startPoint y: 232, endPoint x: 1228, endPoint y: 260, distance: 174.7
click at [1228, 260] on div "Contact Bill to Deliver to PO 08 - Custom Tray Labels 3mm Ally Cut Fold" at bounding box center [884, 225] width 1332 height 104
copy div "Custom Tray"
click at [1293, 26] on button "Close" at bounding box center [1301, 26] width 91 height 27
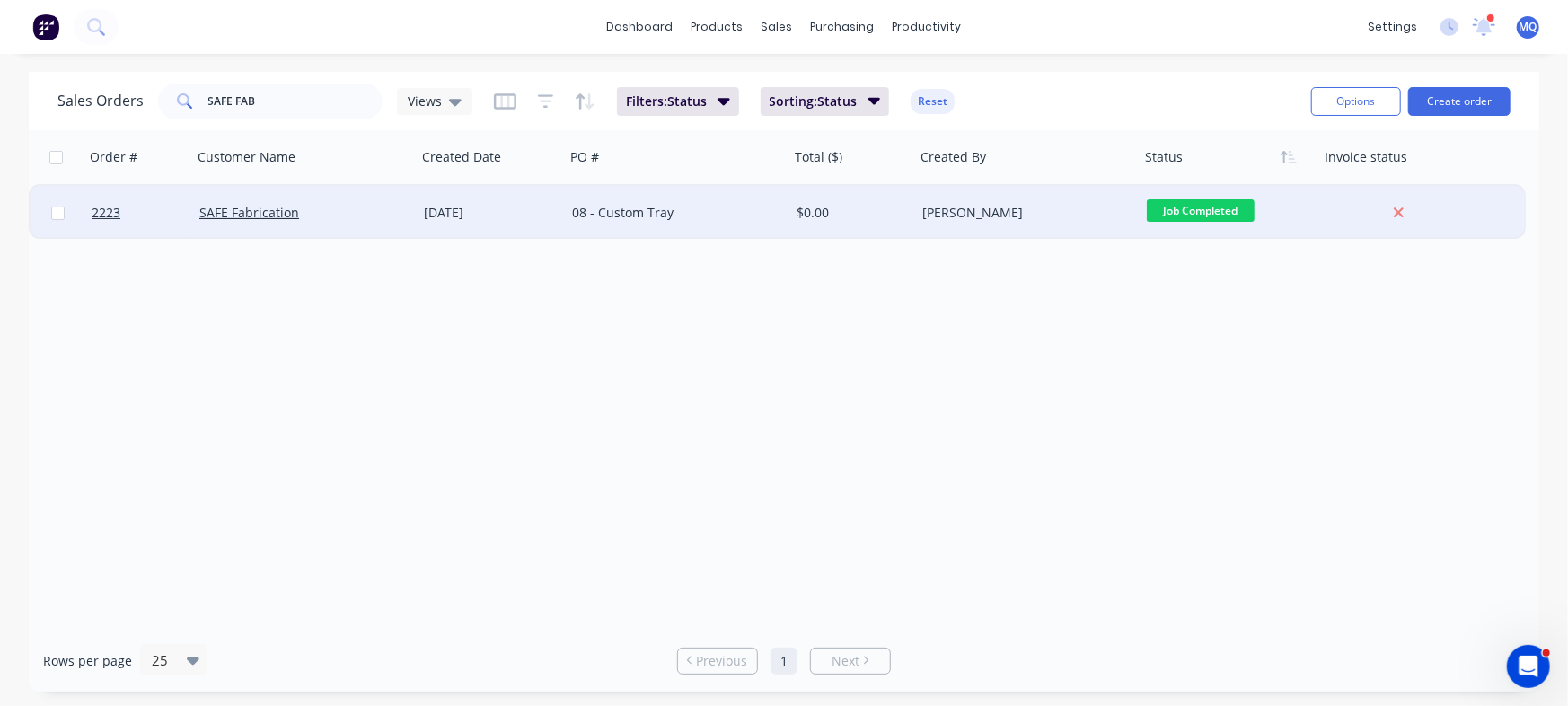
click at [529, 213] on div "[DATE]" at bounding box center [490, 213] width 133 height 18
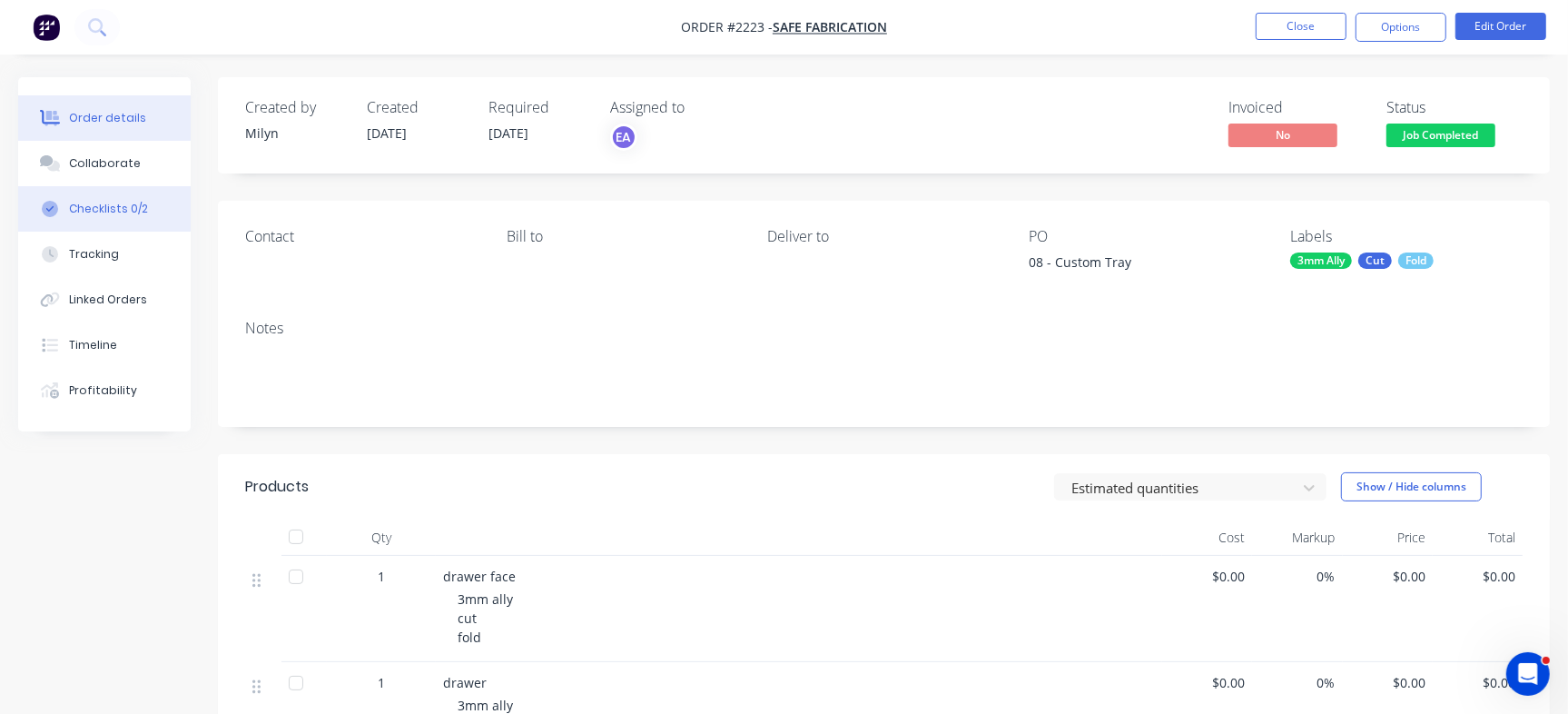
click at [147, 200] on button "Checklists 0/2" at bounding box center [104, 208] width 173 height 45
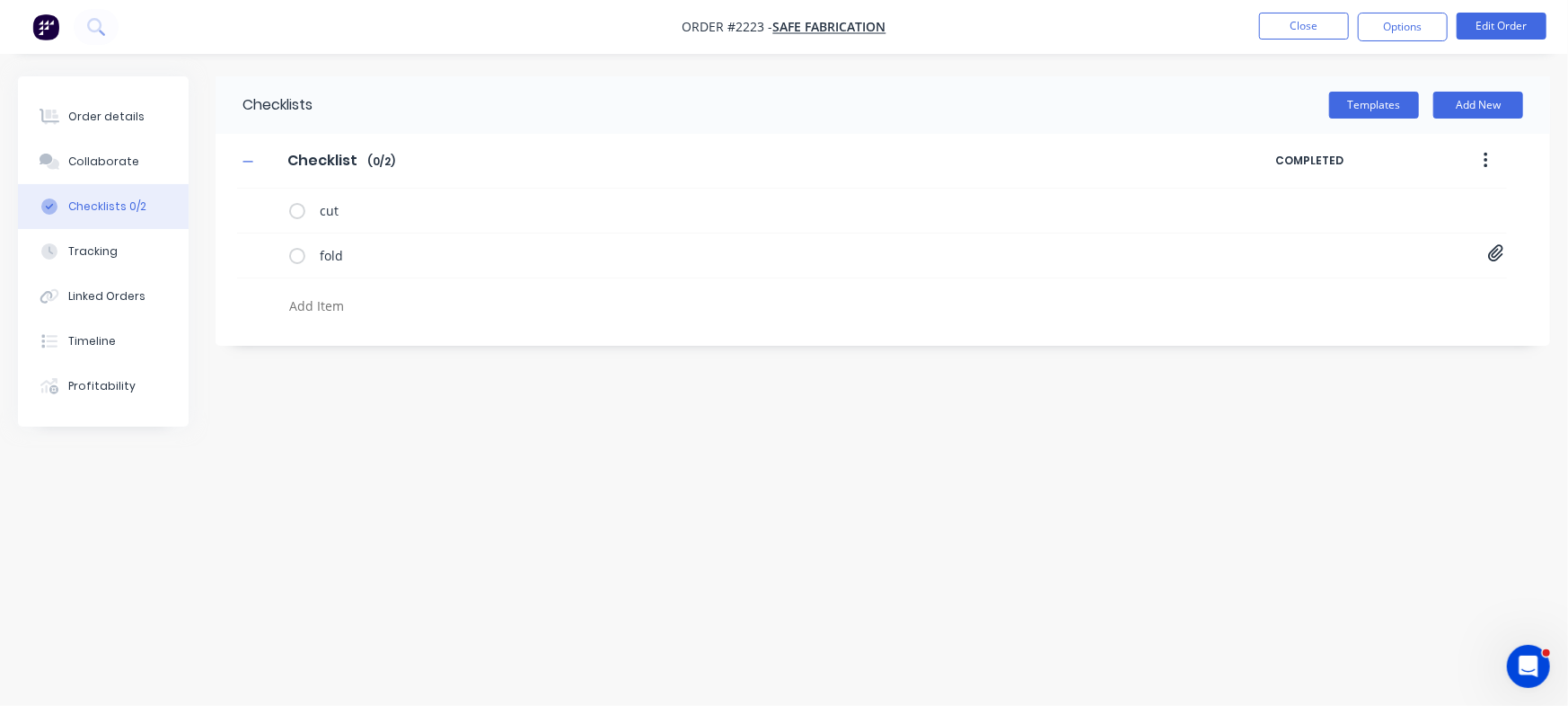
click at [415, 309] on textarea at bounding box center [690, 306] width 817 height 26
paste textarea "INV-3053"
type textarea "x"
type textarea "INV-3053"
type textarea "x"
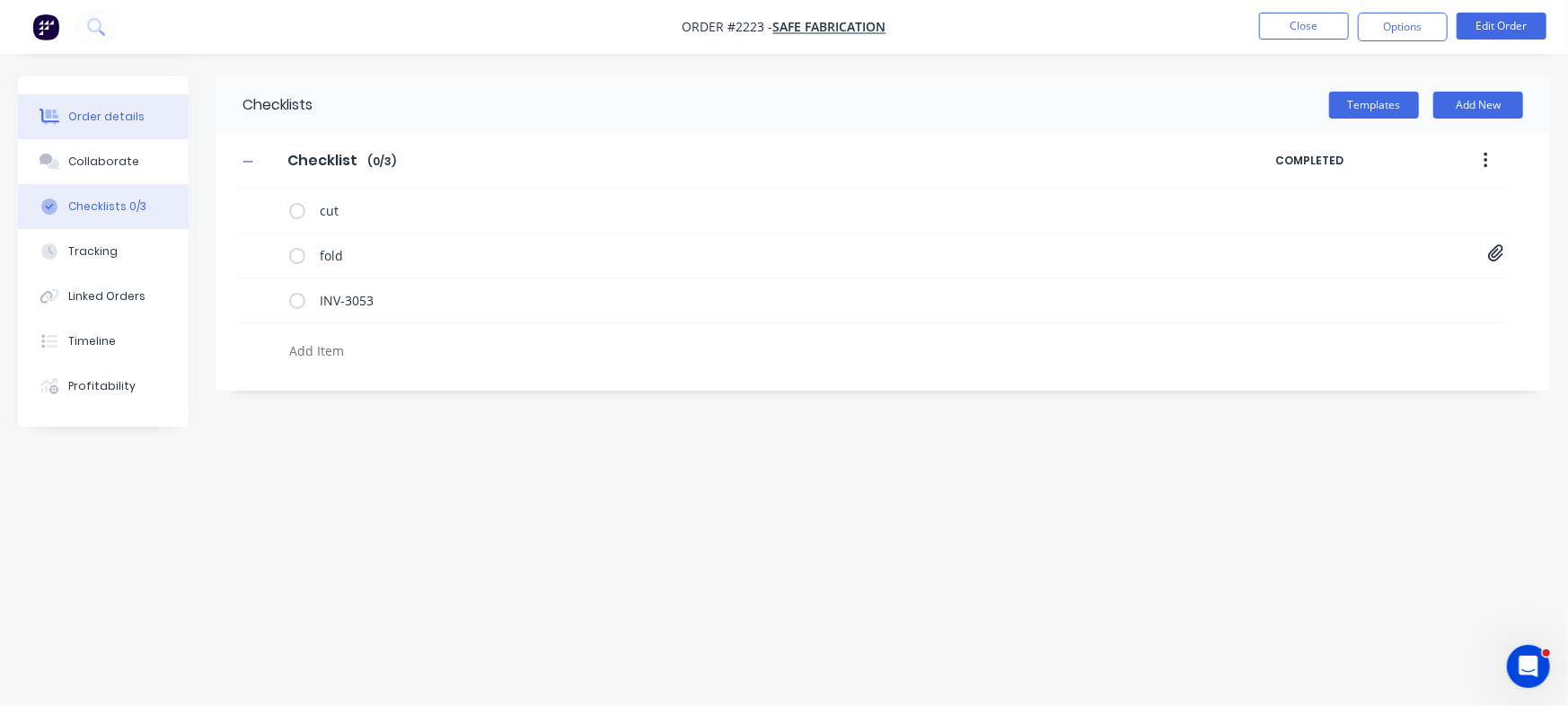
type textarea "x"
click at [169, 117] on button "Order details" at bounding box center [103, 116] width 171 height 44
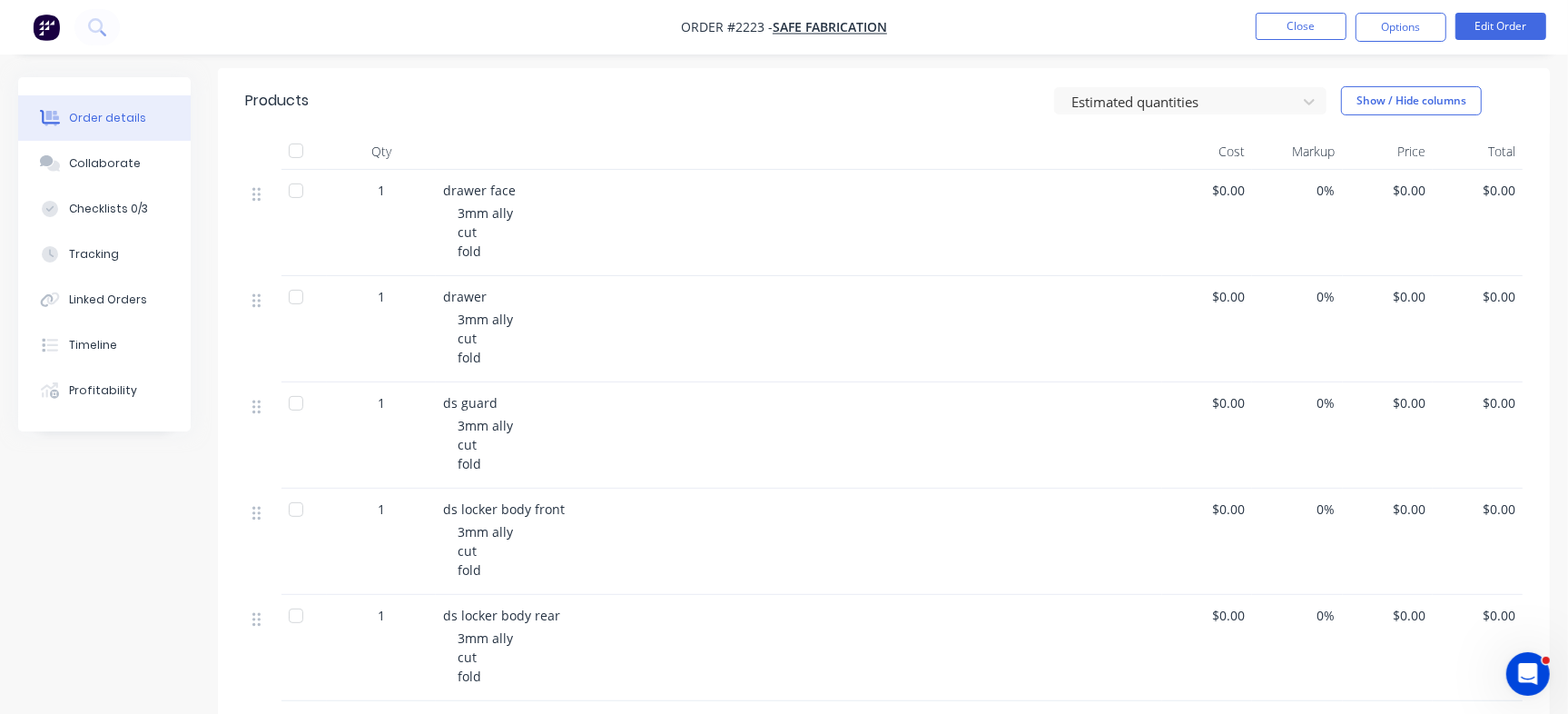
scroll to position [114, 0]
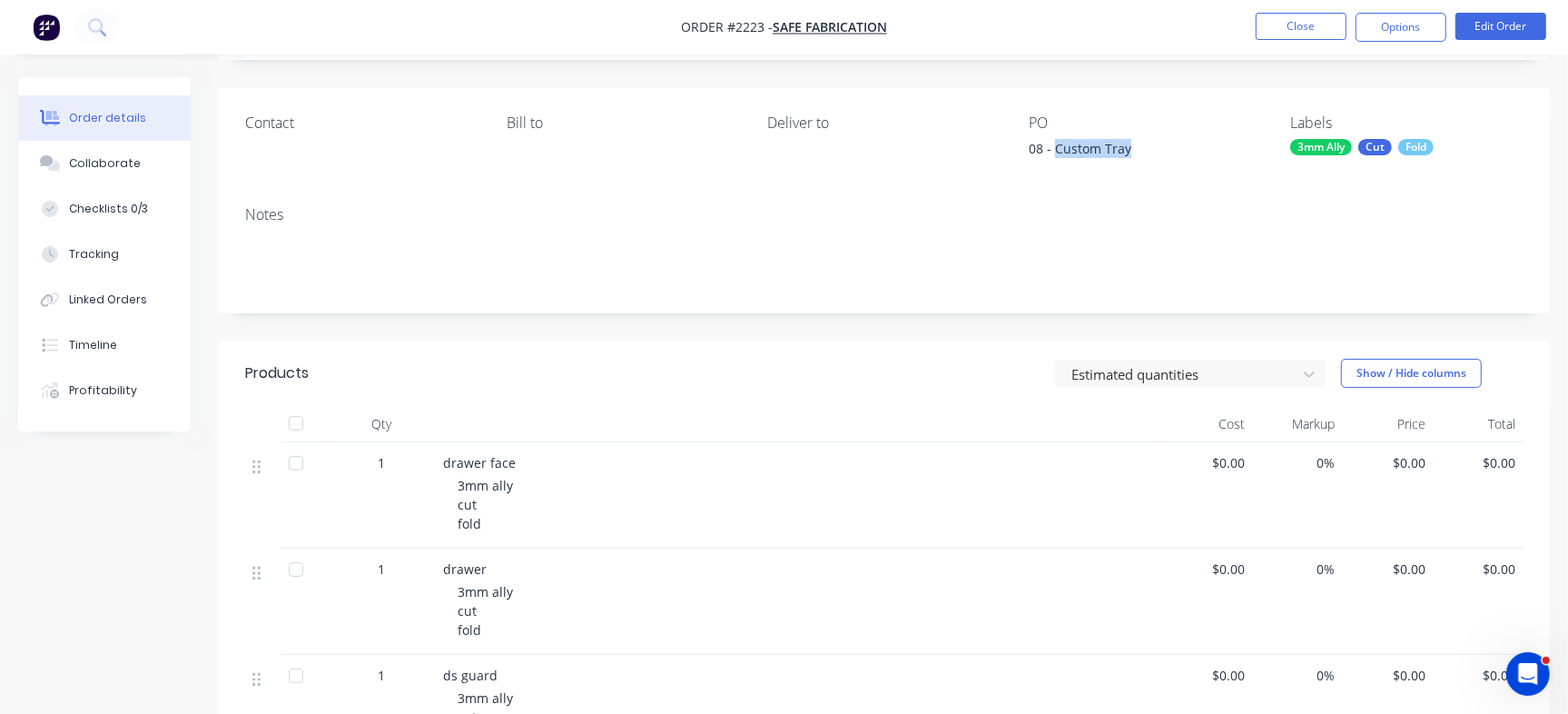
drag, startPoint x: 1056, startPoint y: 146, endPoint x: 1182, endPoint y: 163, distance: 127.4
click at [1182, 163] on div "08 - Custom Tray" at bounding box center [1142, 151] width 227 height 25
copy div "Custom Tray"
click at [142, 203] on div "Checklists 0/3" at bounding box center [108, 209] width 79 height 16
type textarea "x"
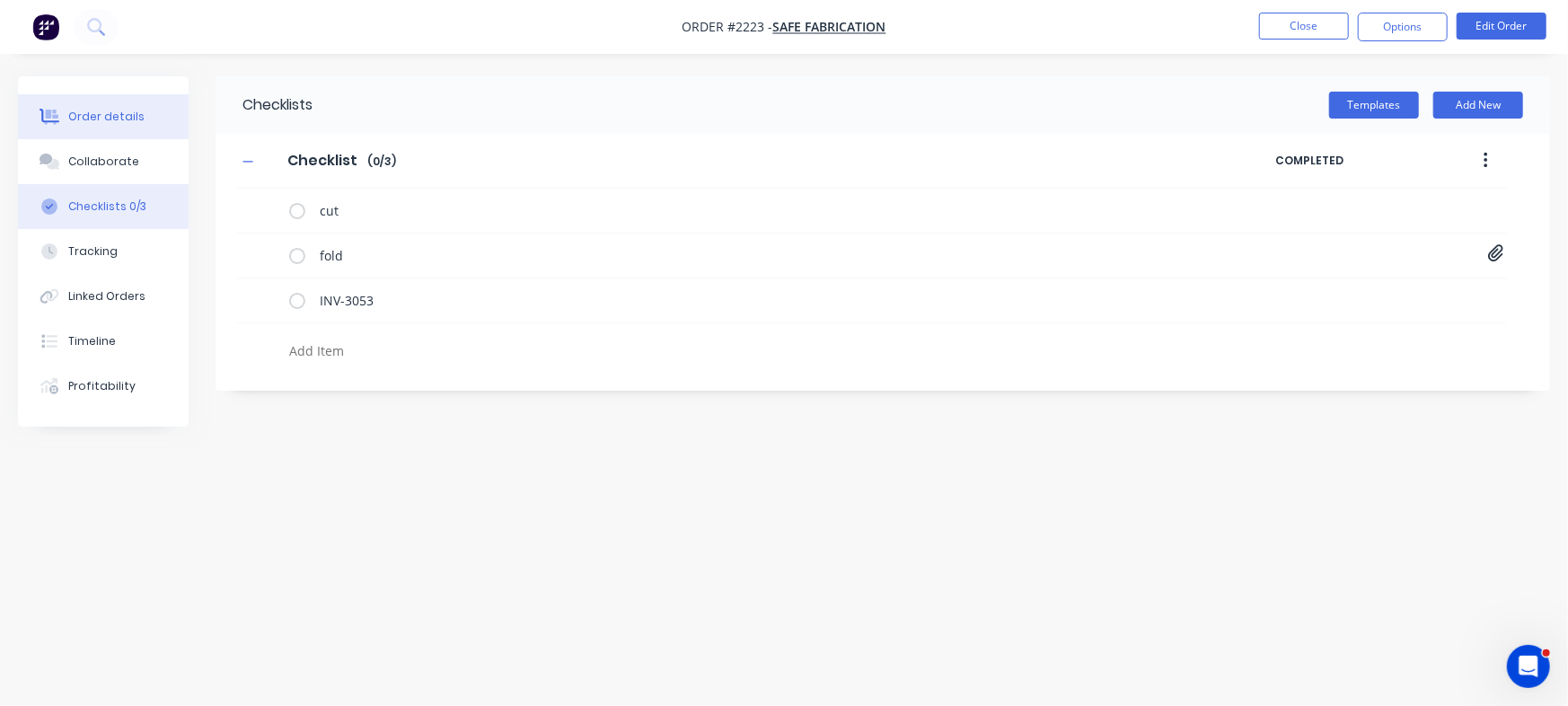
click at [153, 109] on button "Order details" at bounding box center [103, 116] width 171 height 44
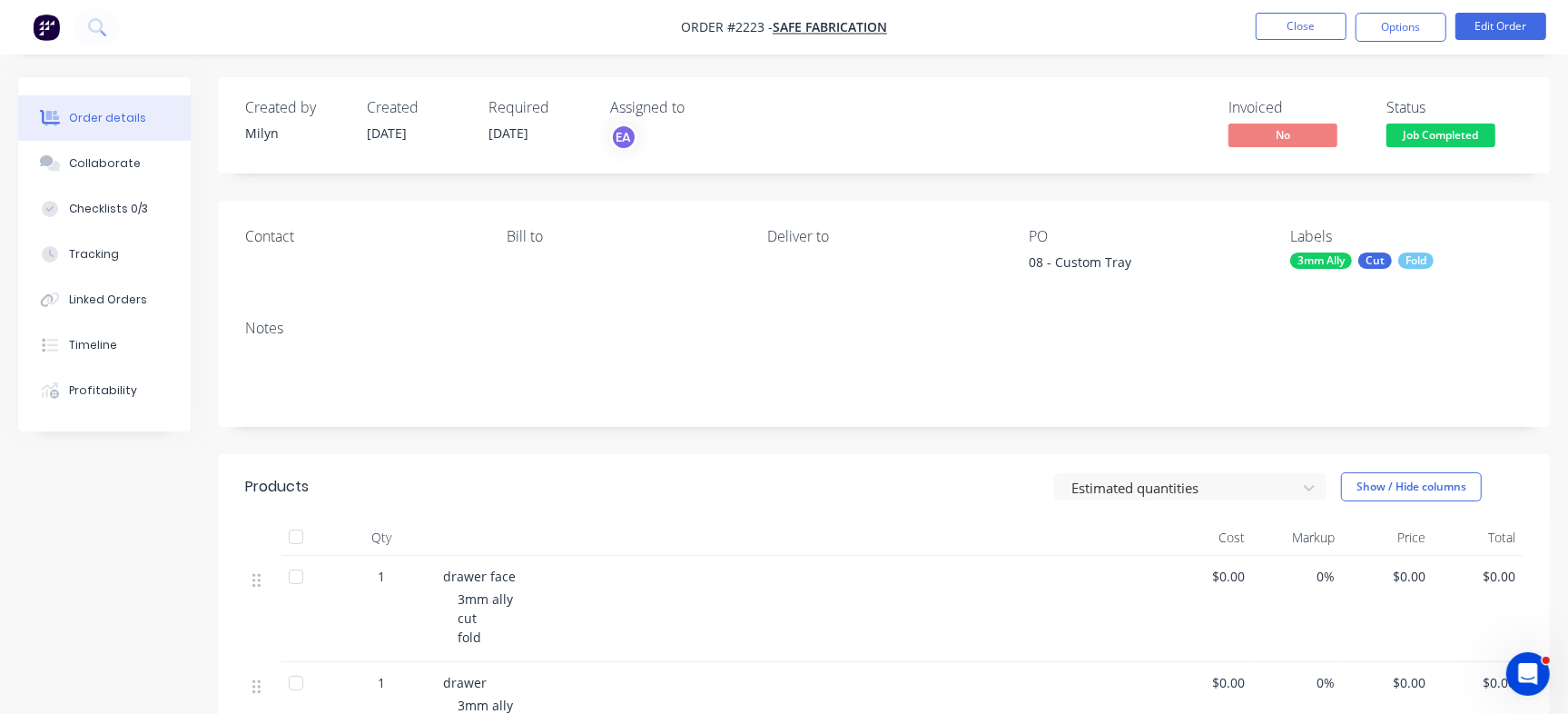
click at [1440, 126] on span "Job Completed" at bounding box center [1441, 135] width 109 height 23
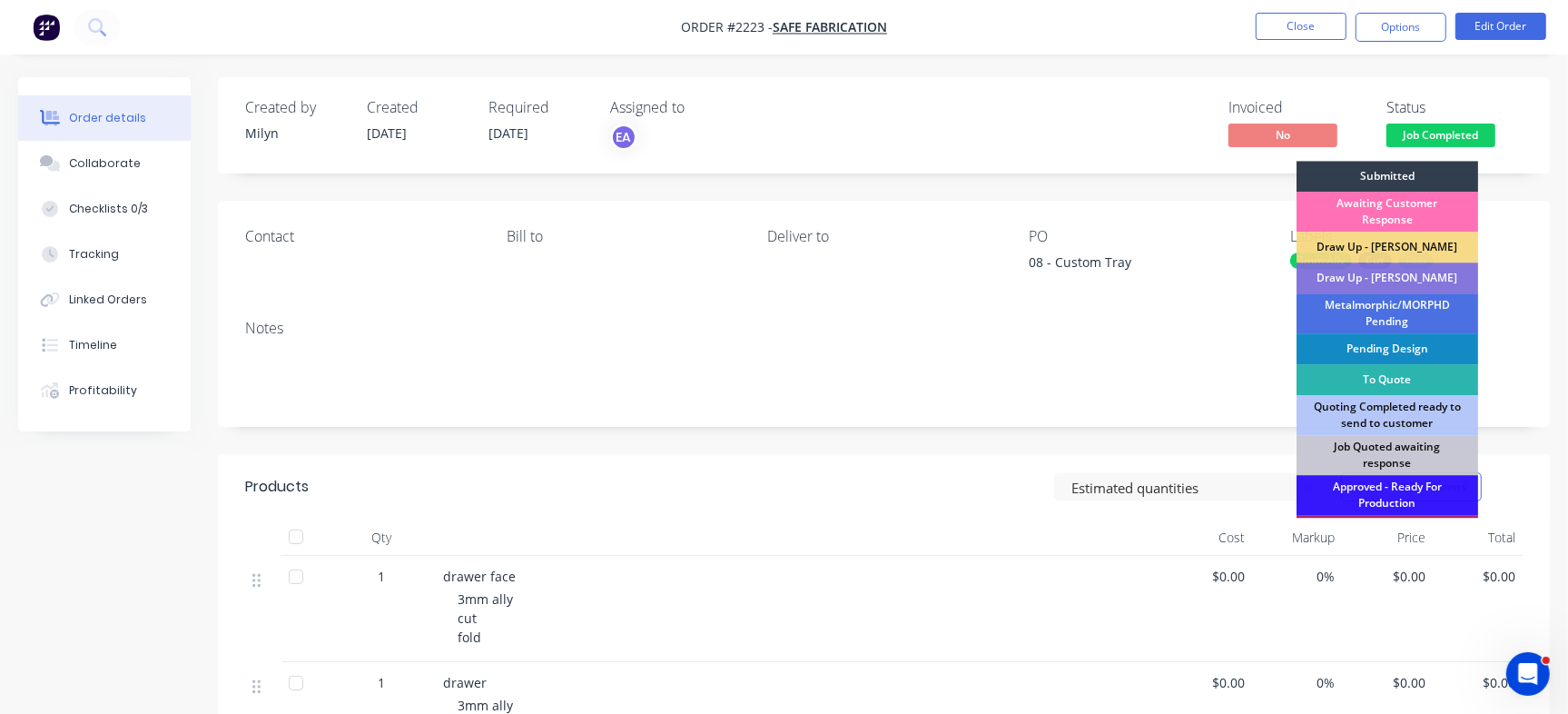
click at [1164, 47] on nav "Order #2223 - SAFE Fabrication Close Options Edit Order" at bounding box center [784, 27] width 1568 height 54
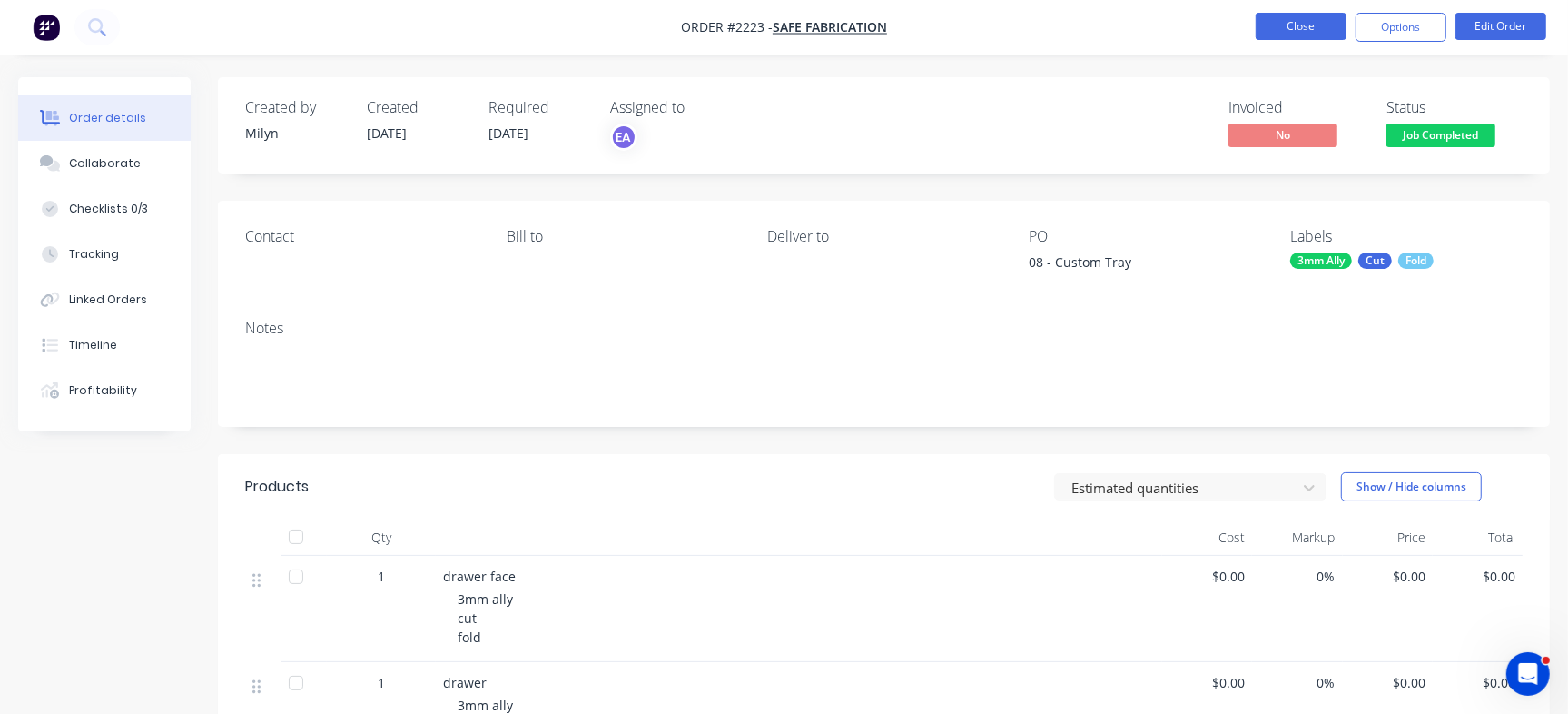
click at [1330, 35] on button "Close" at bounding box center [1301, 26] width 91 height 27
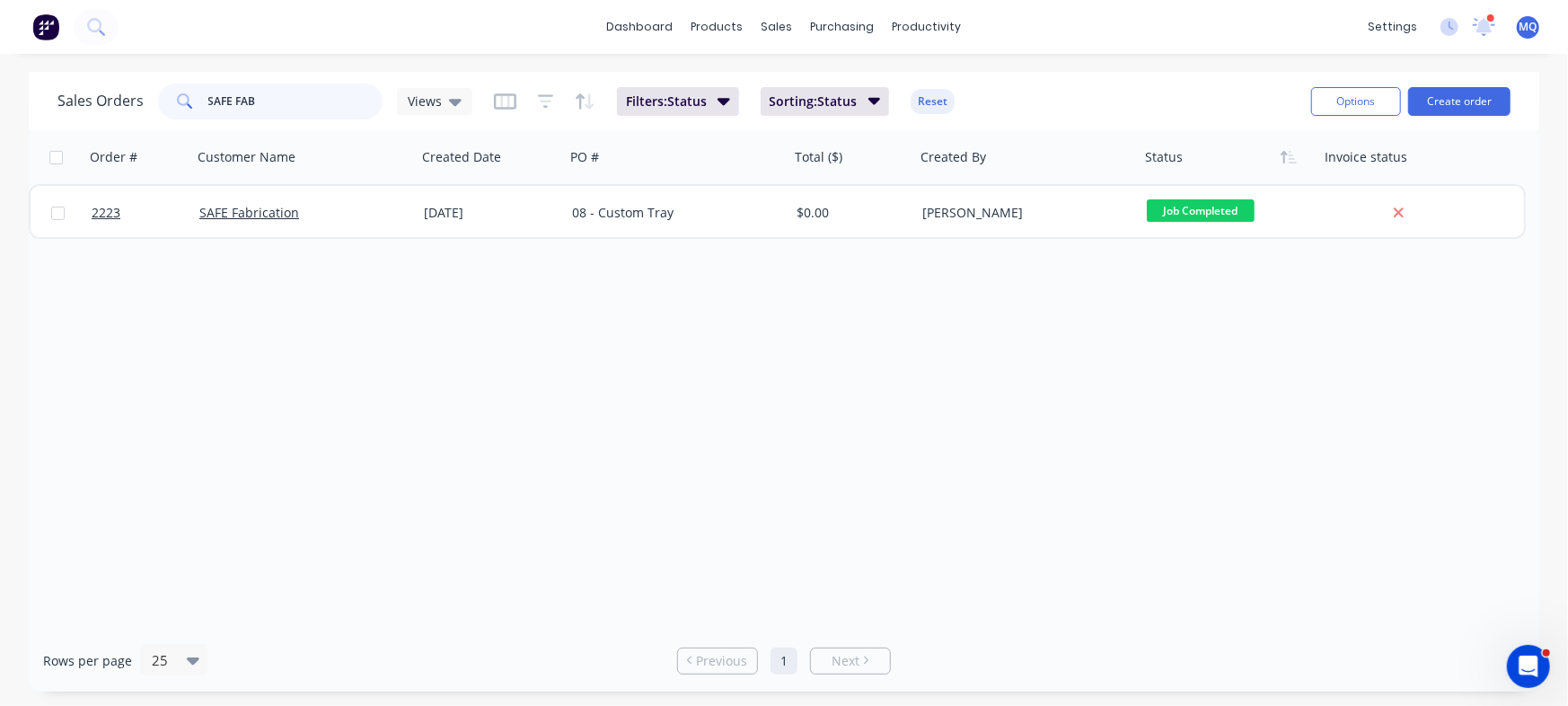
drag, startPoint x: 345, startPoint y: 103, endPoint x: 153, endPoint y: 107, distance: 192.0
click at [153, 107] on div "Sales Orders SAFE FAB Views" at bounding box center [265, 101] width 415 height 36
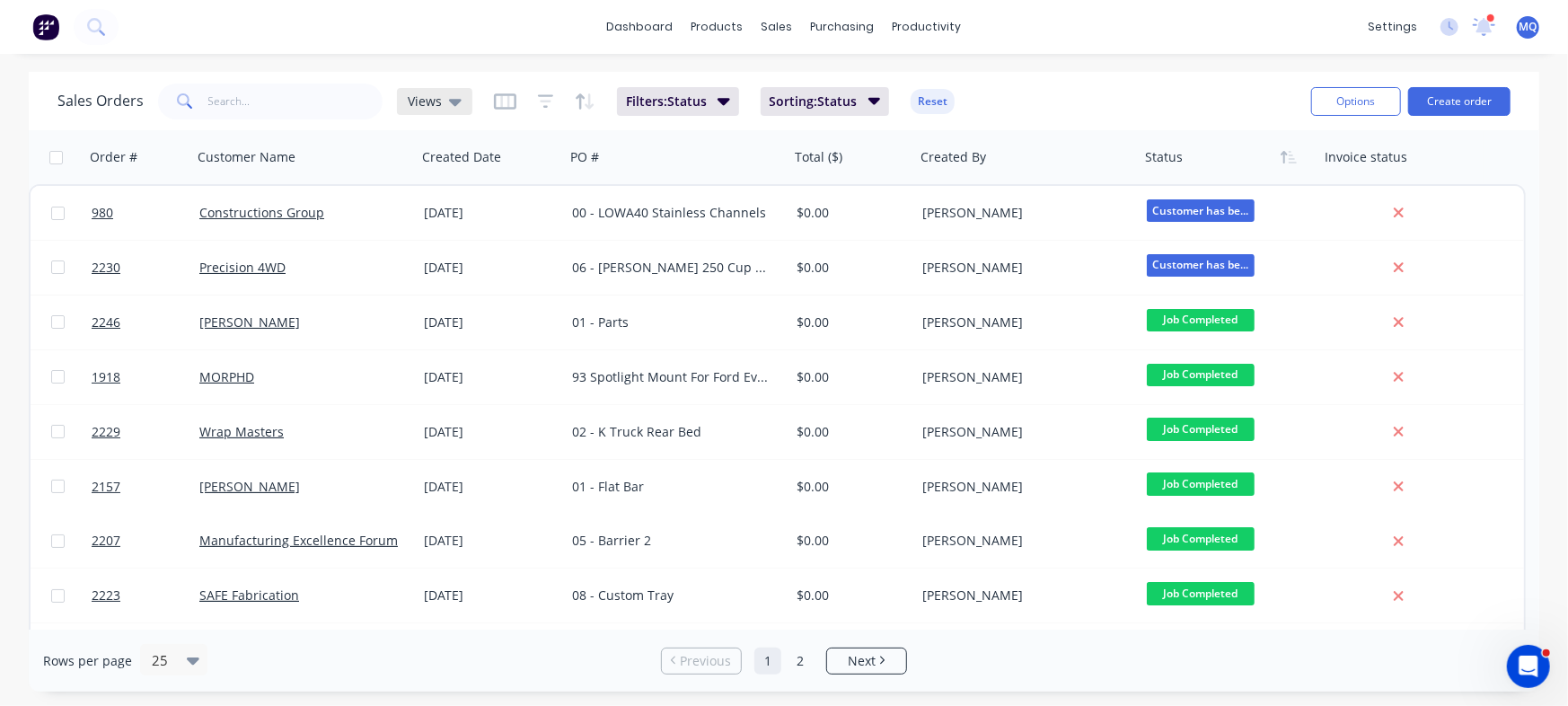
click at [449, 96] on icon at bounding box center [455, 102] width 13 height 20
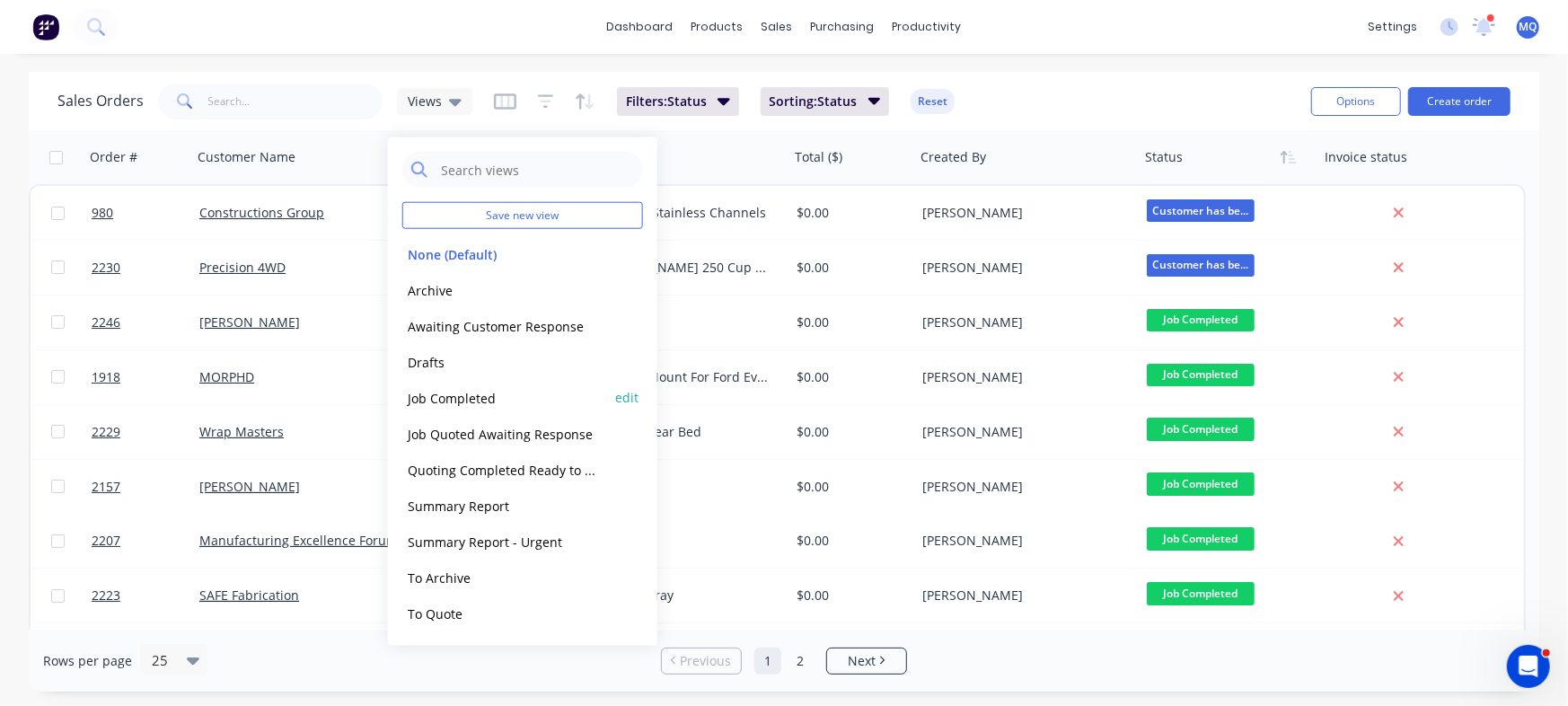
click at [465, 399] on button "Job Completed" at bounding box center [504, 397] width 205 height 21
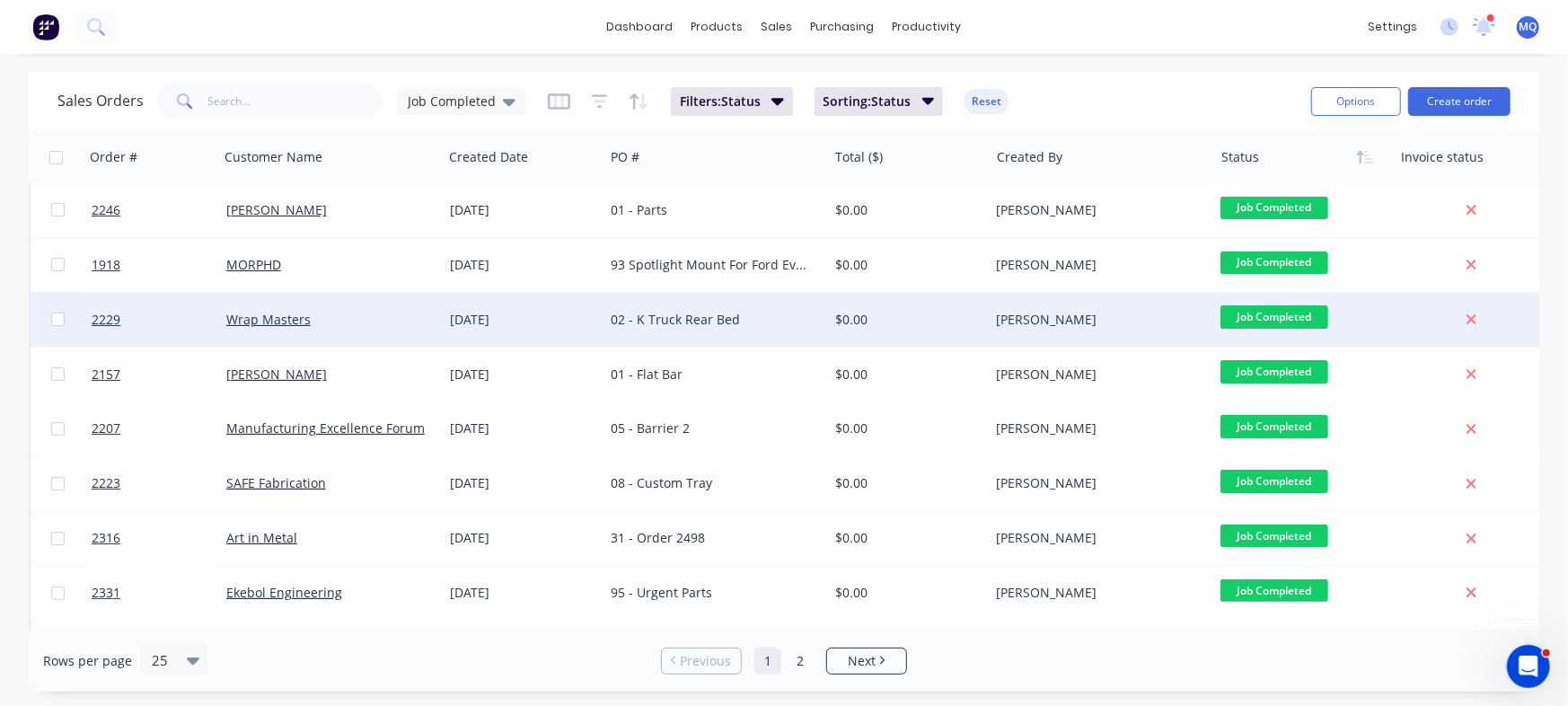
scroll to position [224, 0]
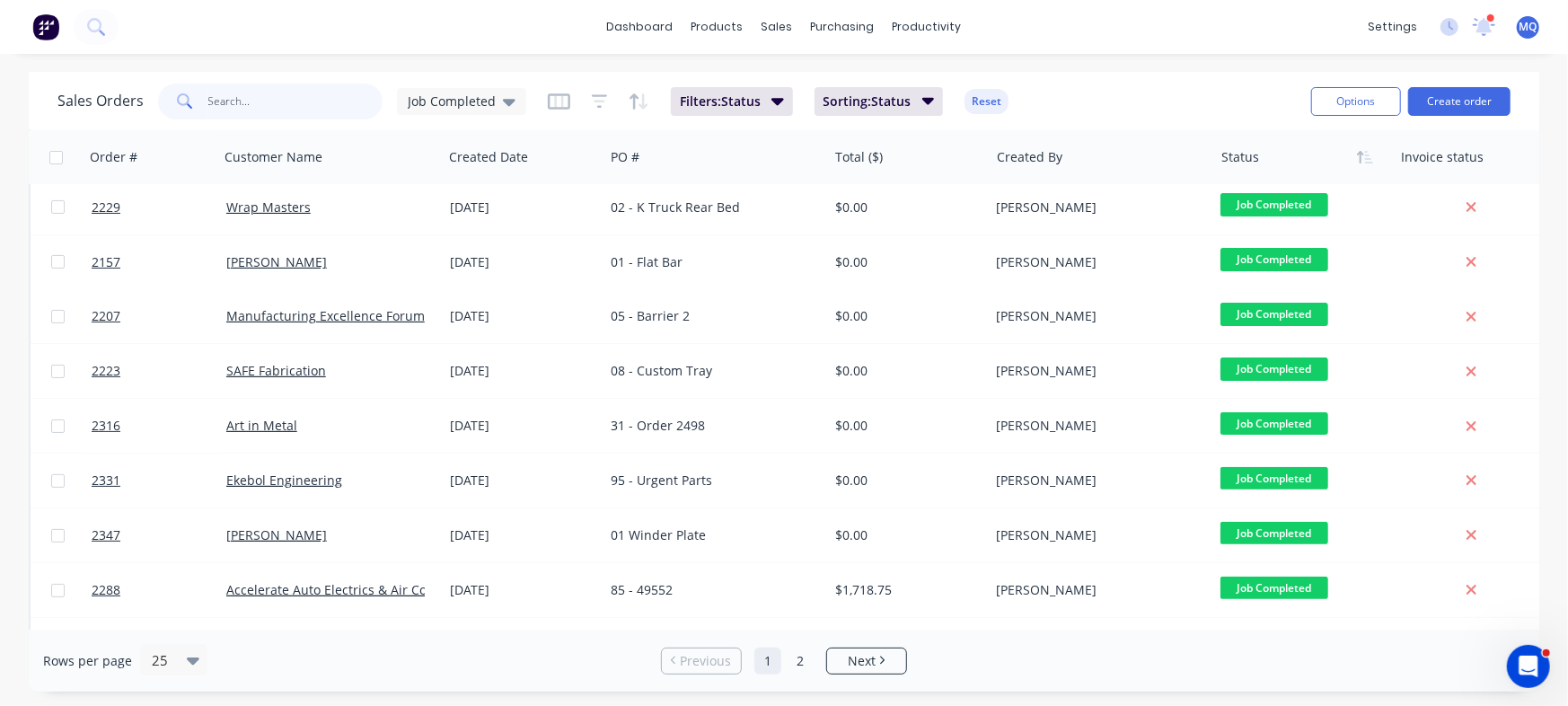
click at [249, 115] on input "text" at bounding box center [296, 101] width 175 height 36
type input "art in"
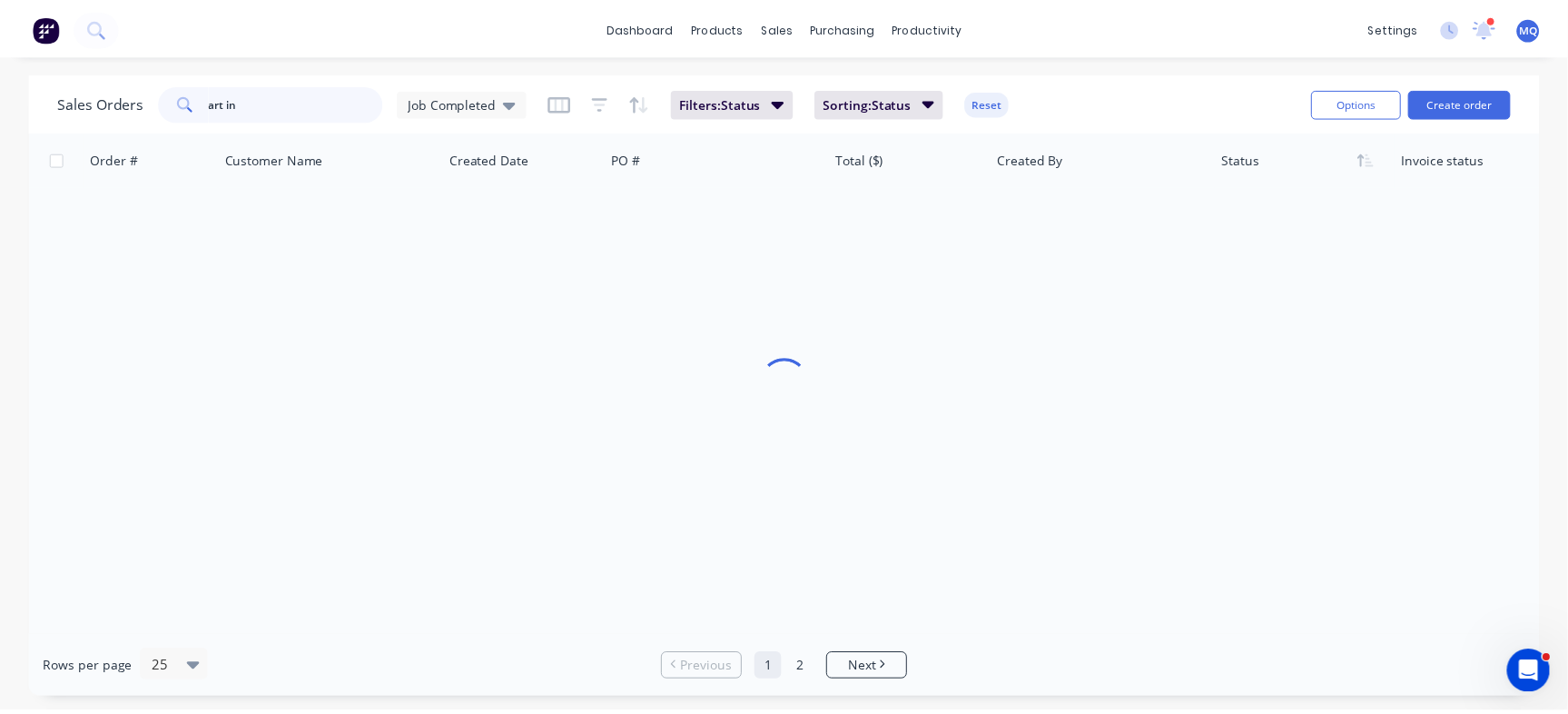
scroll to position [0, 0]
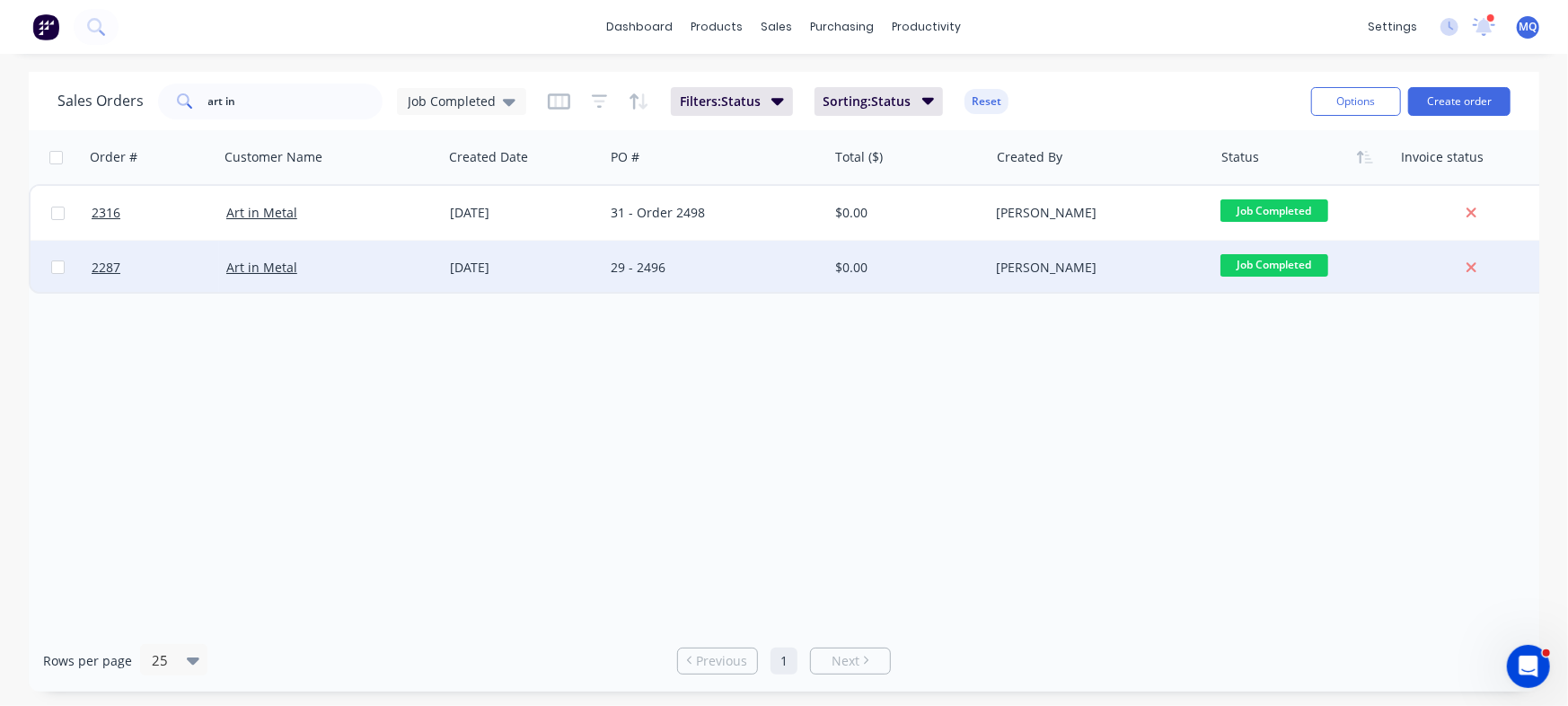
click at [577, 268] on div "12 Sep 2025" at bounding box center [523, 268] width 147 height 18
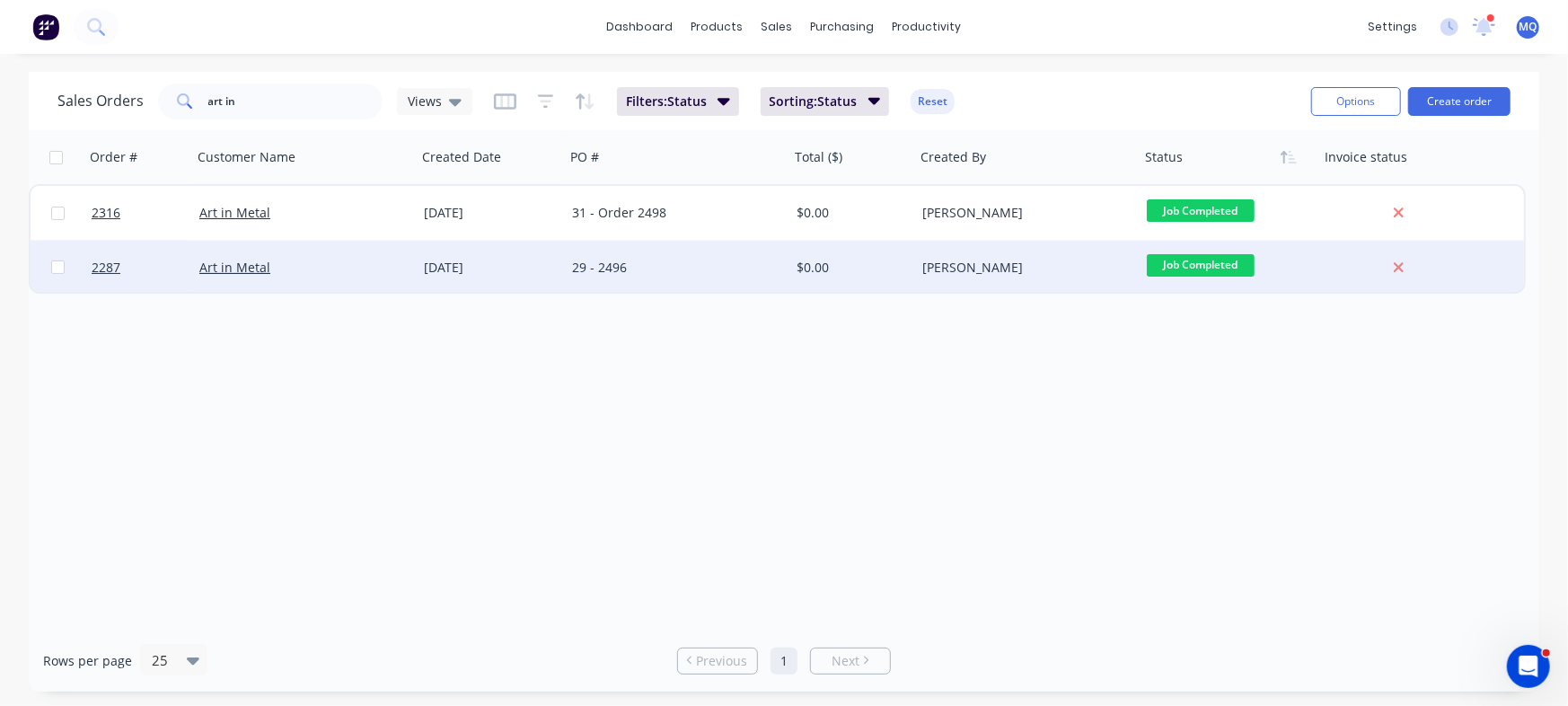
click at [652, 263] on div "29 - 2496" at bounding box center [672, 268] width 200 height 18
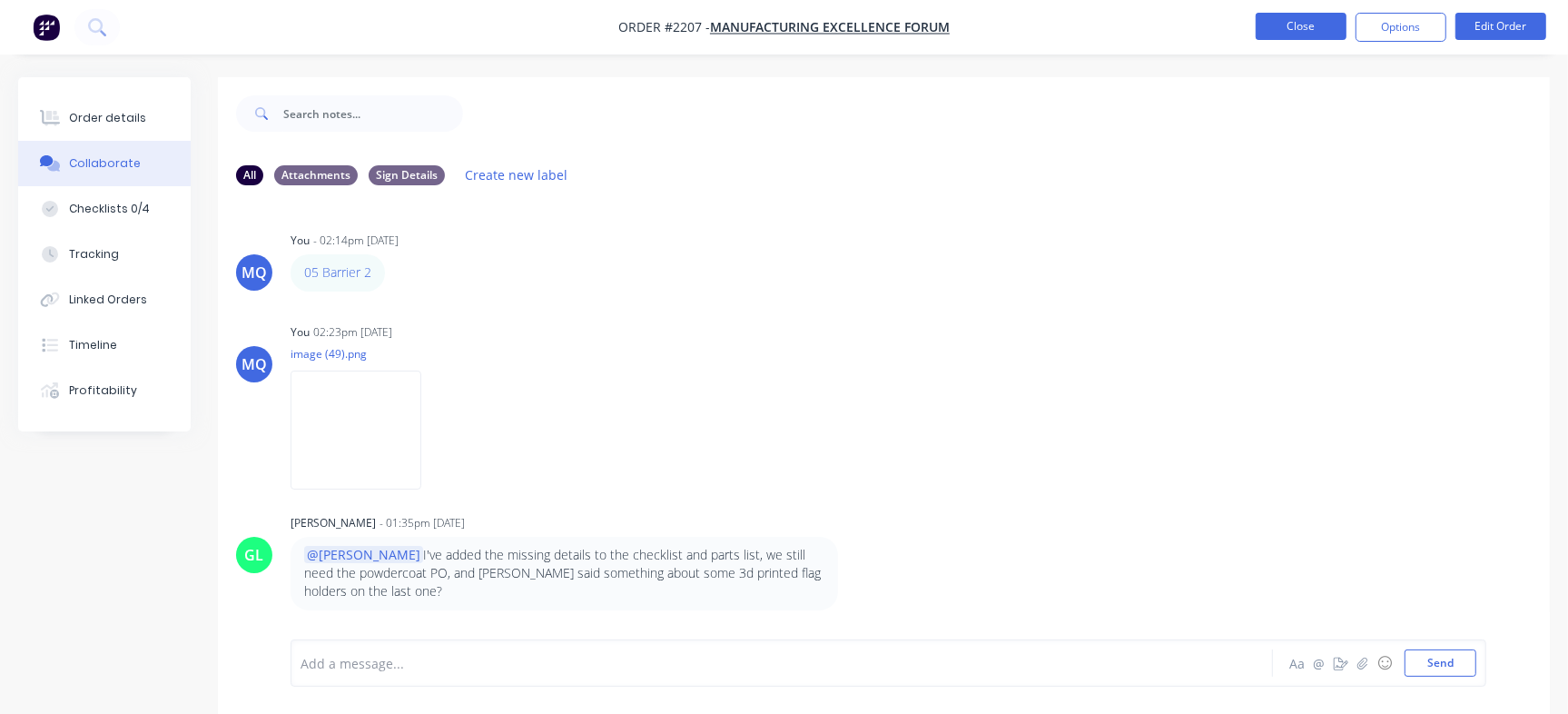
click at [1318, 29] on button "Close" at bounding box center [1301, 26] width 91 height 27
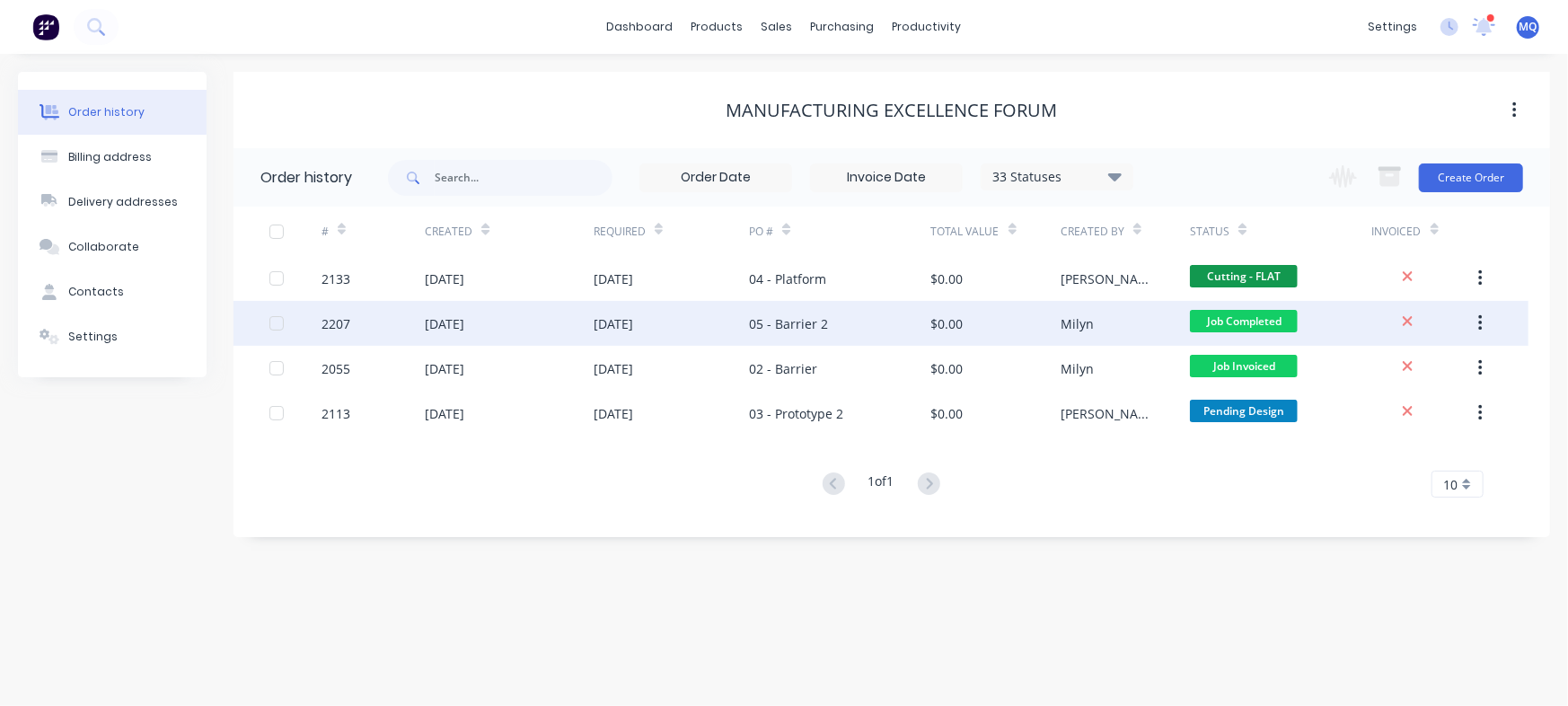
click at [830, 328] on div "05 - Barrier 2" at bounding box center [838, 322] width 181 height 44
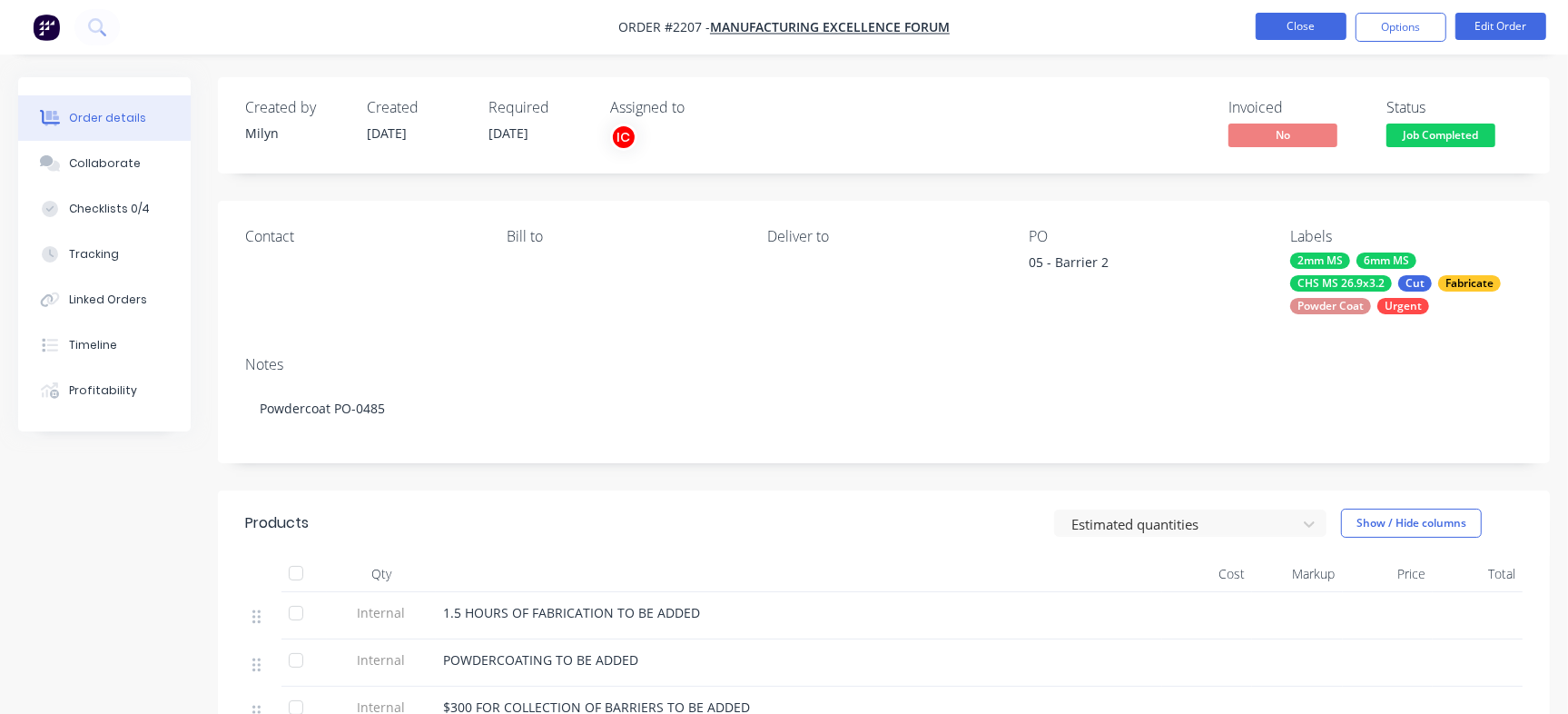
click at [1290, 13] on button "Close" at bounding box center [1301, 26] width 91 height 27
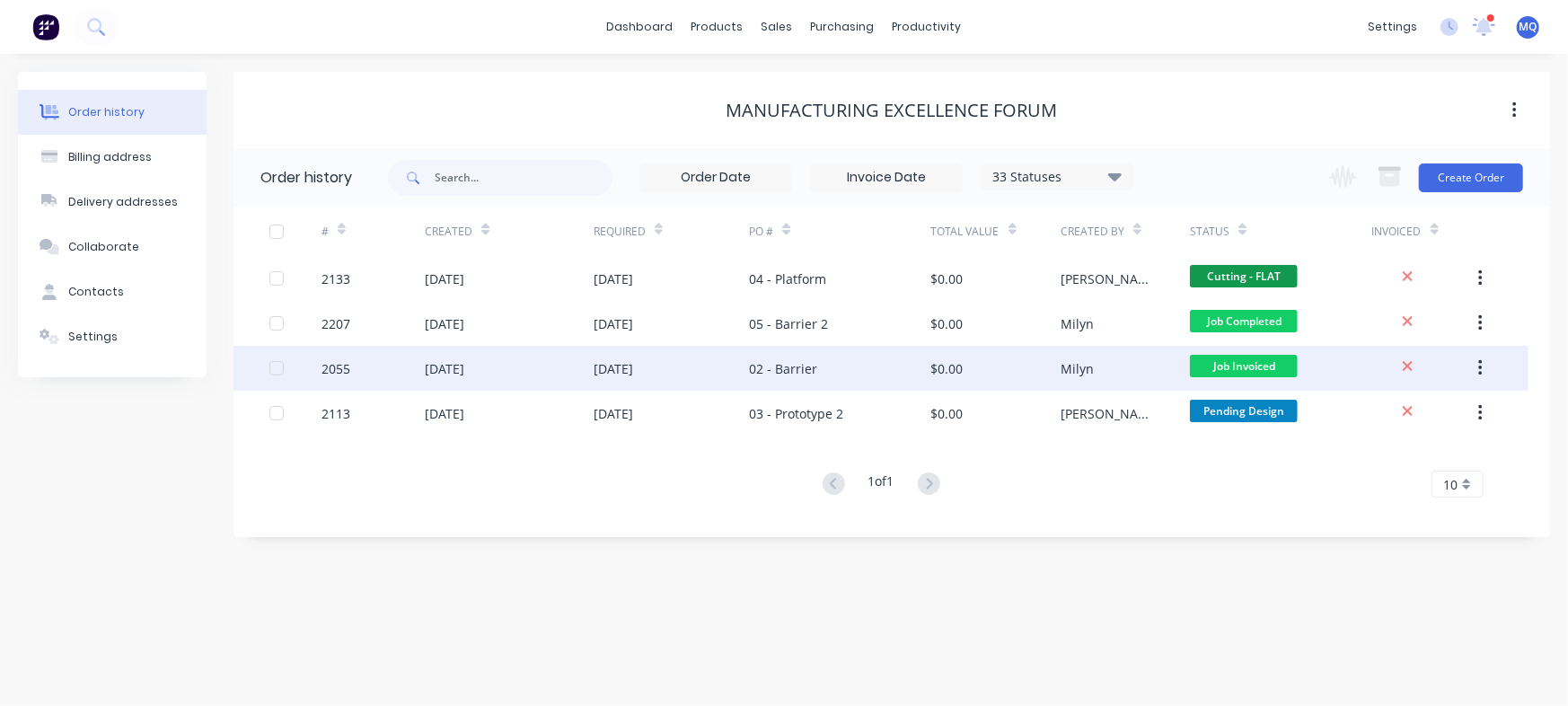
click at [786, 374] on div "02 - Barrier" at bounding box center [782, 368] width 68 height 19
